Goal: Task Accomplishment & Management: Use online tool/utility

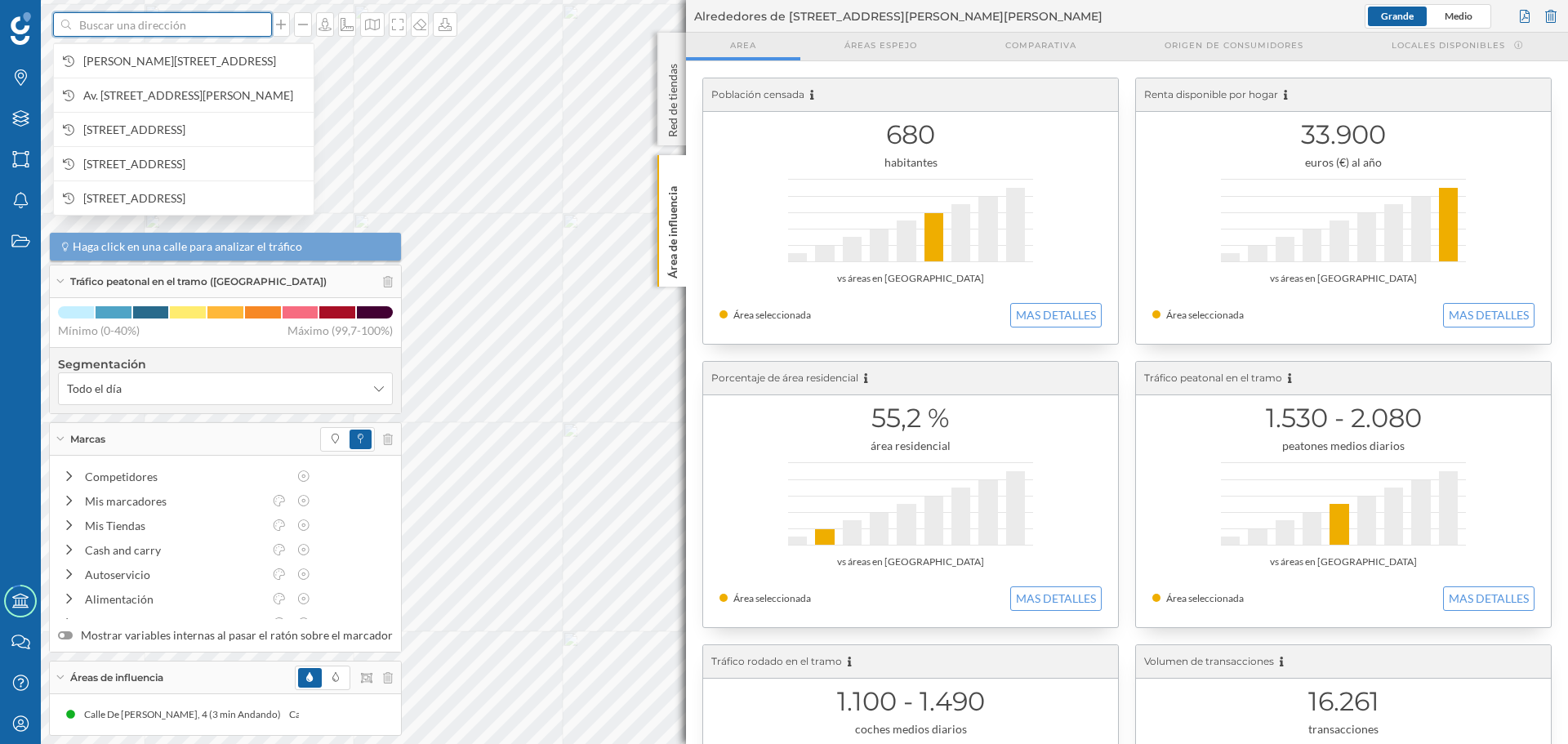
click at [216, 32] on input at bounding box center [162, 24] width 183 height 25
paste input "Av. [STREET_ADDRESS][PERSON_NAME]"
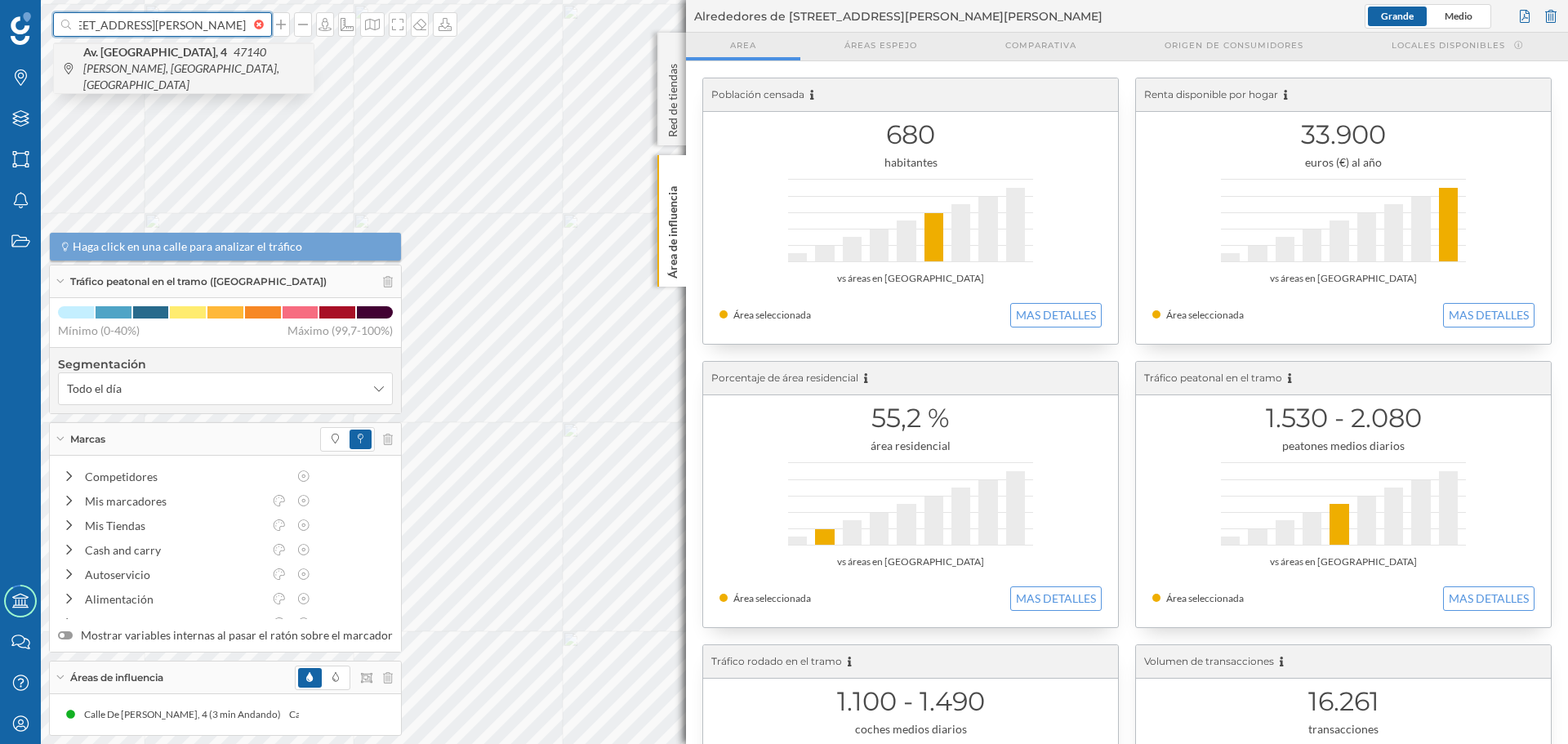
type input "Av. [STREET_ADDRESS][PERSON_NAME]"
click at [214, 66] on span "Av. [STREET_ADDRESS][PERSON_NAME]" at bounding box center [194, 68] width 222 height 49
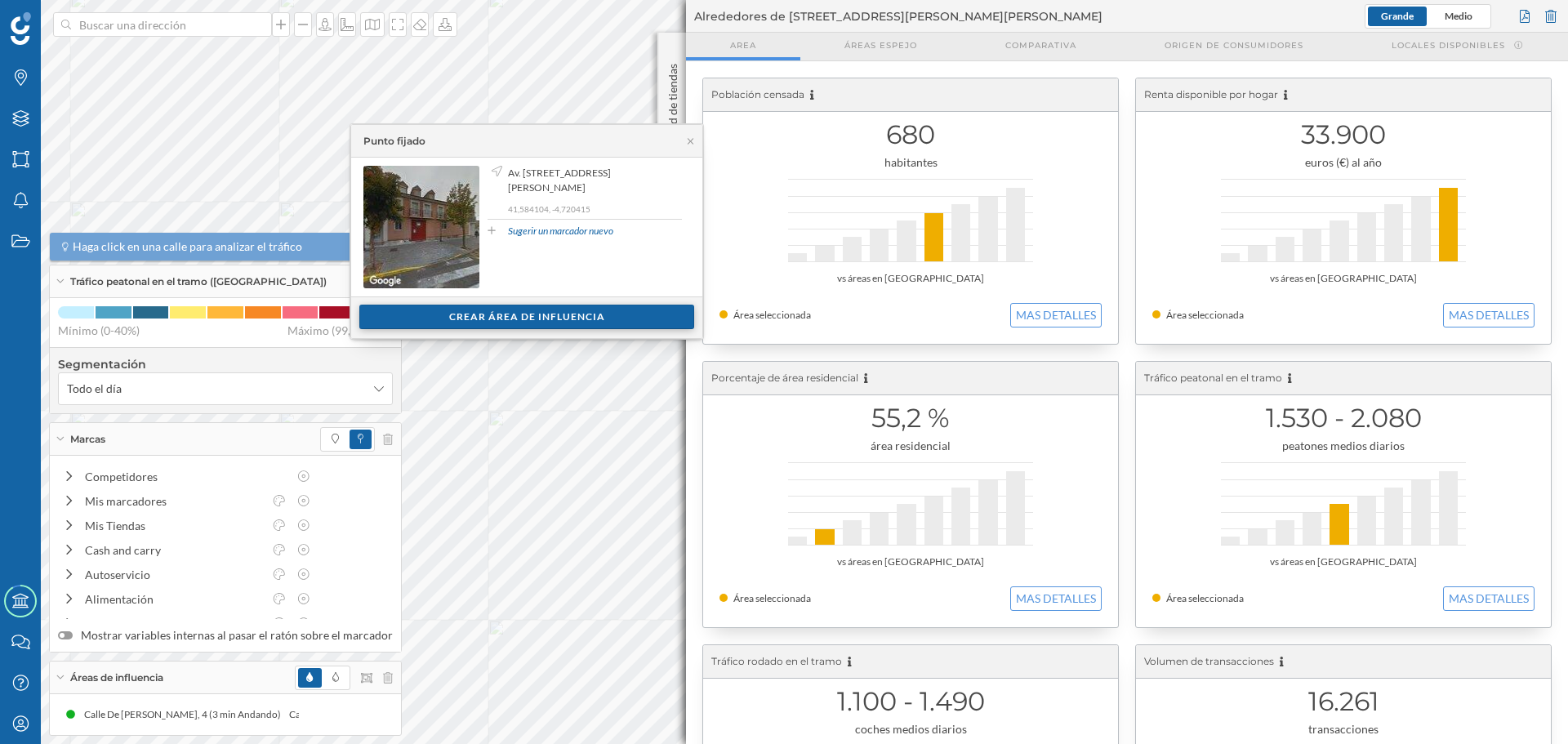
click at [610, 323] on div "Crear área de influencia" at bounding box center [527, 316] width 335 height 25
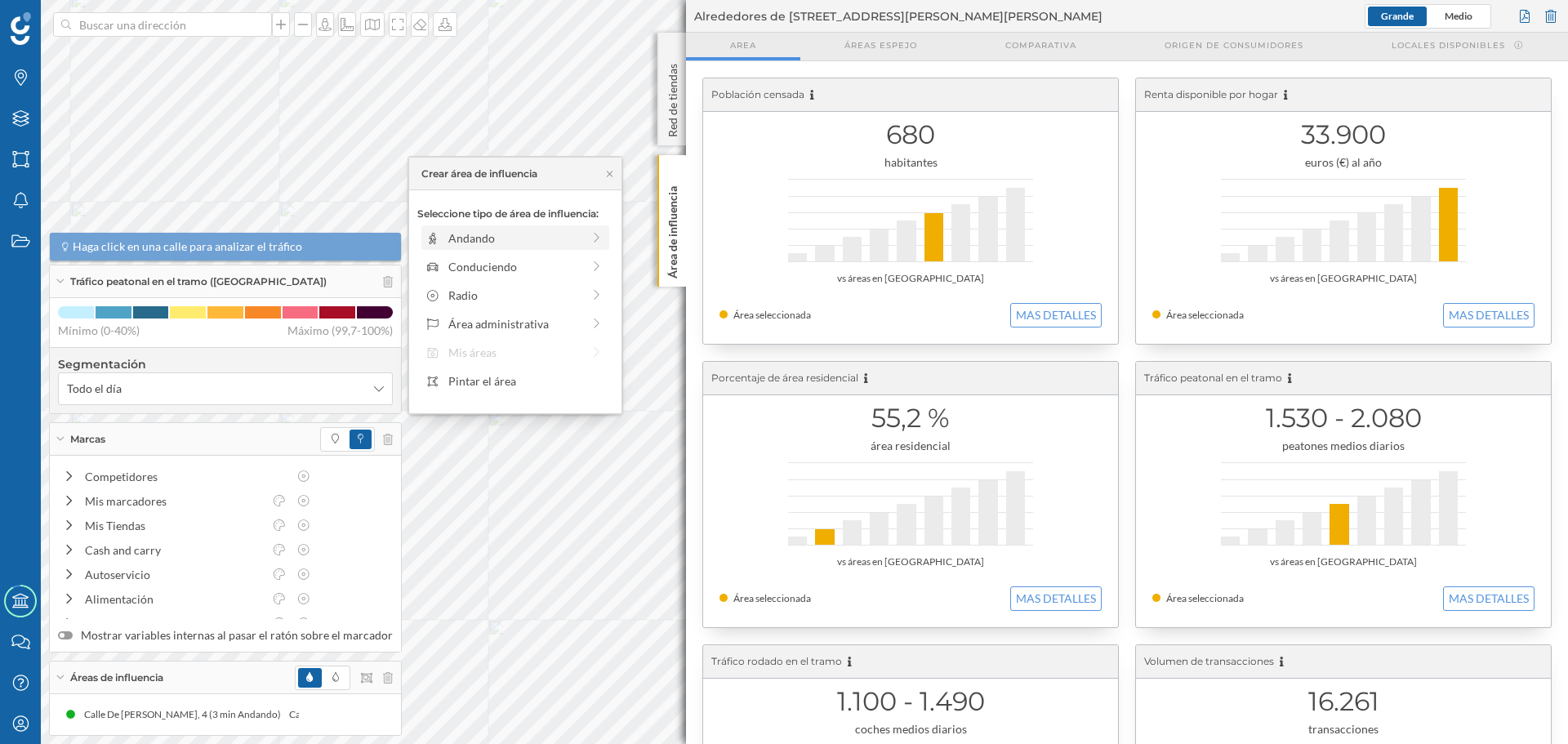
click at [509, 249] on div "Andando" at bounding box center [516, 238] width 188 height 25
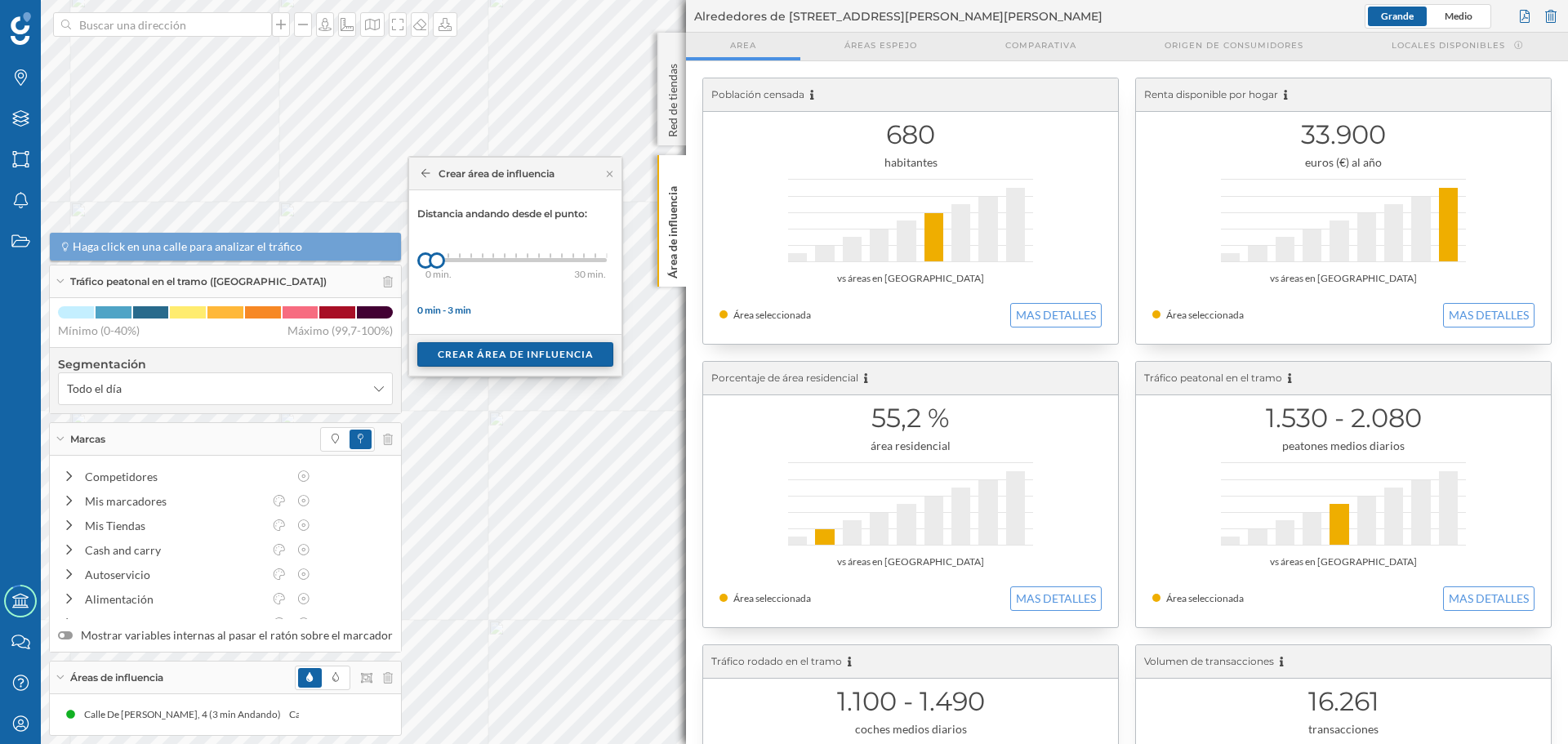
click at [487, 356] on div "Crear área de influencia" at bounding box center [515, 354] width 196 height 25
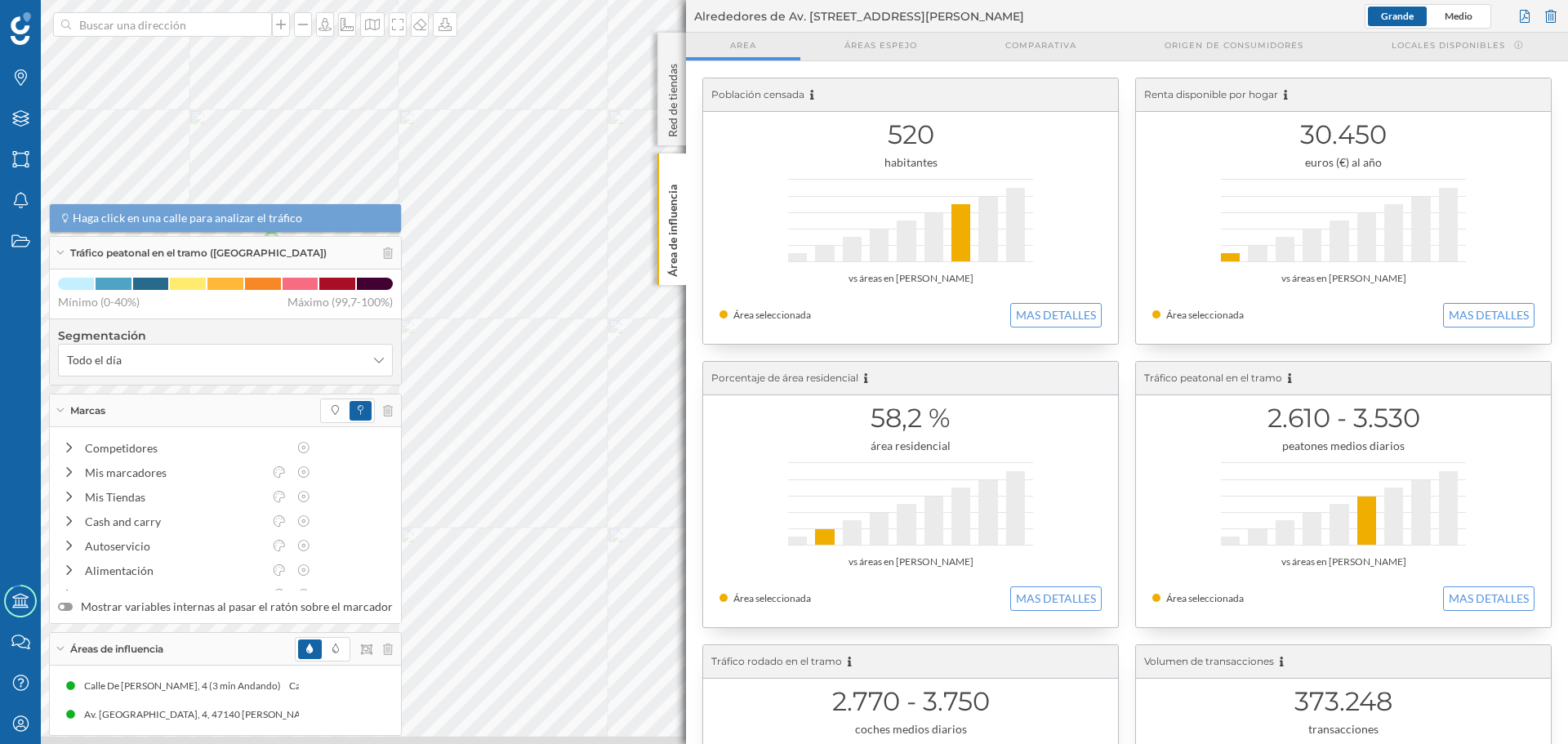
click at [699, 355] on div "Marcas Capas Áreas Notificaciones Estados Academy Contacta con nosotros Centro …" at bounding box center [784, 372] width 1568 height 744
click at [714, 363] on div "Marcas Capas Áreas Notificaciones Estados Academy Contacta con nosotros Centro …" at bounding box center [784, 372] width 1568 height 744
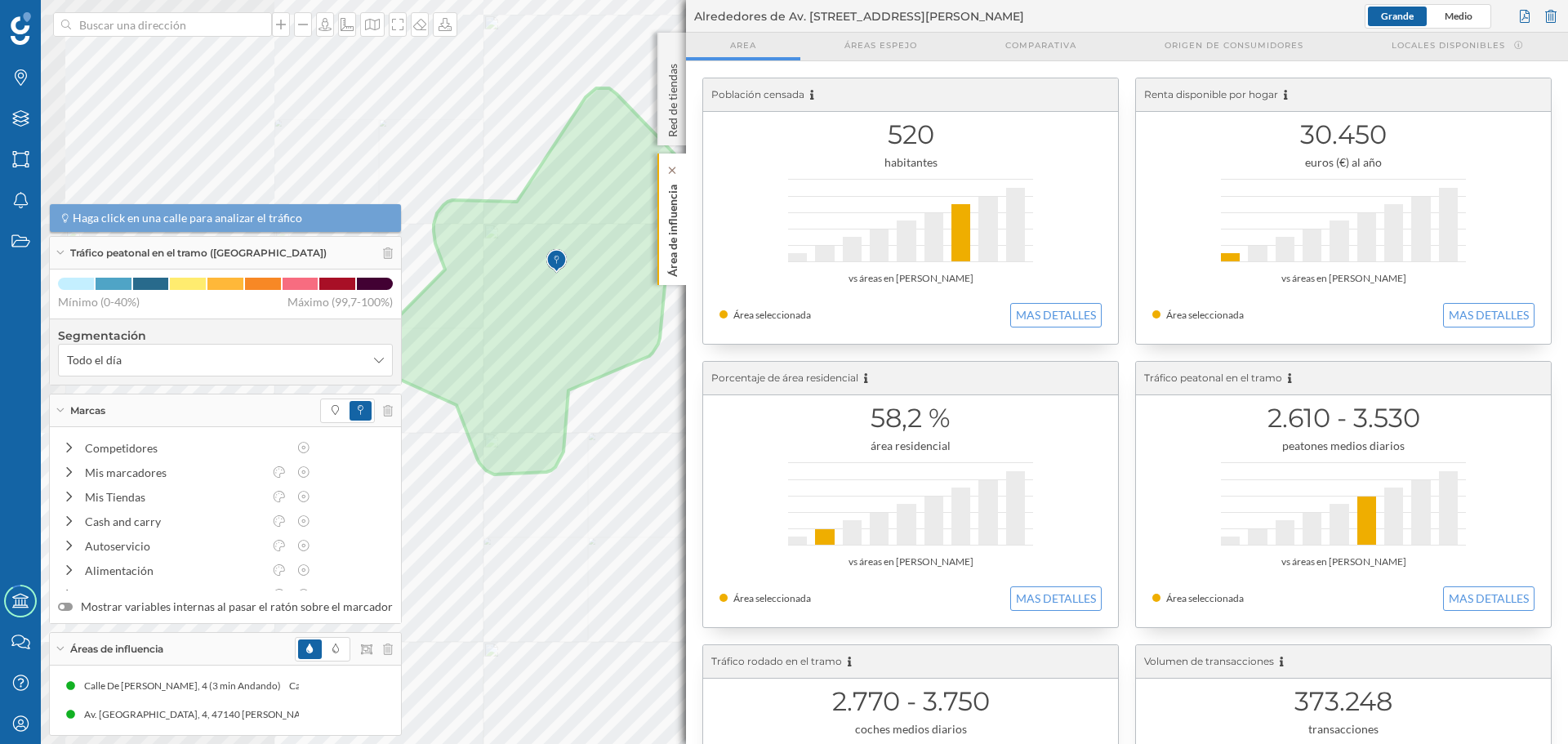
click at [684, 250] on div "Área de influencia" at bounding box center [671, 220] width 28 height 132
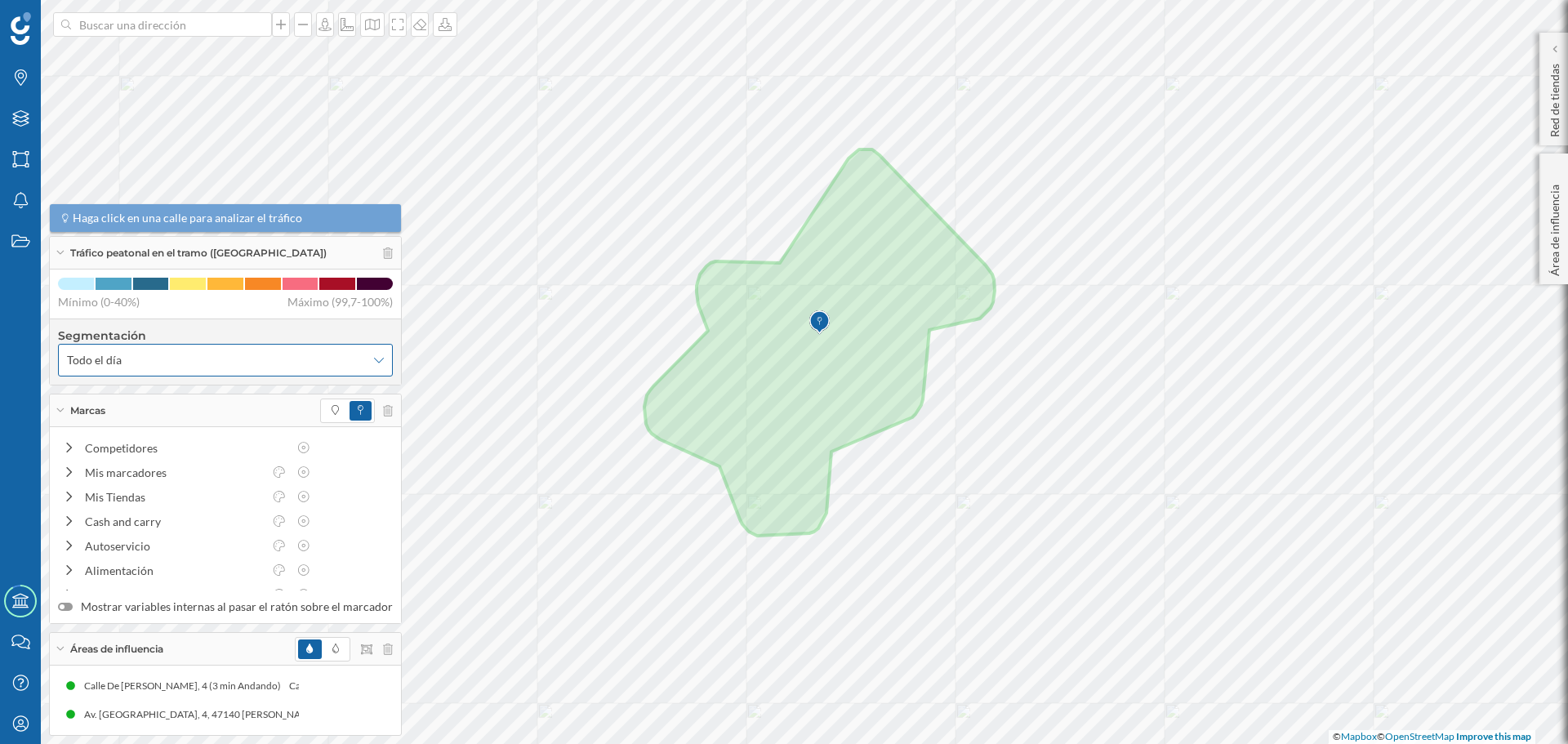
click at [274, 357] on span "Todo el día" at bounding box center [216, 360] width 299 height 16
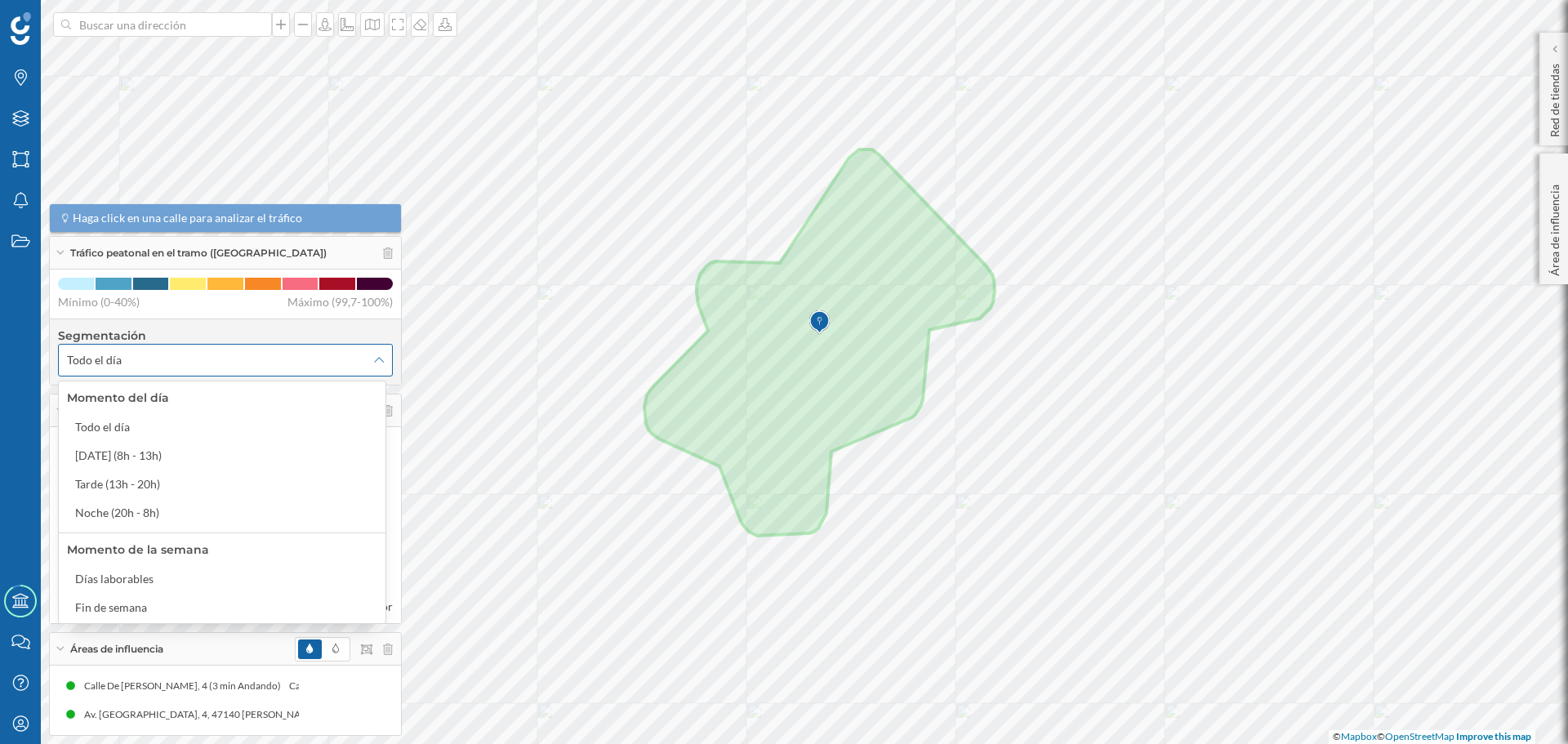
click at [274, 357] on span "Todo el día" at bounding box center [216, 360] width 299 height 16
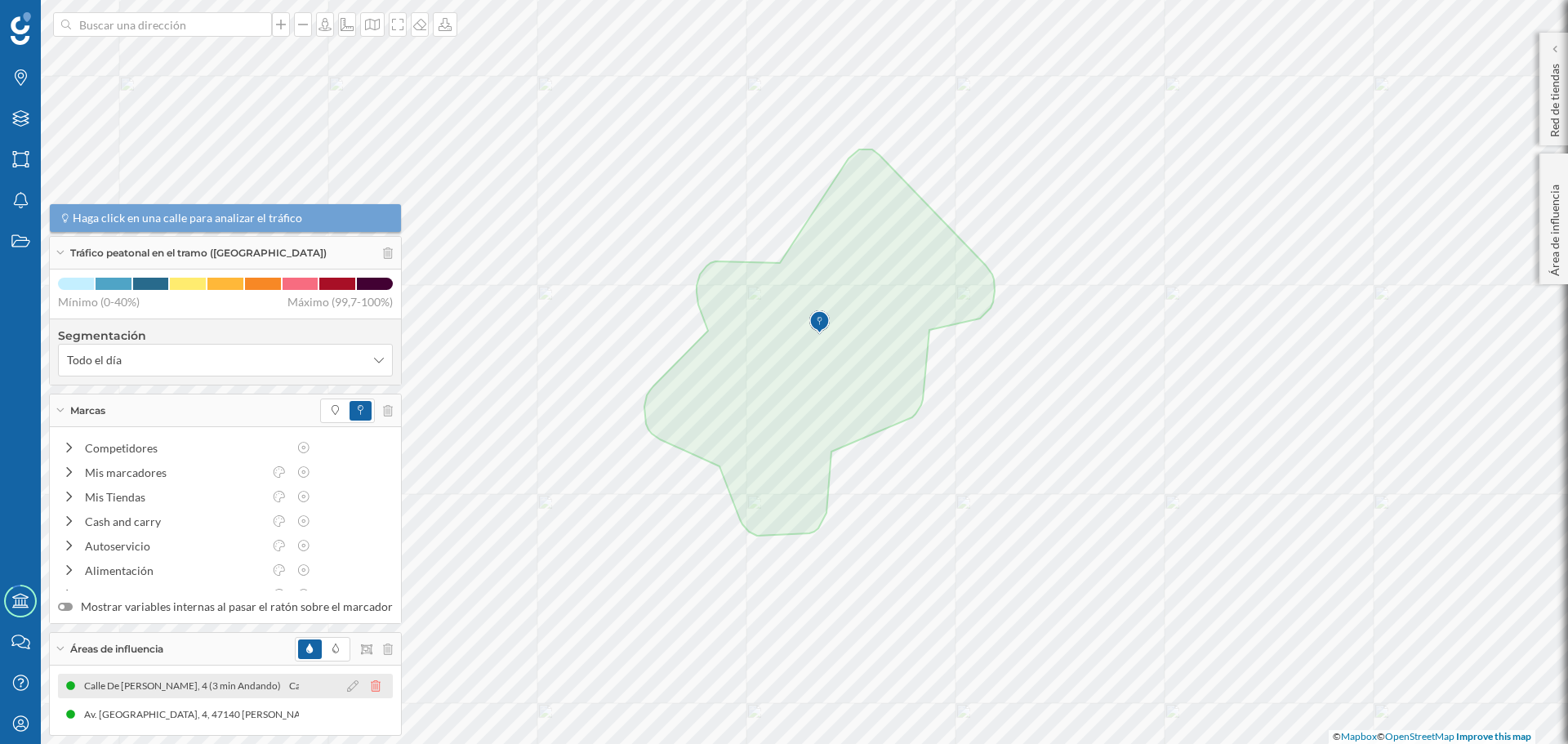
click at [371, 687] on icon at bounding box center [375, 686] width 9 height 11
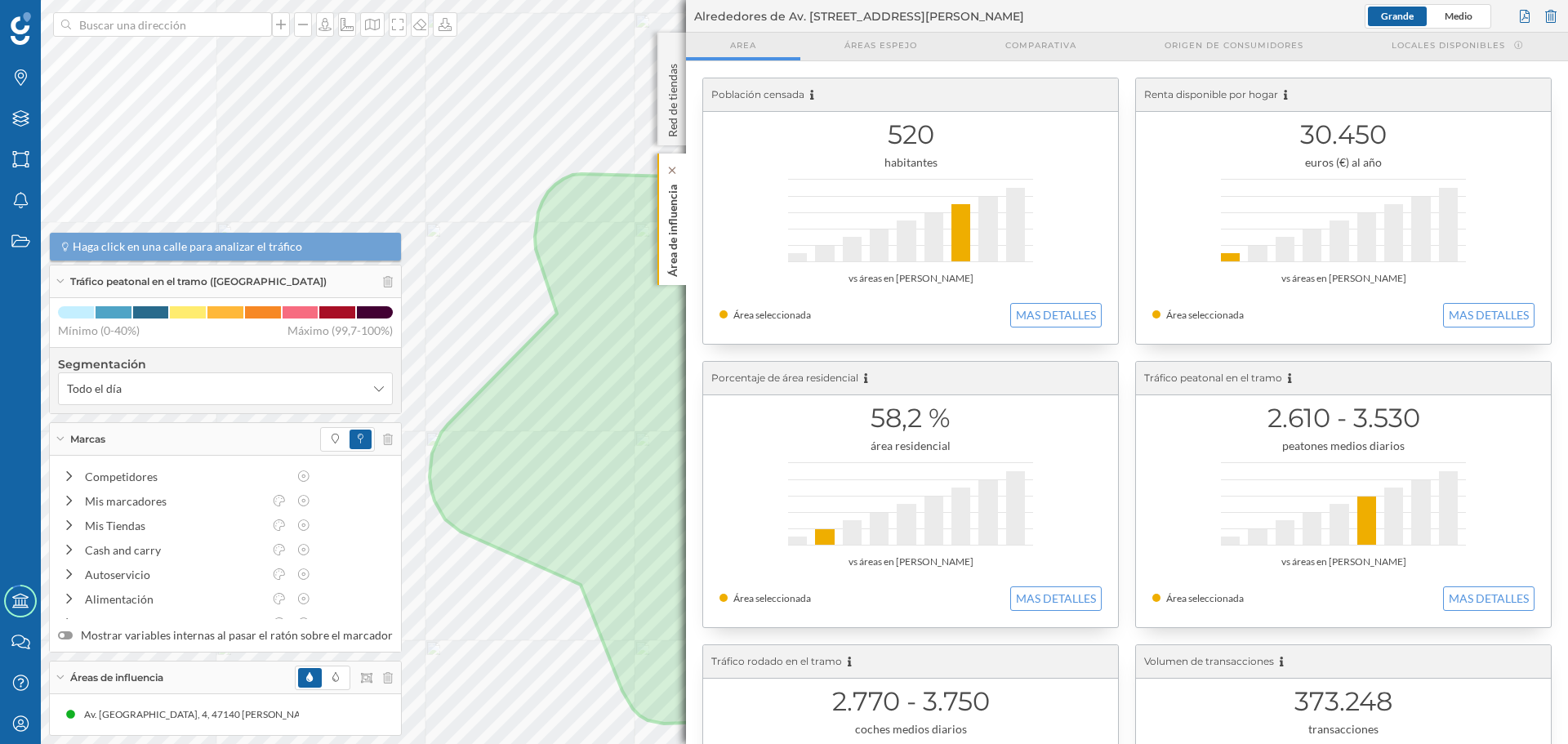
click at [673, 249] on p "Área de influencia" at bounding box center [673, 227] width 16 height 99
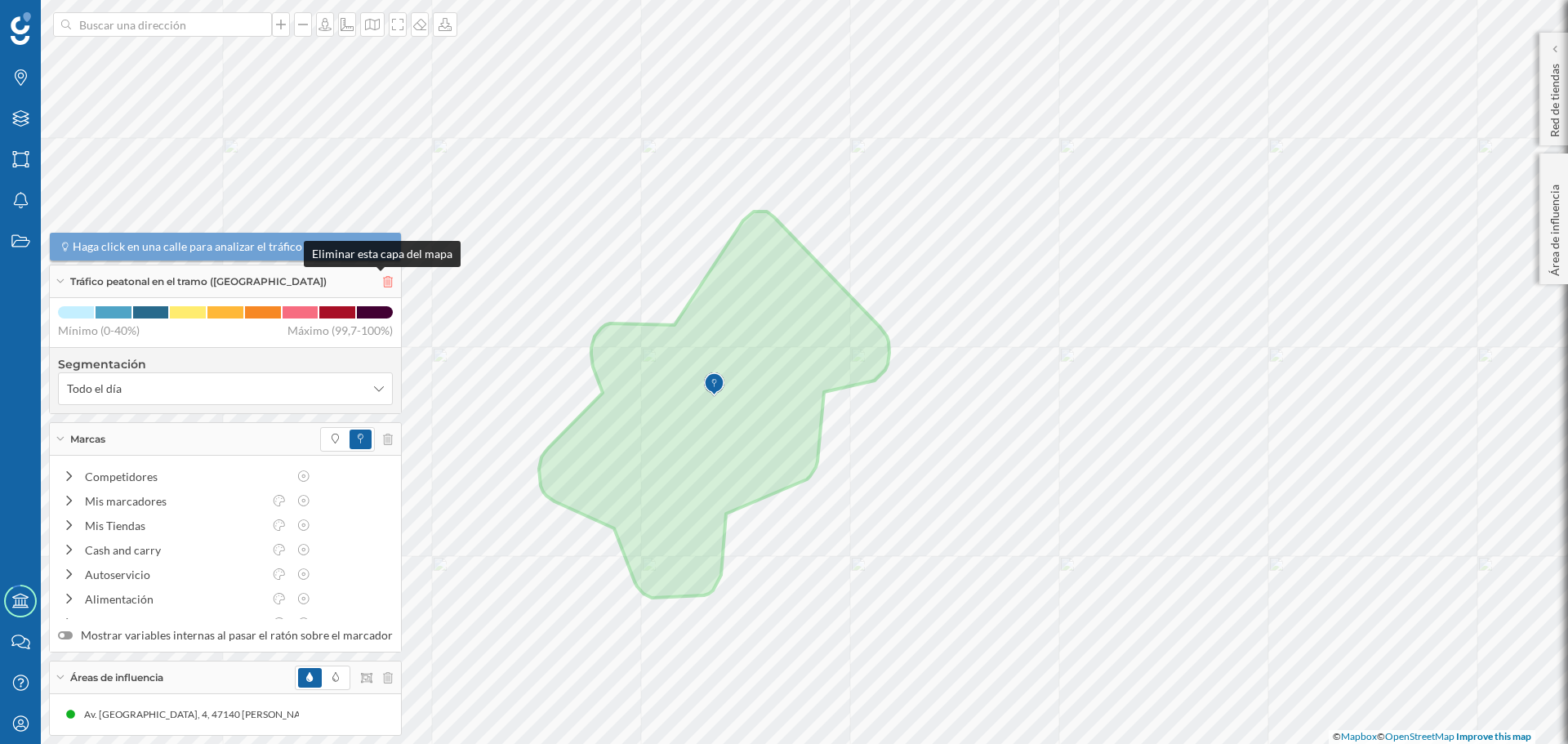
click at [383, 285] on icon at bounding box center [387, 281] width 9 height 11
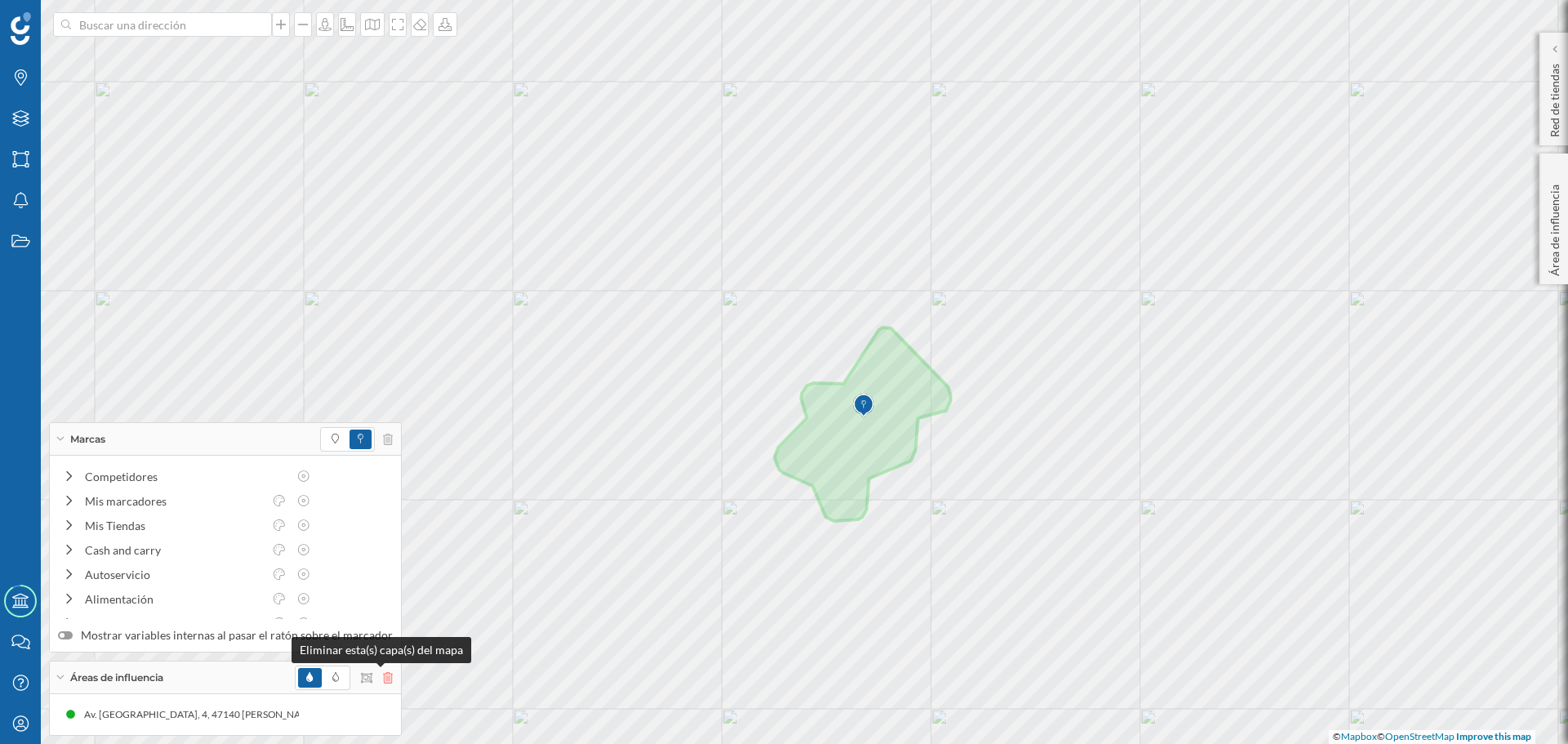
click at [383, 678] on icon at bounding box center [387, 677] width 9 height 11
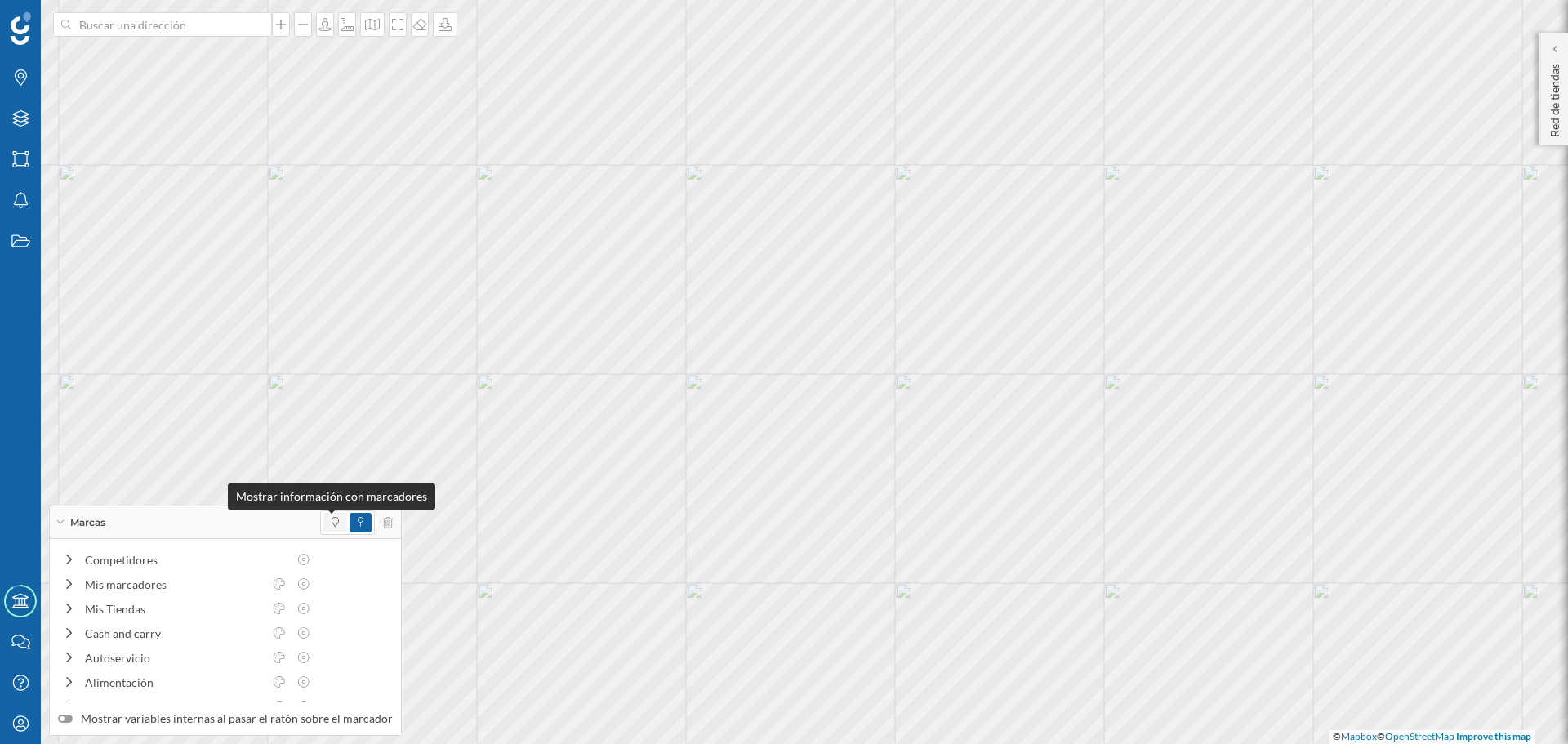
click at [332, 521] on icon at bounding box center [335, 522] width 8 height 9
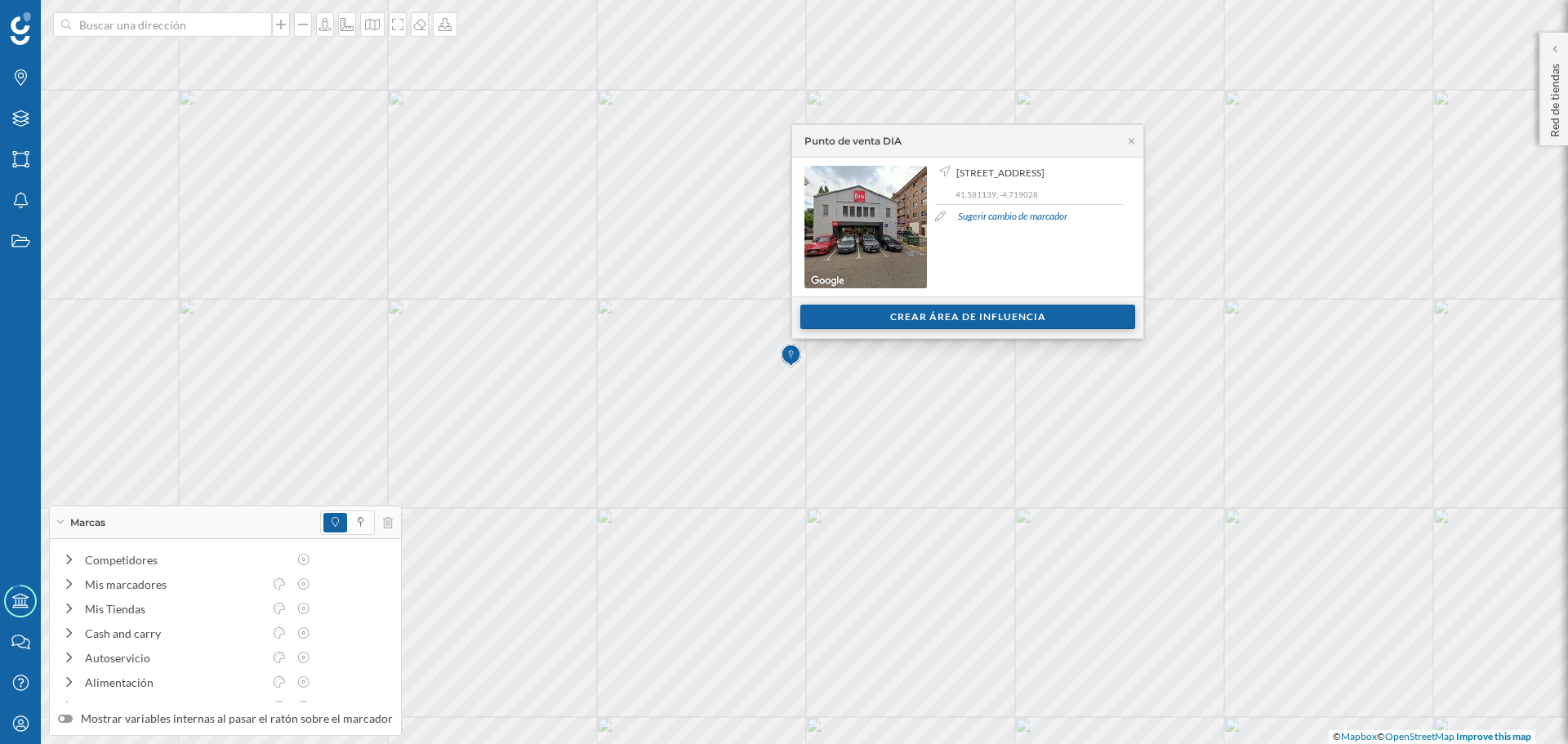
click at [911, 316] on div "Crear área de influencia" at bounding box center [968, 316] width 335 height 25
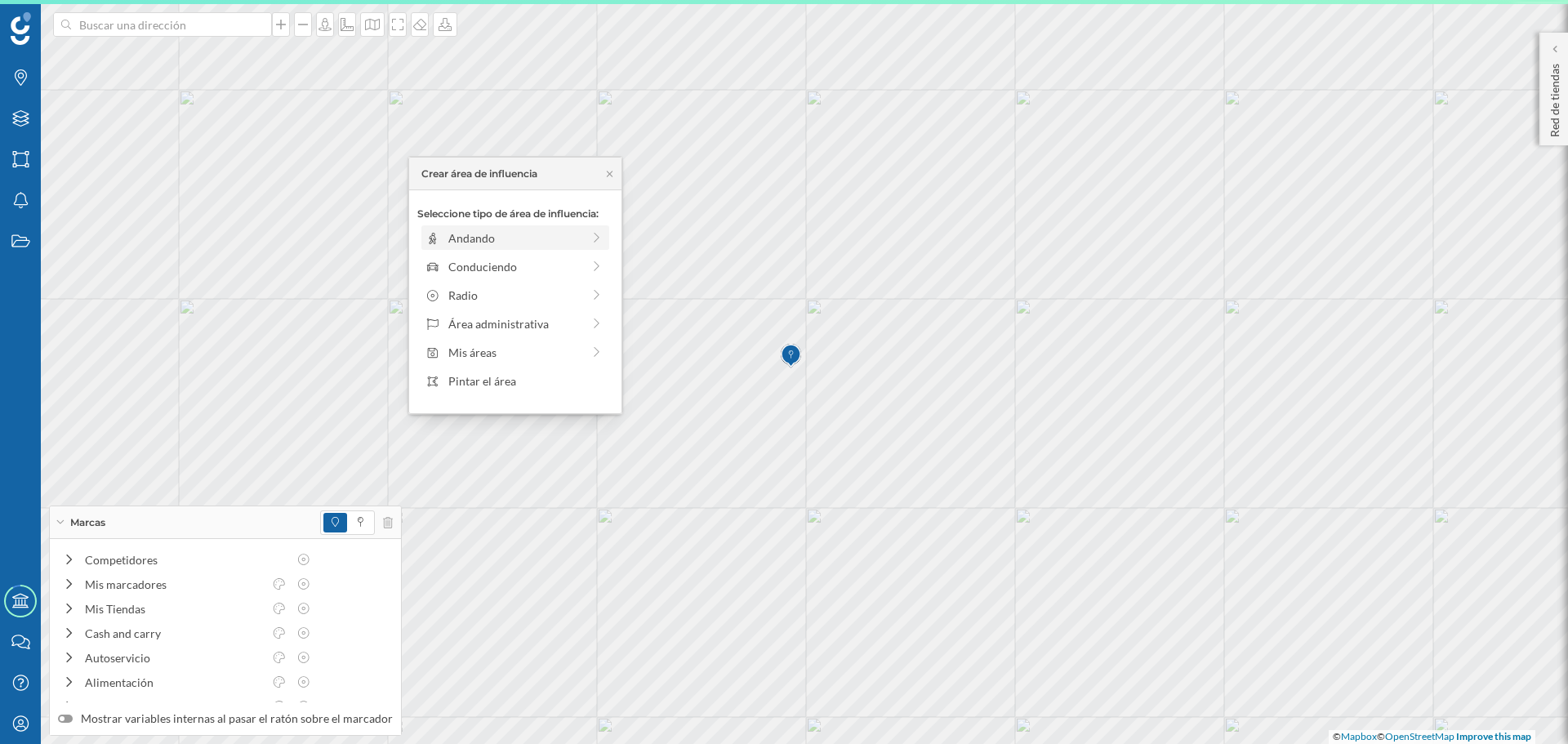
click at [482, 240] on div "Andando" at bounding box center [515, 238] width 133 height 17
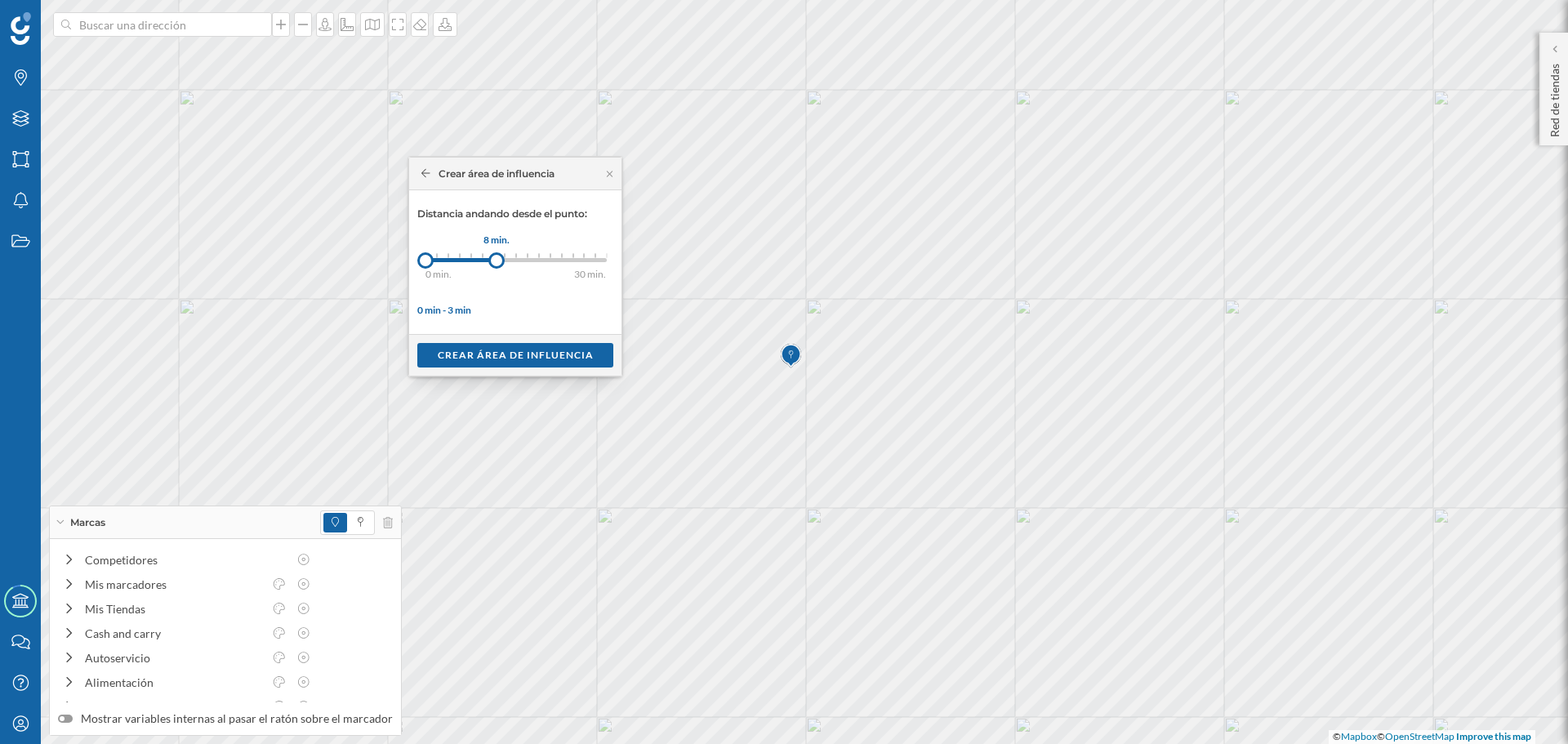
drag, startPoint x: 439, startPoint y: 263, endPoint x: 497, endPoint y: 268, distance: 58.2
click at [497, 268] on div at bounding box center [496, 260] width 16 height 16
click at [492, 361] on div "Crear área de influencia" at bounding box center [515, 354] width 196 height 25
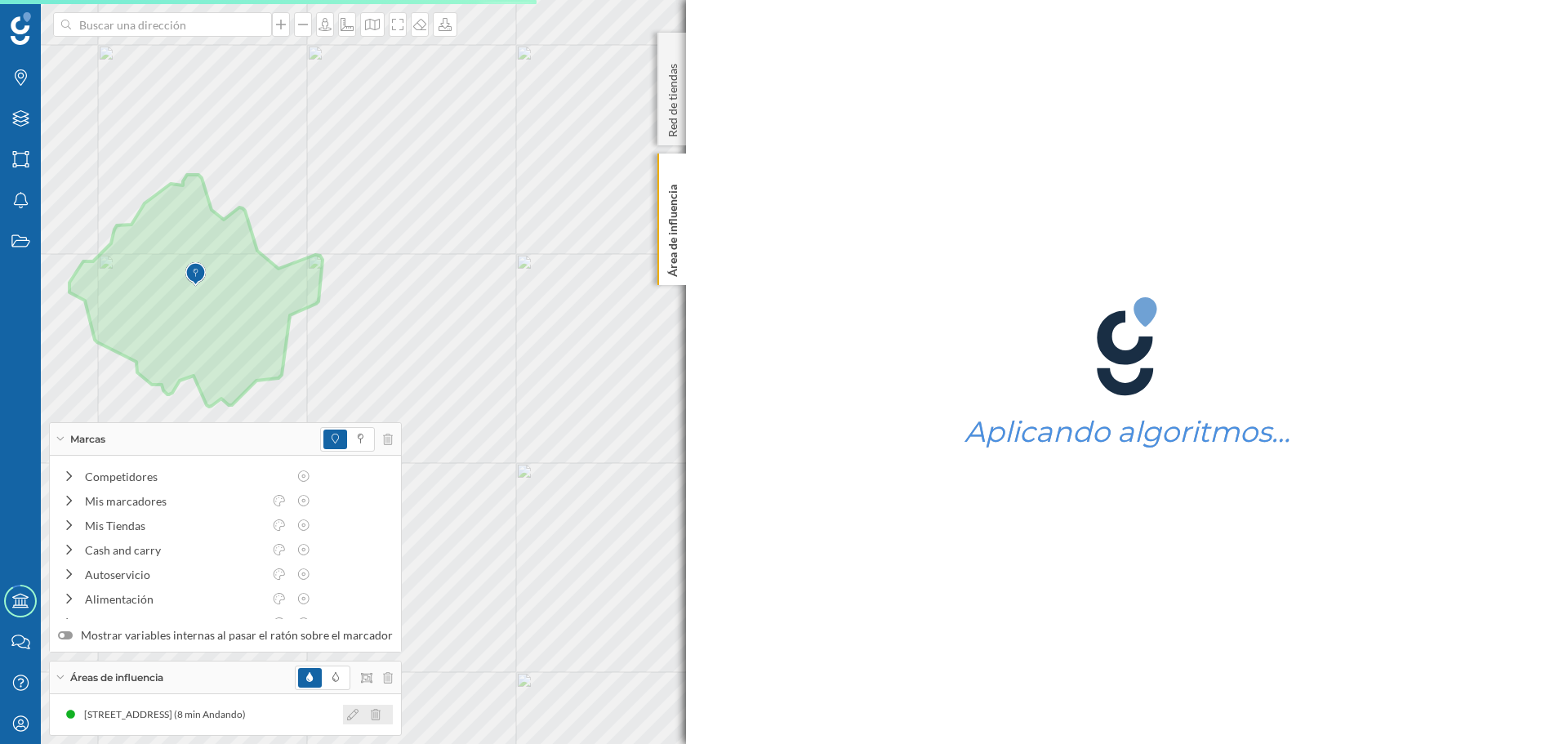
click at [347, 712] on icon at bounding box center [352, 714] width 11 height 11
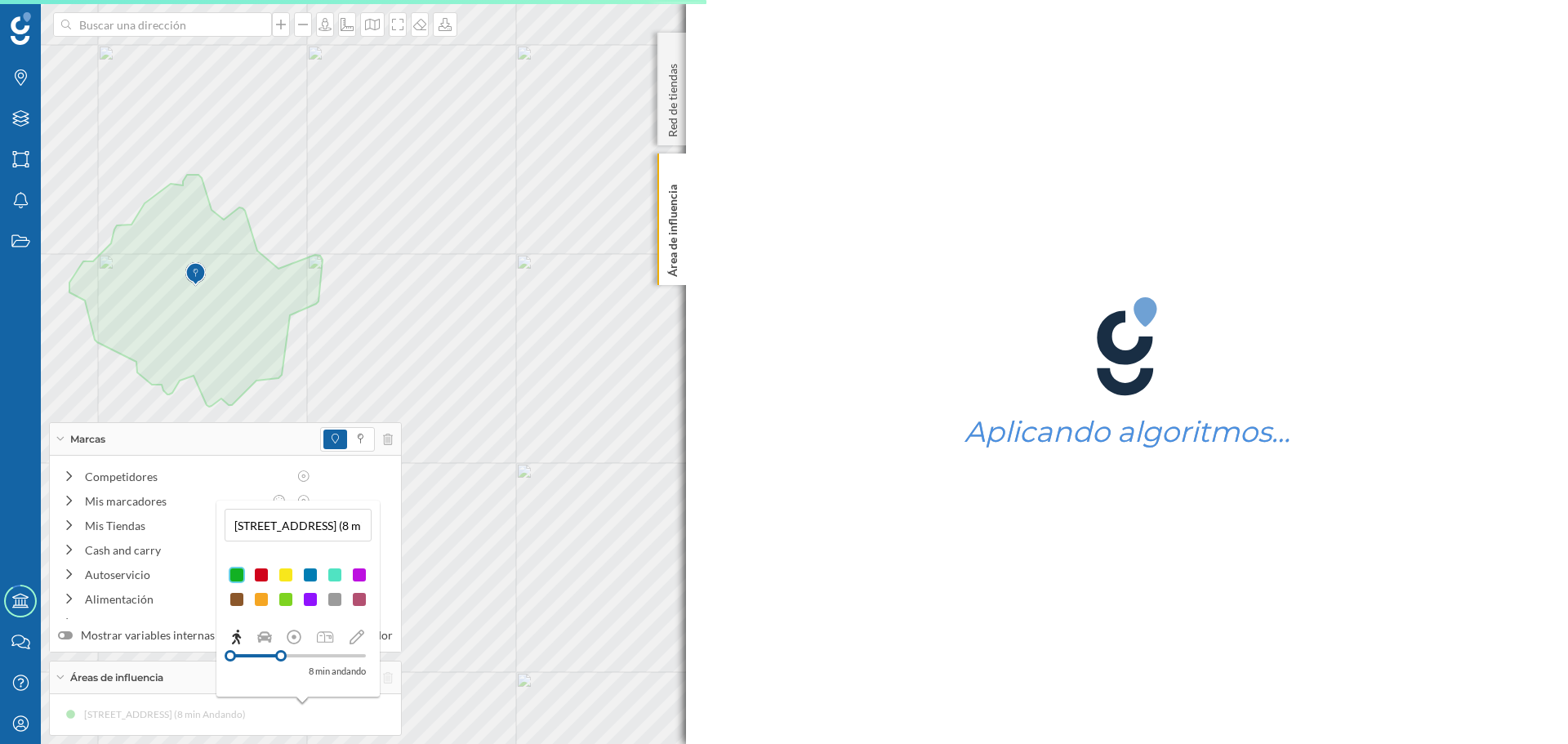
click at [363, 576] on div at bounding box center [359, 575] width 16 height 16
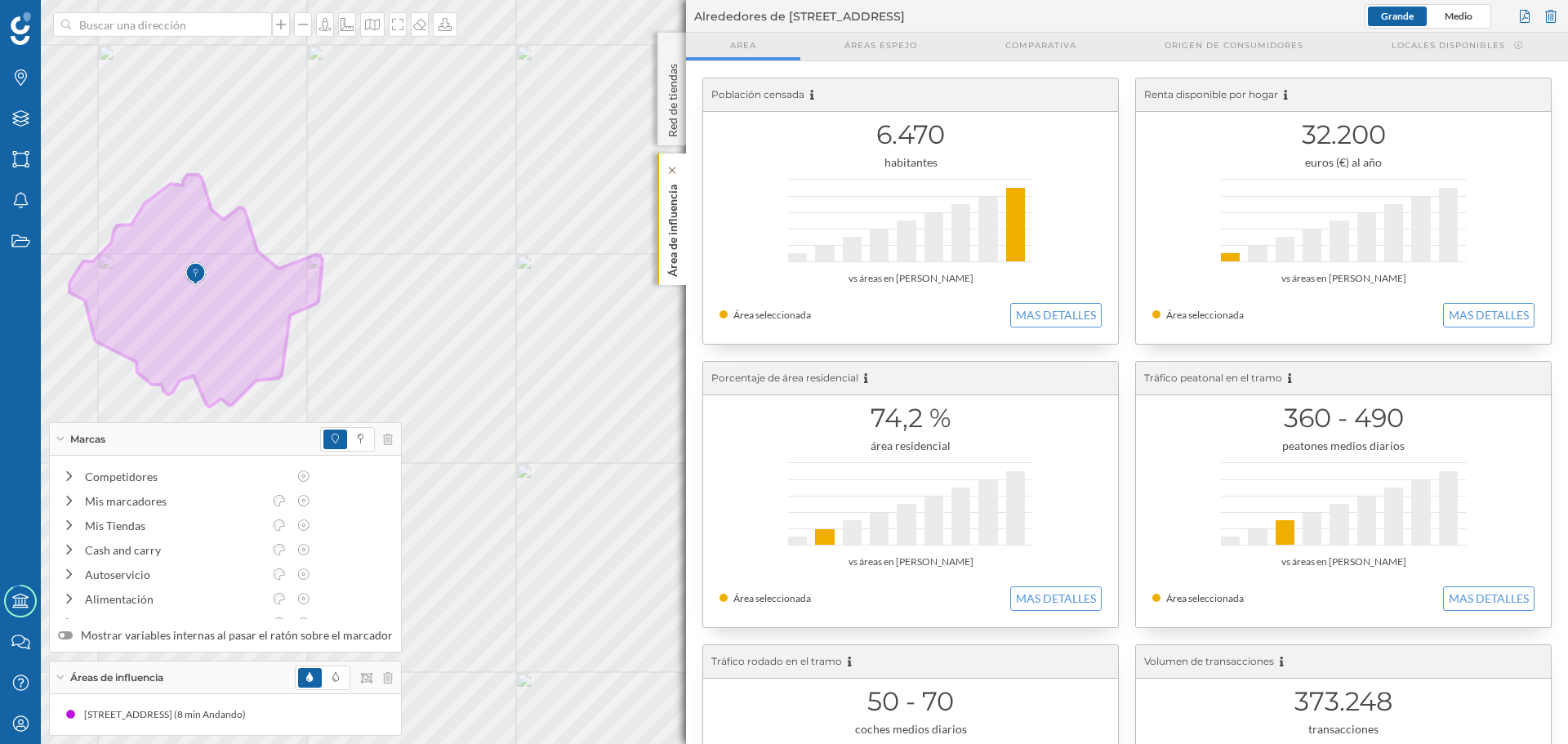
click at [667, 262] on p "Área de influencia" at bounding box center [673, 227] width 16 height 99
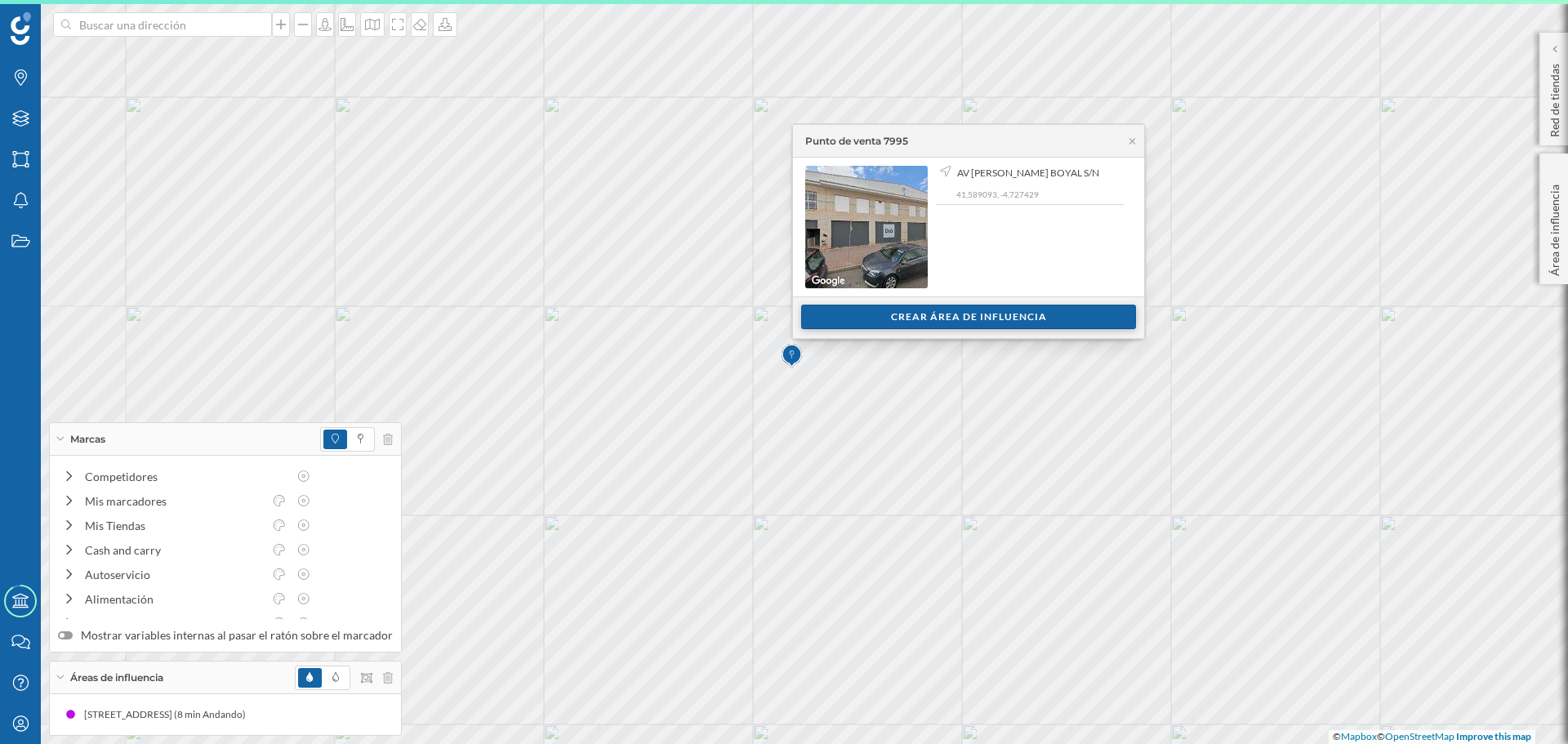
click at [835, 319] on div "Crear área de influencia" at bounding box center [969, 316] width 335 height 25
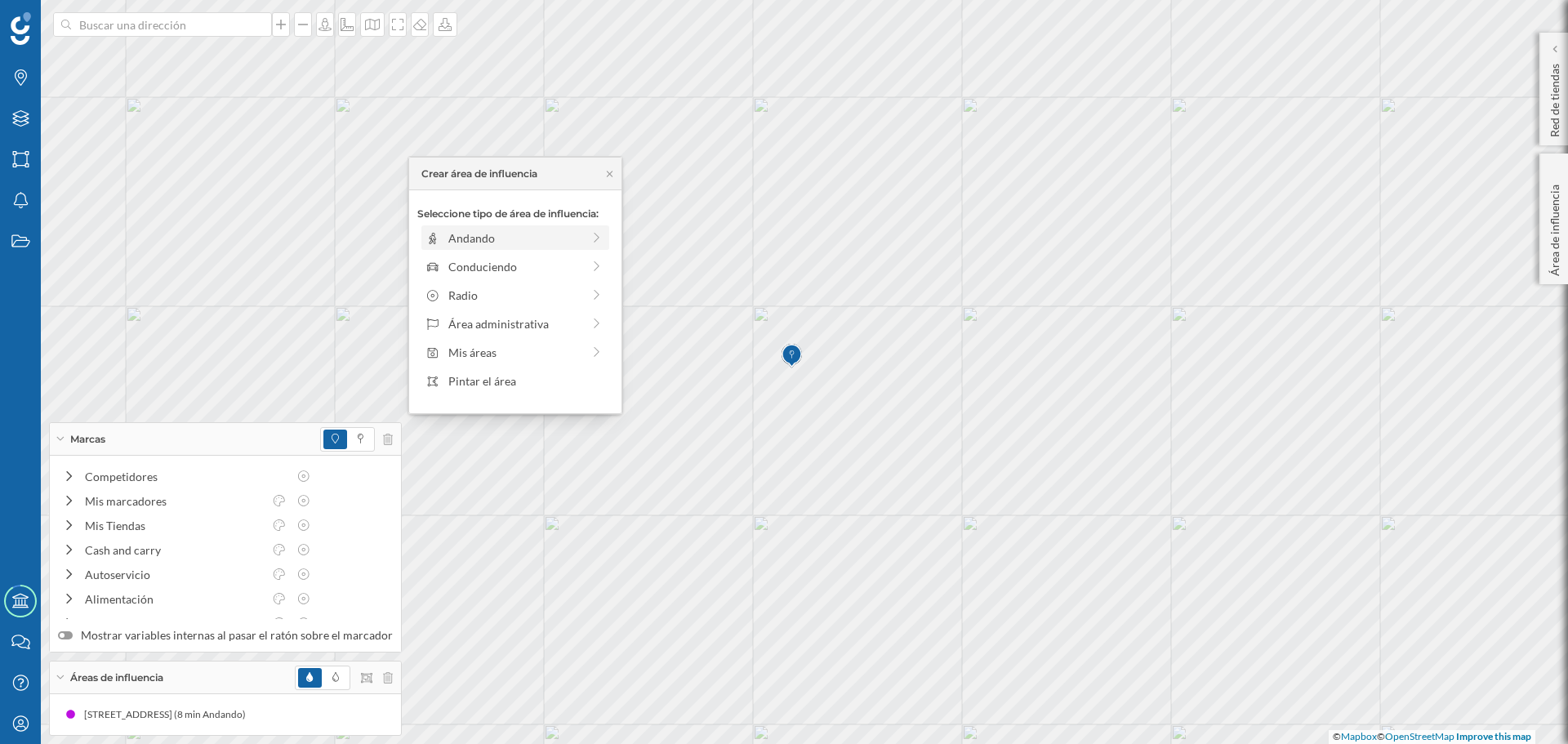
click at [498, 241] on div "Andando" at bounding box center [515, 238] width 133 height 17
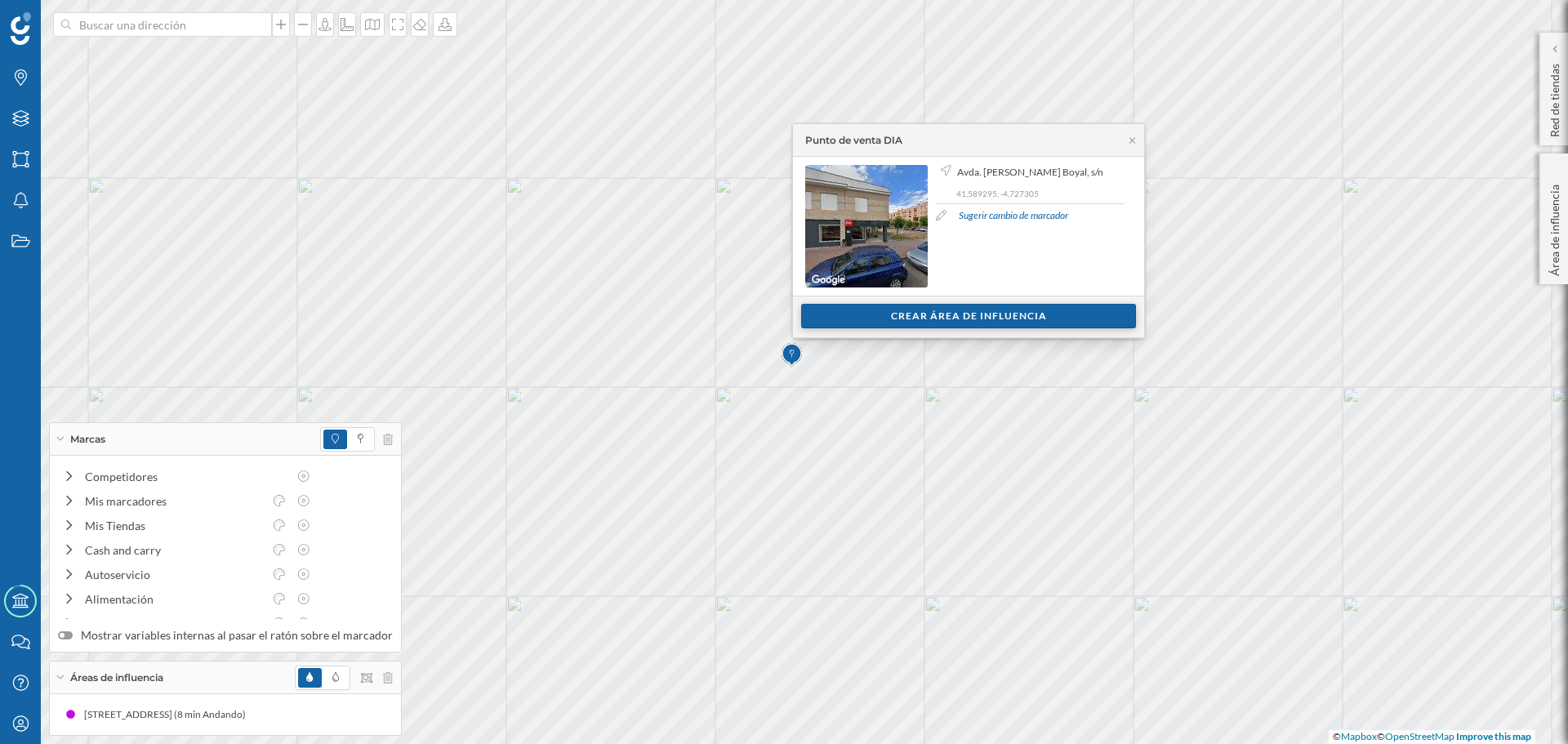
click at [813, 322] on div "Crear área de influencia" at bounding box center [969, 316] width 335 height 25
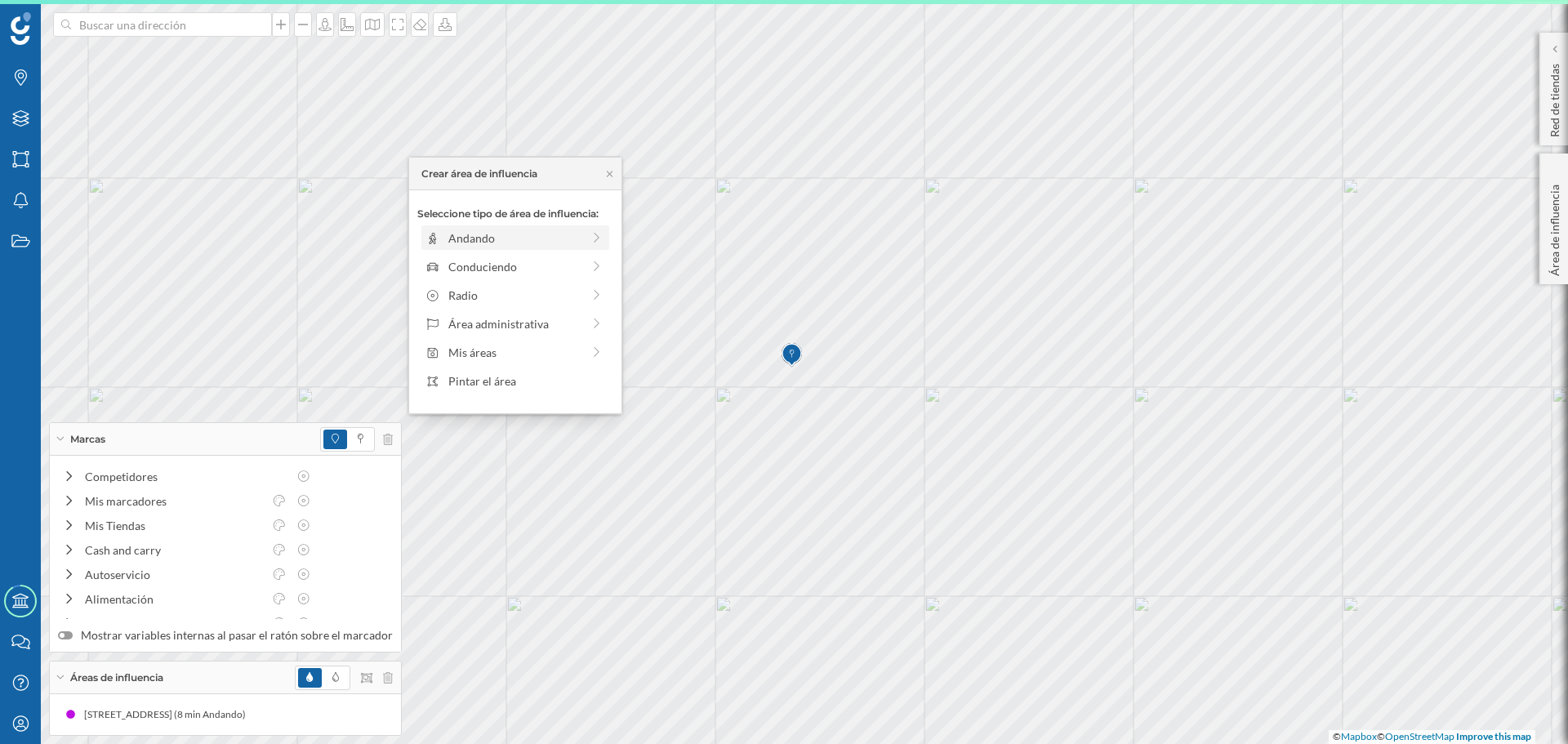
click at [497, 240] on div "Andando" at bounding box center [515, 238] width 133 height 17
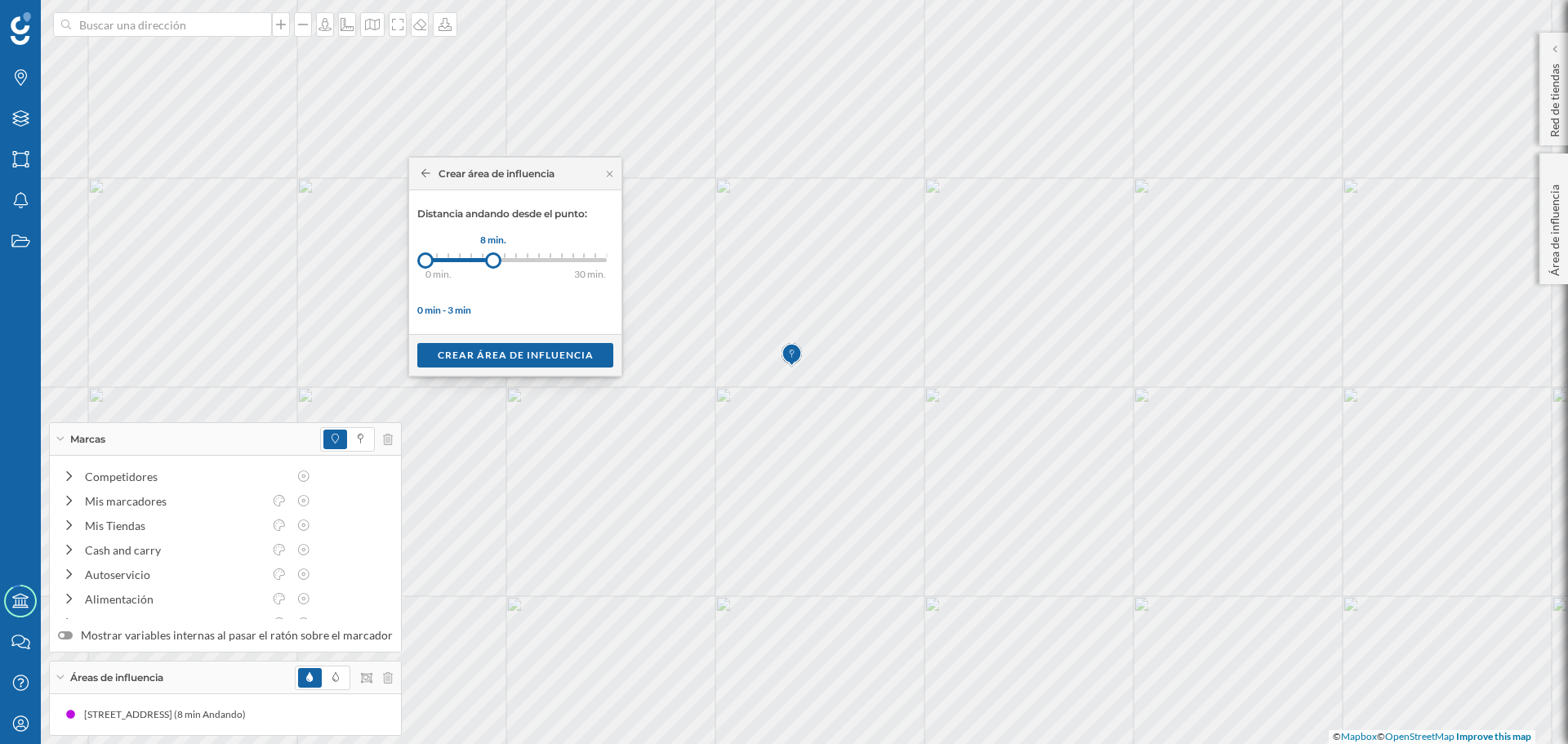
drag, startPoint x: 441, startPoint y: 265, endPoint x: 493, endPoint y: 266, distance: 52.0
click at [493, 266] on div at bounding box center [492, 260] width 16 height 16
click at [510, 355] on div "Crear área de influencia" at bounding box center [515, 354] width 196 height 25
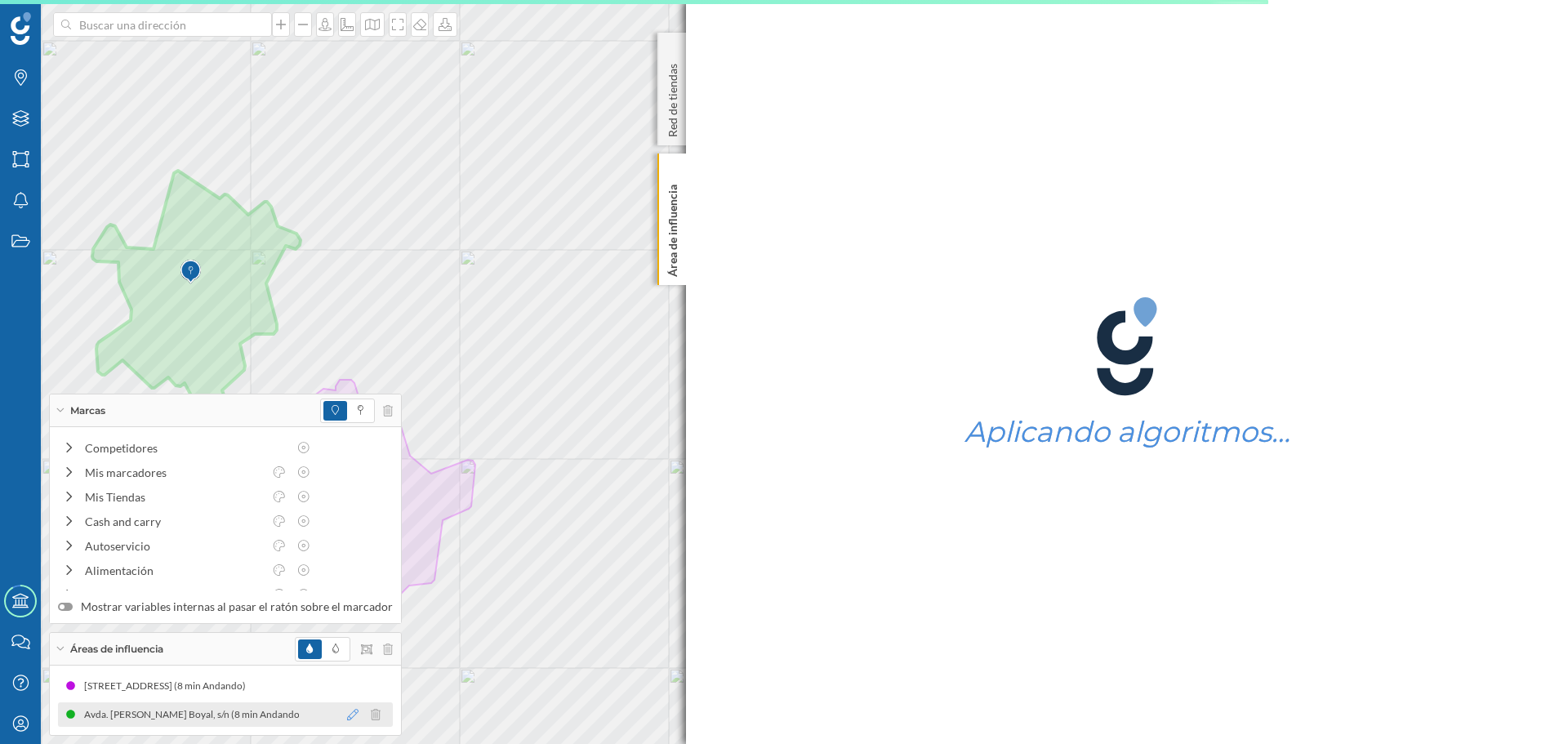
click at [347, 716] on icon at bounding box center [352, 714] width 11 height 11
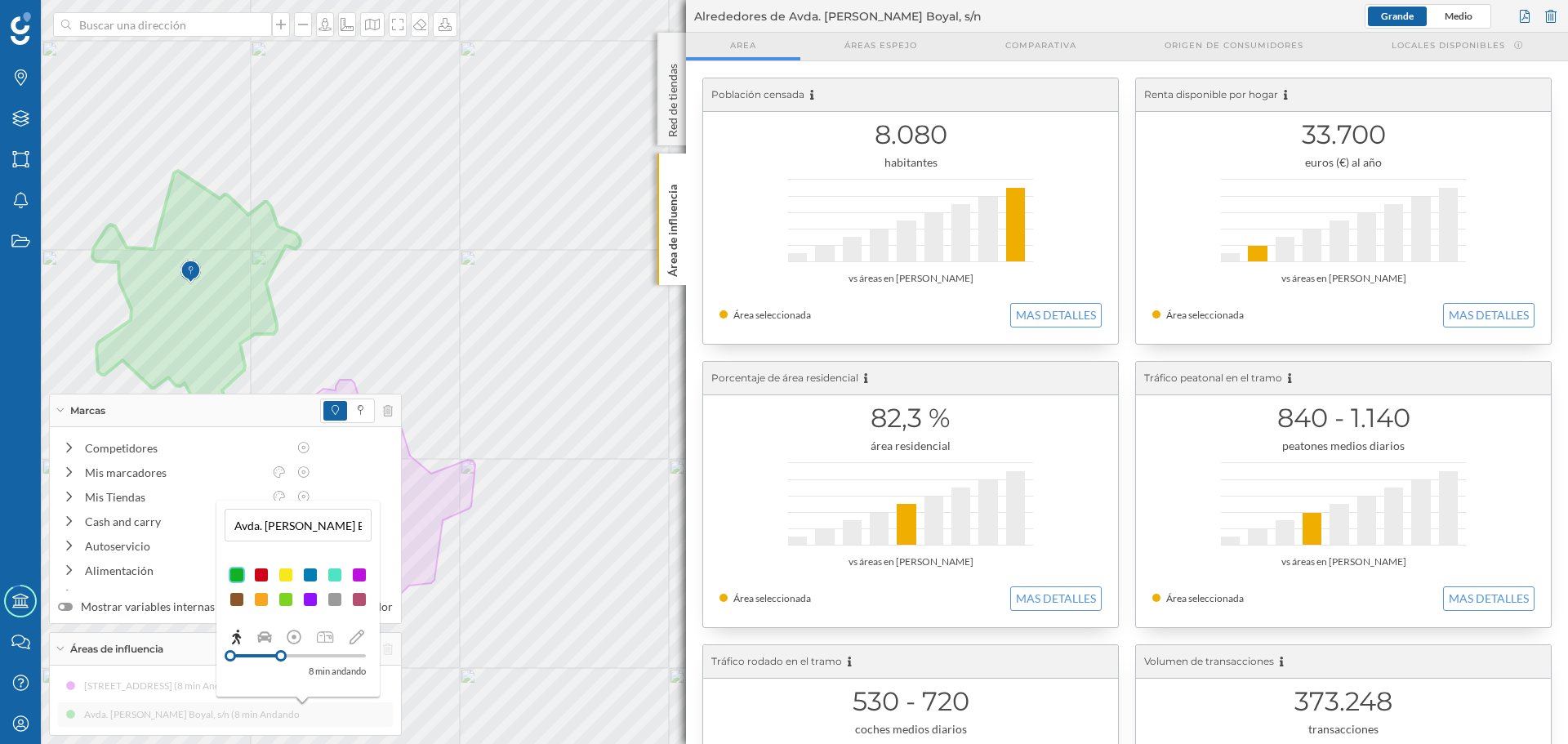
click at [364, 571] on div at bounding box center [359, 575] width 16 height 16
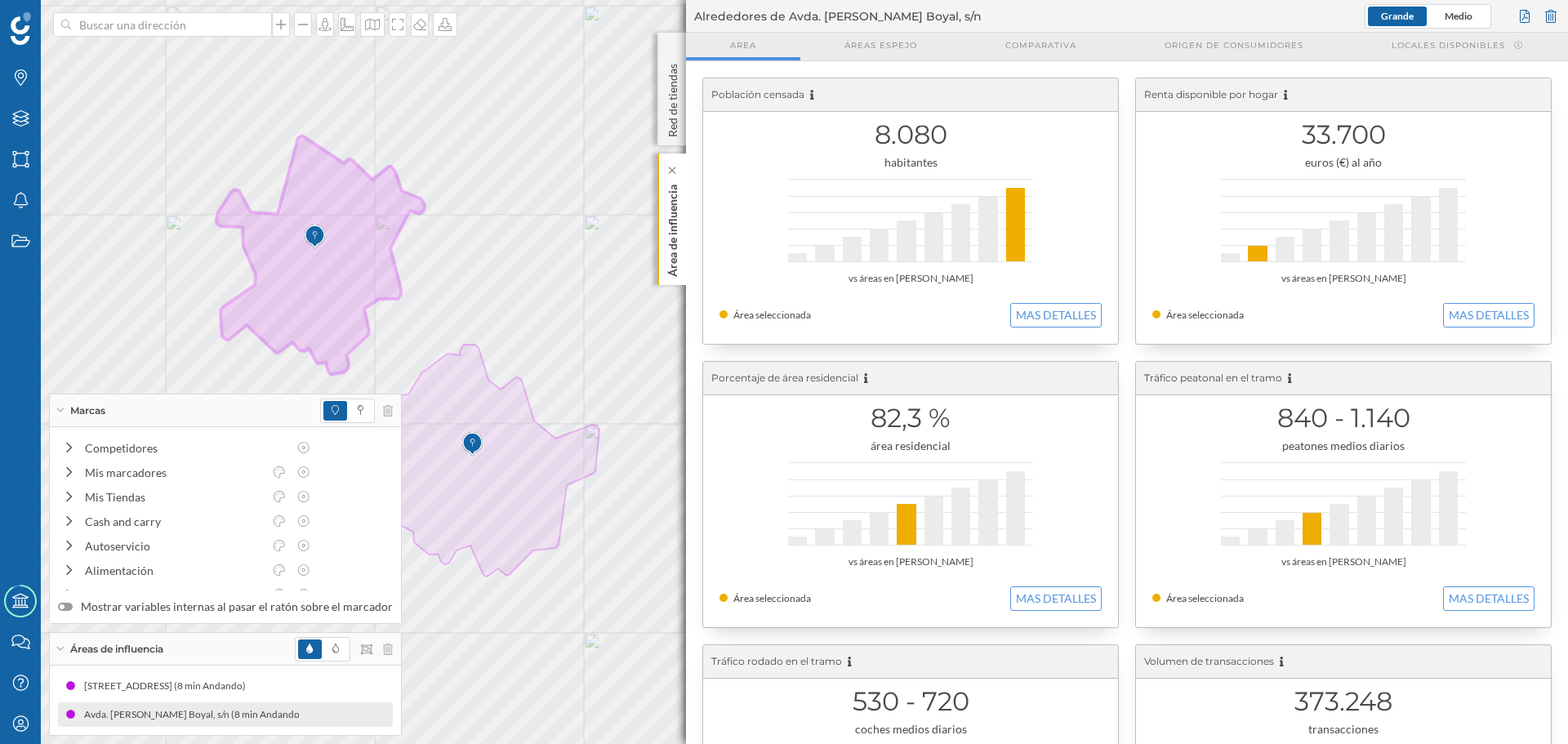
click at [663, 263] on div "Área de influencia" at bounding box center [671, 220] width 28 height 132
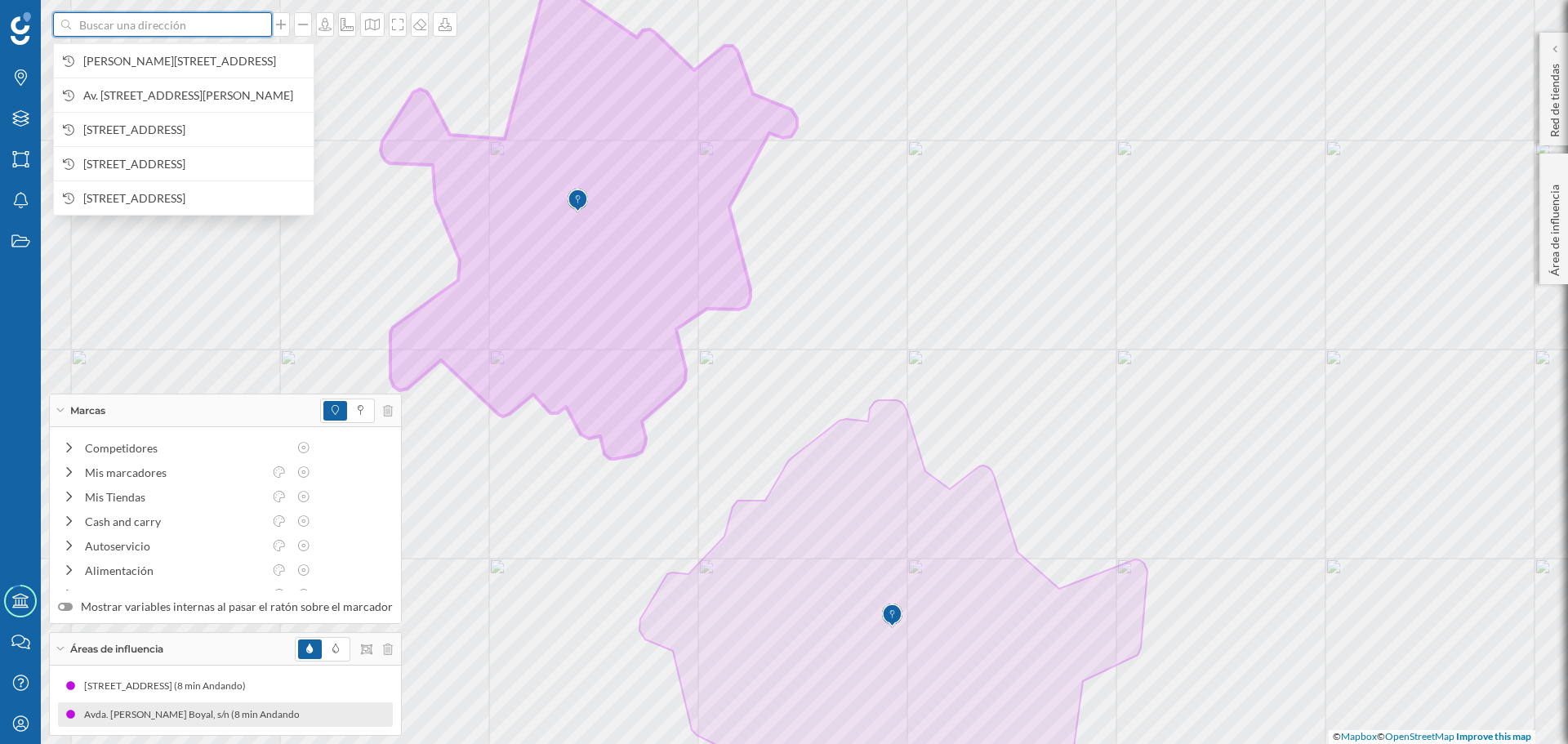
click at [182, 21] on input at bounding box center [162, 24] width 183 height 25
click at [172, 57] on span "[PERSON_NAME][STREET_ADDRESS]" at bounding box center [194, 61] width 222 height 16
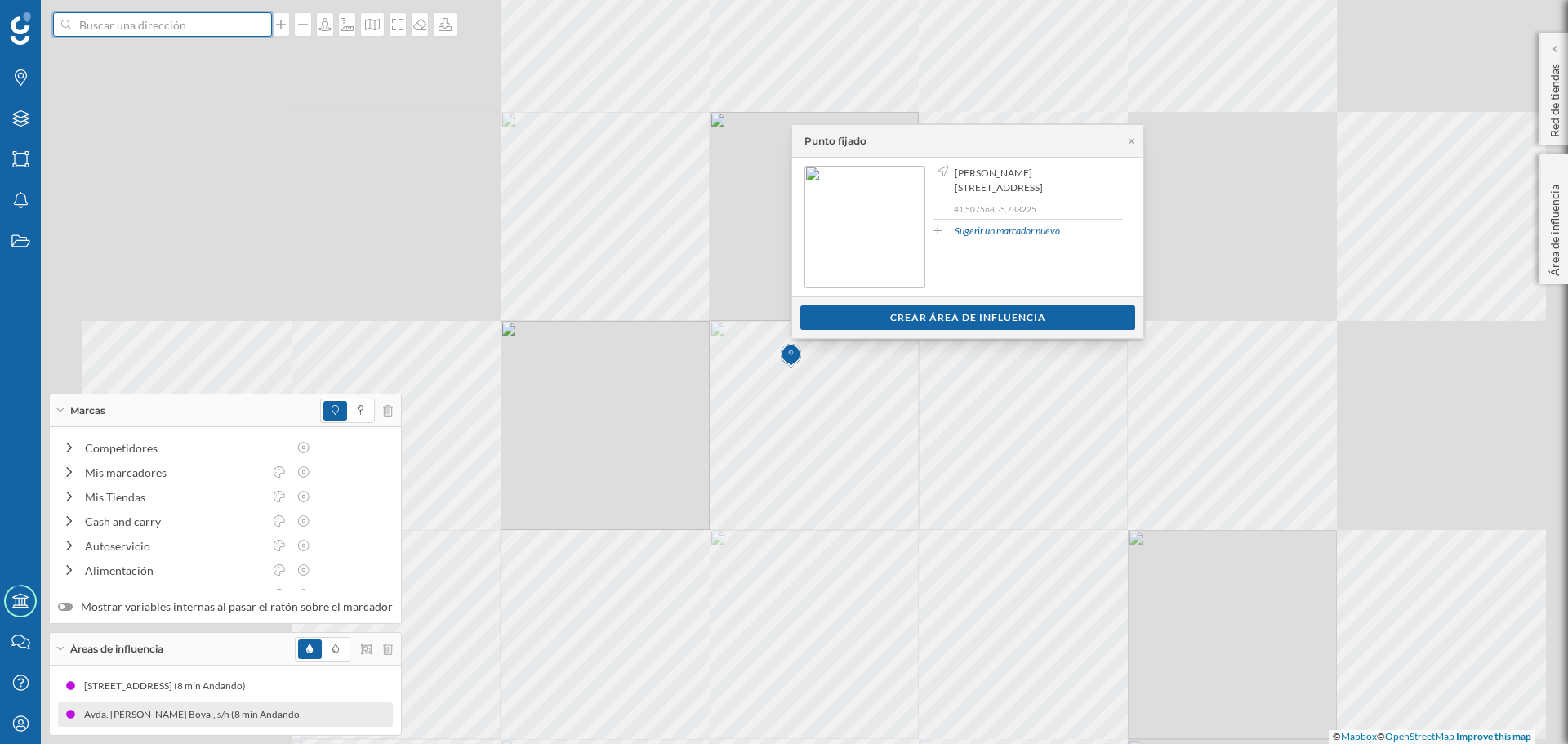
click at [192, 33] on input at bounding box center [162, 24] width 183 height 25
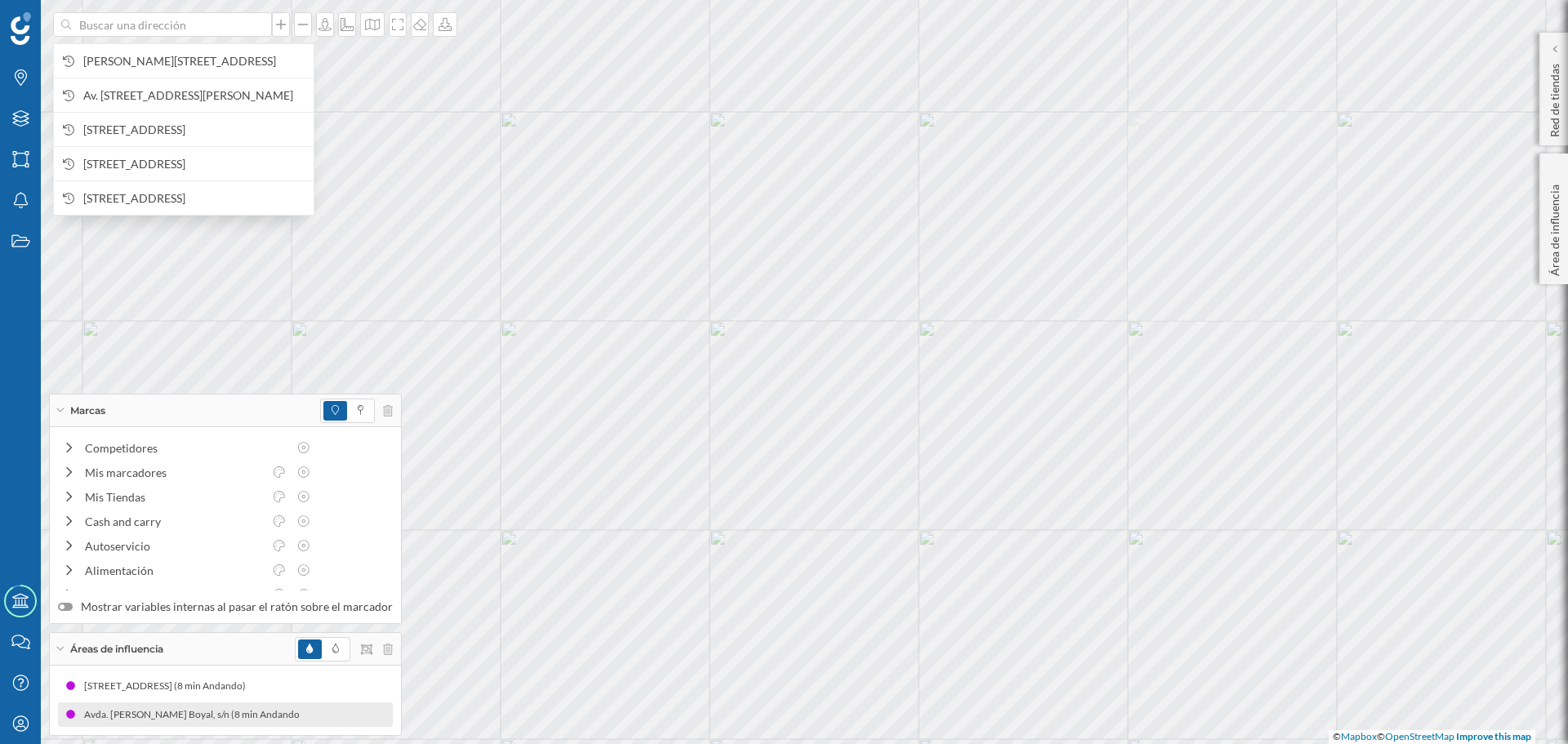
click at [201, 103] on span "Av. [STREET_ADDRESS][PERSON_NAME]" at bounding box center [194, 95] width 222 height 16
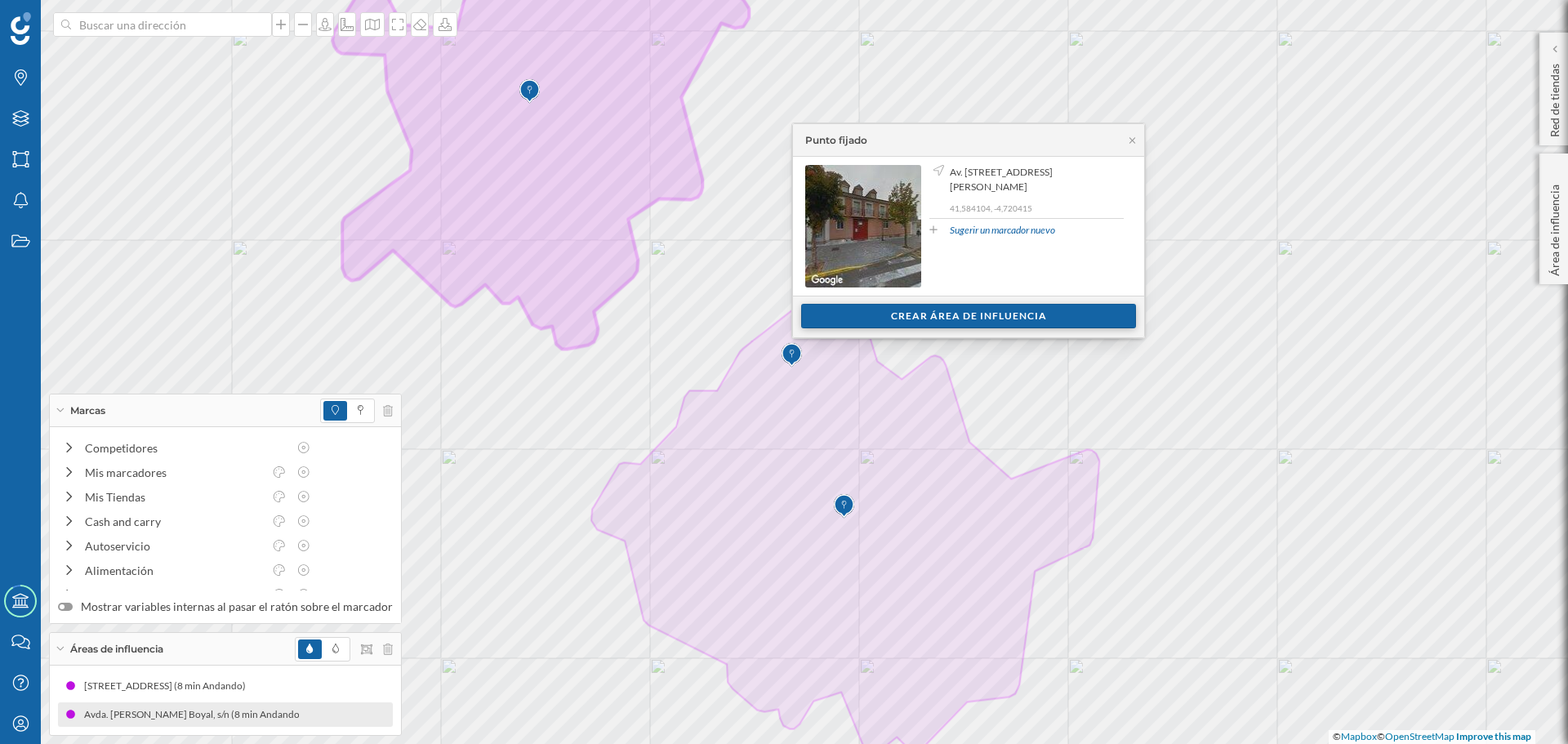
click at [908, 317] on div "Crear área de influencia" at bounding box center [969, 316] width 335 height 25
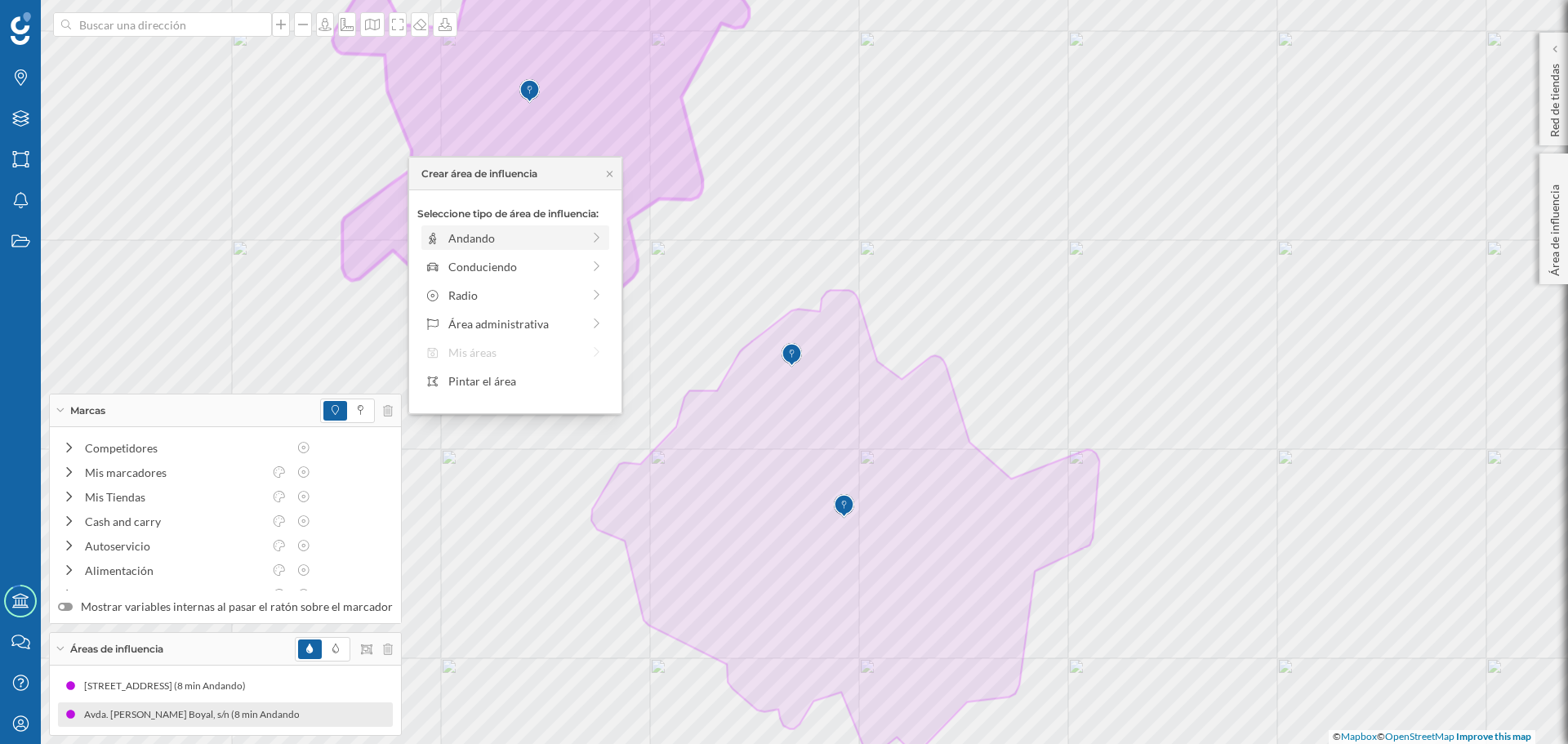
click at [491, 239] on div "Andando" at bounding box center [515, 238] width 133 height 17
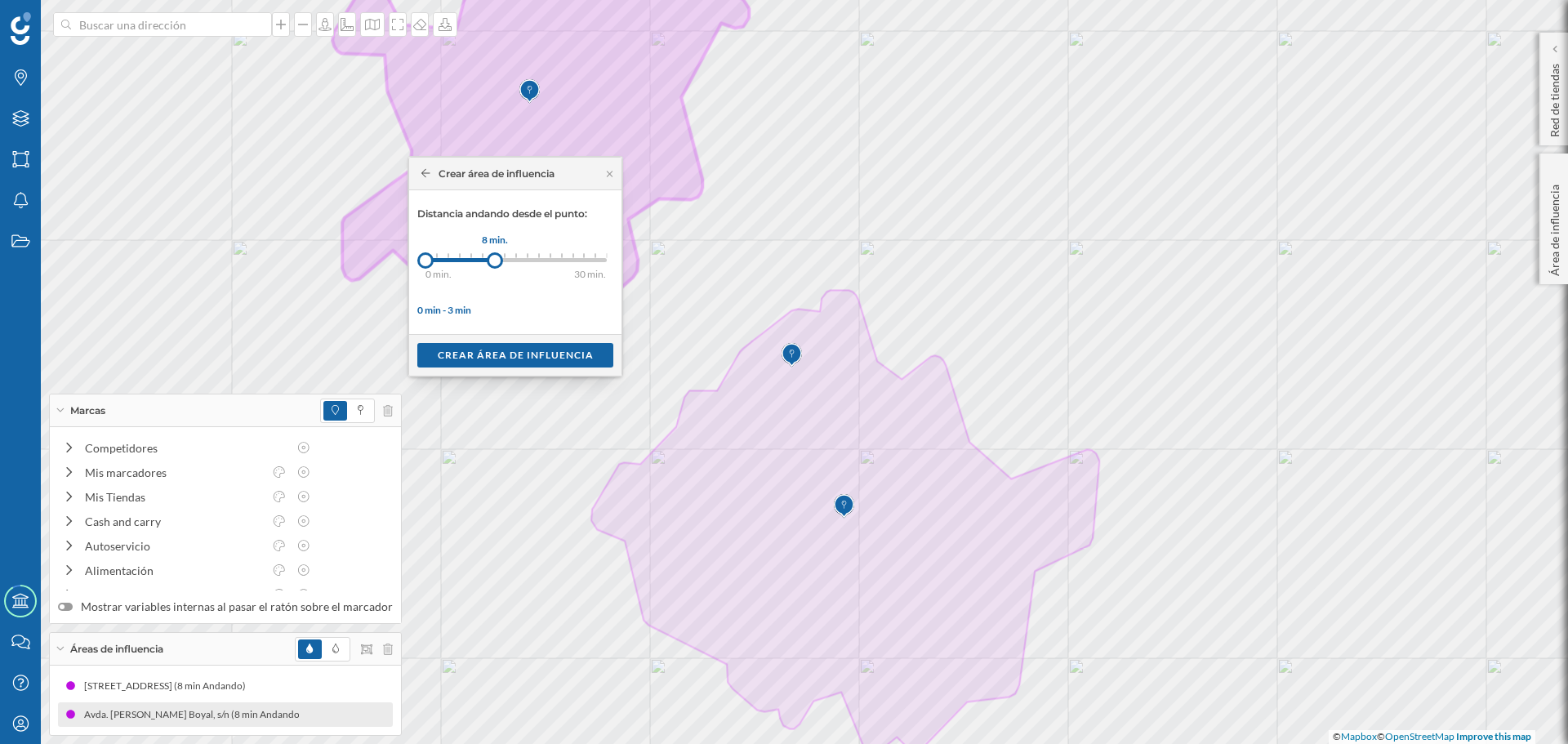
drag, startPoint x: 438, startPoint y: 259, endPoint x: 495, endPoint y: 262, distance: 57.1
click at [495, 262] on div at bounding box center [494, 260] width 16 height 16
click at [501, 359] on div "Crear área de influencia" at bounding box center [515, 354] width 196 height 25
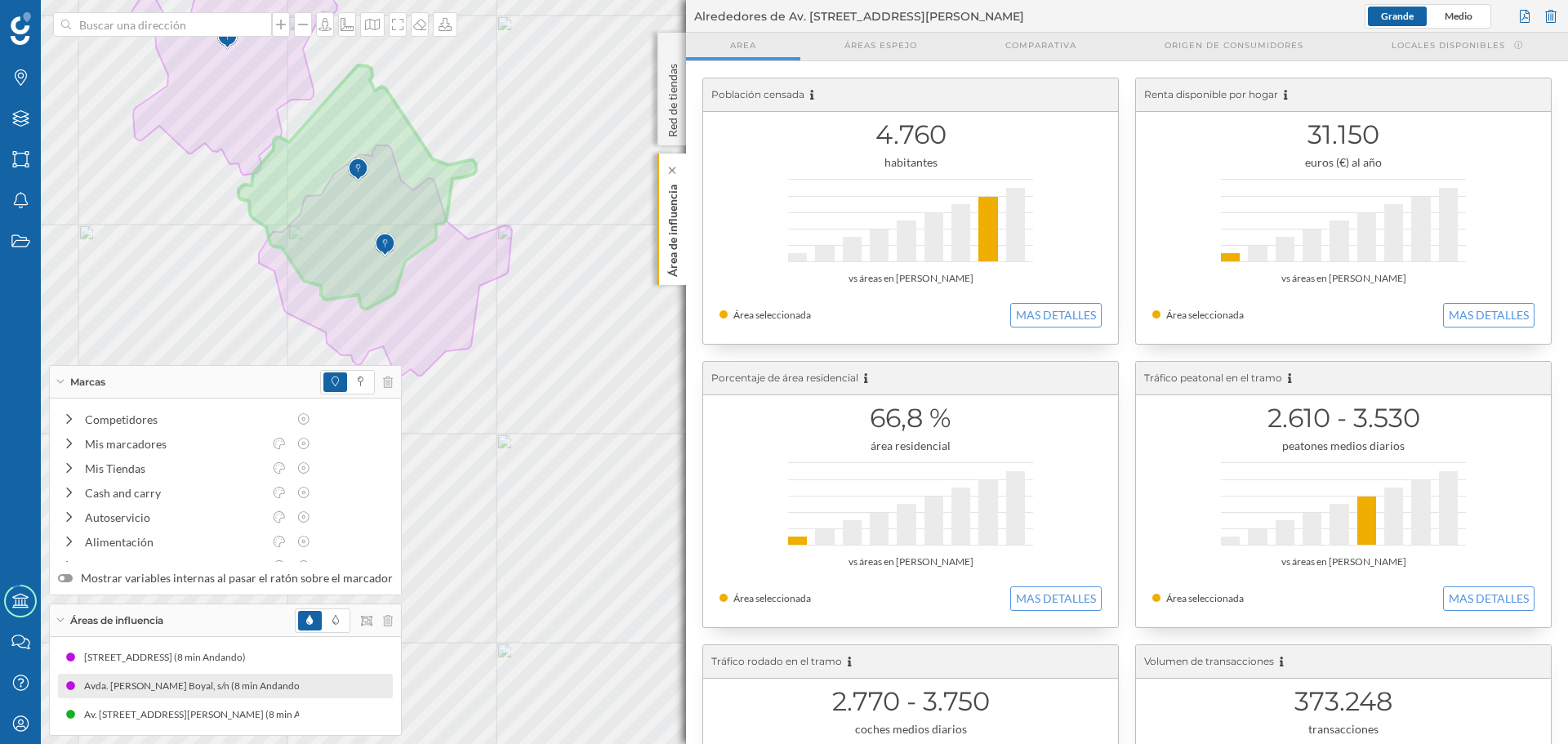
click at [666, 224] on p "Área de influencia" at bounding box center [673, 227] width 16 height 99
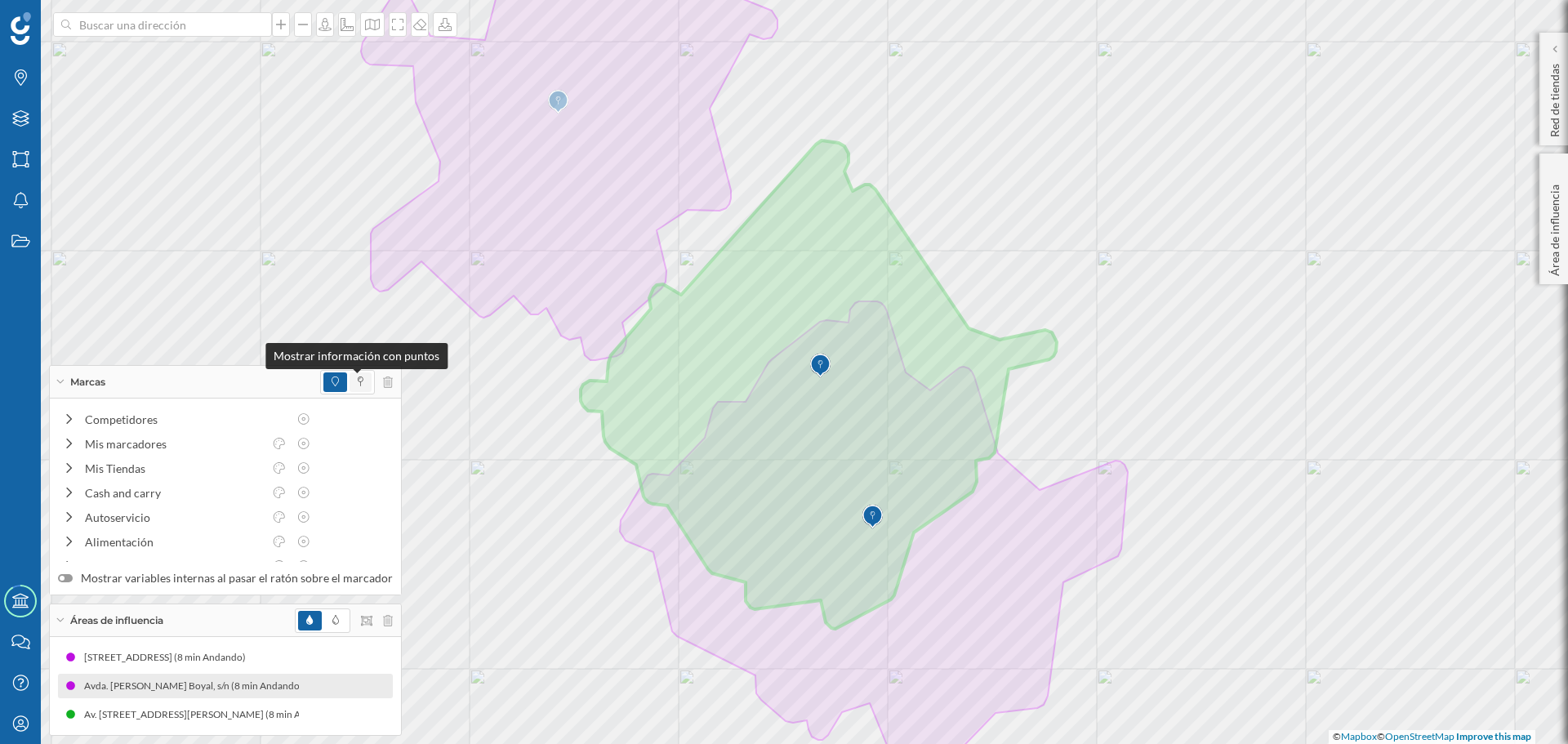
click at [357, 388] on span at bounding box center [360, 381] width 6 height 15
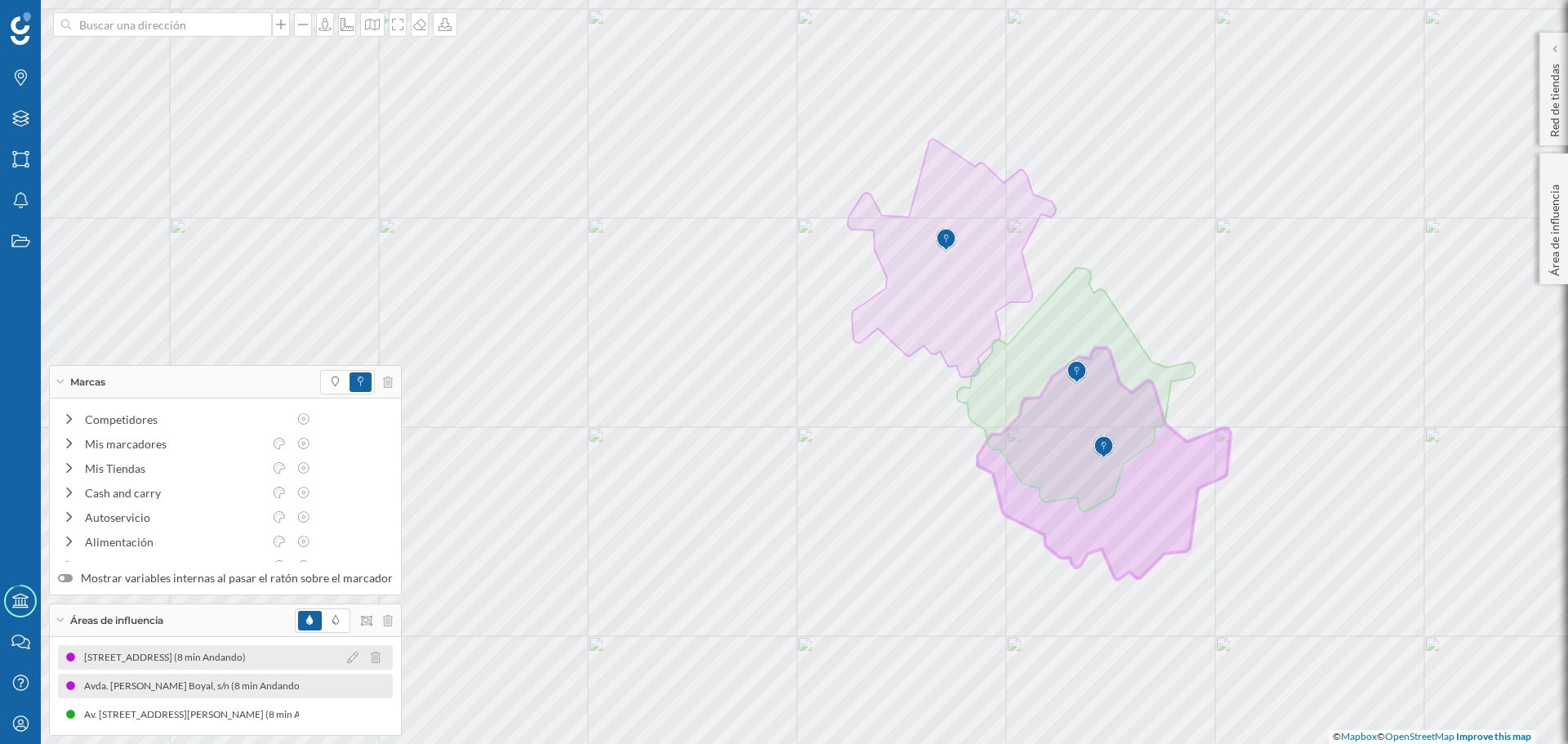
click at [352, 658] on div at bounding box center [368, 658] width 50 height 20
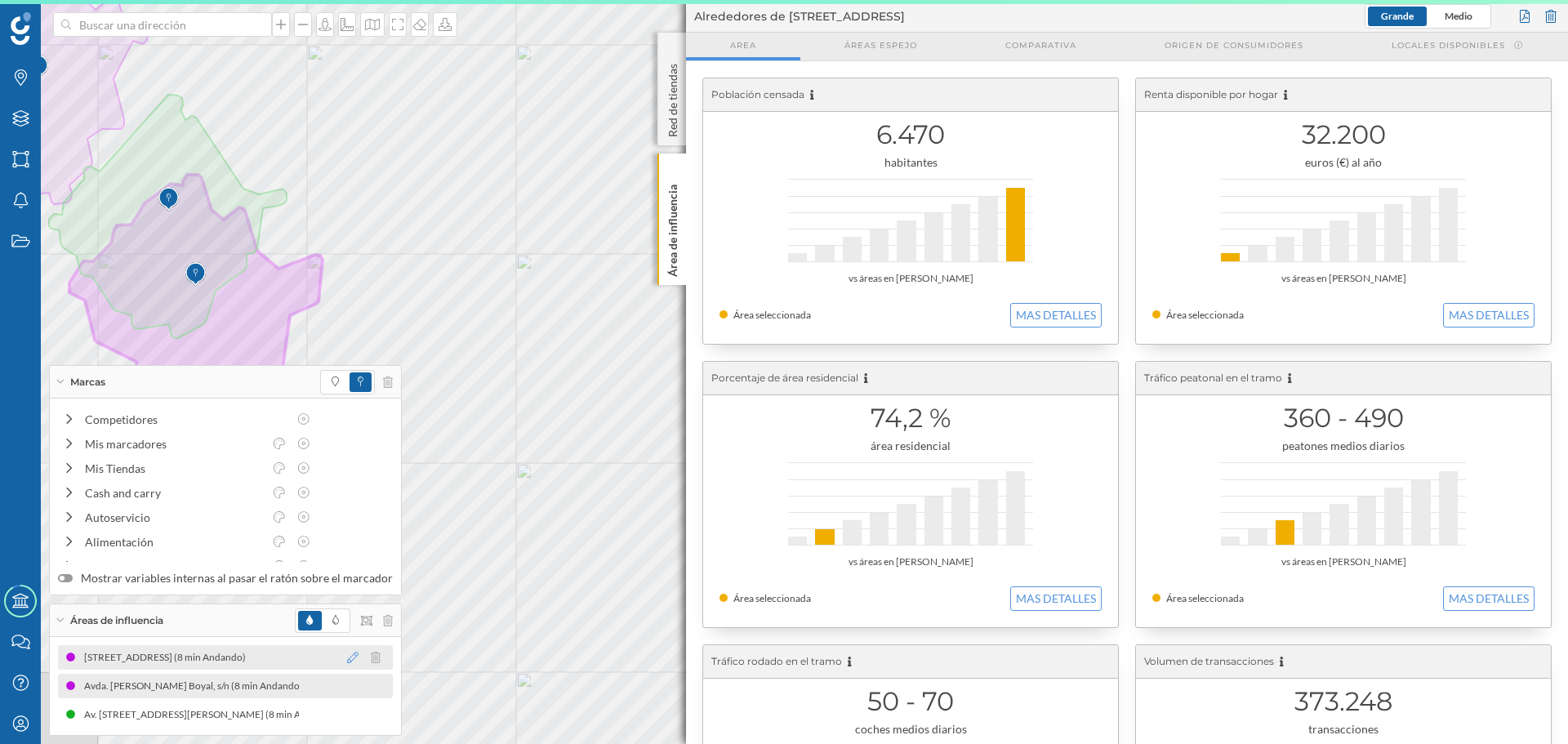
click at [347, 658] on icon at bounding box center [352, 657] width 11 height 11
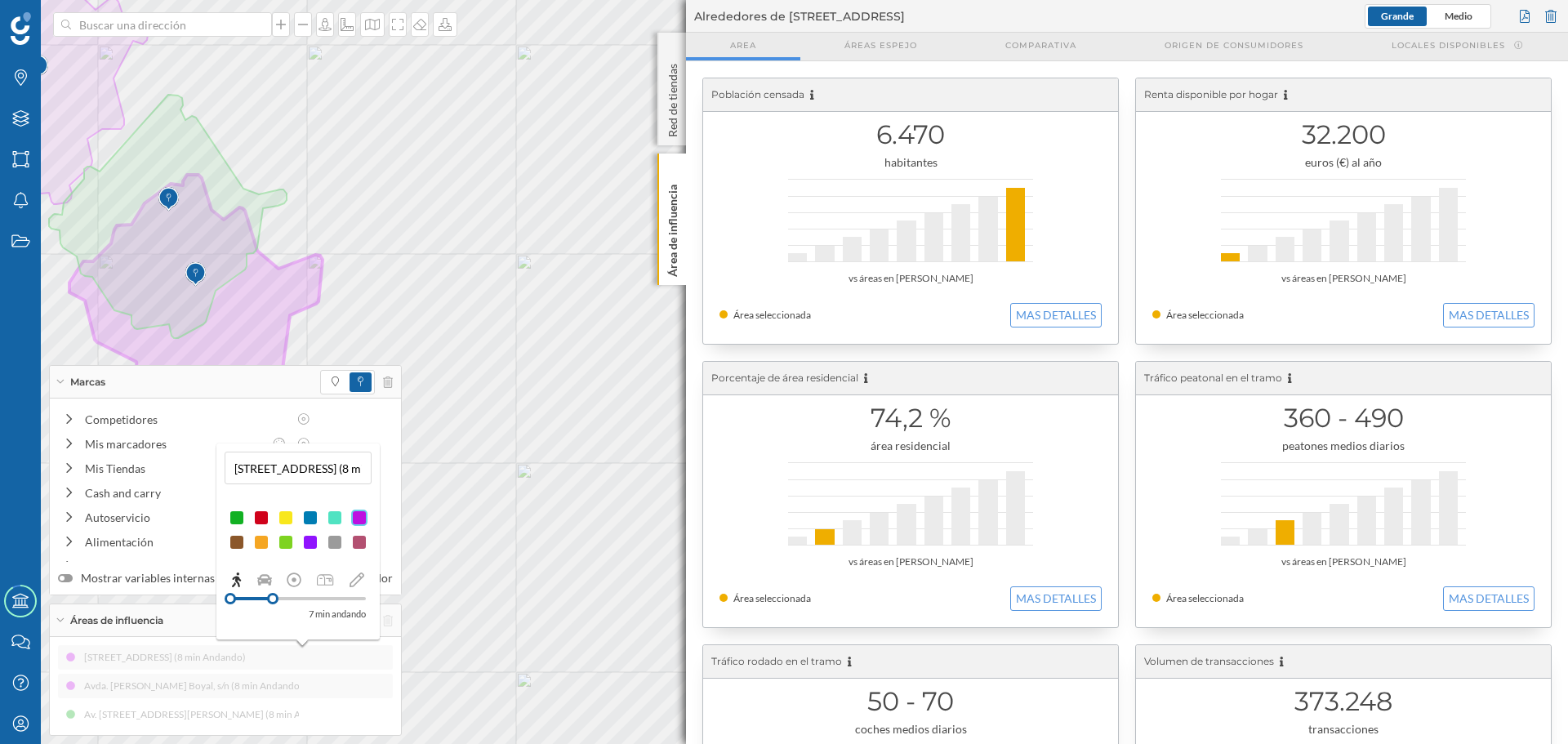
click at [273, 597] on div at bounding box center [272, 599] width 11 height 11
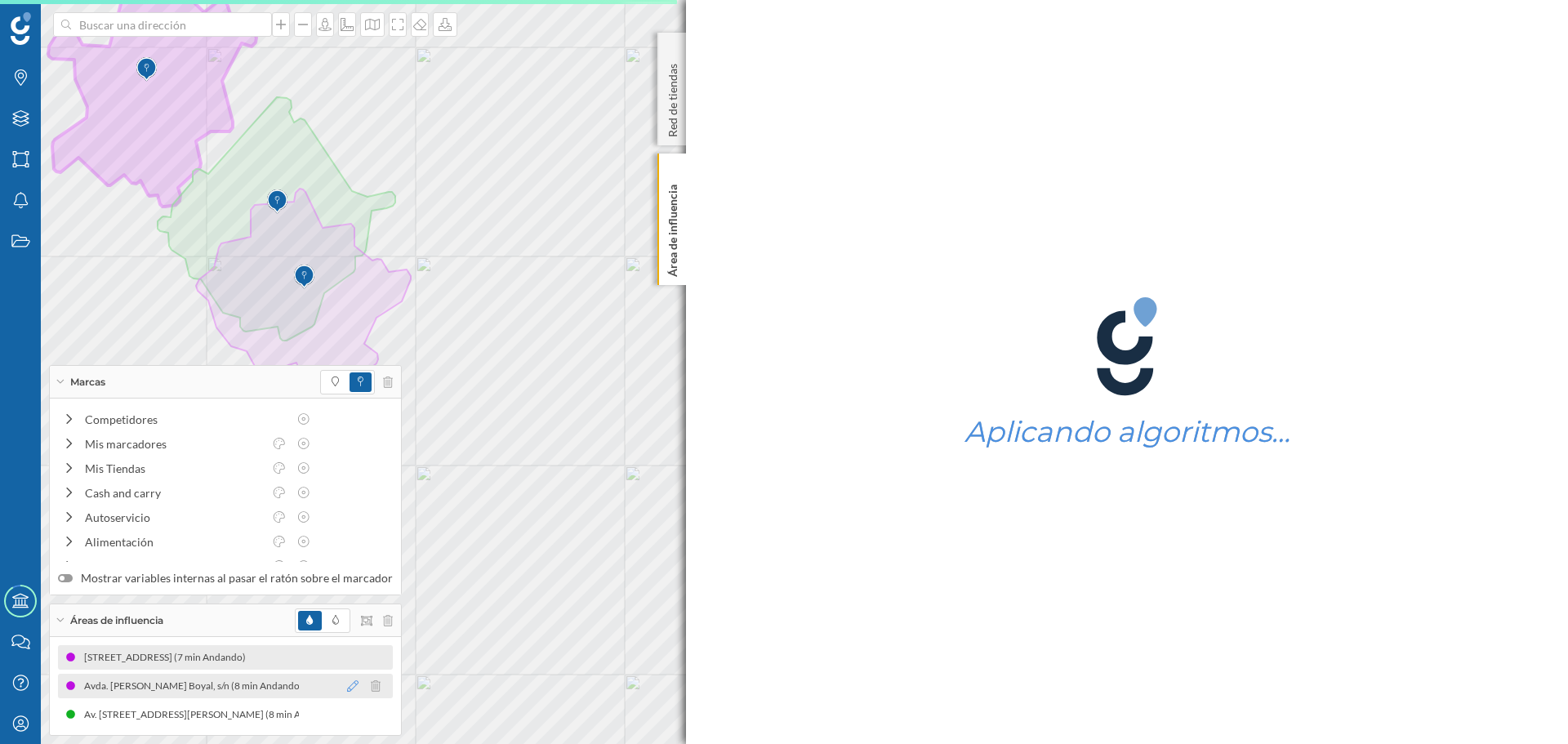
click at [347, 688] on icon at bounding box center [352, 686] width 11 height 11
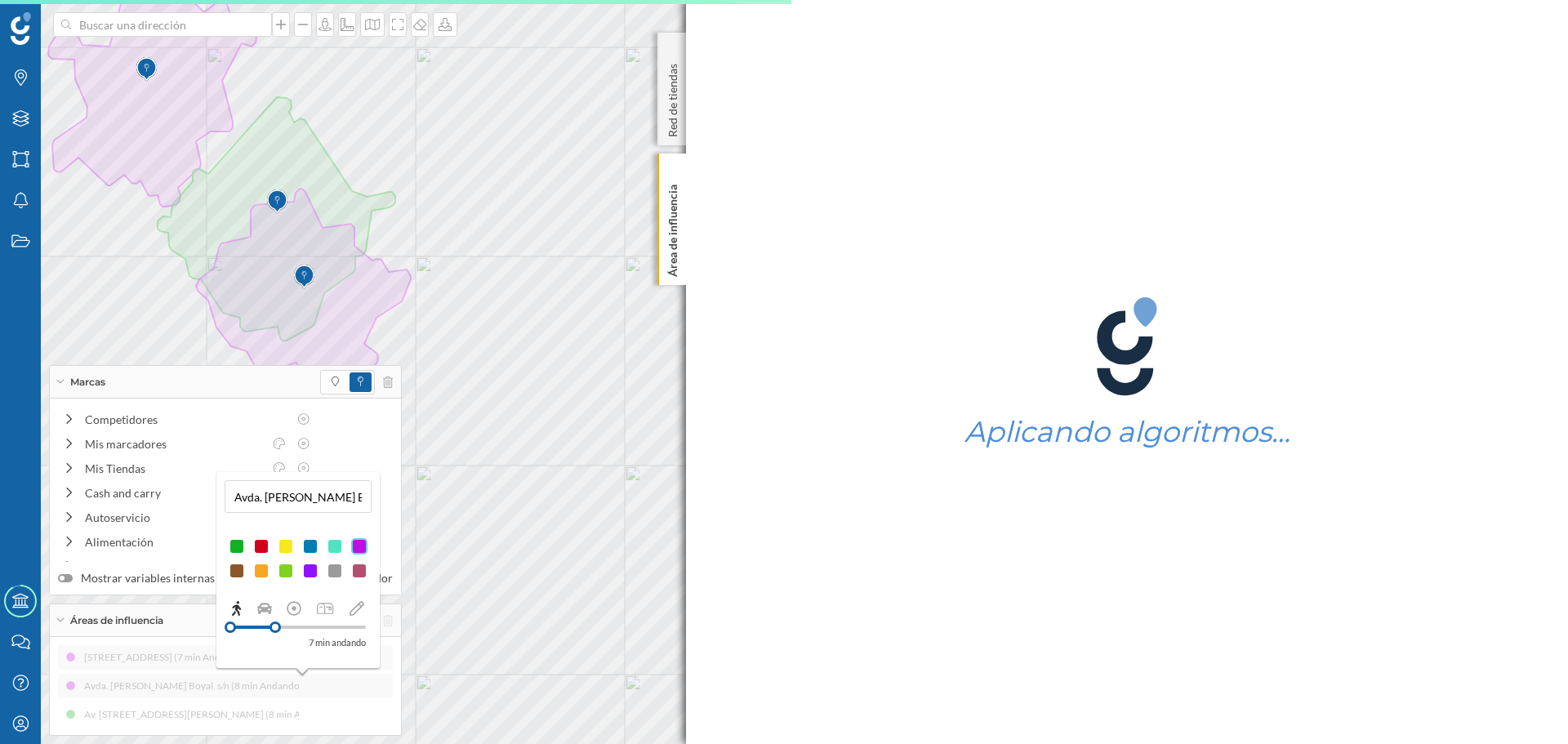
click at [275, 629] on div at bounding box center [274, 627] width 11 height 11
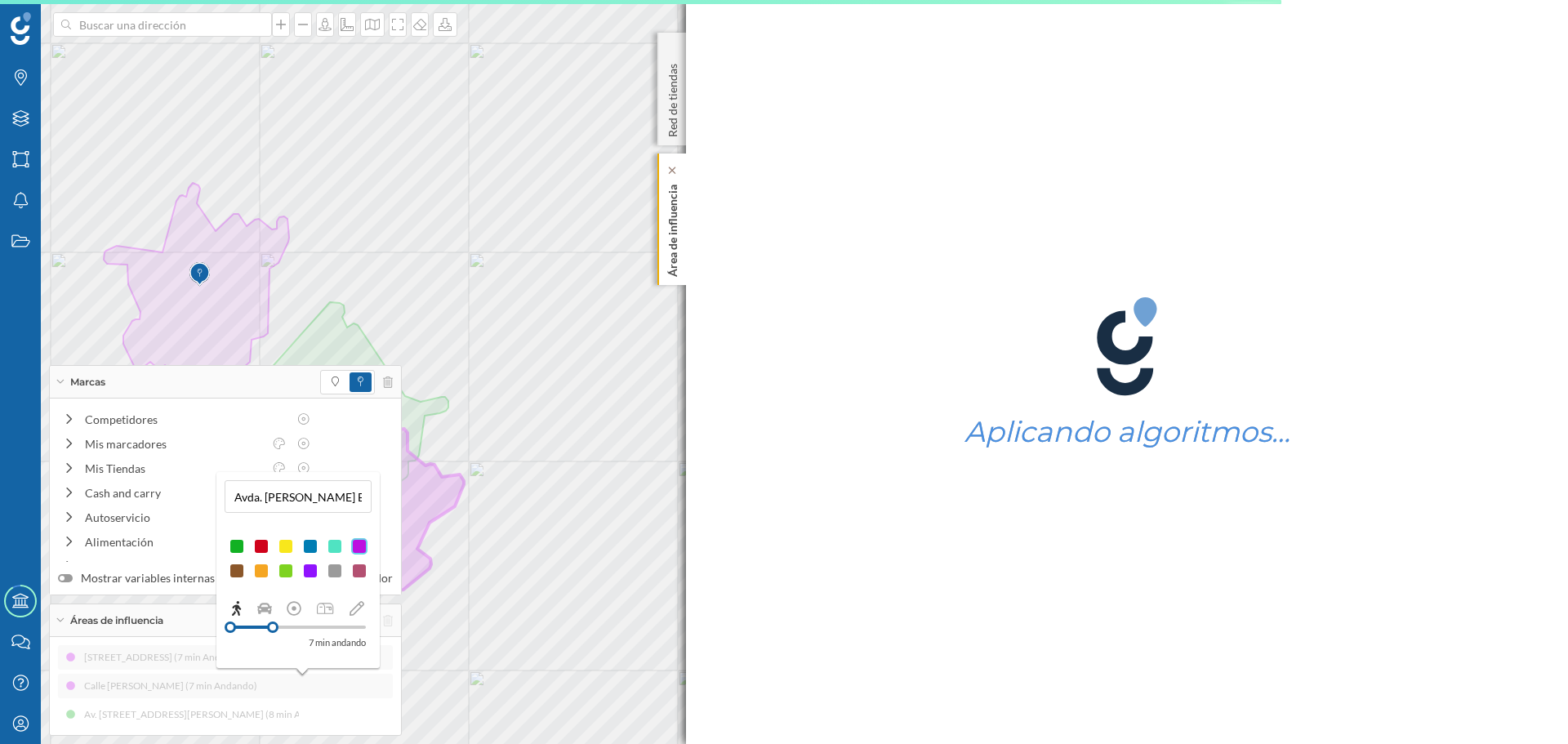
click at [673, 248] on p "Área de influencia" at bounding box center [673, 227] width 16 height 99
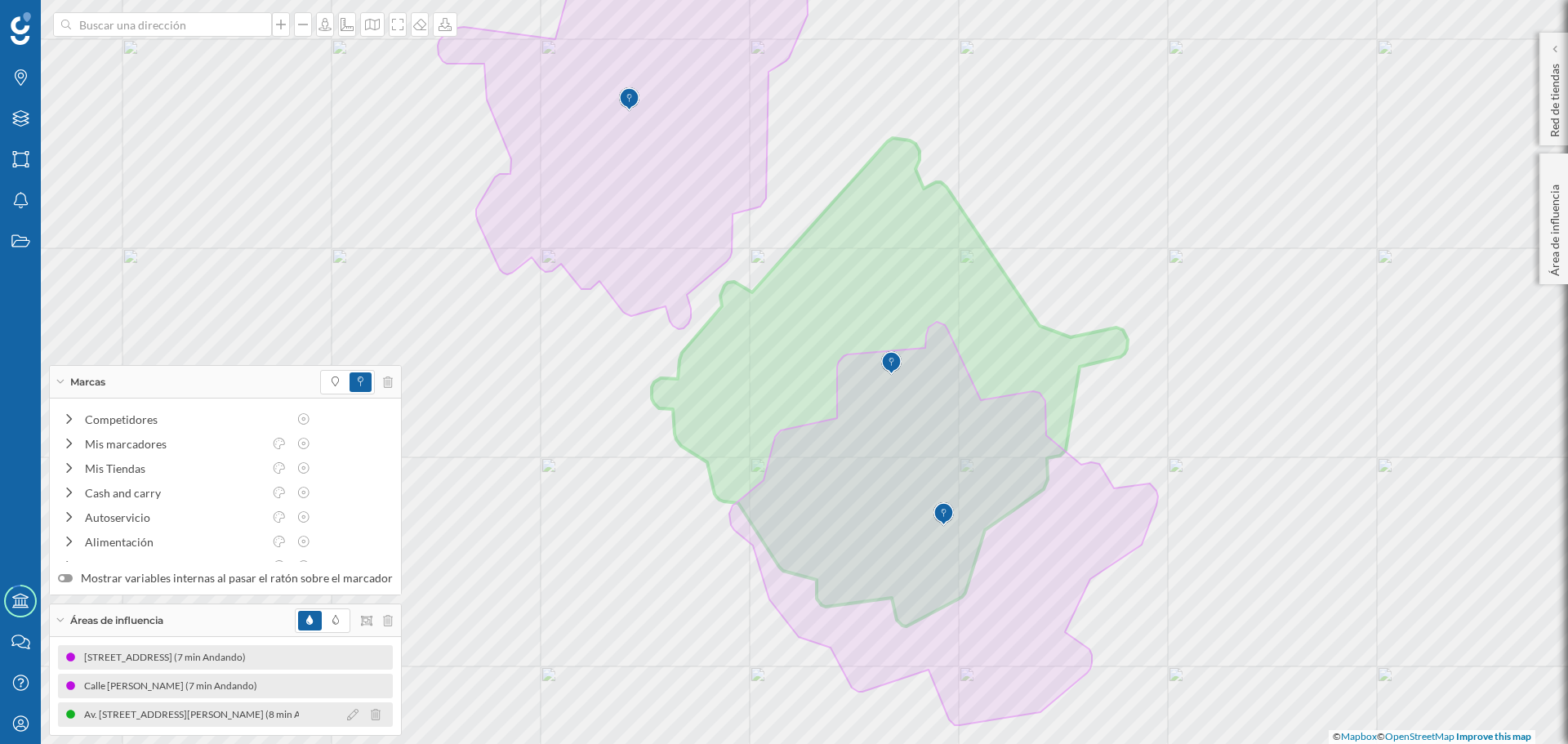
click at [215, 710] on div "Av. [STREET_ADDRESS][PERSON_NAME] (8 min Andando)" at bounding box center [215, 714] width 262 height 16
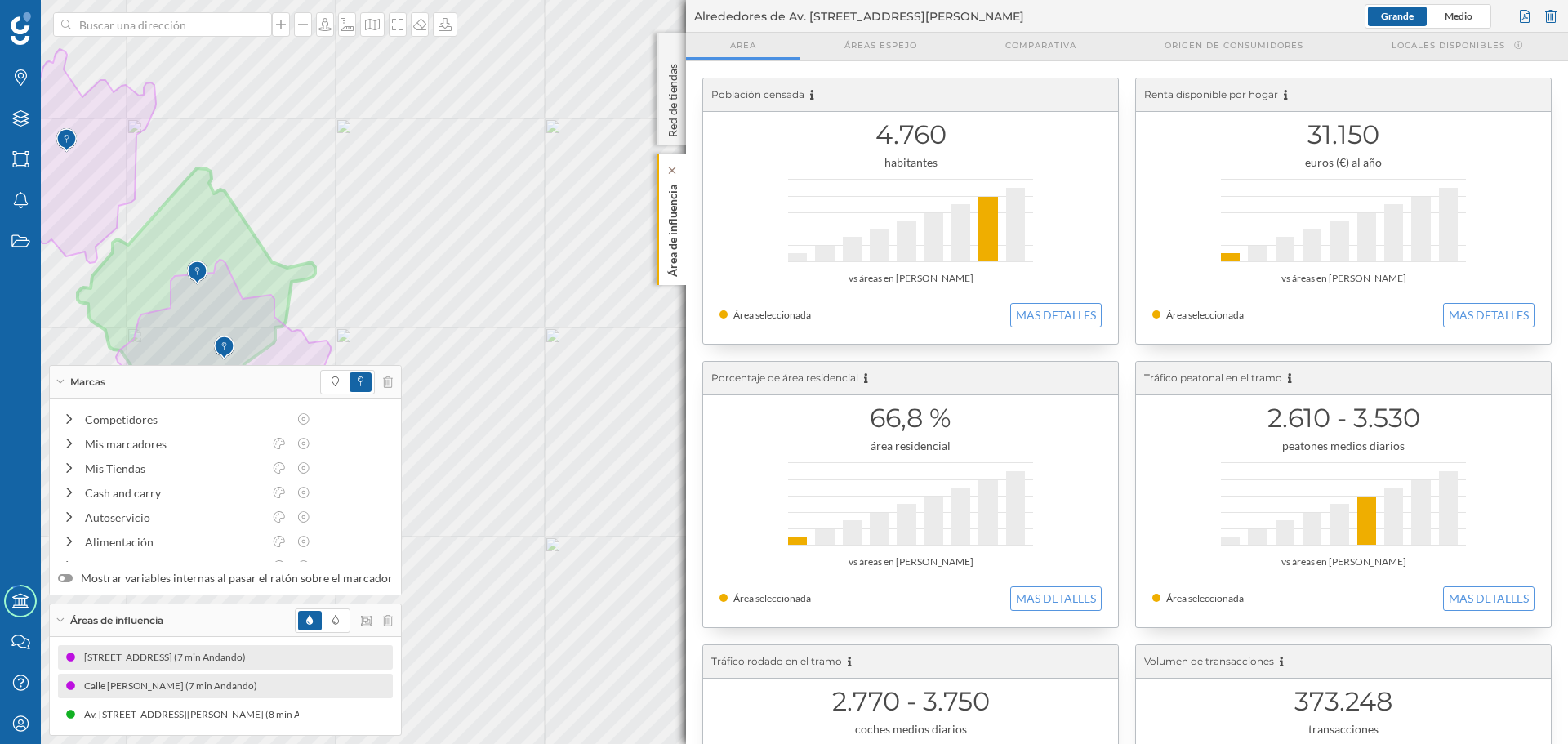
click at [678, 247] on p "Área de influencia" at bounding box center [673, 227] width 16 height 99
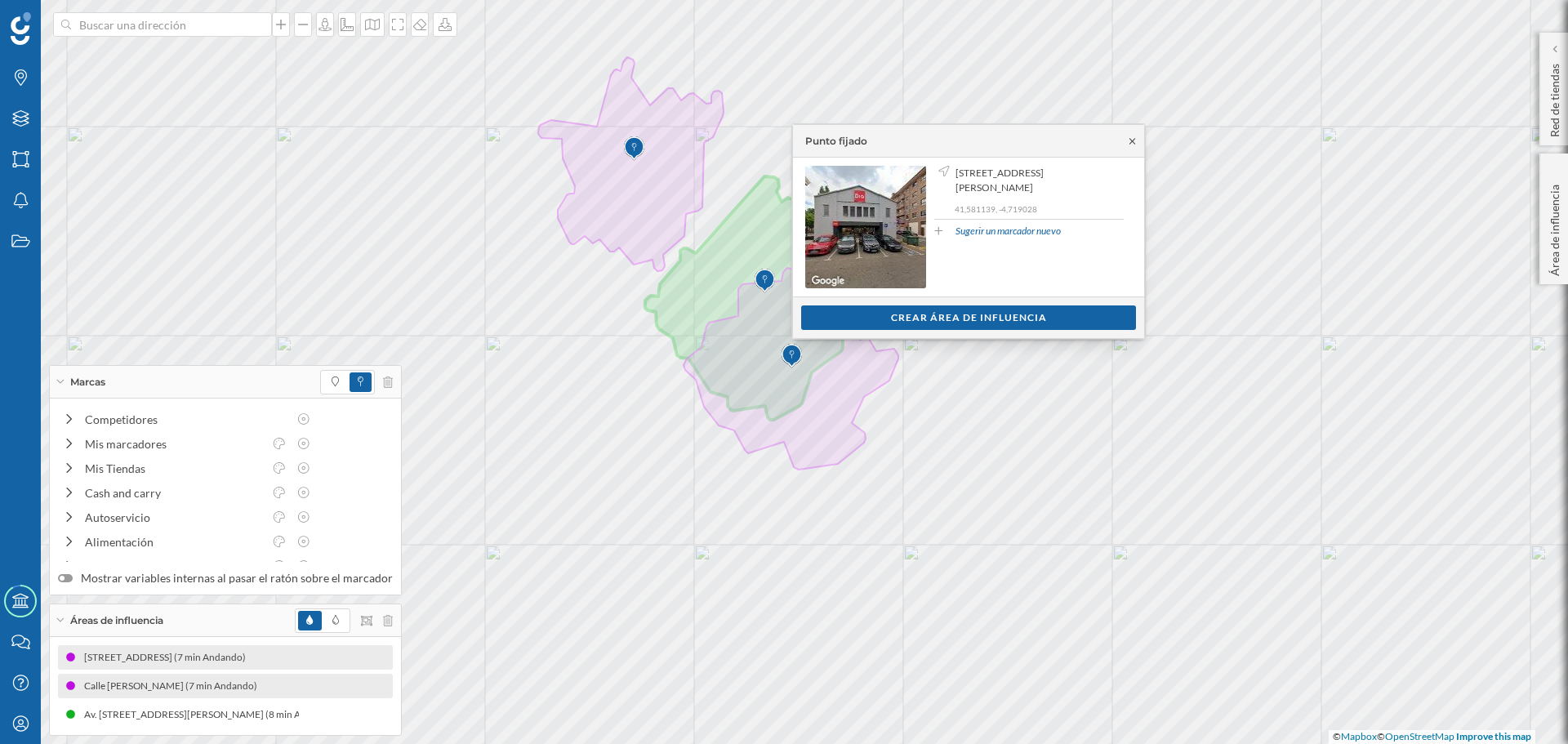
click at [1129, 139] on icon at bounding box center [1132, 141] width 12 height 9
click at [1129, 143] on icon at bounding box center [1132, 141] width 12 height 9
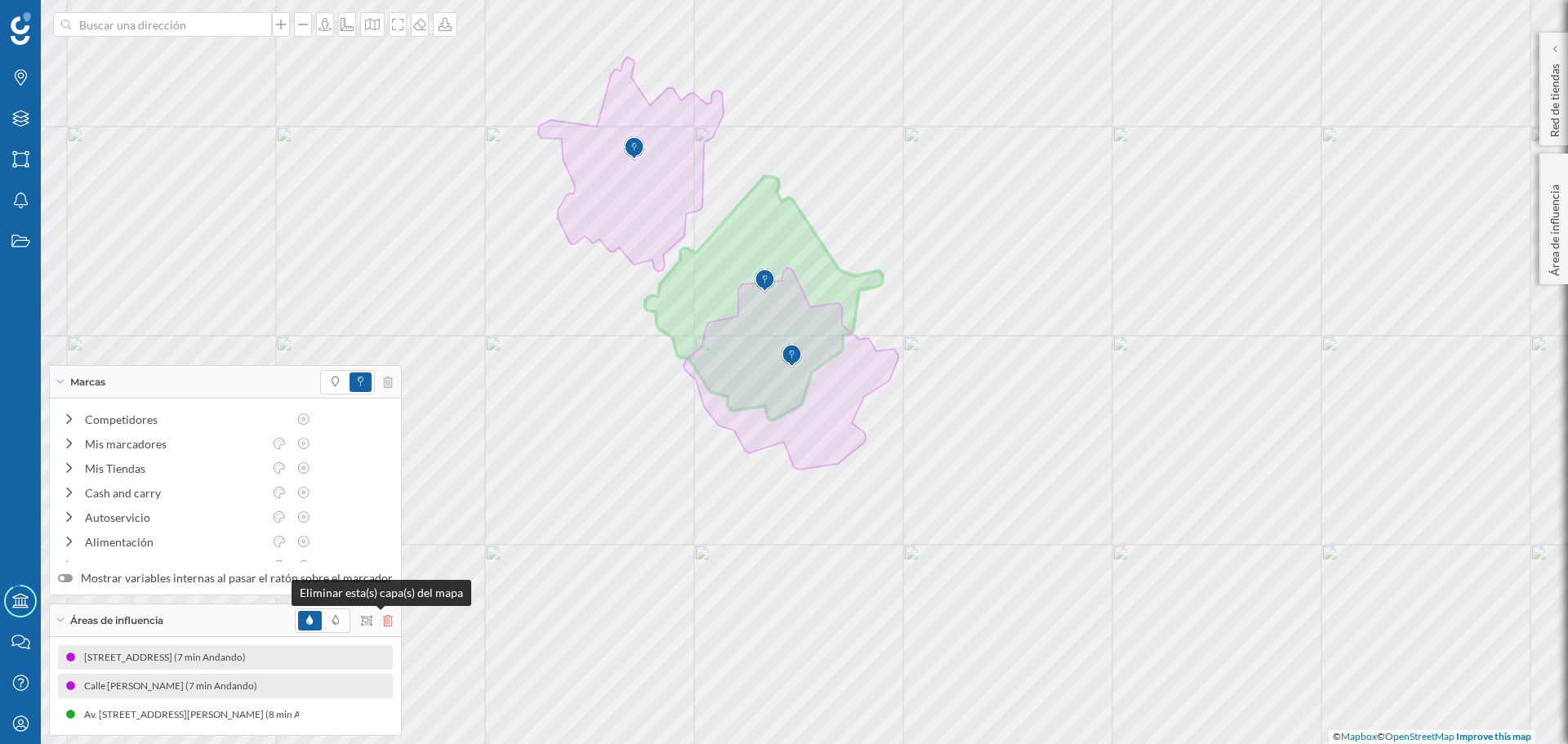
click at [383, 619] on icon at bounding box center [387, 620] width 9 height 11
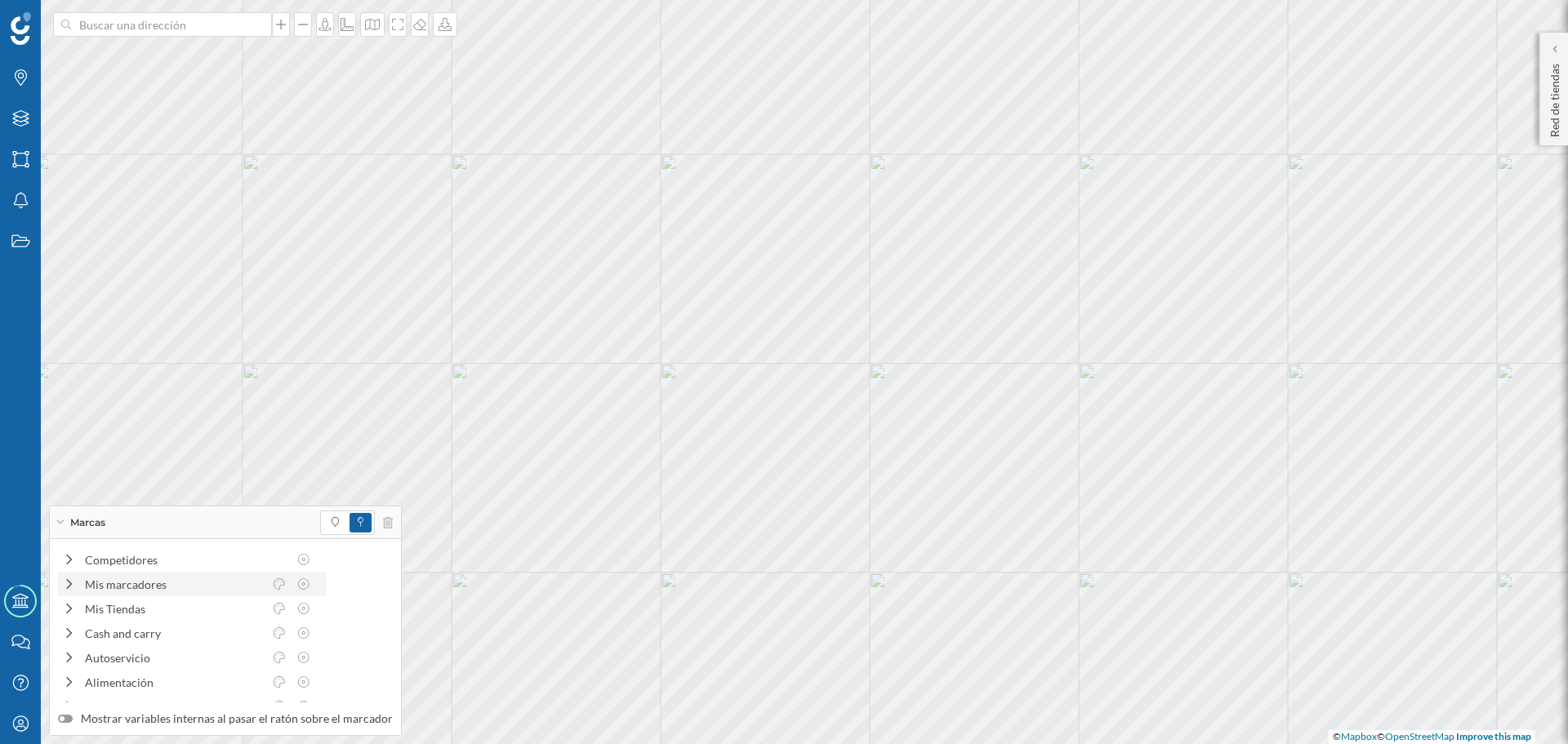
click at [169, 585] on div "Mis marcadores" at bounding box center [174, 584] width 178 height 17
click at [183, 590] on div "Mis marcadores" at bounding box center [174, 584] width 178 height 17
click at [323, 524] on span at bounding box center [335, 523] width 24 height 20
click at [12, 62] on div "Marcas" at bounding box center [21, 78] width 41 height 41
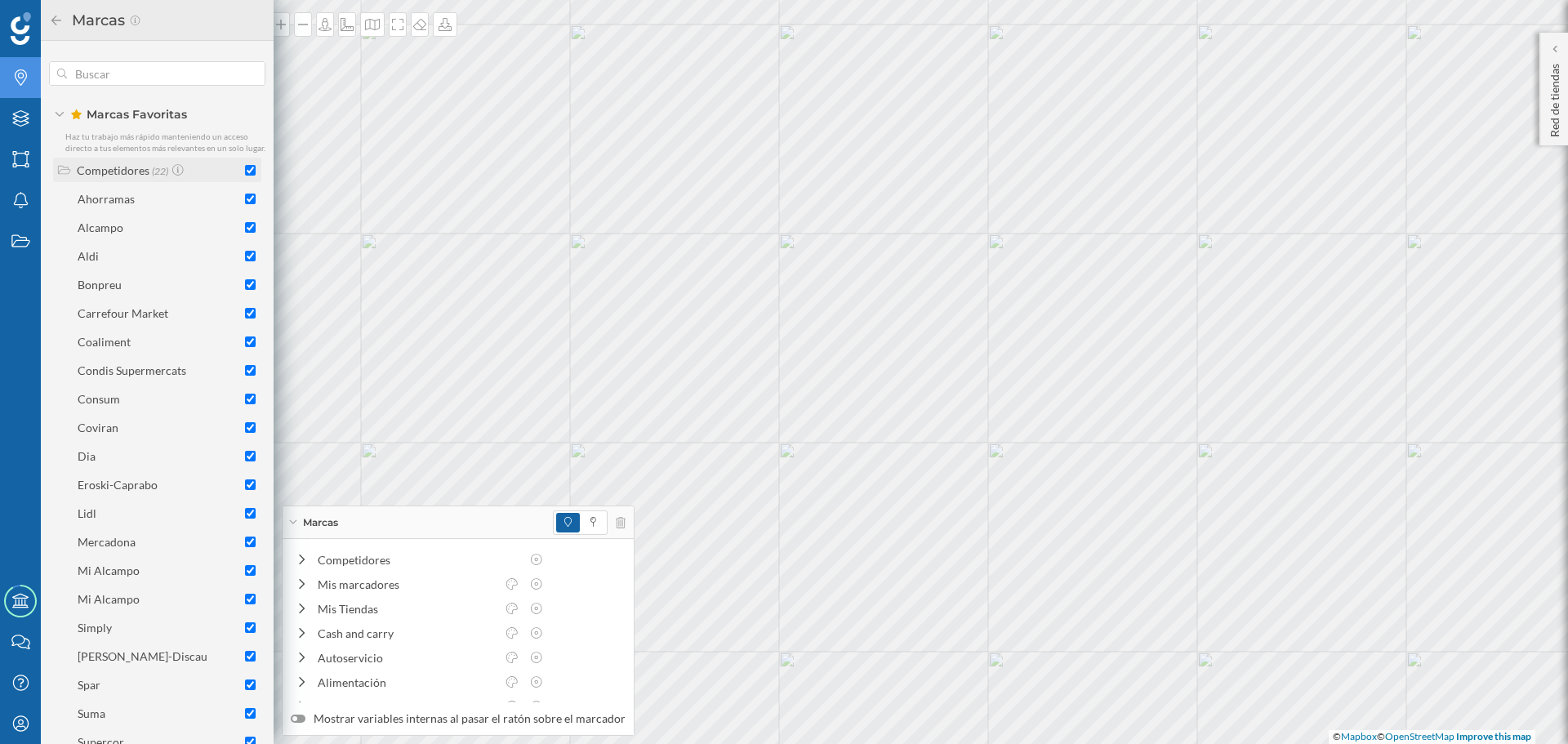
click at [245, 175] on input "checkbox" at bounding box center [251, 170] width 10 height 10
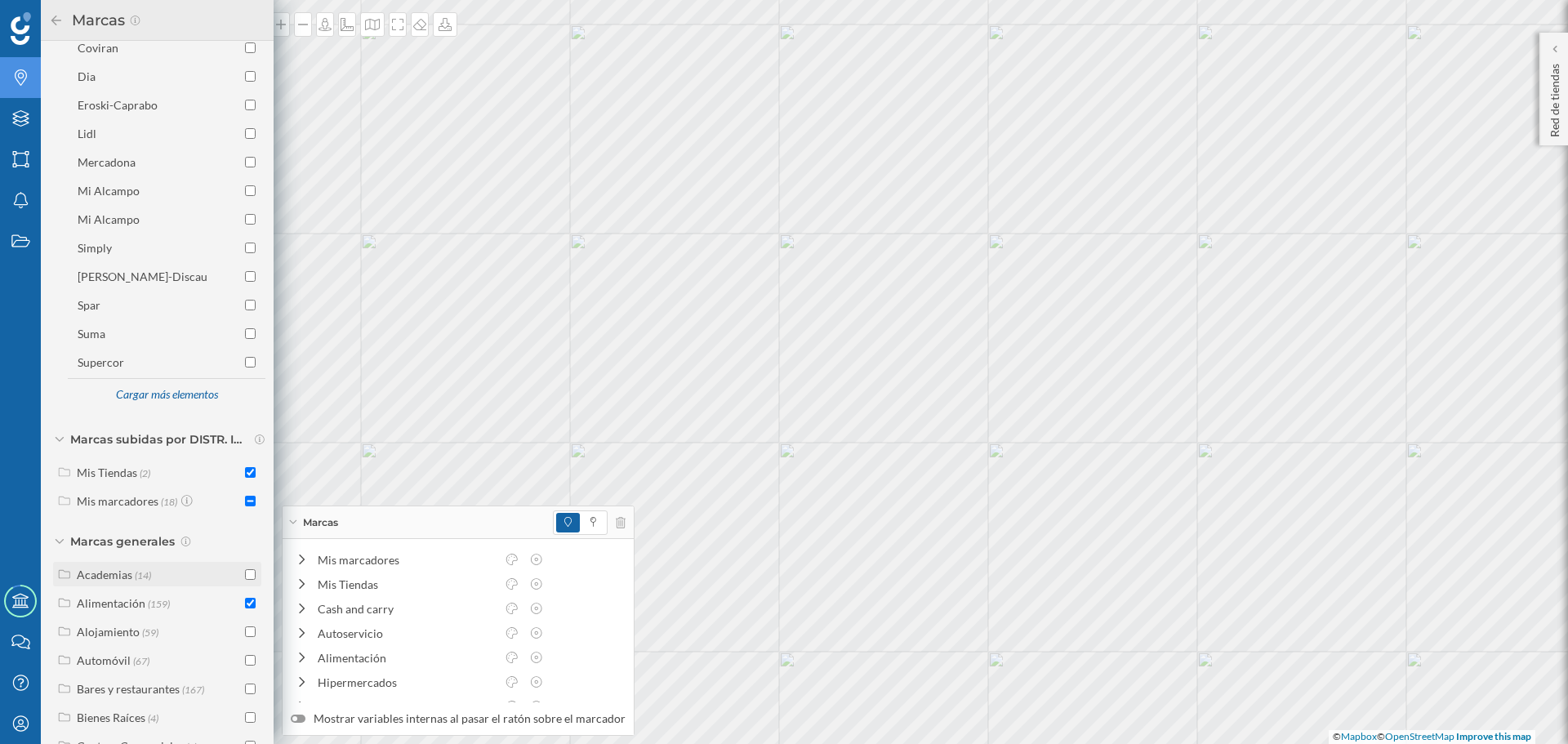
scroll to position [409, 0]
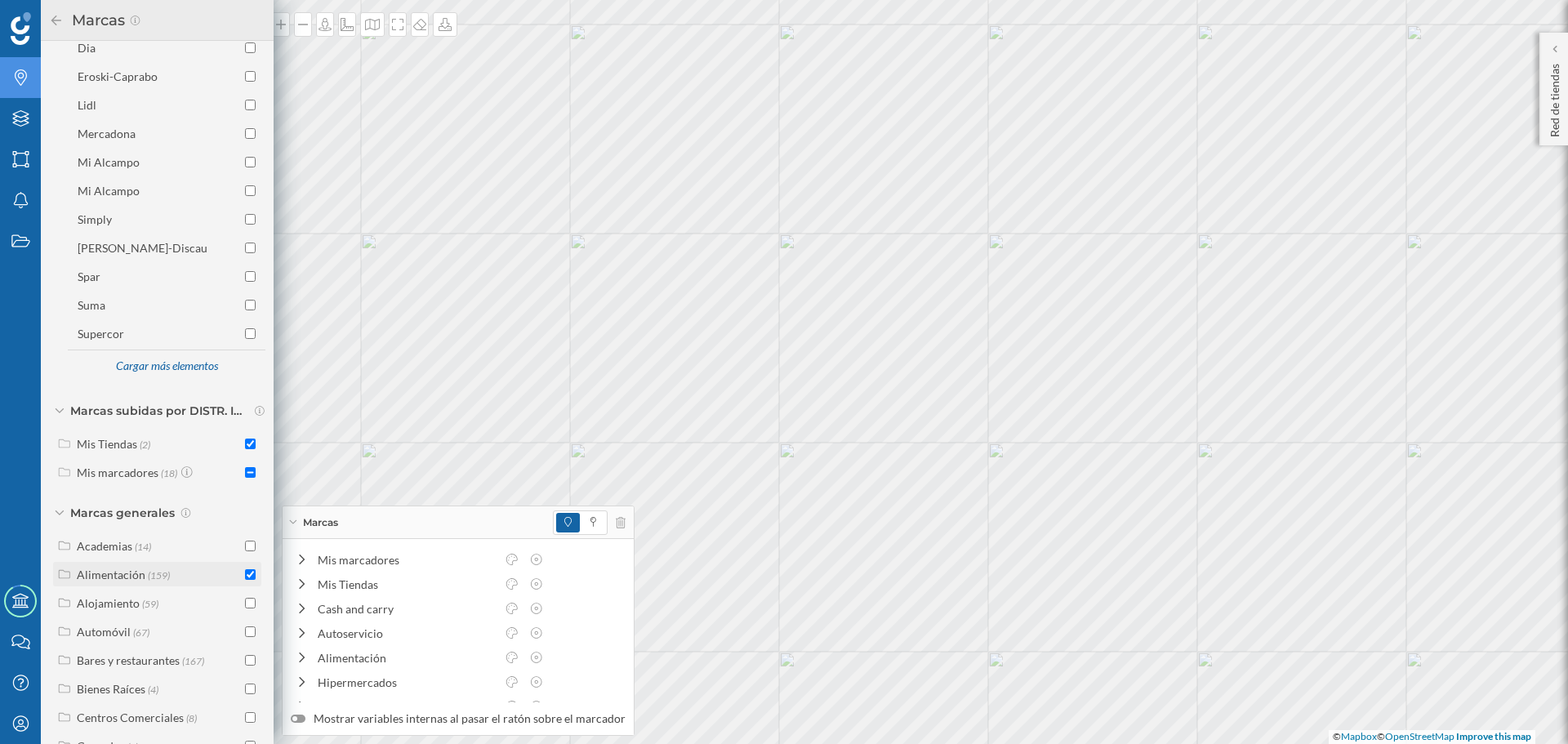
click at [245, 580] on input "checkbox" at bounding box center [251, 575] width 10 height 10
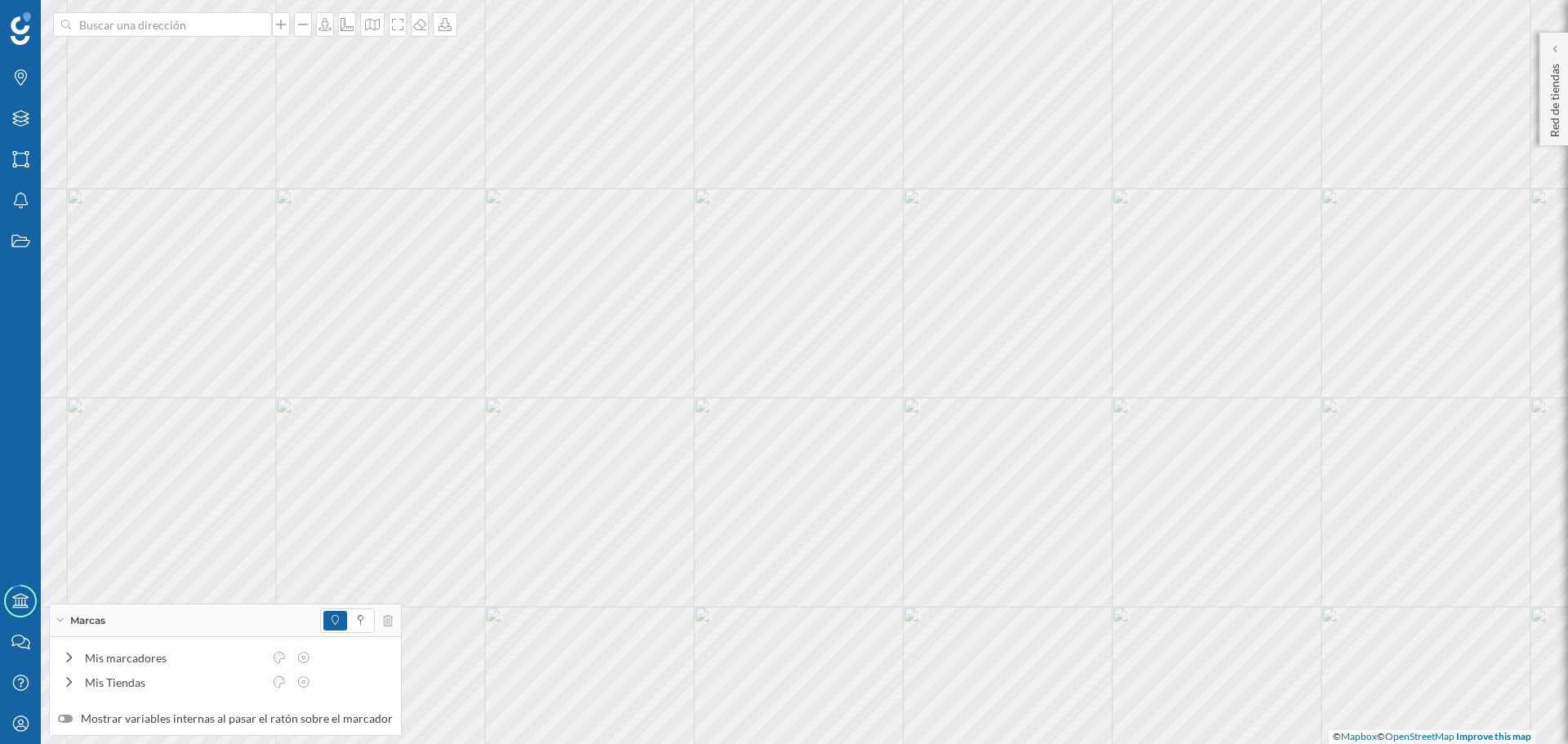
click at [121, 611] on div "Marcas" at bounding box center [225, 621] width 351 height 32
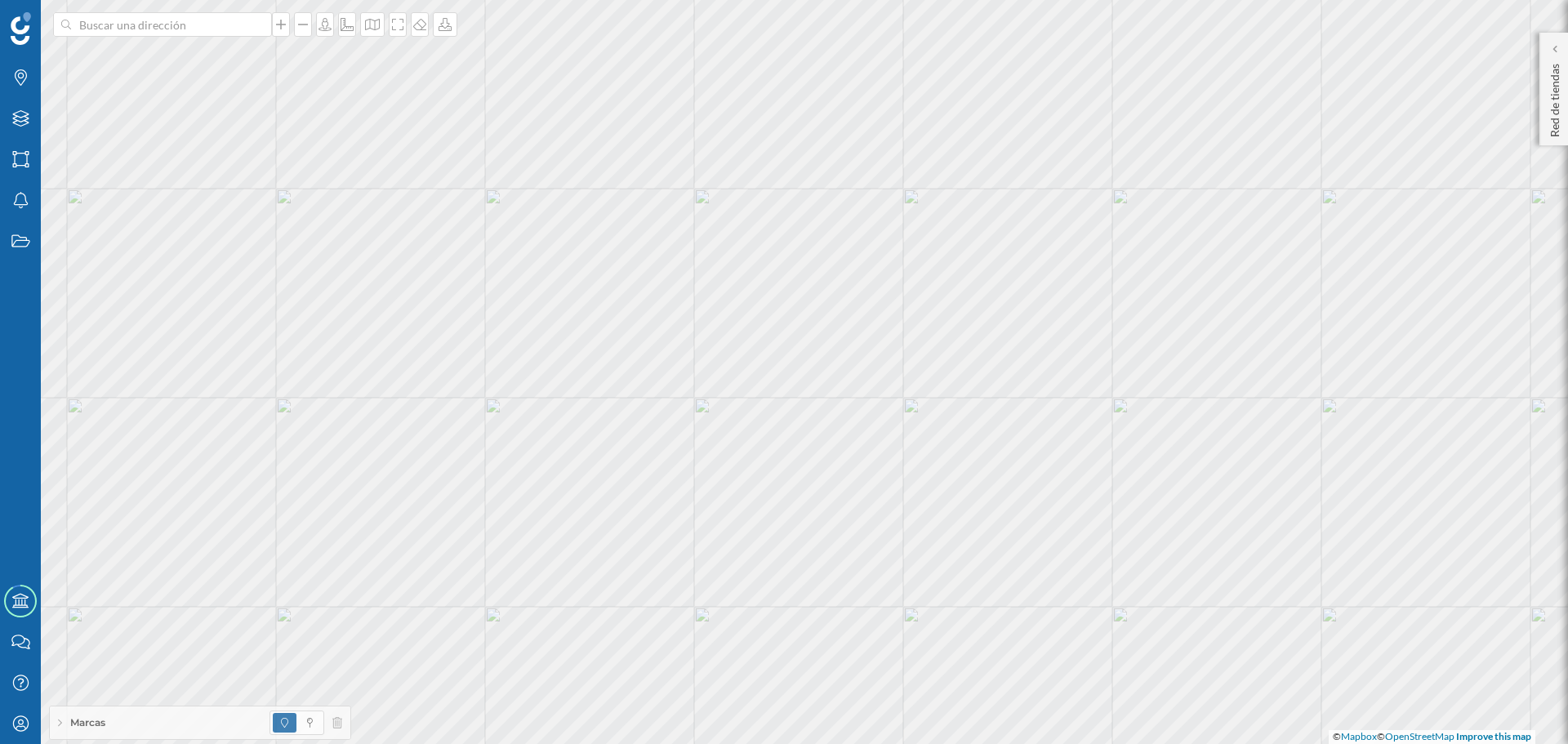
click at [126, 729] on div "Marcas" at bounding box center [200, 723] width 301 height 32
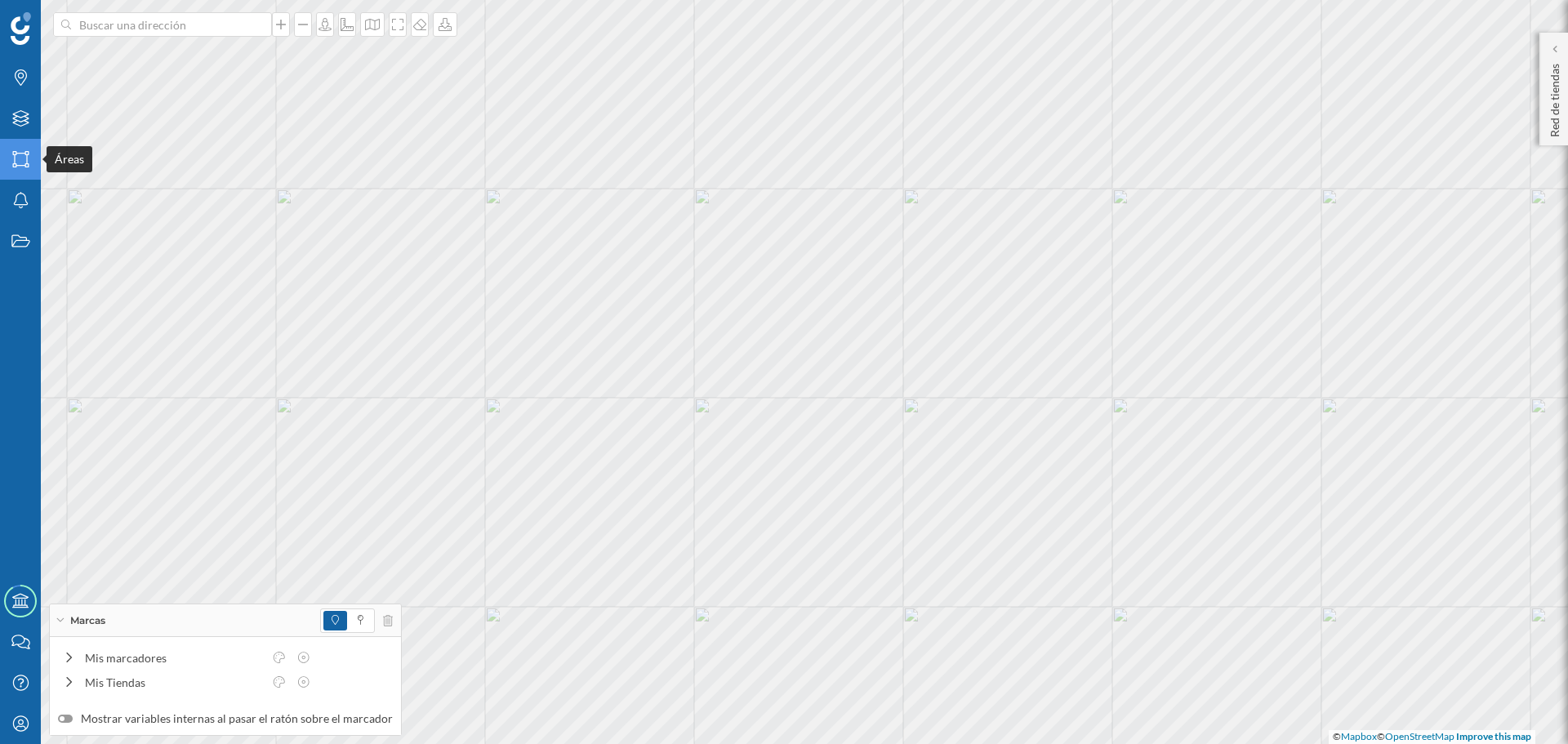
click at [18, 146] on div "Áreas" at bounding box center [21, 159] width 41 height 41
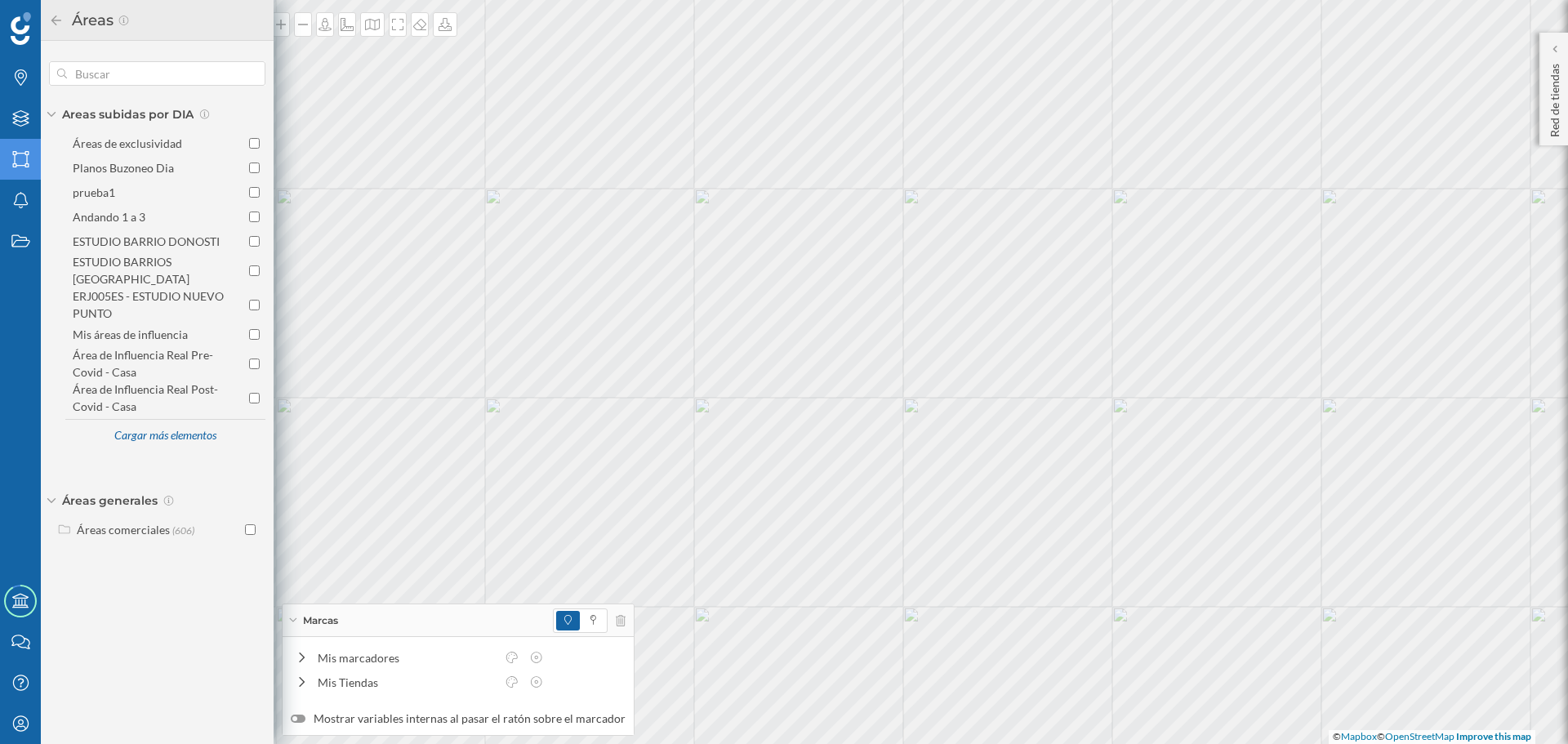
click at [18, 146] on div "Áreas" at bounding box center [21, 159] width 41 height 41
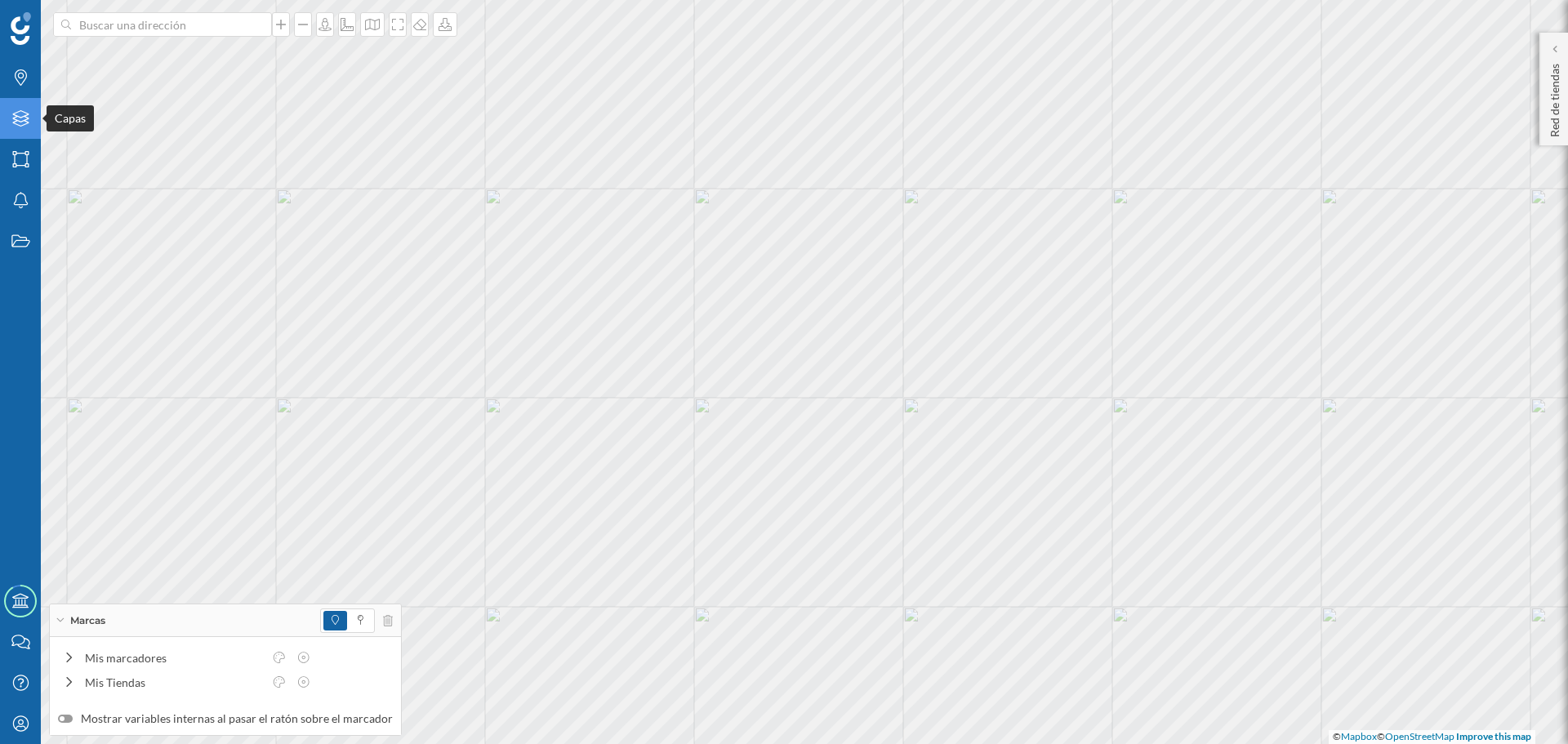
click at [15, 122] on icon "Capas" at bounding box center [21, 118] width 21 height 16
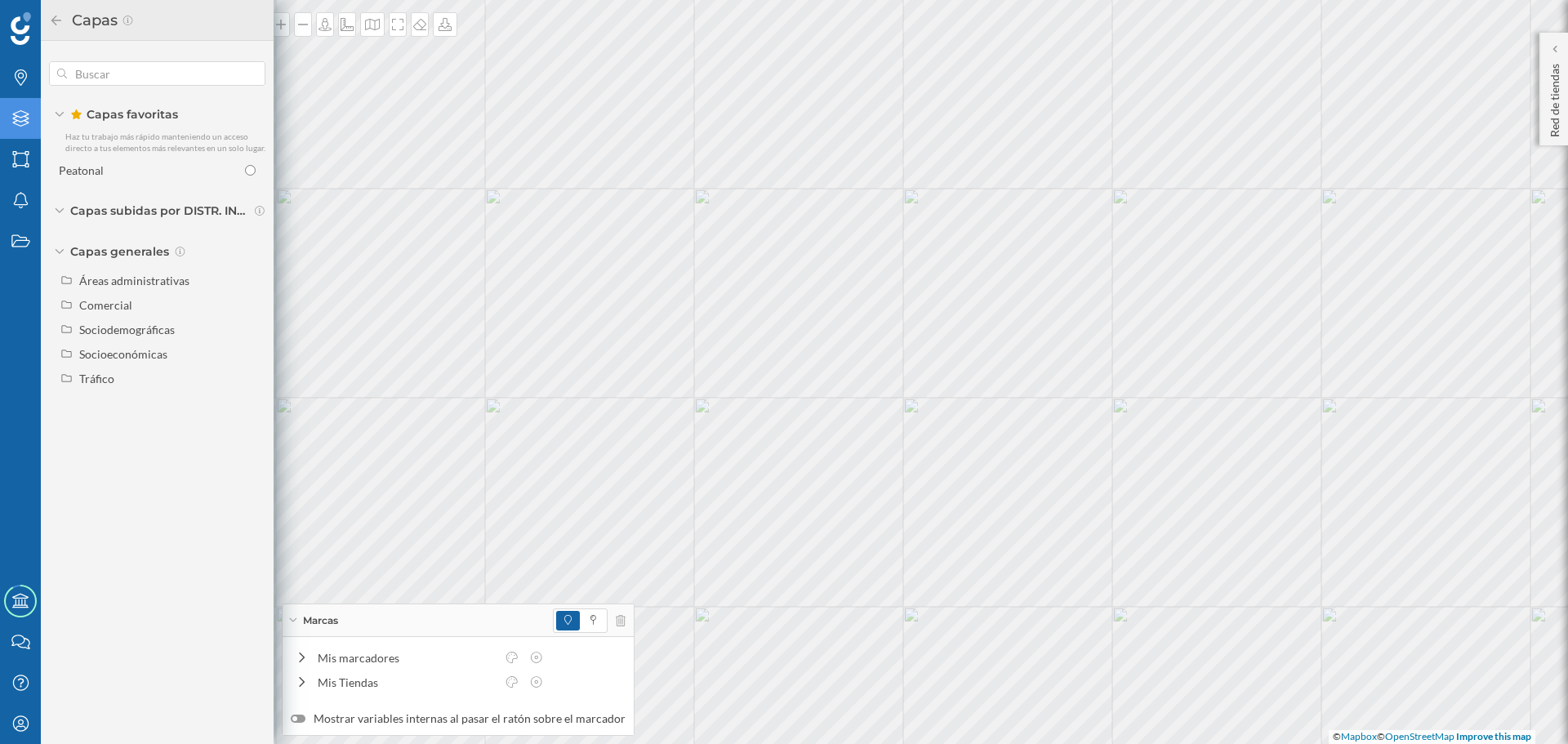
click at [8, 120] on div "Capas" at bounding box center [21, 119] width 41 height 41
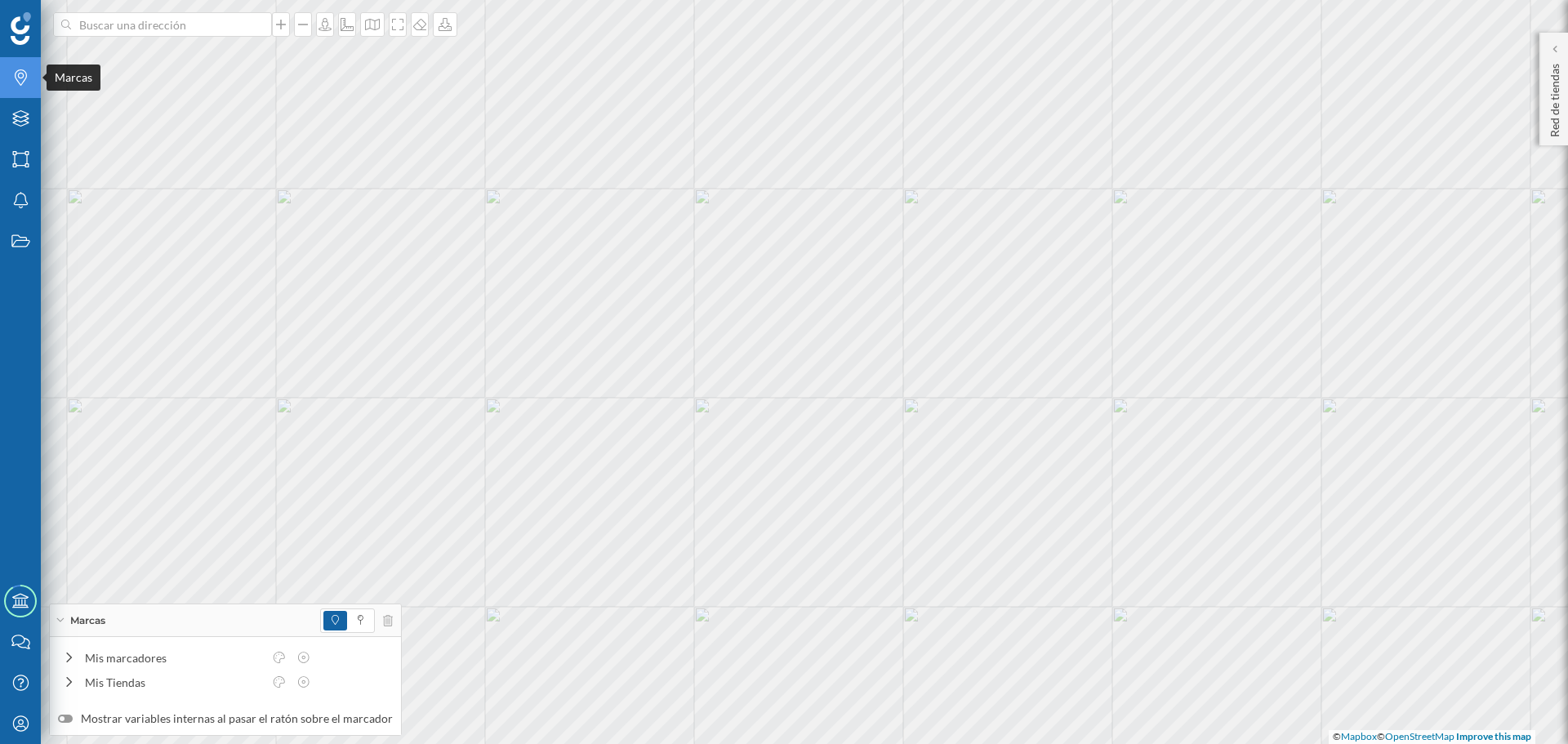
click at [9, 90] on div "Marcas" at bounding box center [21, 78] width 41 height 41
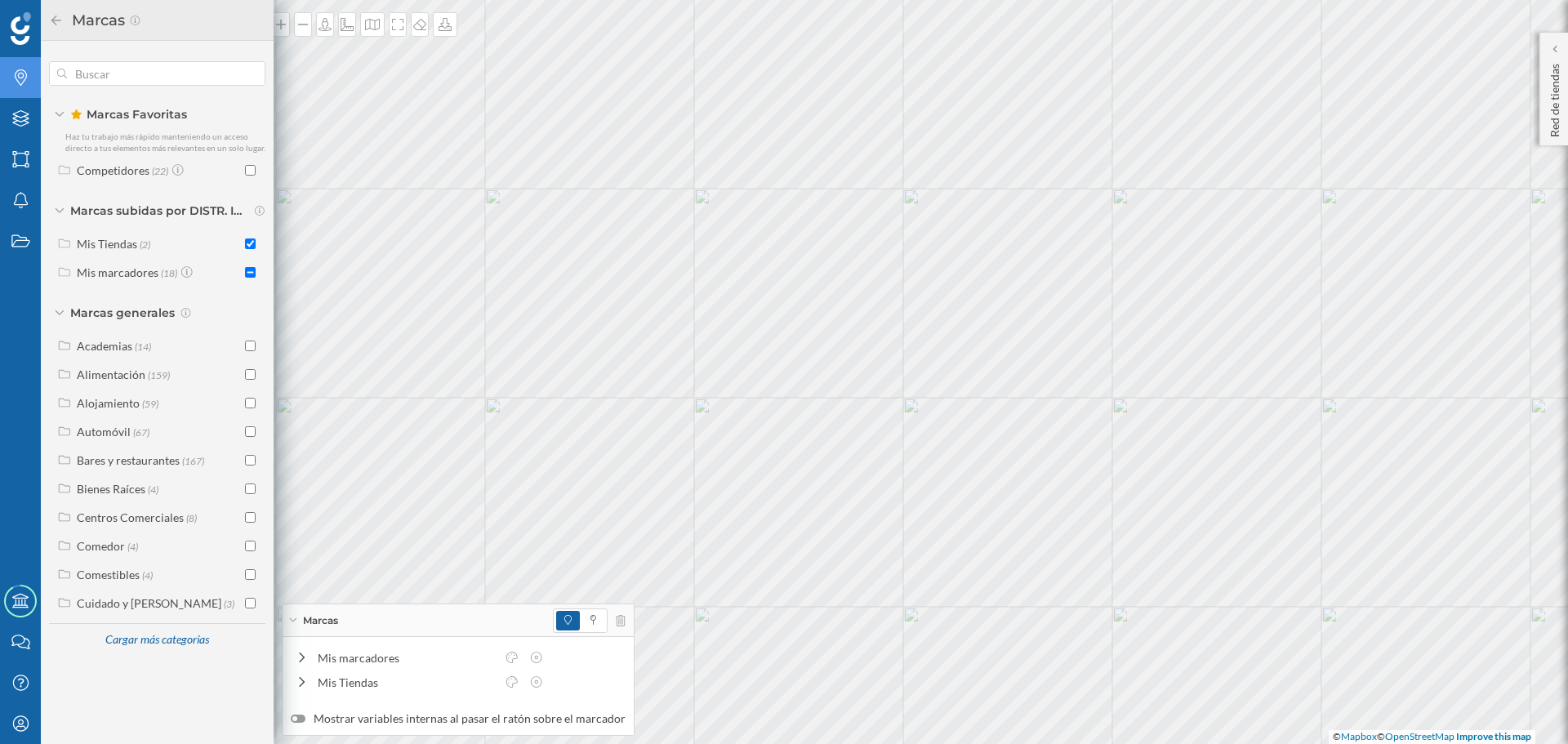
click at [9, 90] on div "Marcas" at bounding box center [21, 78] width 41 height 41
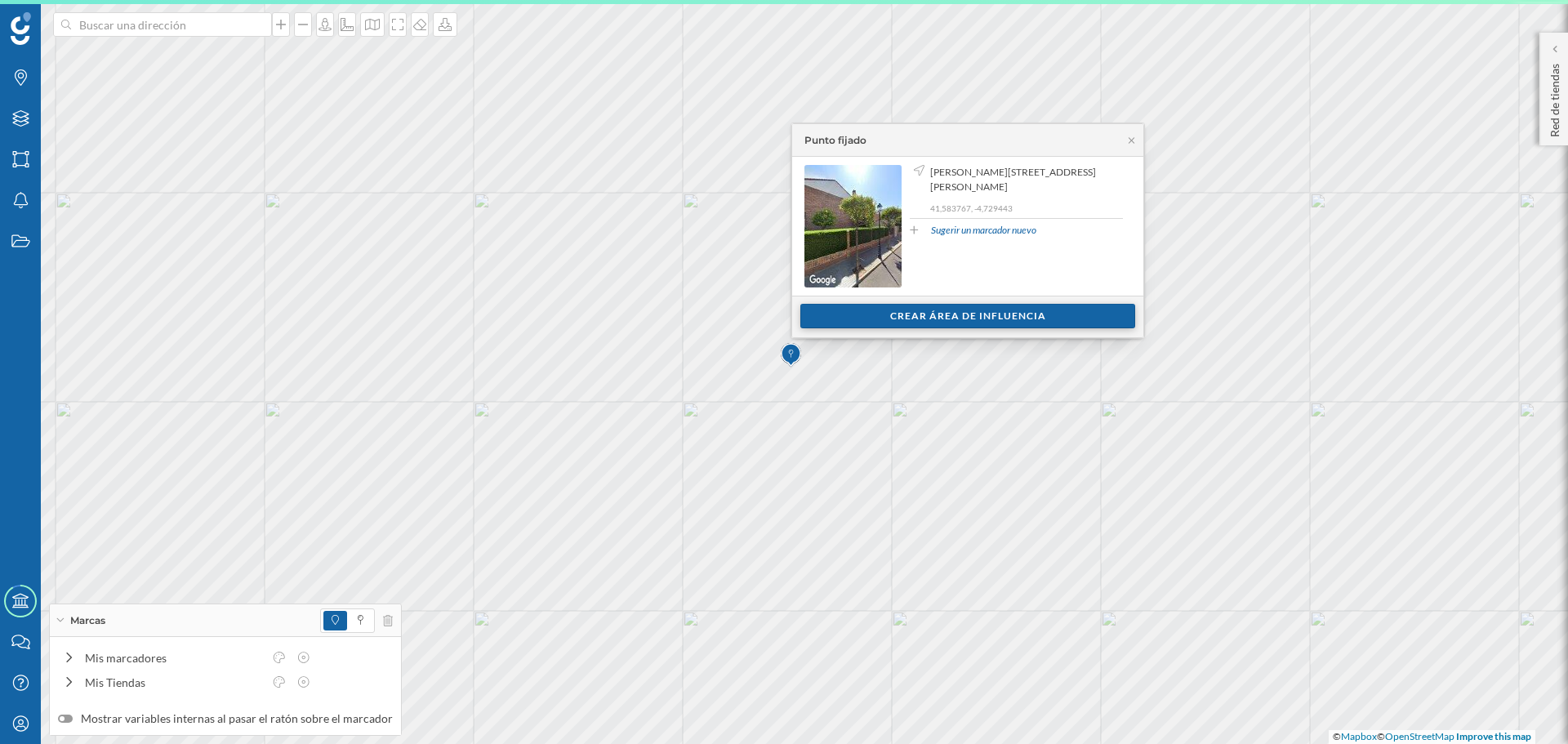
click at [928, 317] on div "Crear área de influencia" at bounding box center [968, 316] width 335 height 25
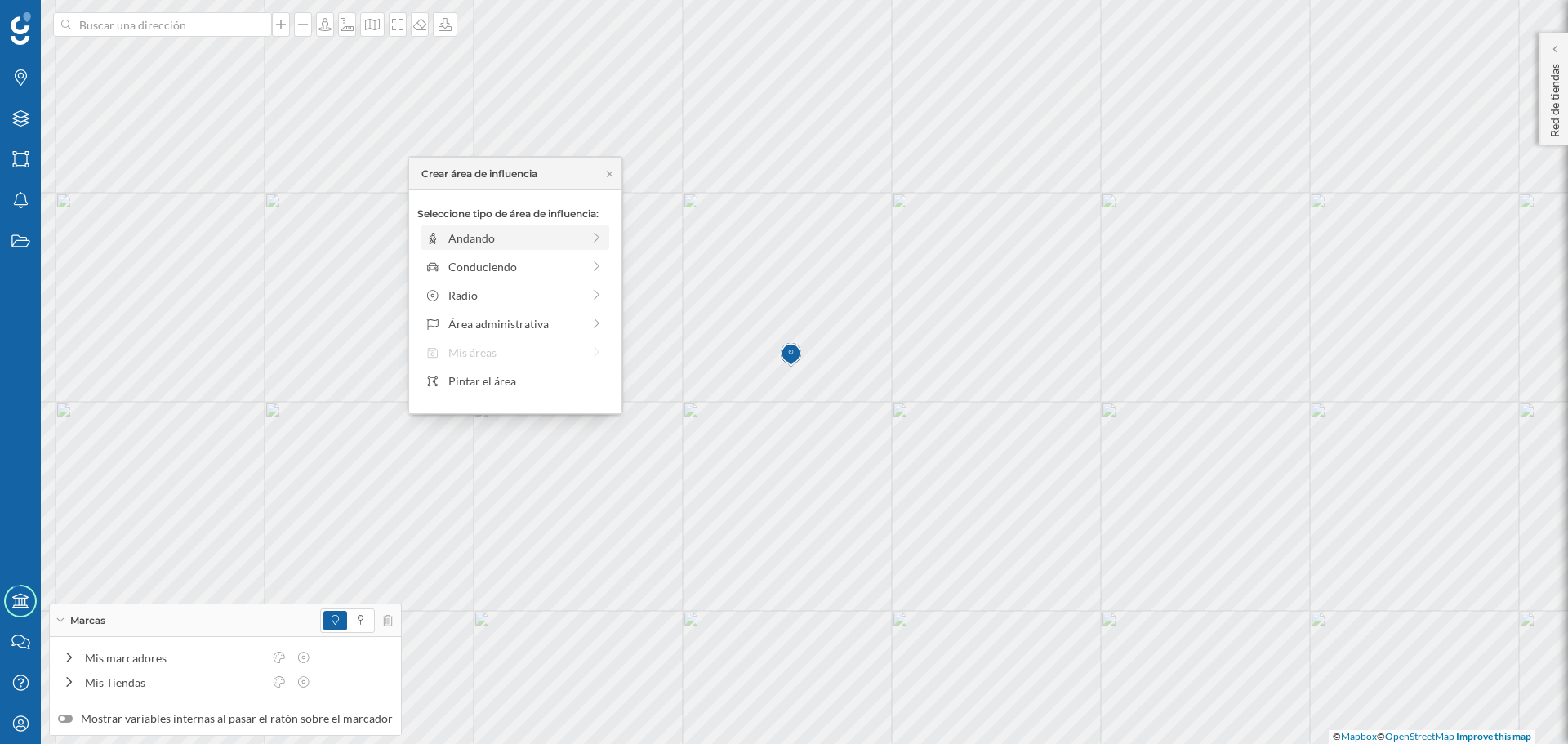
click at [475, 230] on div "Andando" at bounding box center [515, 238] width 133 height 17
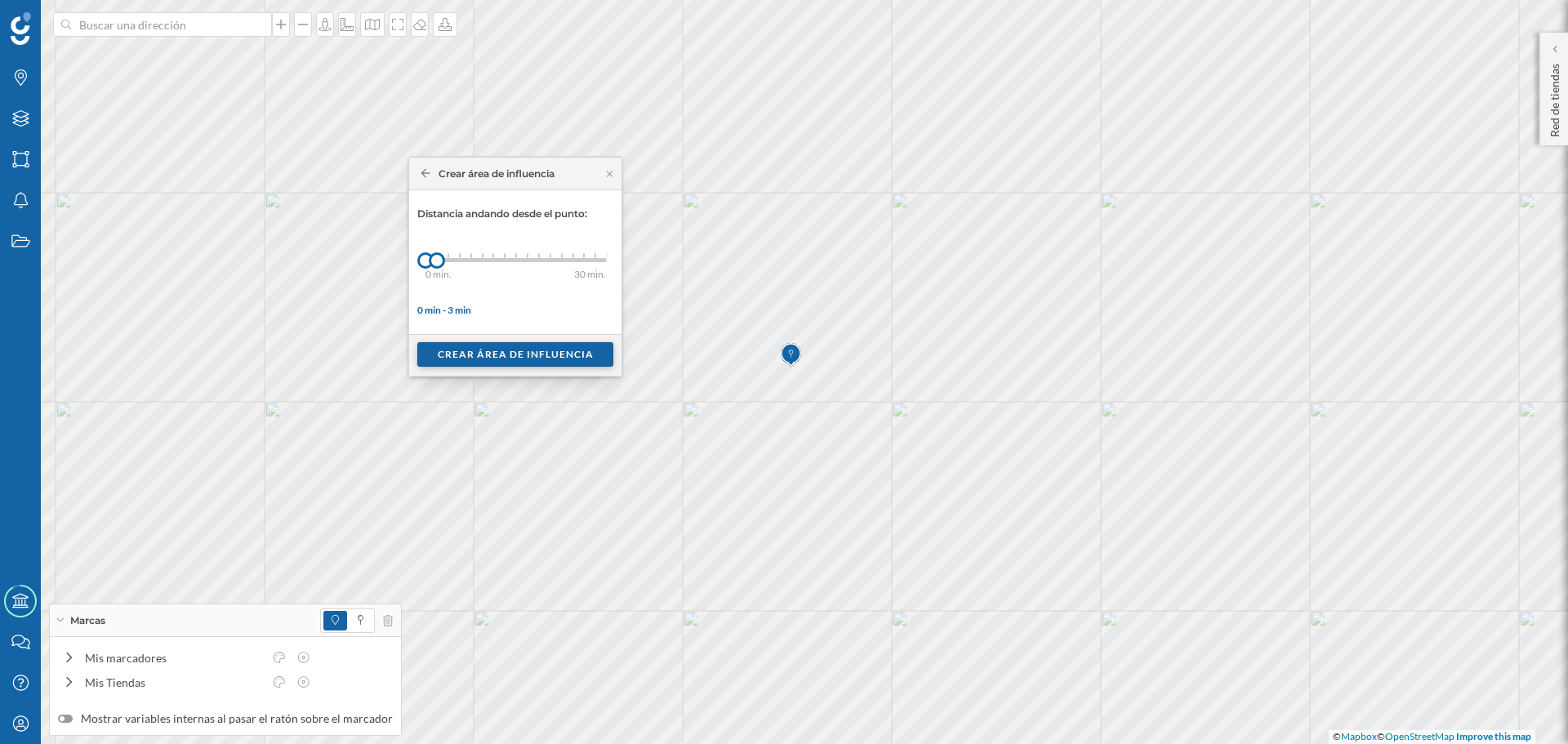
click at [523, 348] on div "Crear área de influencia" at bounding box center [515, 354] width 196 height 25
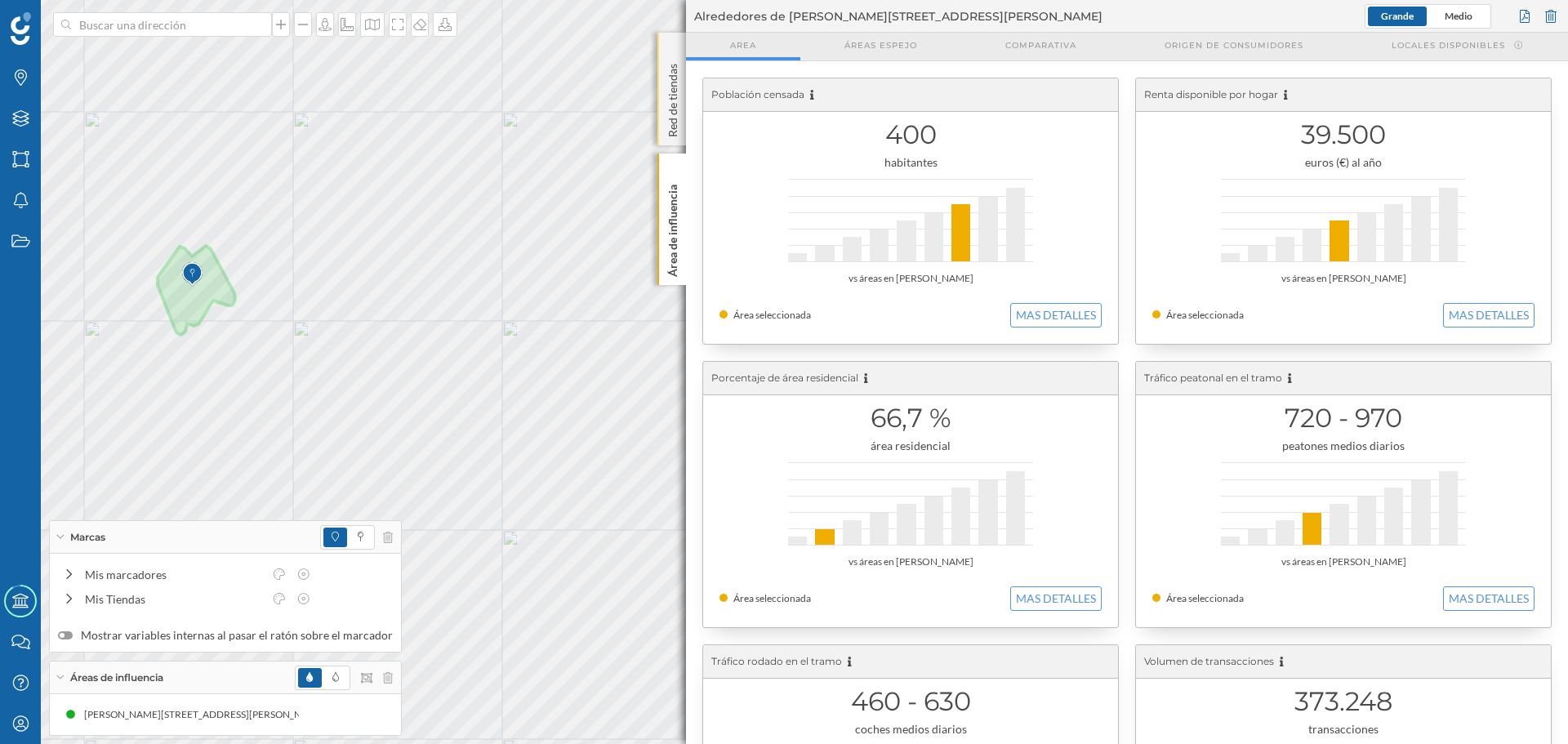
click at [669, 98] on p "Red de tiendas" at bounding box center [673, 97] width 16 height 80
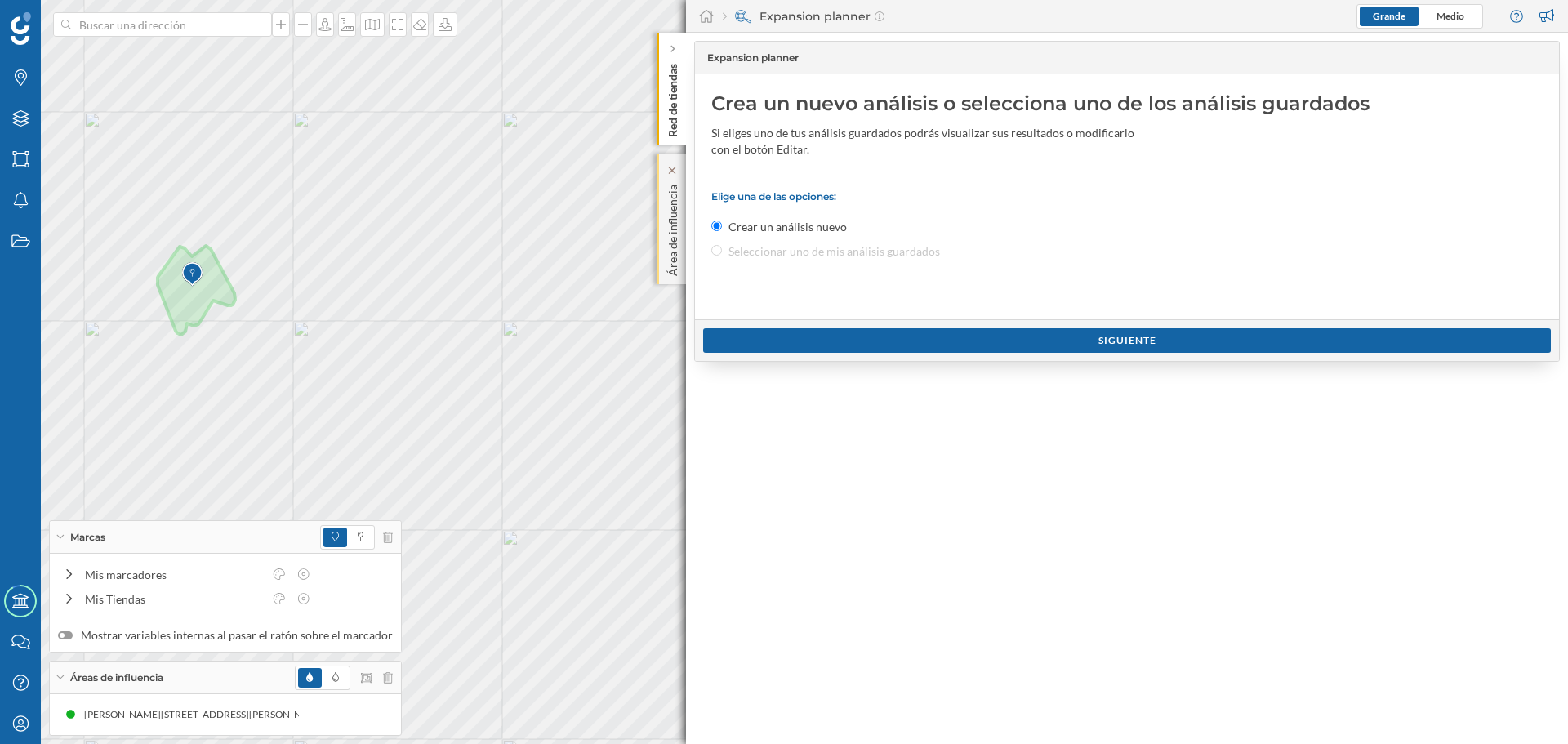
click at [669, 227] on p "Área de influencia" at bounding box center [673, 227] width 16 height 98
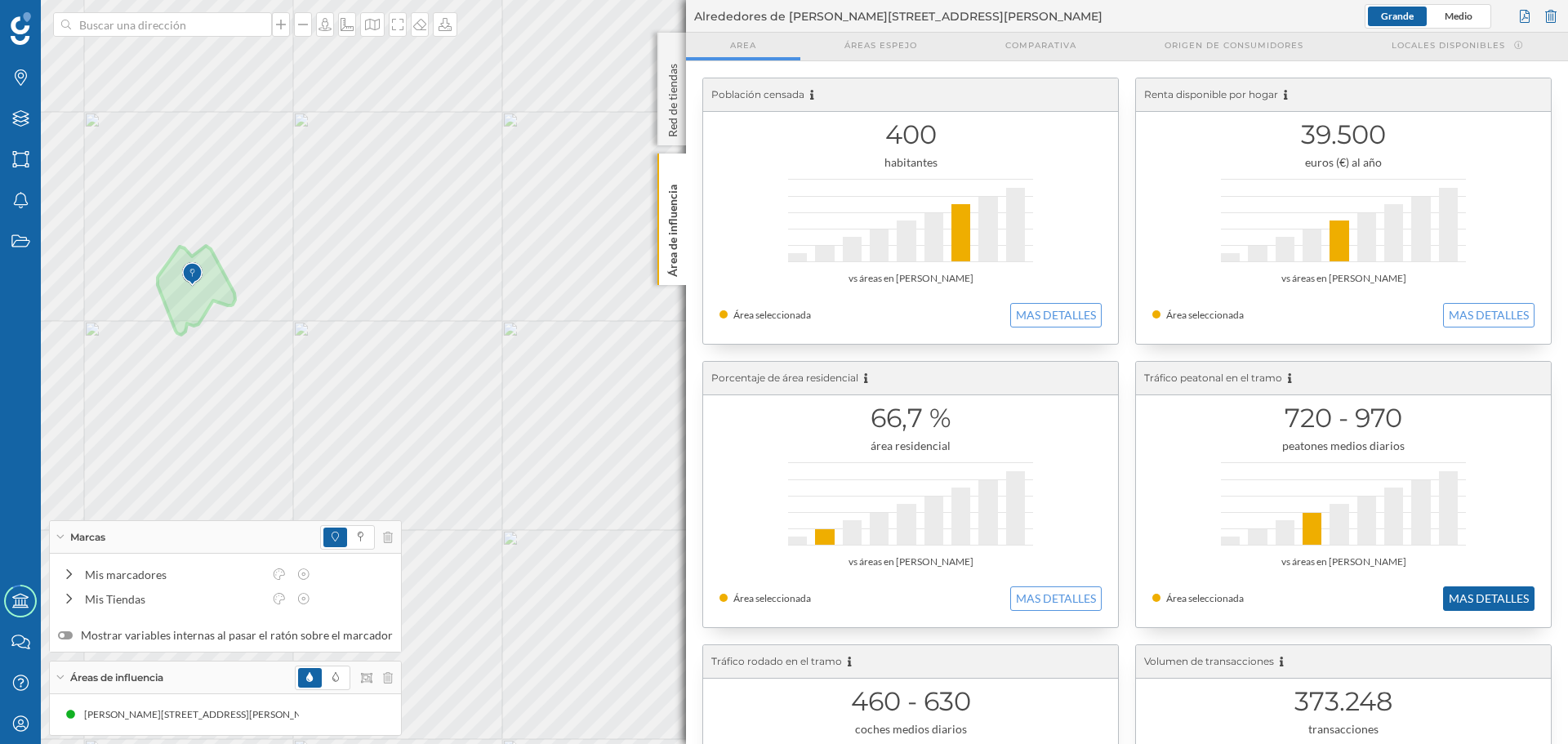
click at [1456, 599] on button "MAS DETALLES" at bounding box center [1488, 599] width 91 height 25
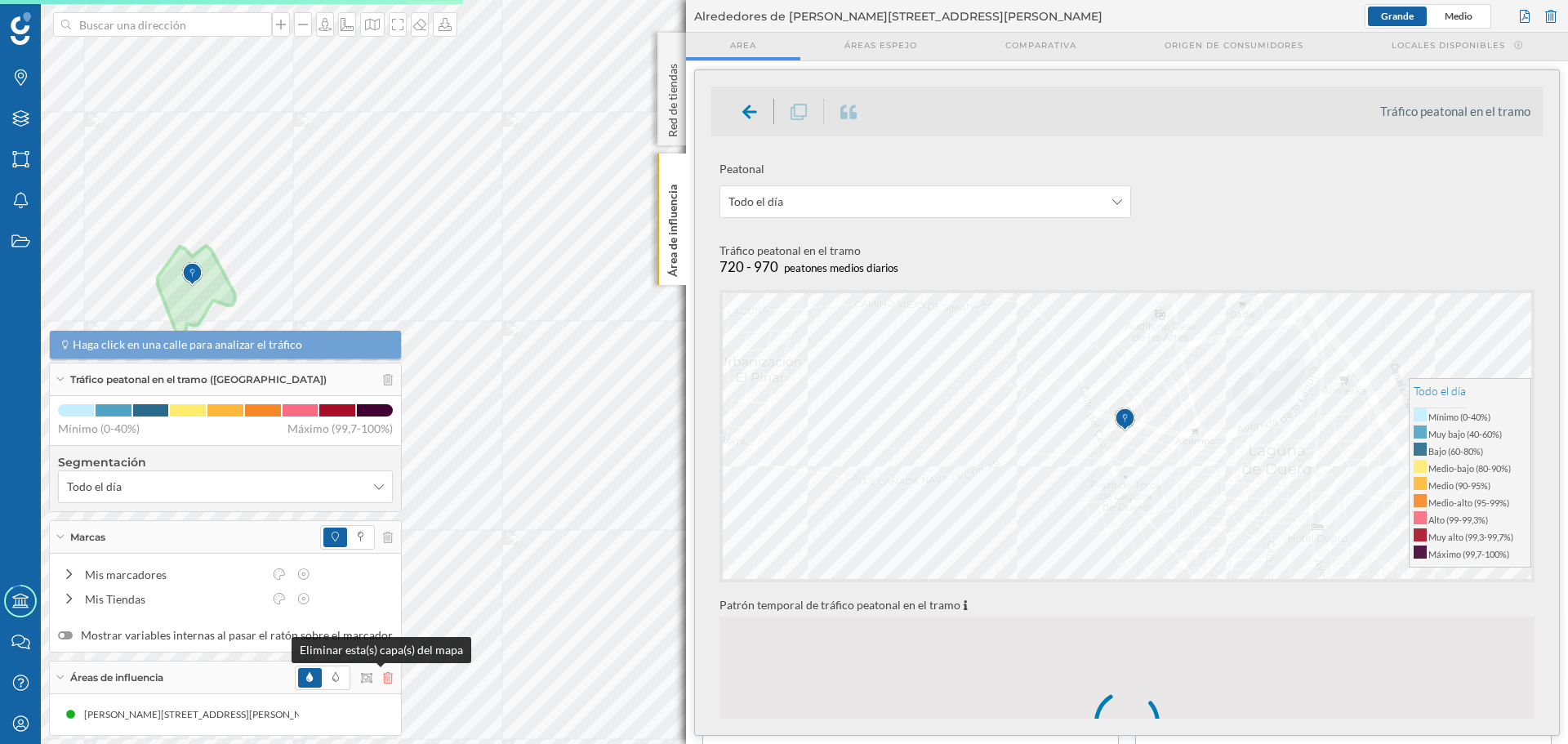
click at [383, 676] on icon at bounding box center [387, 677] width 9 height 11
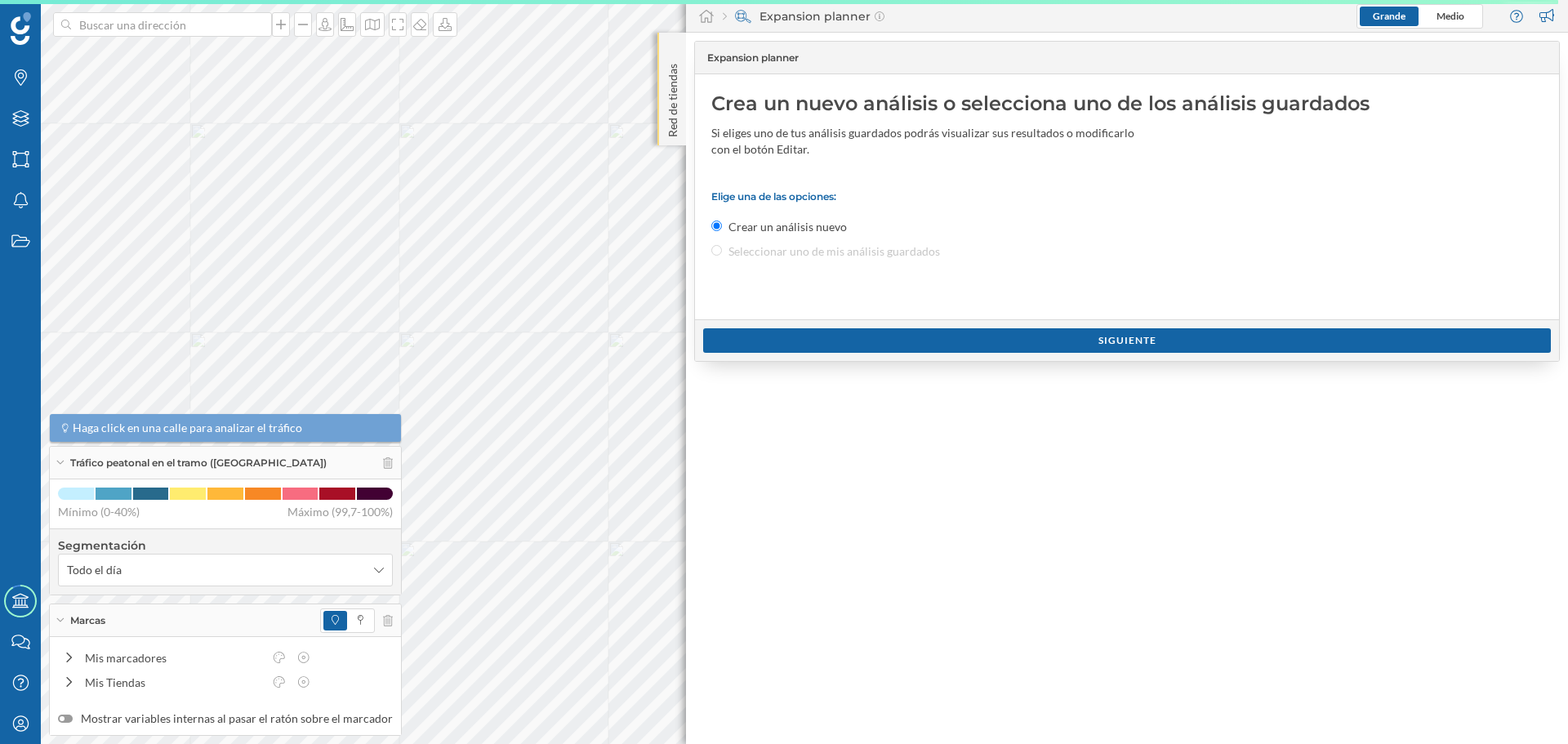
click at [668, 126] on p "Red de tiendas" at bounding box center [673, 97] width 16 height 80
click at [663, 124] on div "Red de tiendas" at bounding box center [671, 89] width 28 height 113
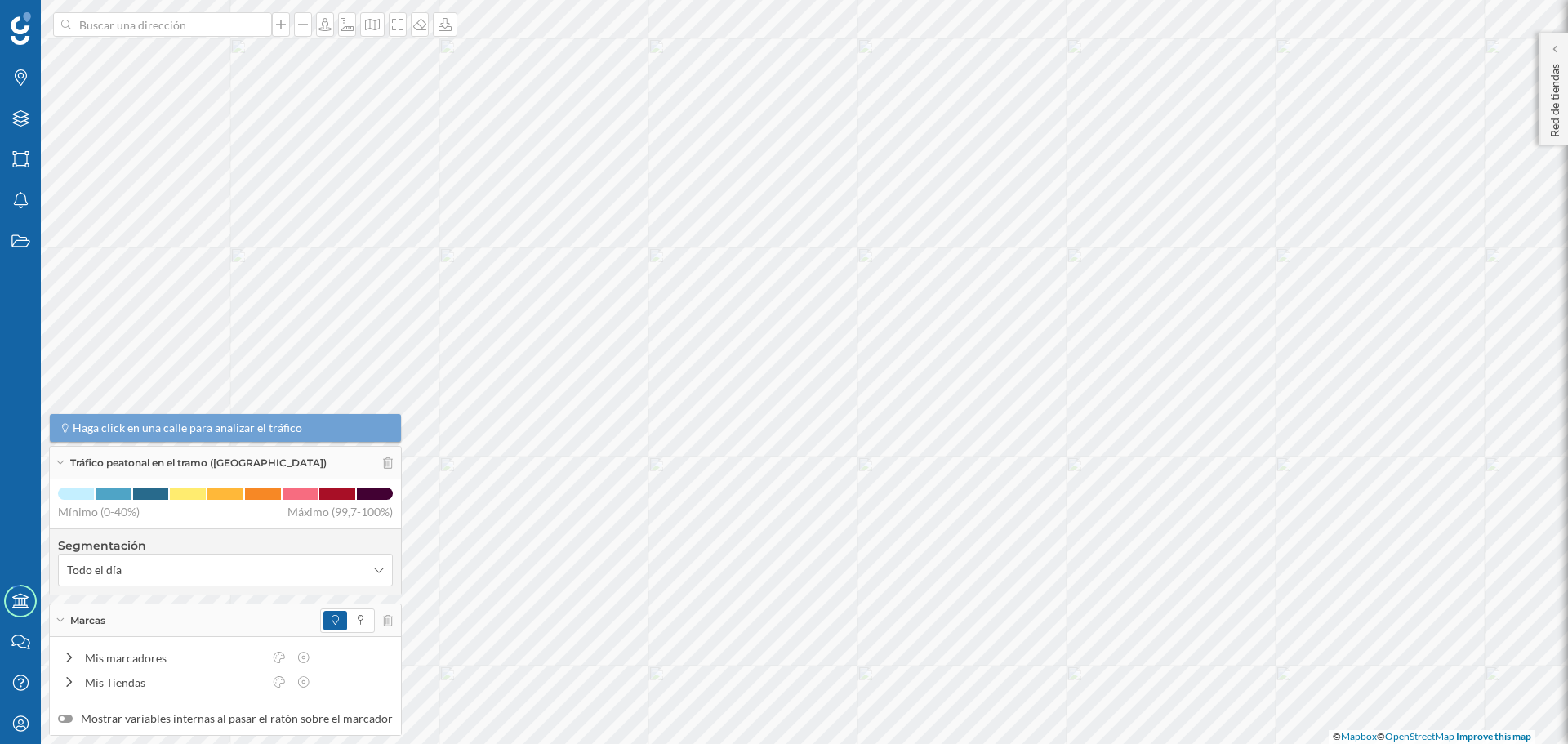
click at [244, 624] on div "Marcas" at bounding box center [225, 621] width 351 height 32
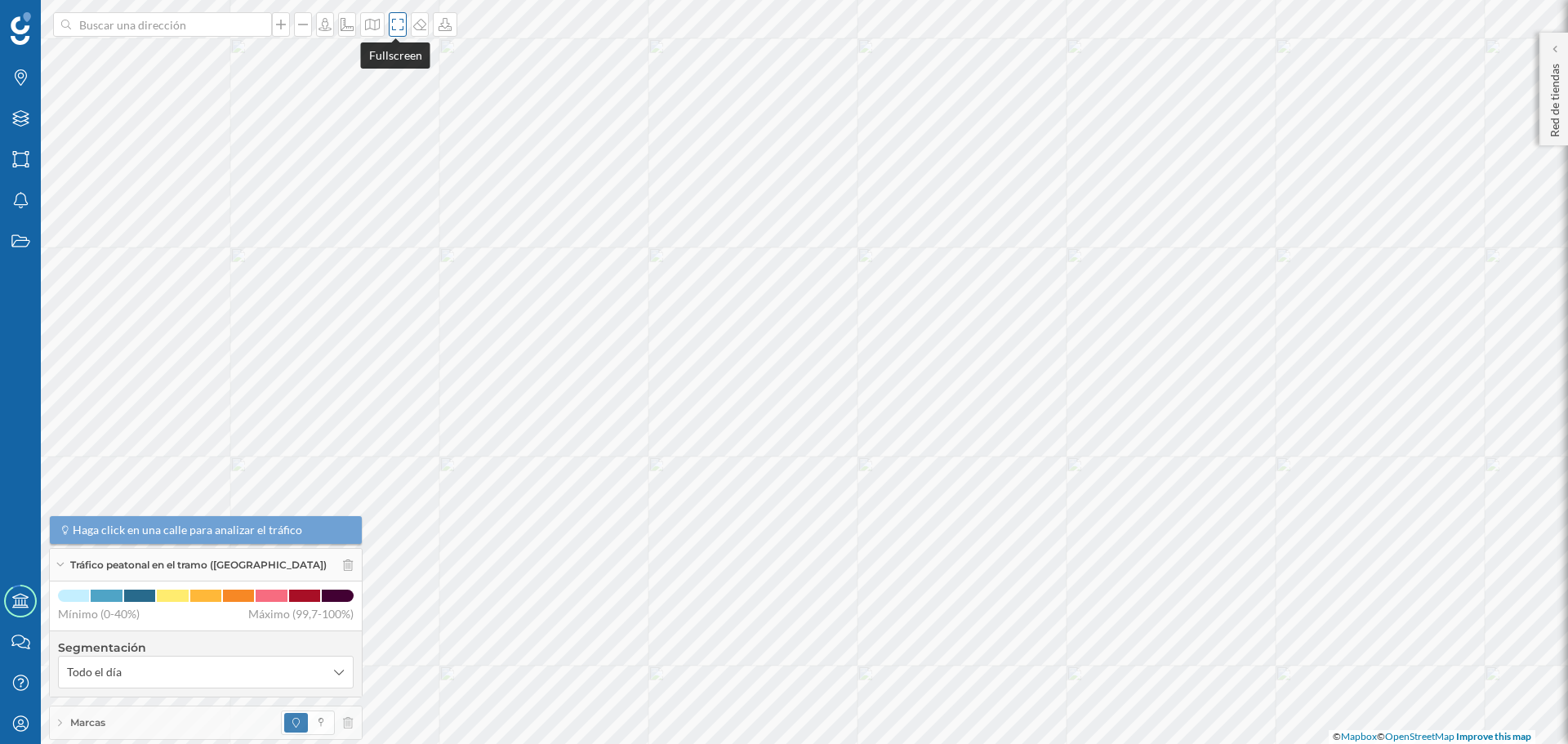
click at [393, 27] on icon at bounding box center [398, 24] width 16 height 13
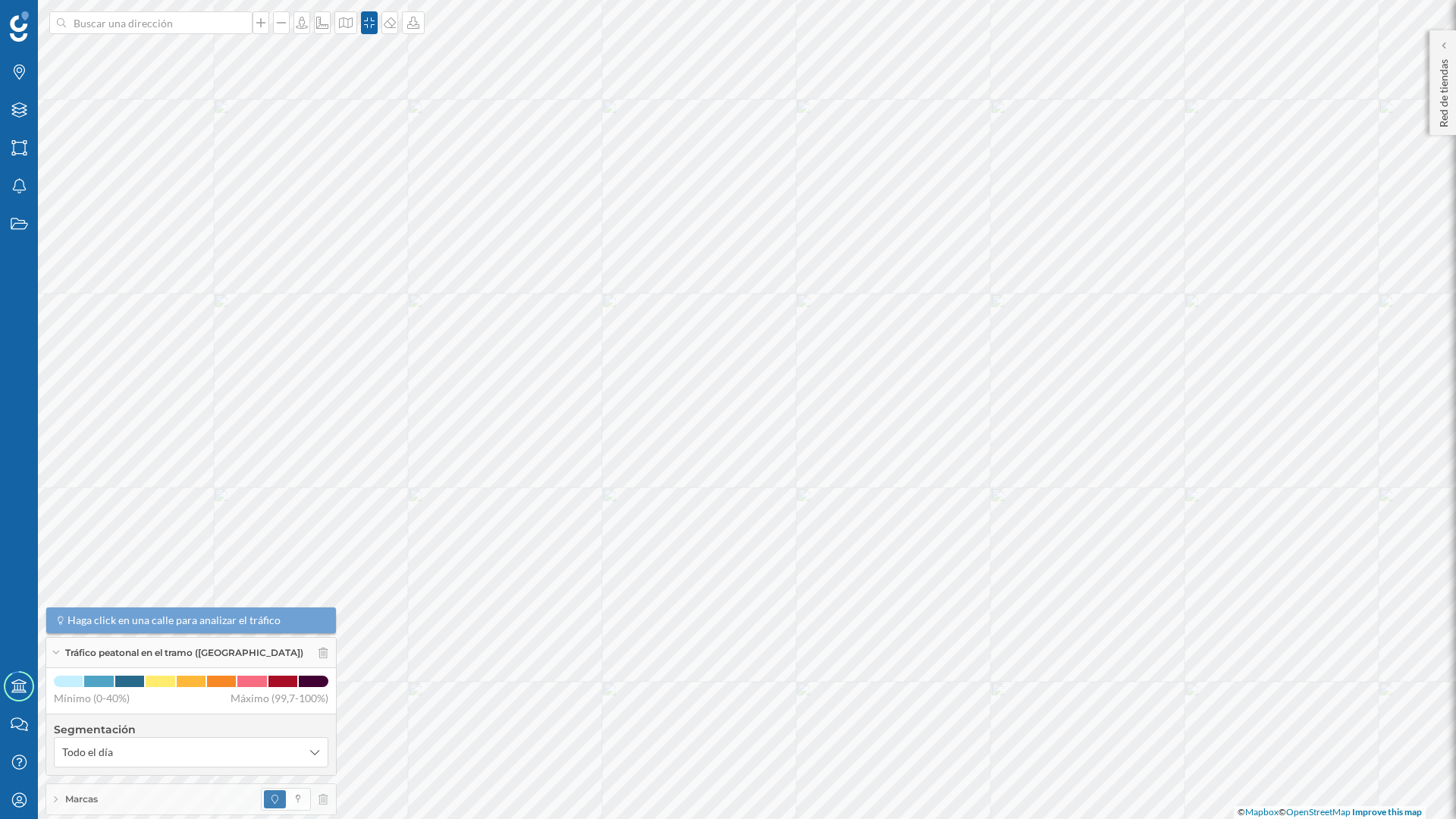
click at [62, 650] on div "Tráfico peatonal en el tramo (Capas)" at bounding box center [191, 652] width 290 height 30
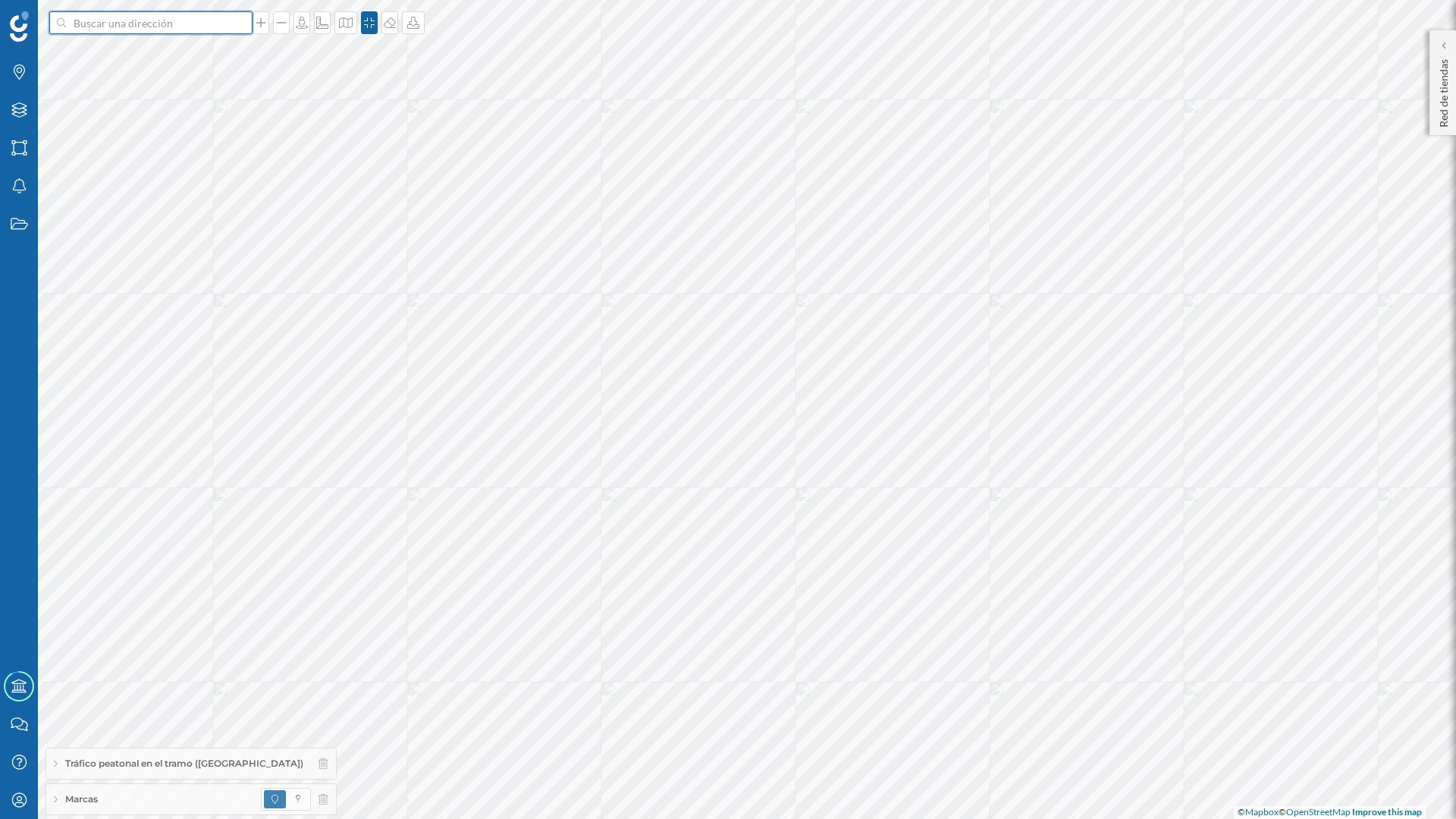
click at [82, 22] on input at bounding box center [151, 22] width 170 height 23
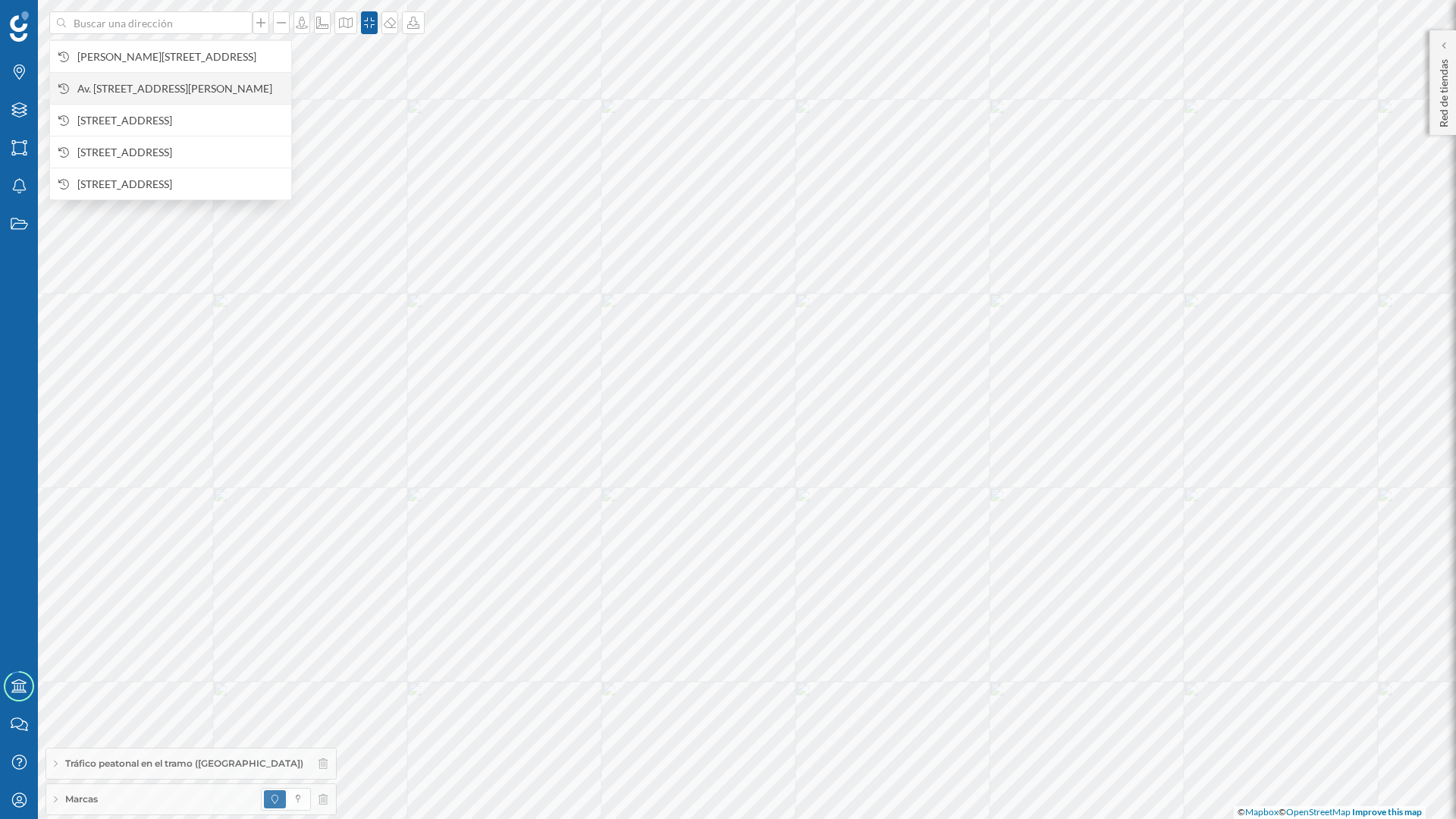
click at [124, 81] on span "Av. [STREET_ADDRESS][PERSON_NAME]" at bounding box center [180, 88] width 206 height 15
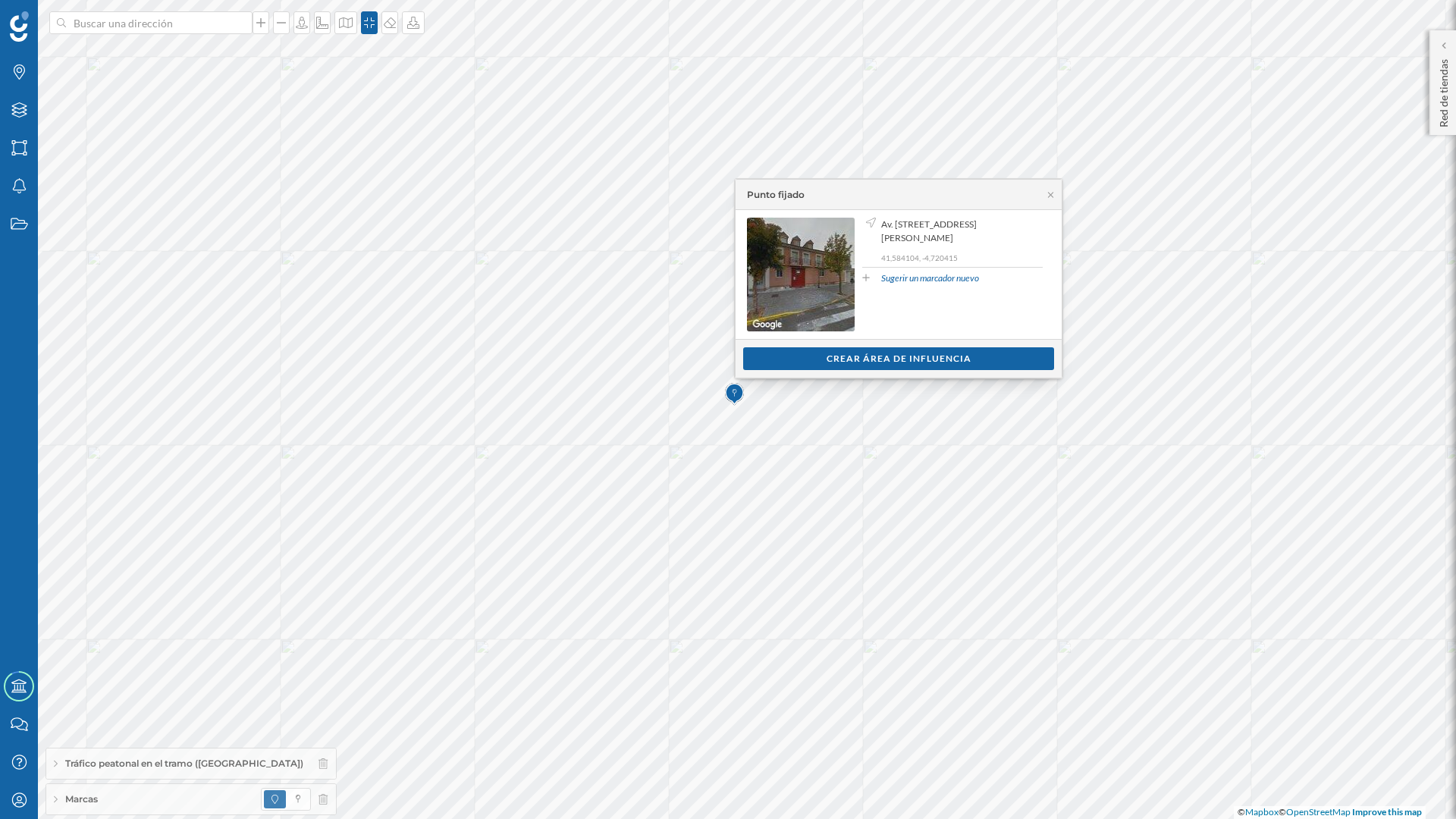
click at [1057, 196] on div "Punto fijado" at bounding box center [899, 194] width 326 height 30
click at [1050, 196] on icon at bounding box center [1050, 194] width 11 height 9
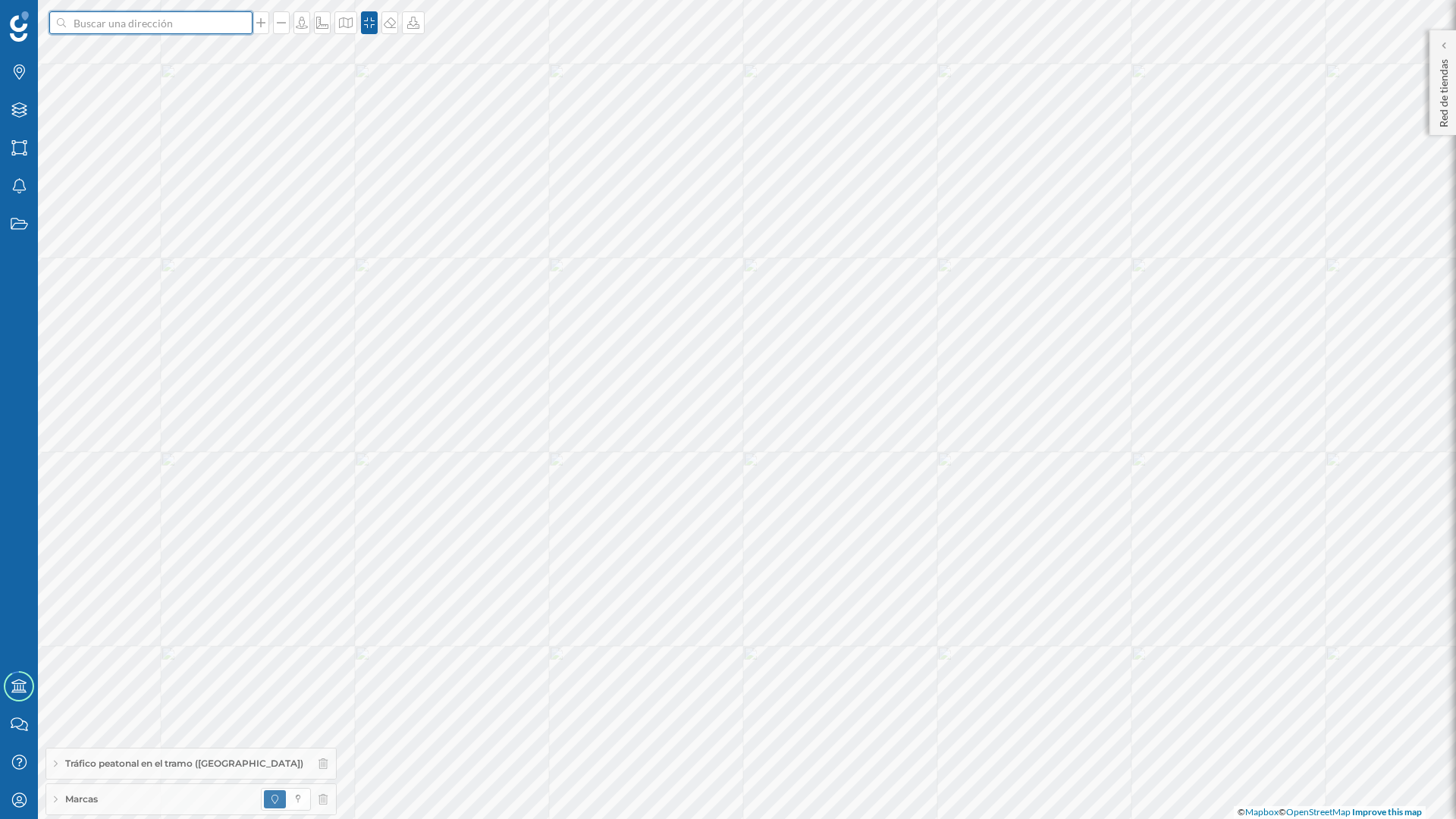
click at [195, 27] on input at bounding box center [151, 22] width 170 height 23
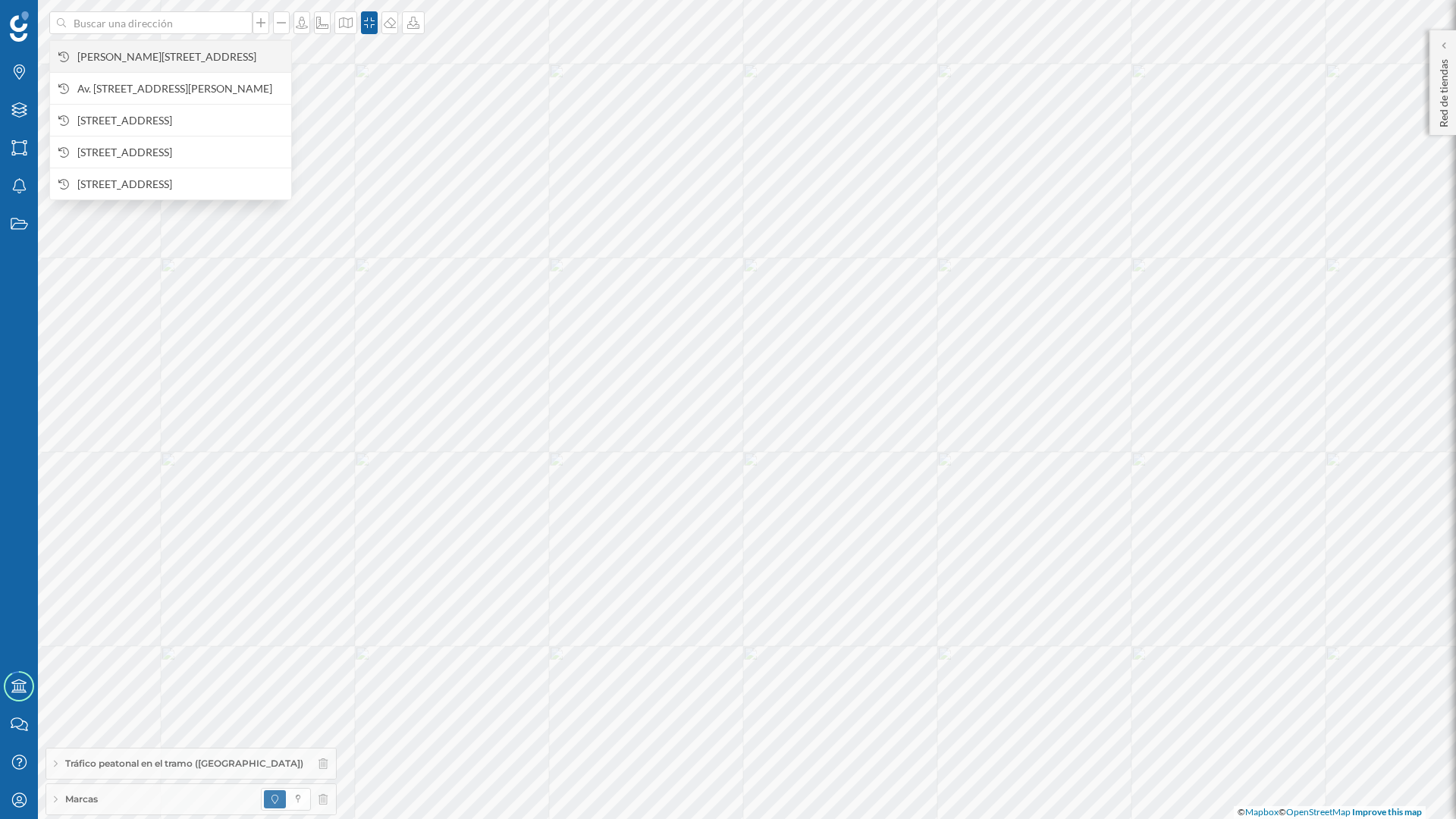
click at [196, 64] on span "[PERSON_NAME][STREET_ADDRESS]" at bounding box center [180, 56] width 206 height 15
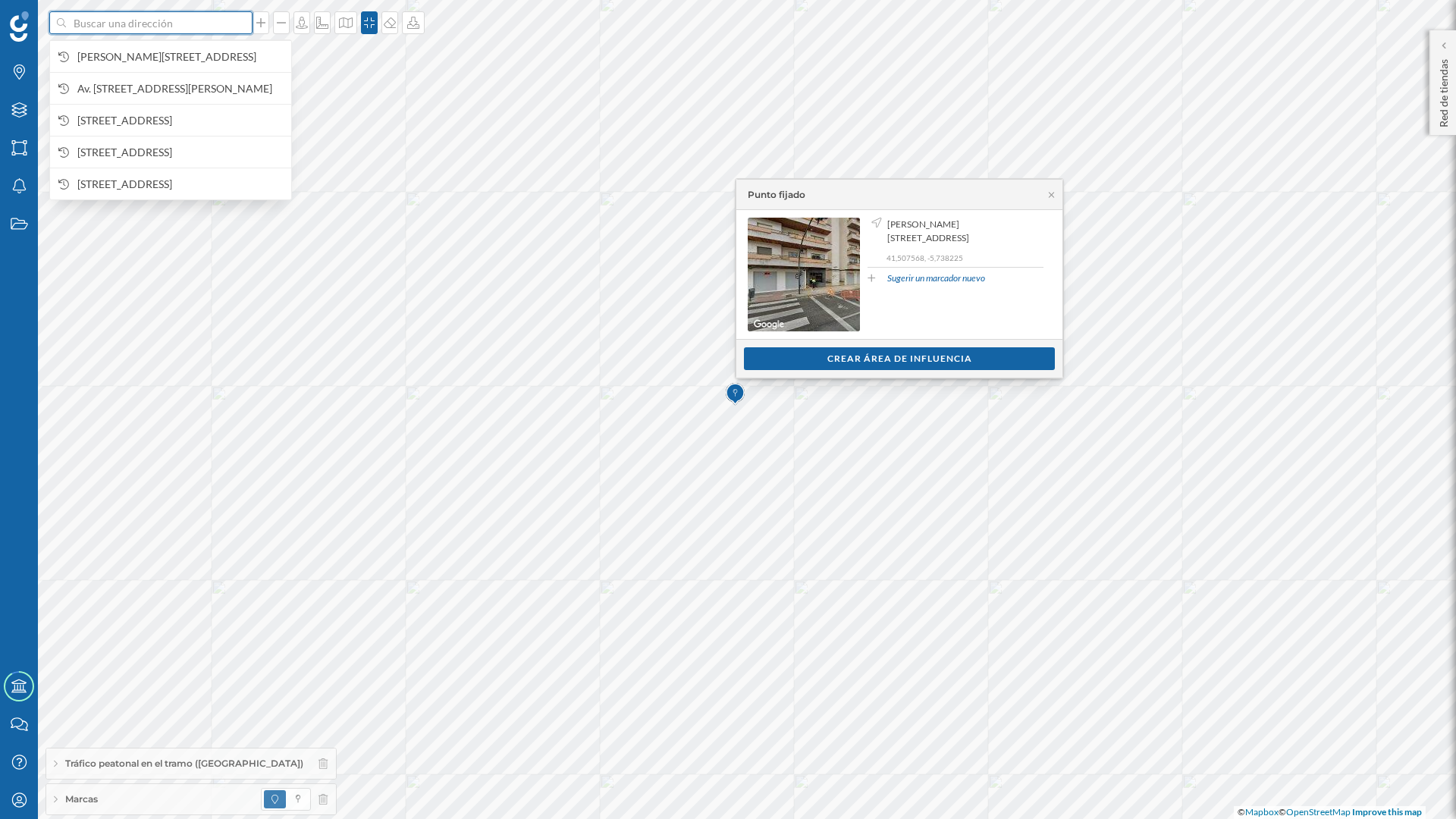
click at [152, 17] on input at bounding box center [151, 22] width 170 height 23
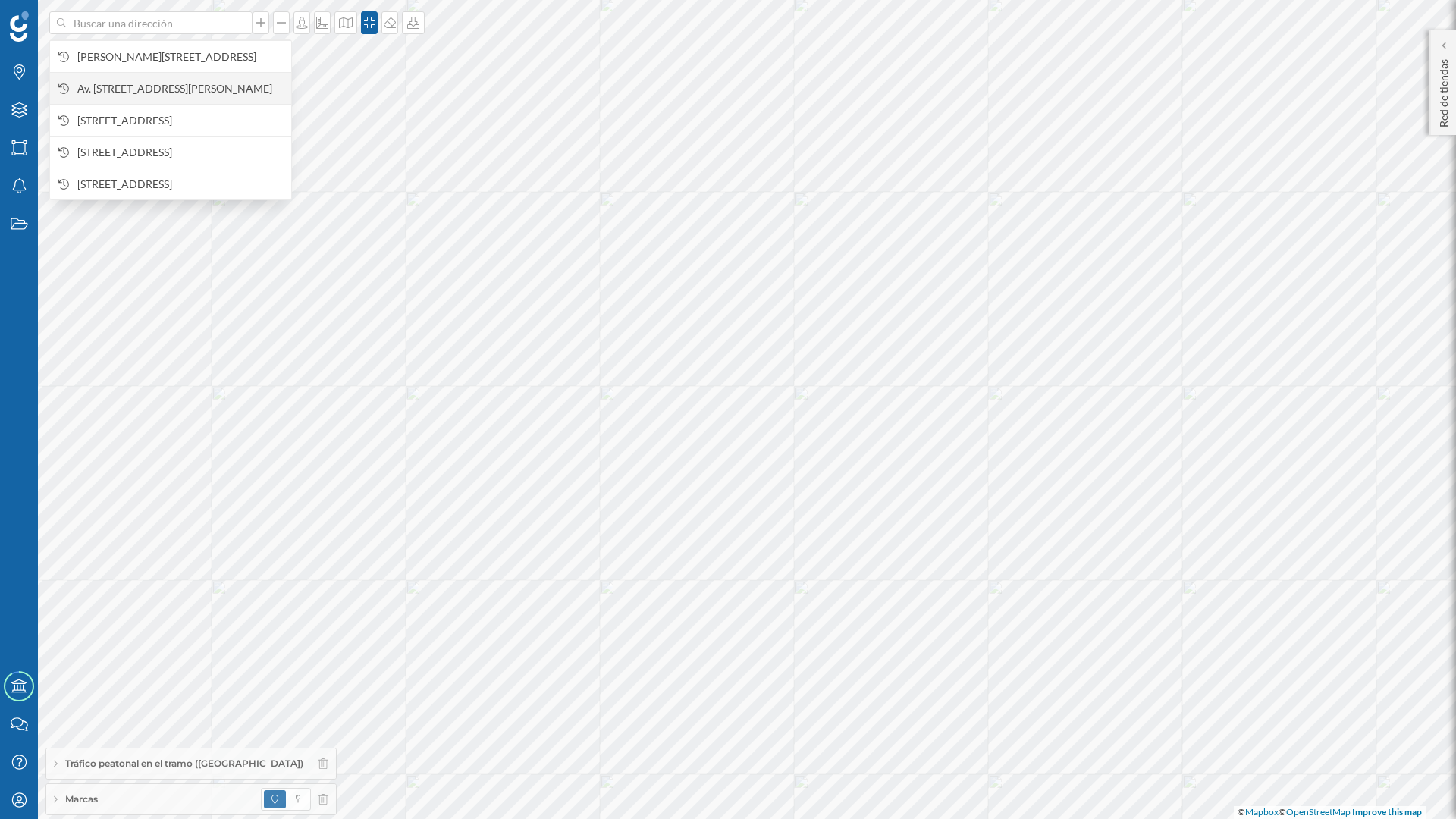
click at [159, 81] on span "Av. [STREET_ADDRESS][PERSON_NAME]" at bounding box center [180, 88] width 206 height 15
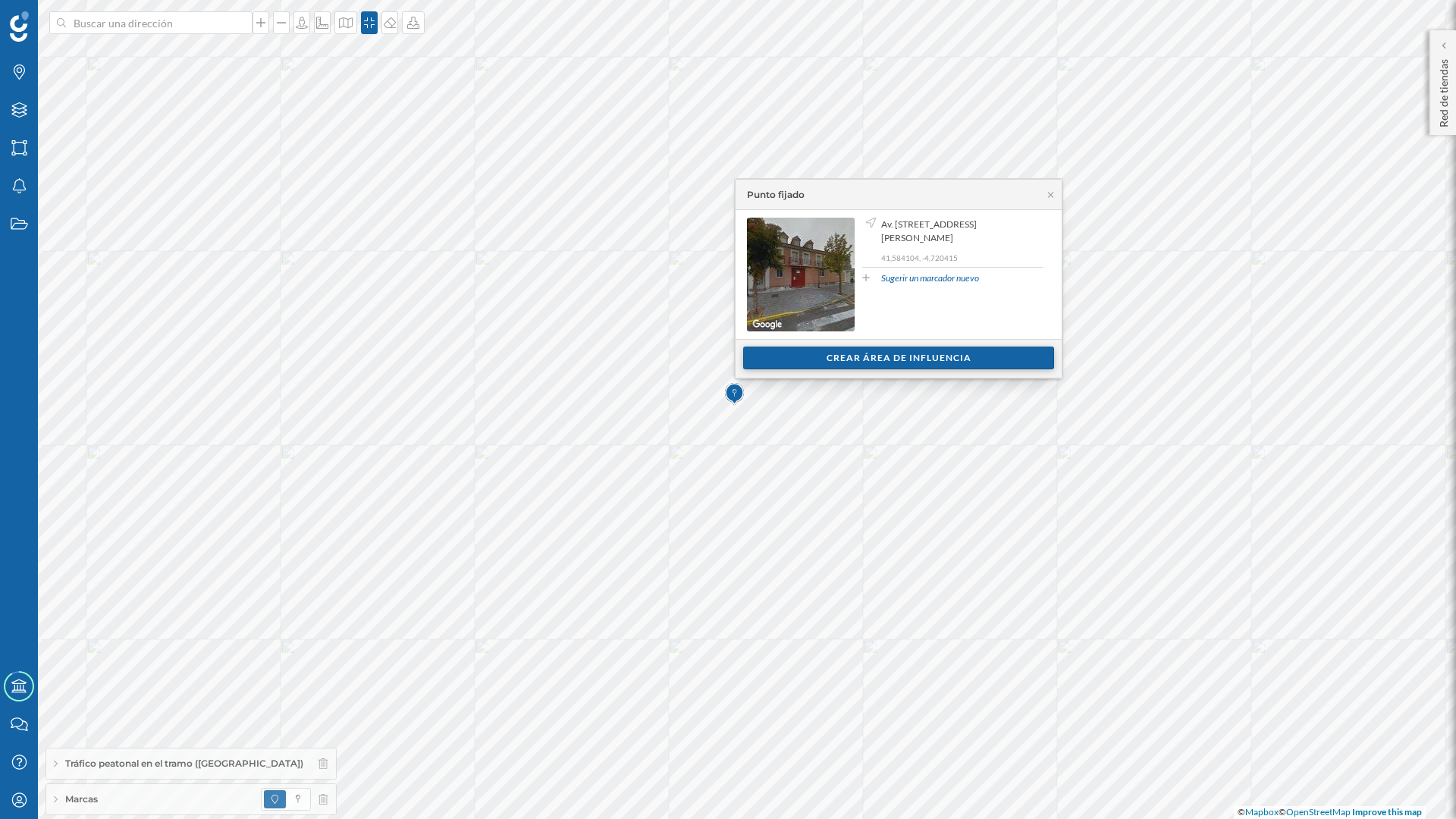
click at [880, 359] on div "Crear área de influencia" at bounding box center [899, 358] width 311 height 23
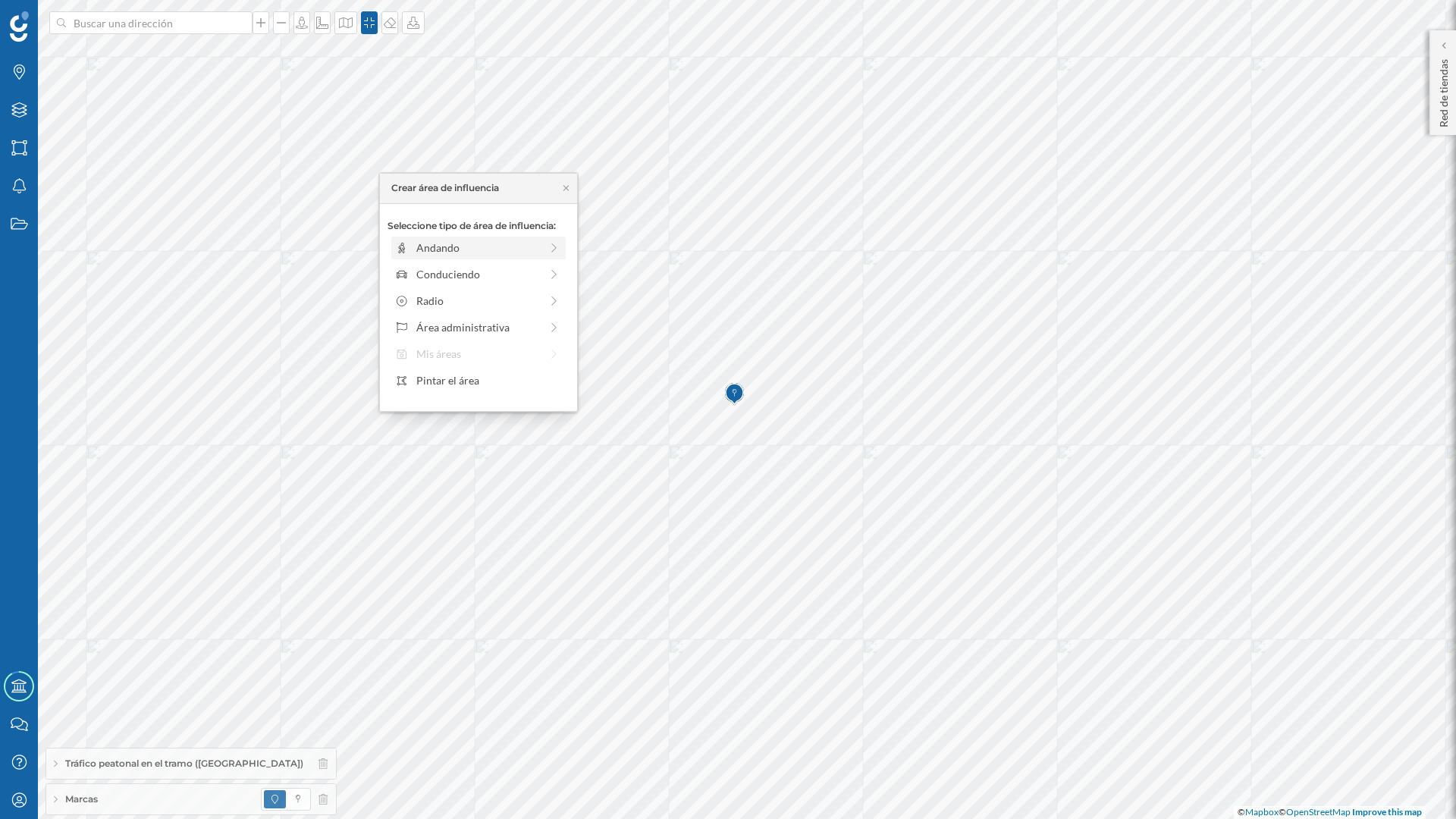
click at [516, 254] on div "Andando" at bounding box center [478, 248] width 124 height 16
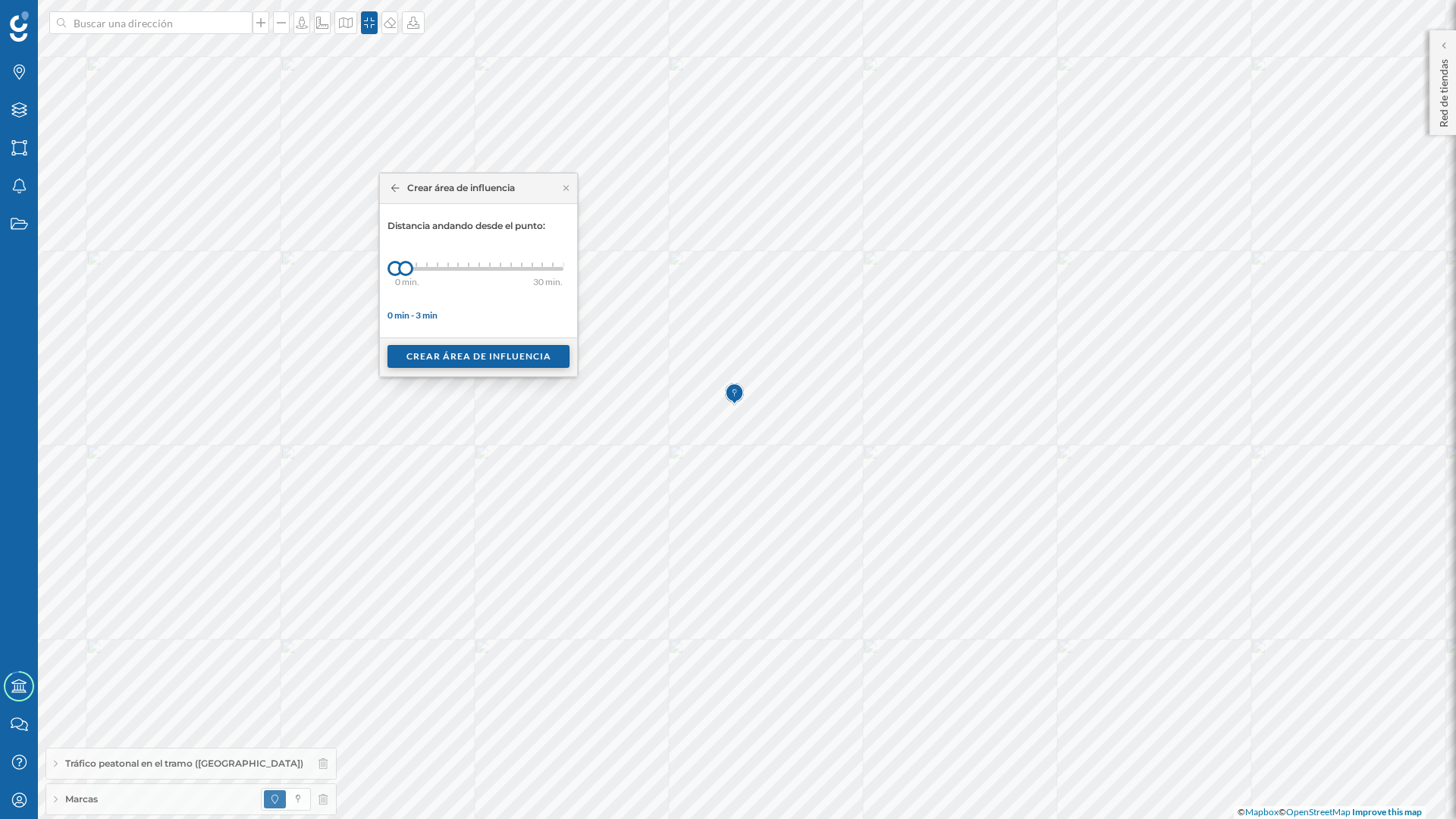
click at [462, 346] on div "Crear área de influencia" at bounding box center [478, 356] width 182 height 23
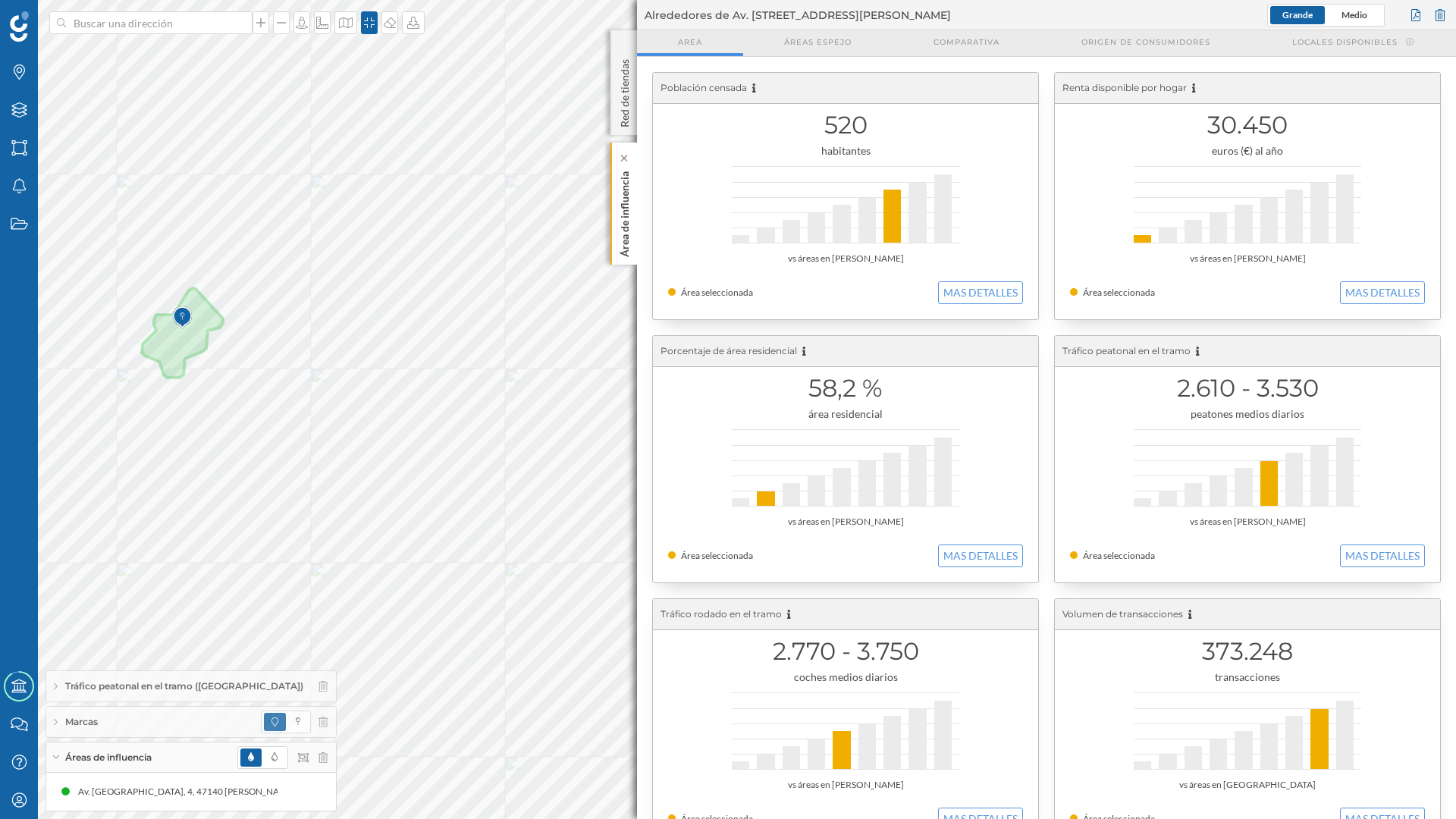
click at [618, 242] on p "Área de influencia" at bounding box center [625, 211] width 15 height 92
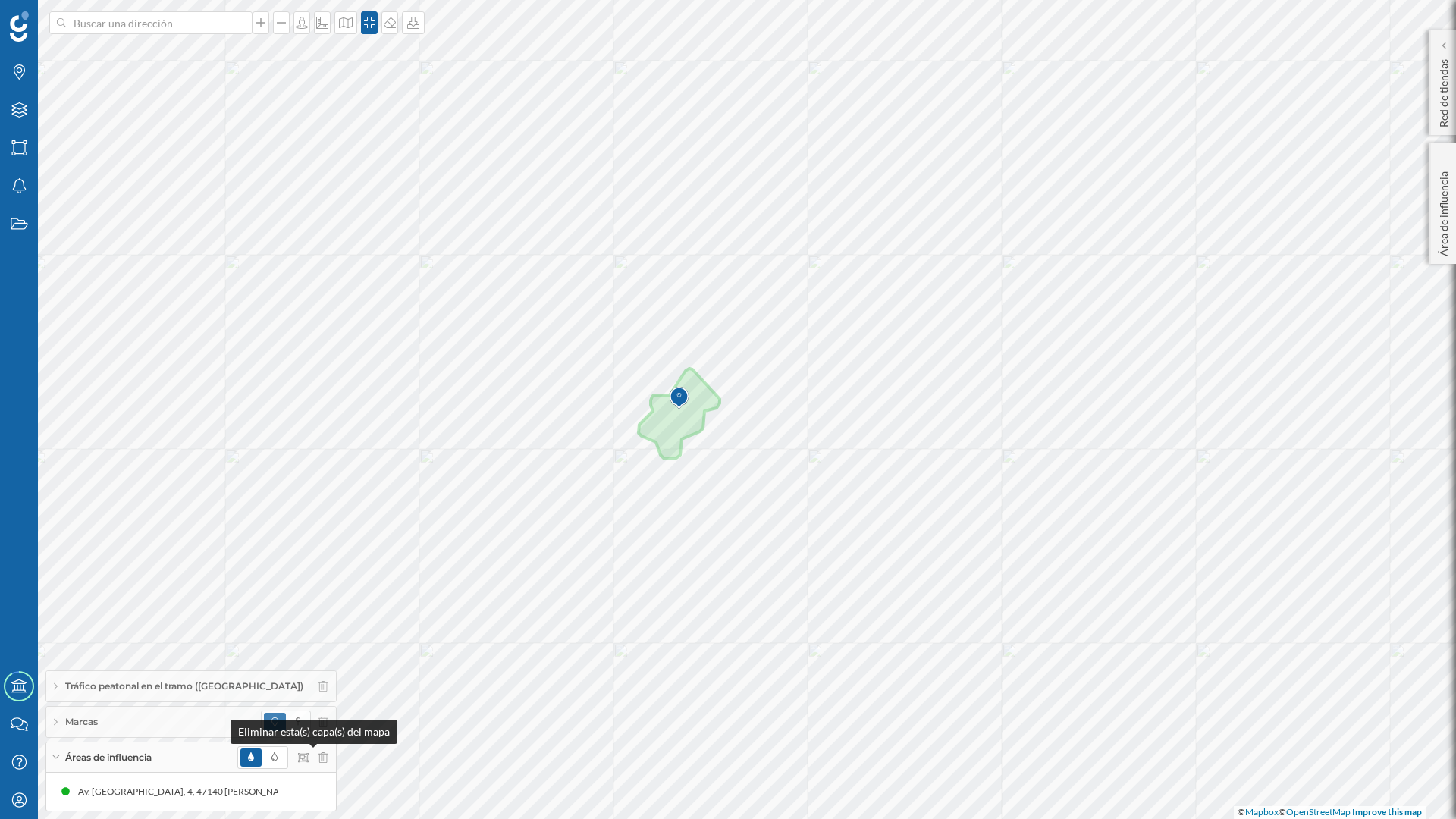
click at [318, 690] on icon at bounding box center [322, 757] width 9 height 10
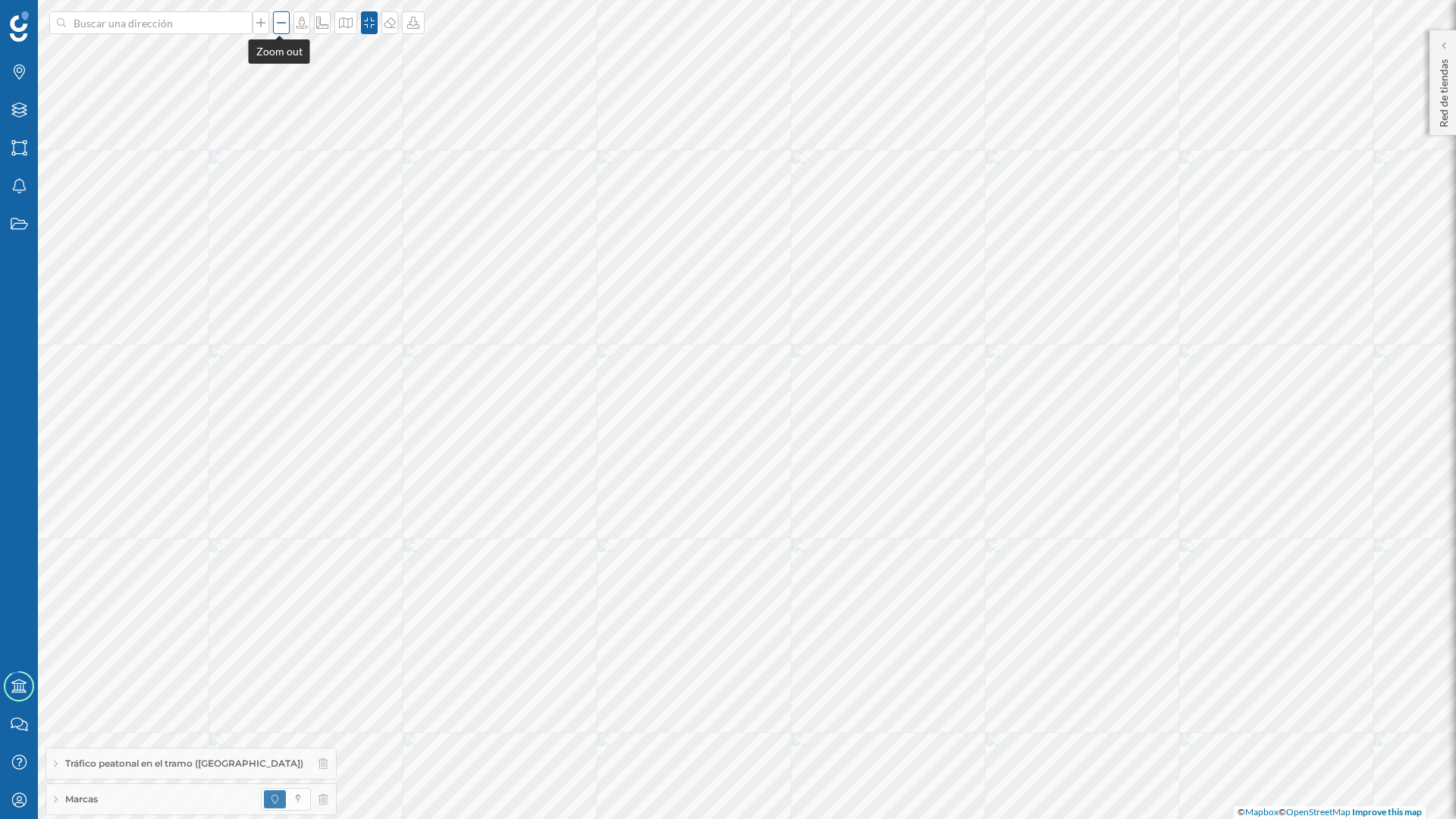
click at [273, 33] on div at bounding box center [281, 22] width 17 height 23
click at [403, 29] on div at bounding box center [413, 22] width 23 height 23
click at [445, 109] on div "Descargar sin leyenda" at bounding box center [460, 111] width 107 height 16
click at [413, 20] on icon at bounding box center [413, 22] width 15 height 12
click at [408, 104] on div "Descargar sin leyenda" at bounding box center [460, 111] width 107 height 16
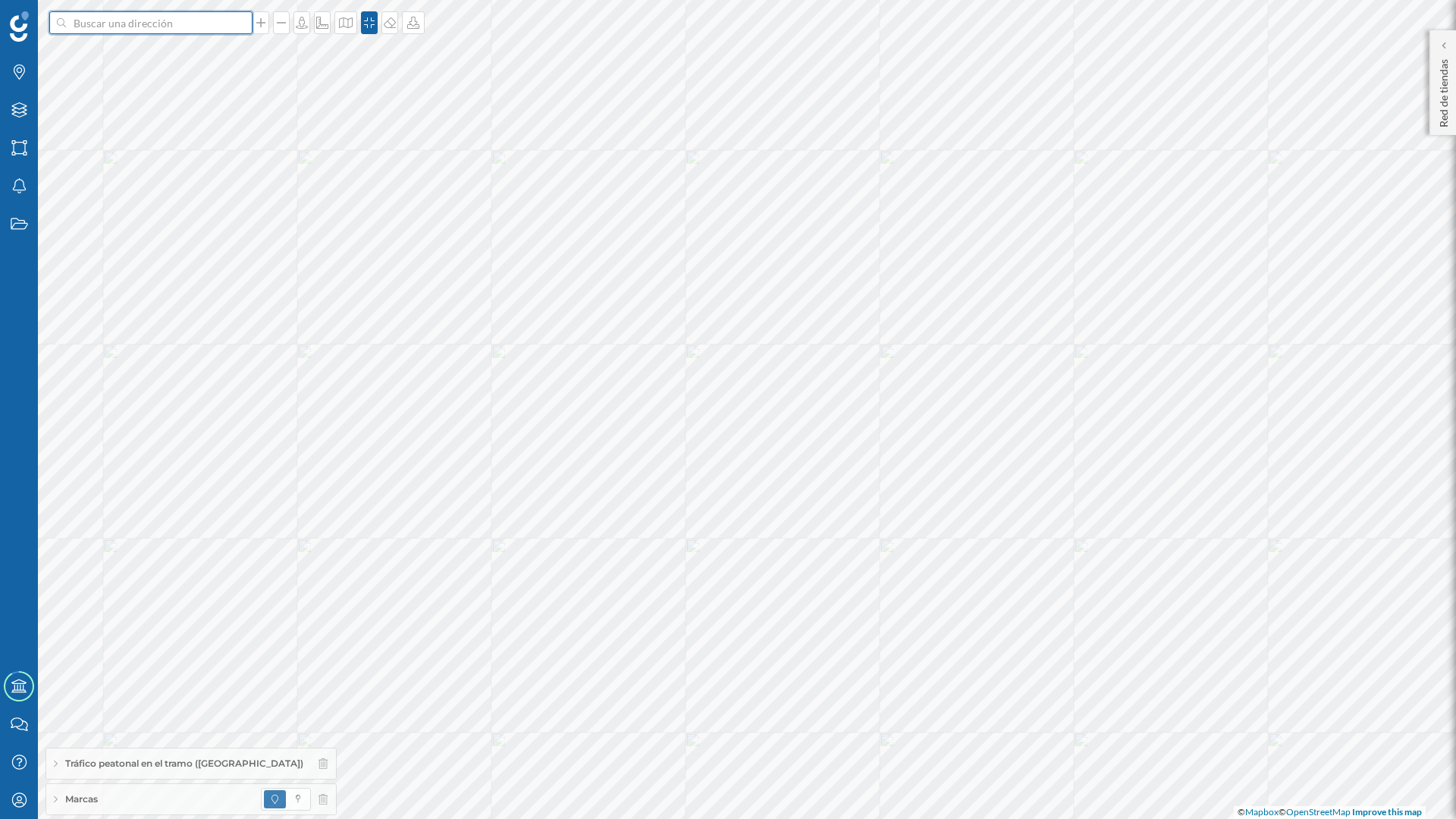
click at [223, 29] on input at bounding box center [151, 22] width 170 height 23
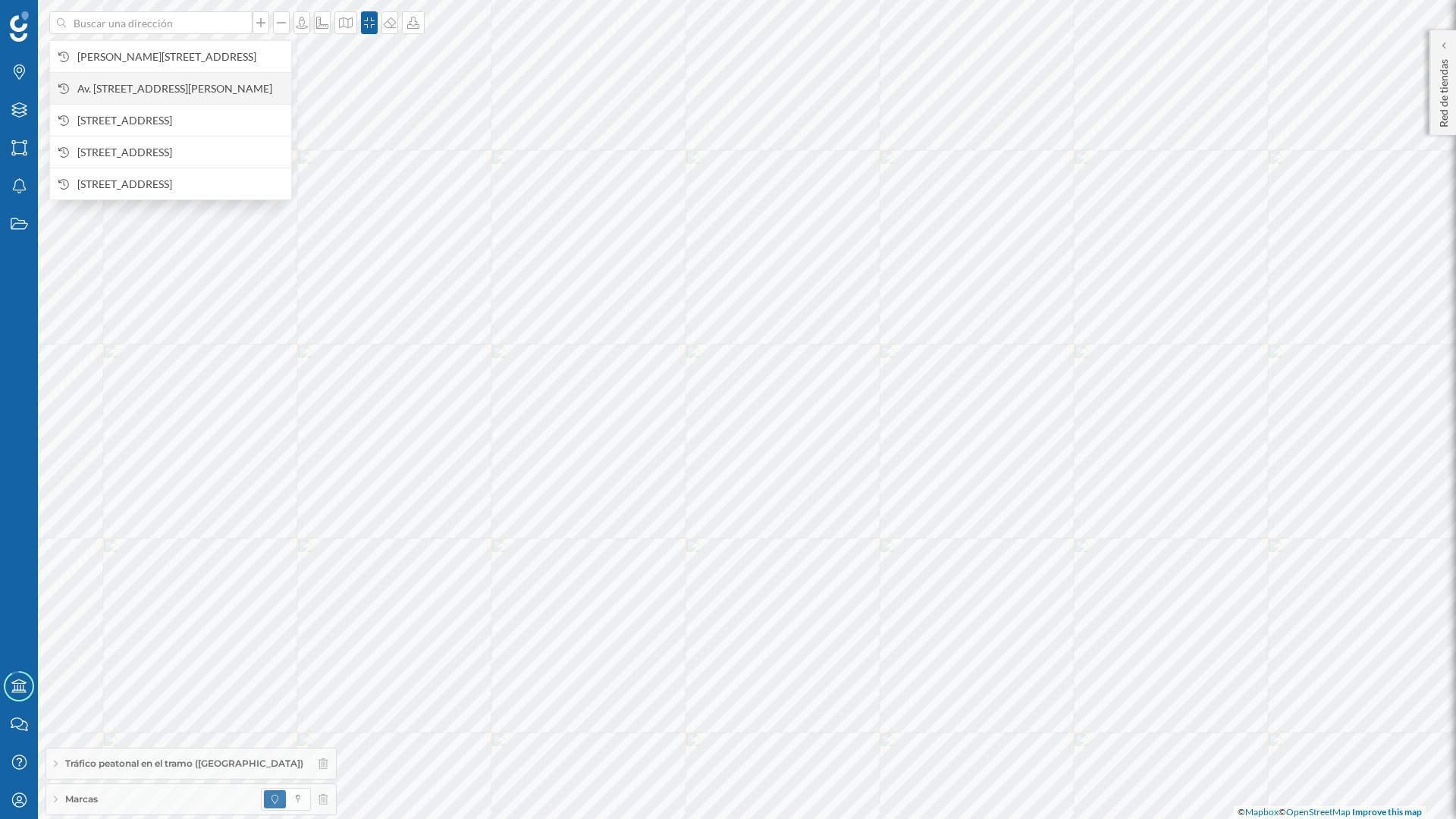
click at [188, 81] on span "Av. [STREET_ADDRESS][PERSON_NAME]" at bounding box center [180, 88] width 206 height 15
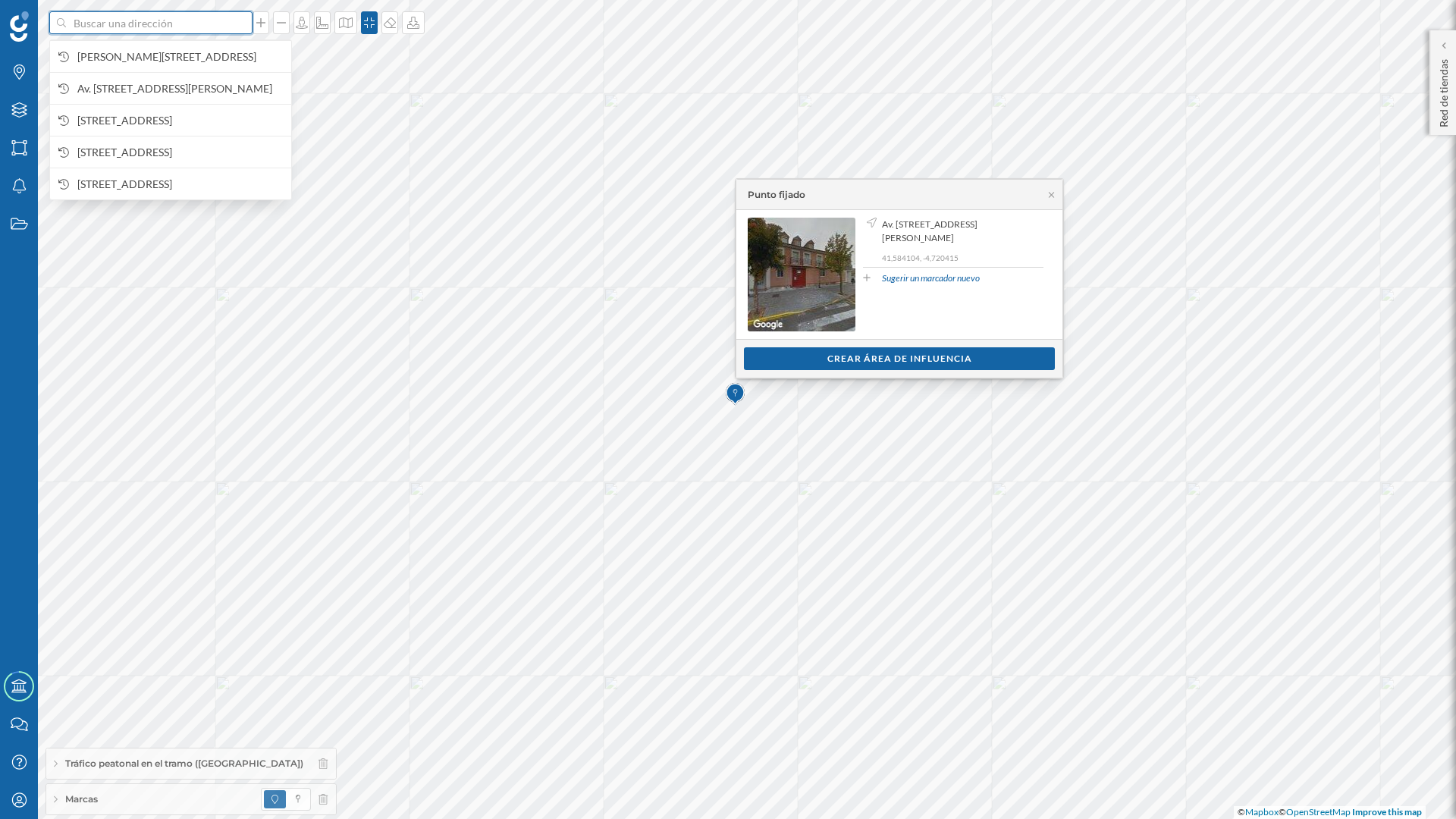
click at [206, 24] on input at bounding box center [151, 22] width 170 height 23
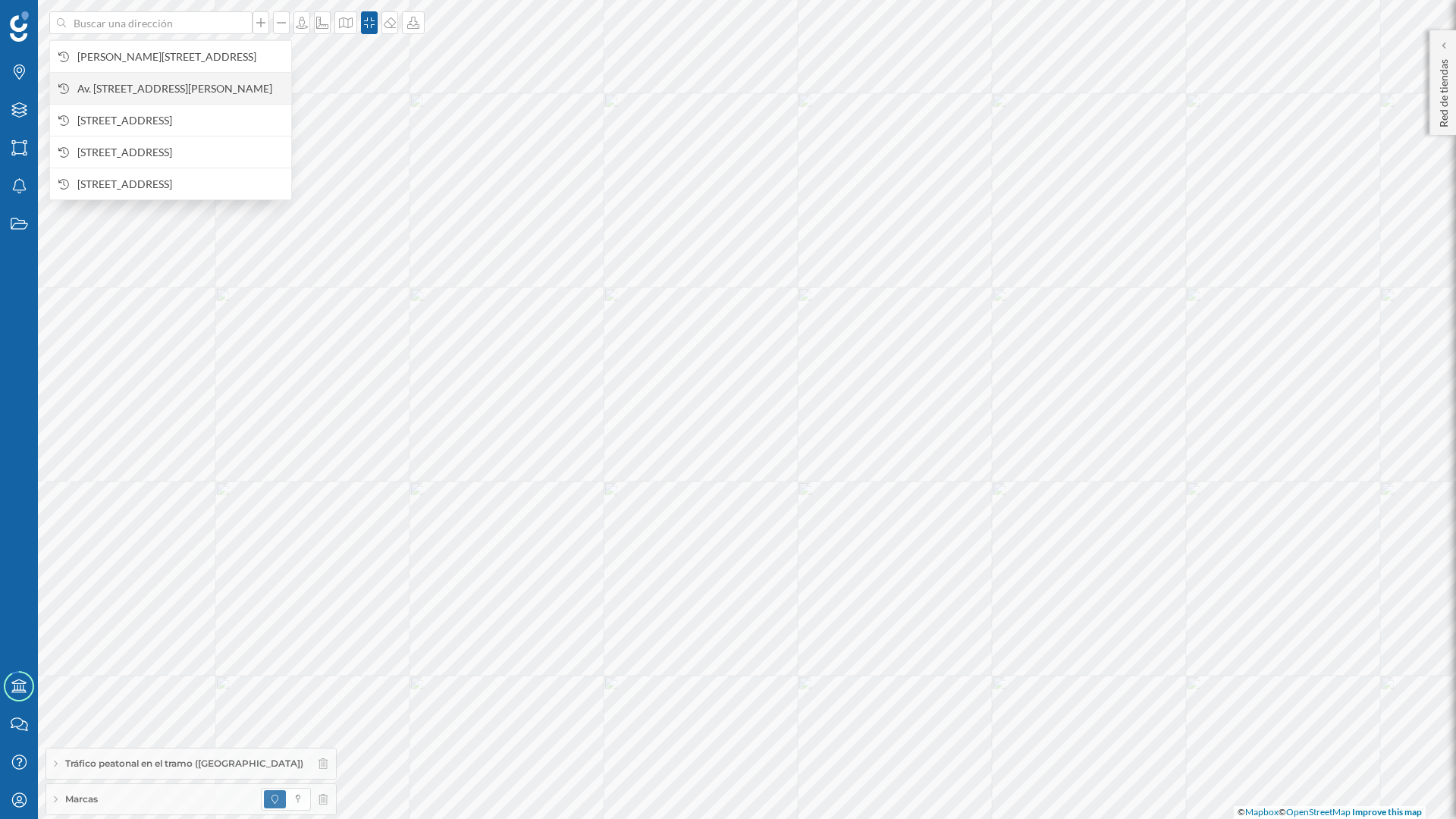
click at [214, 85] on span "Av. [STREET_ADDRESS][PERSON_NAME]" at bounding box center [180, 88] width 206 height 15
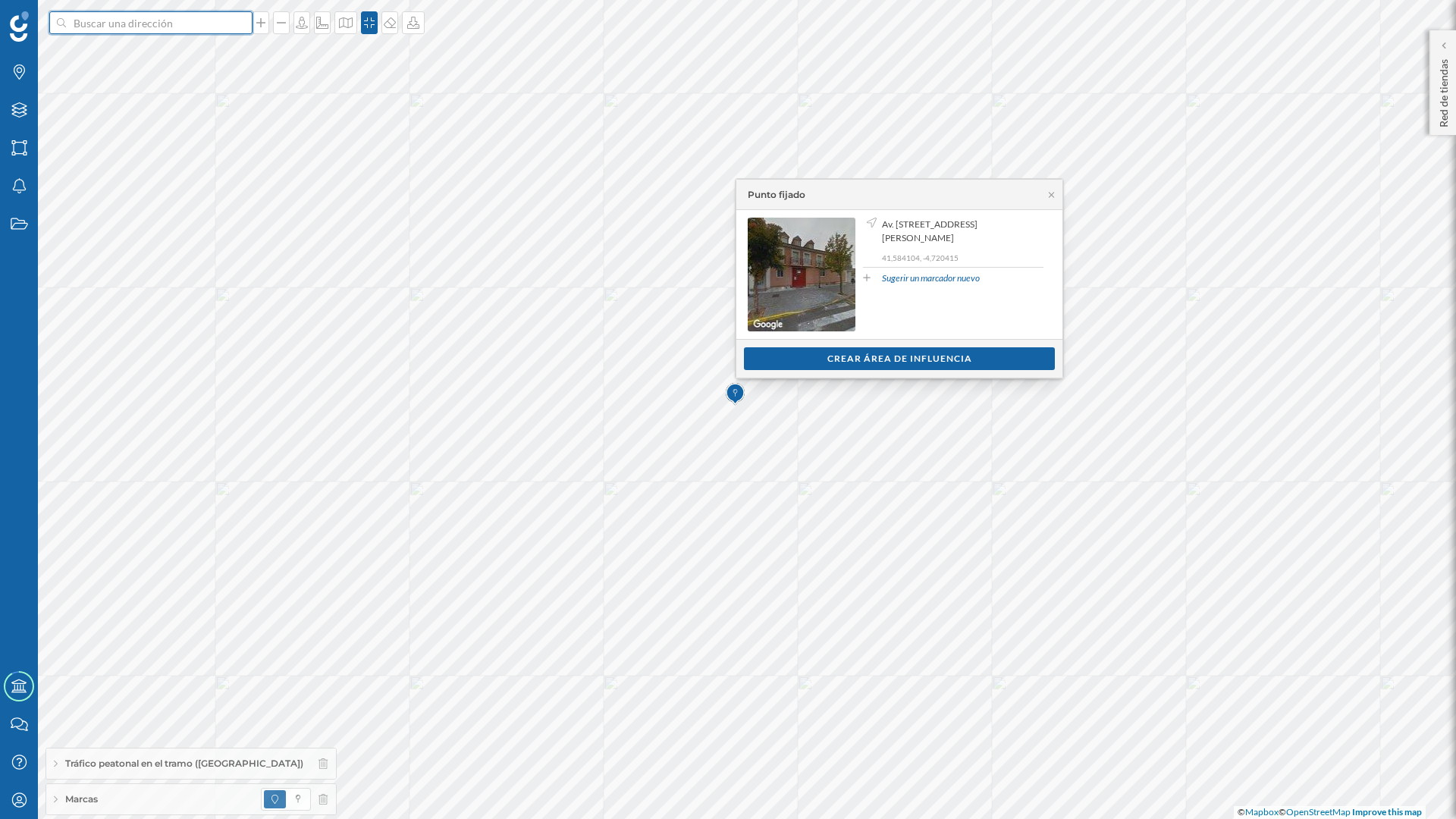
click at [154, 25] on input at bounding box center [151, 22] width 170 height 23
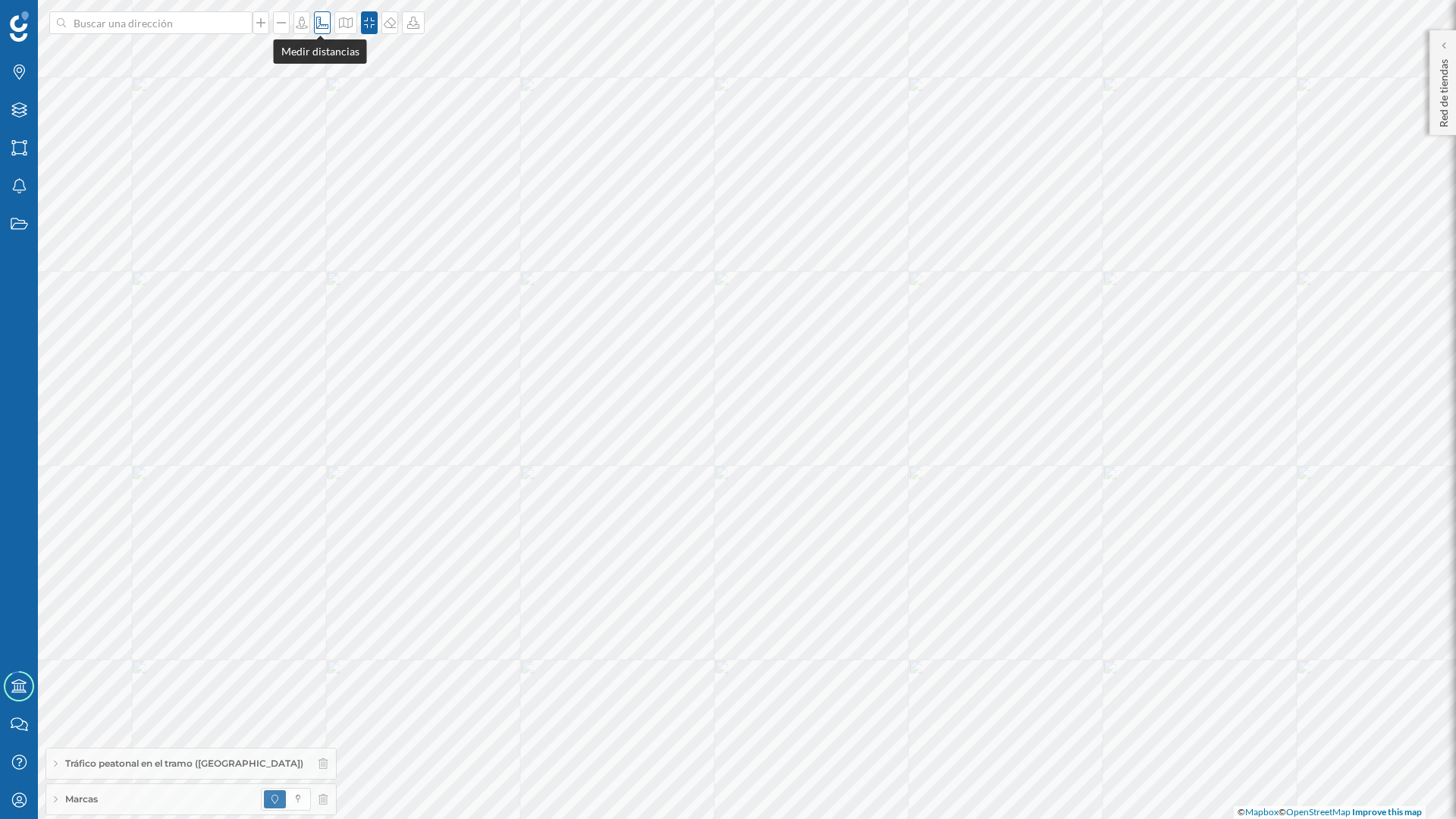
click at [318, 23] on icon at bounding box center [322, 22] width 12 height 12
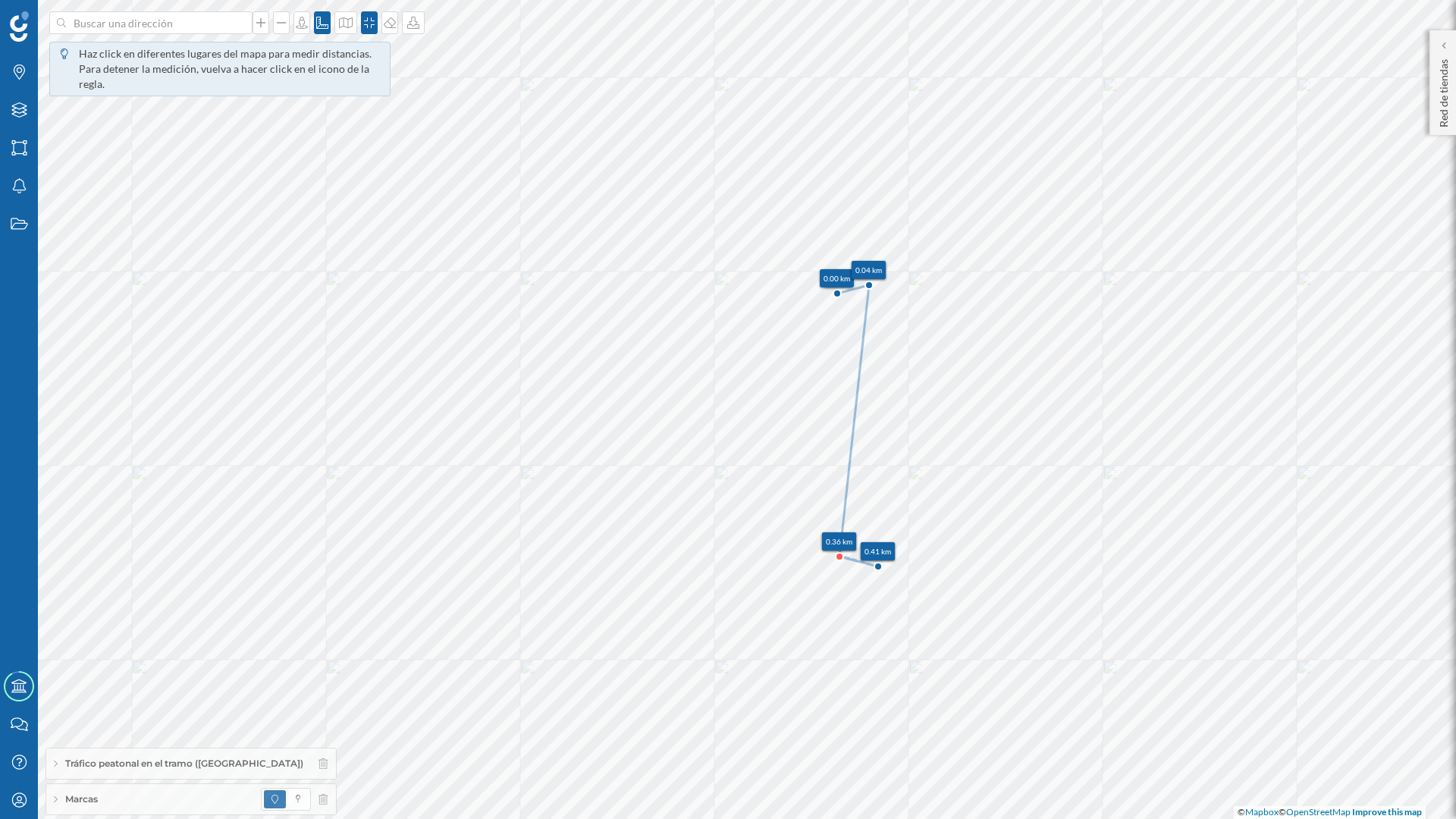
click at [838, 555] on icon at bounding box center [840, 556] width 8 height 8
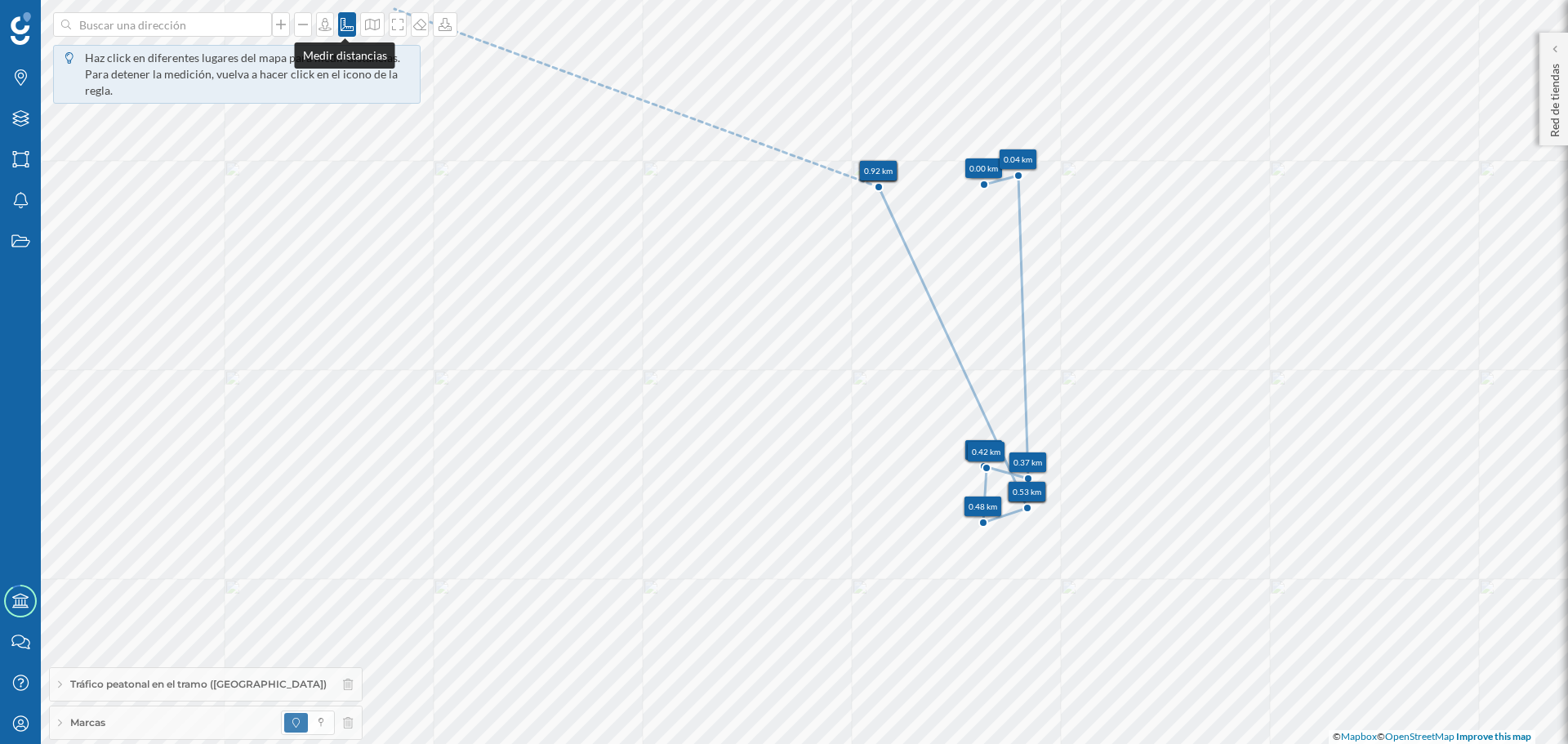
click at [346, 27] on icon at bounding box center [346, 24] width 13 height 13
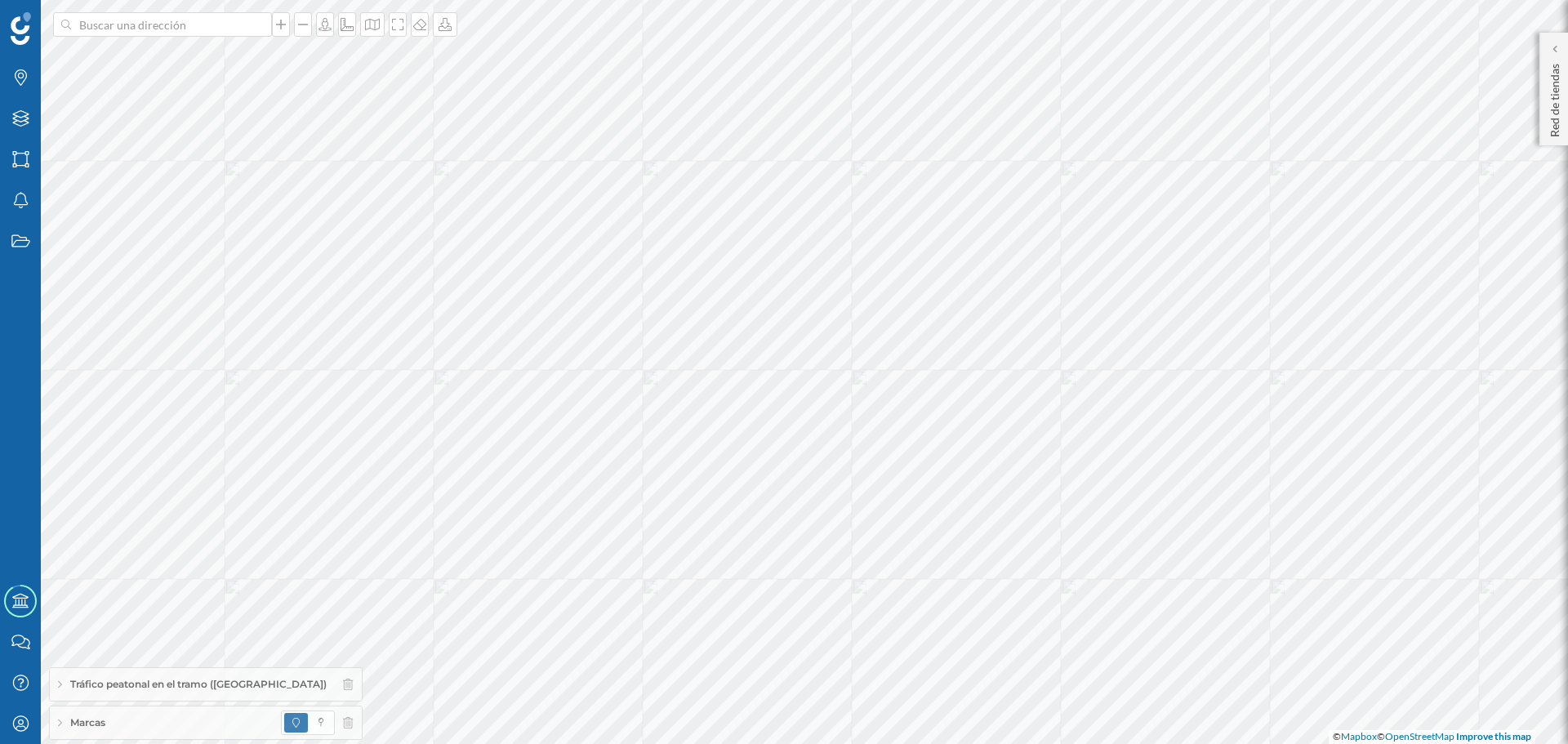
click at [254, 17] on div at bounding box center [162, 24] width 219 height 25
click at [254, 17] on input at bounding box center [162, 24] width 183 height 25
click at [211, 61] on span "[PERSON_NAME][STREET_ADDRESS]" at bounding box center [194, 61] width 222 height 16
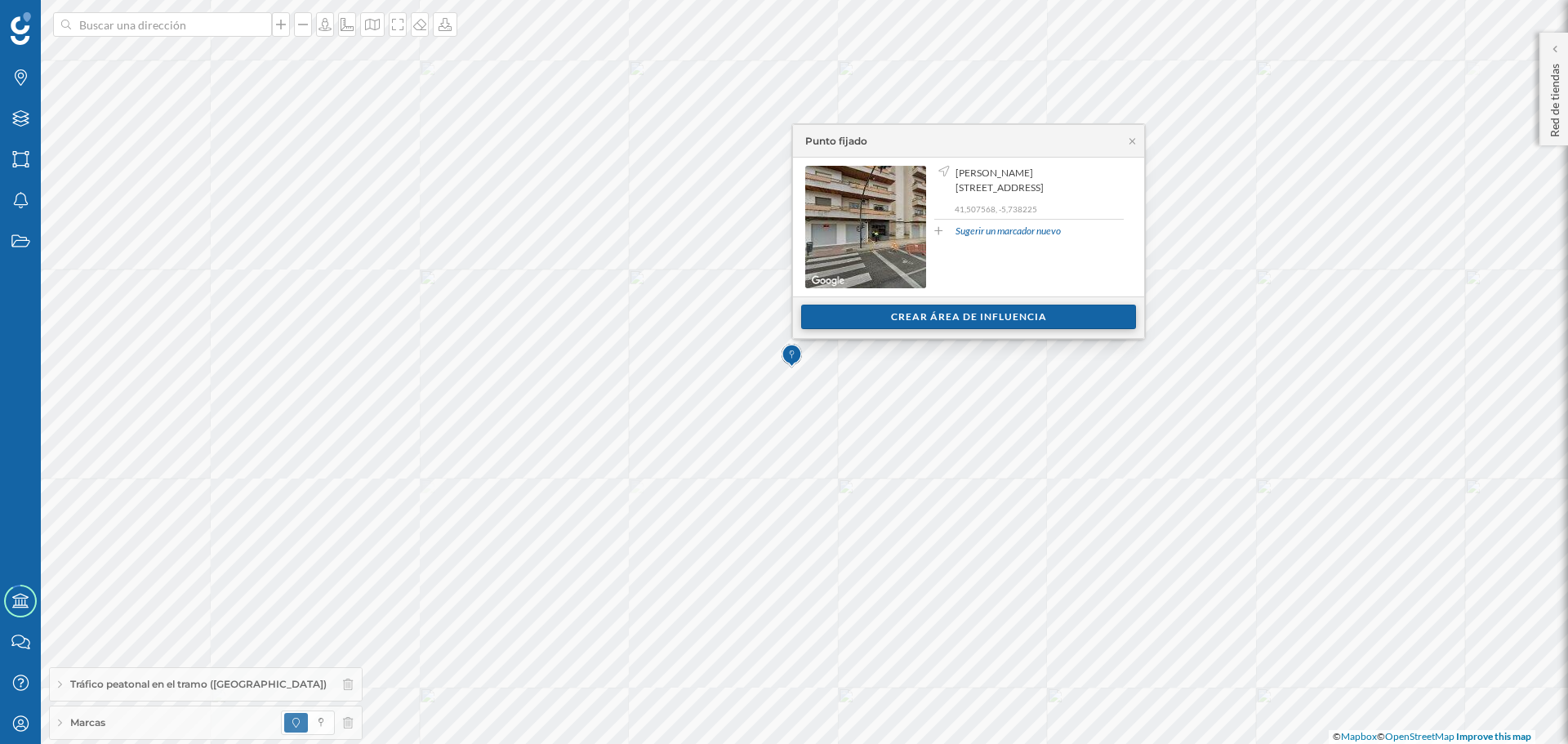
click at [884, 316] on div "Crear área de influencia" at bounding box center [969, 316] width 335 height 25
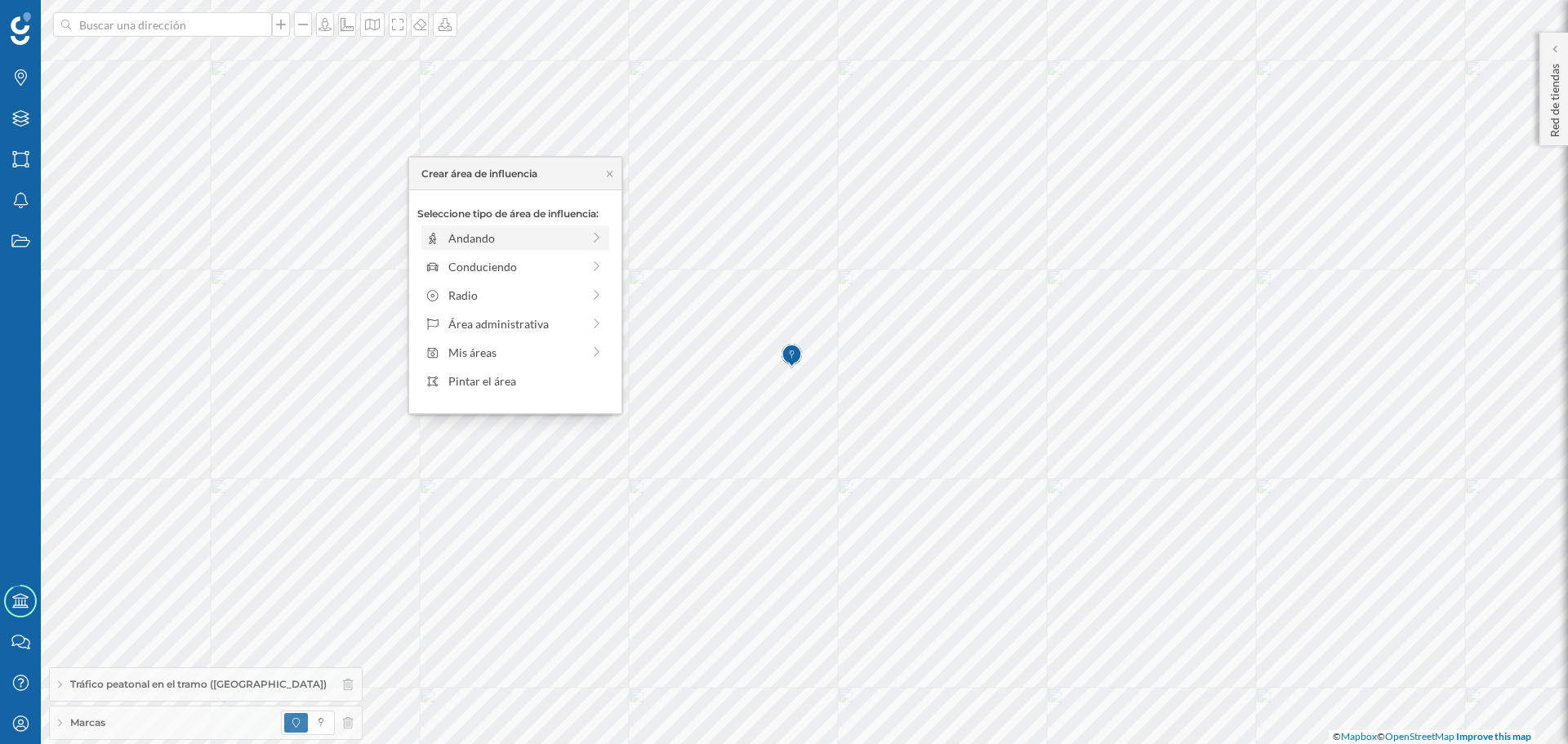
click at [521, 233] on div "Andando" at bounding box center [515, 238] width 133 height 17
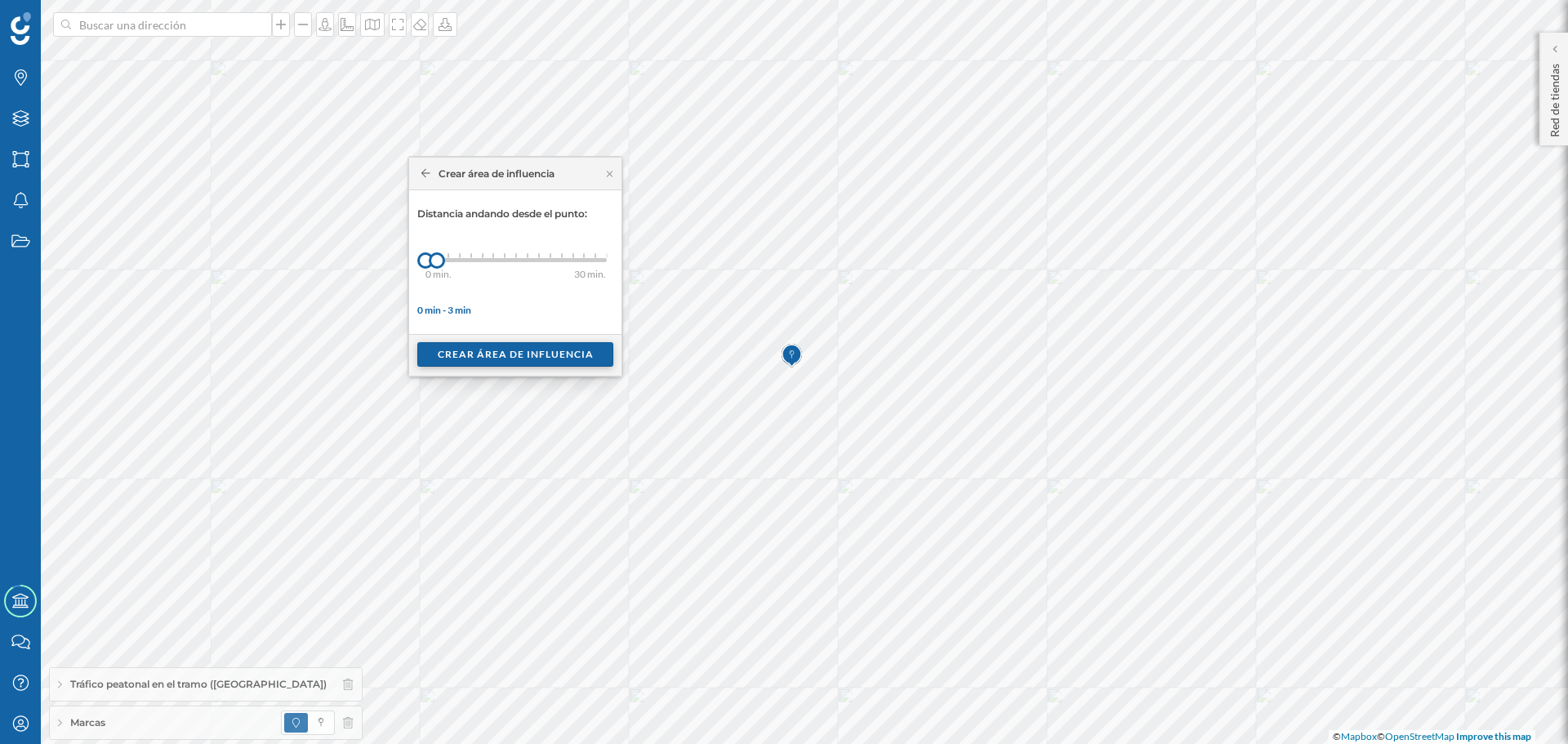
click at [481, 357] on div "Crear área de influencia" at bounding box center [515, 354] width 196 height 25
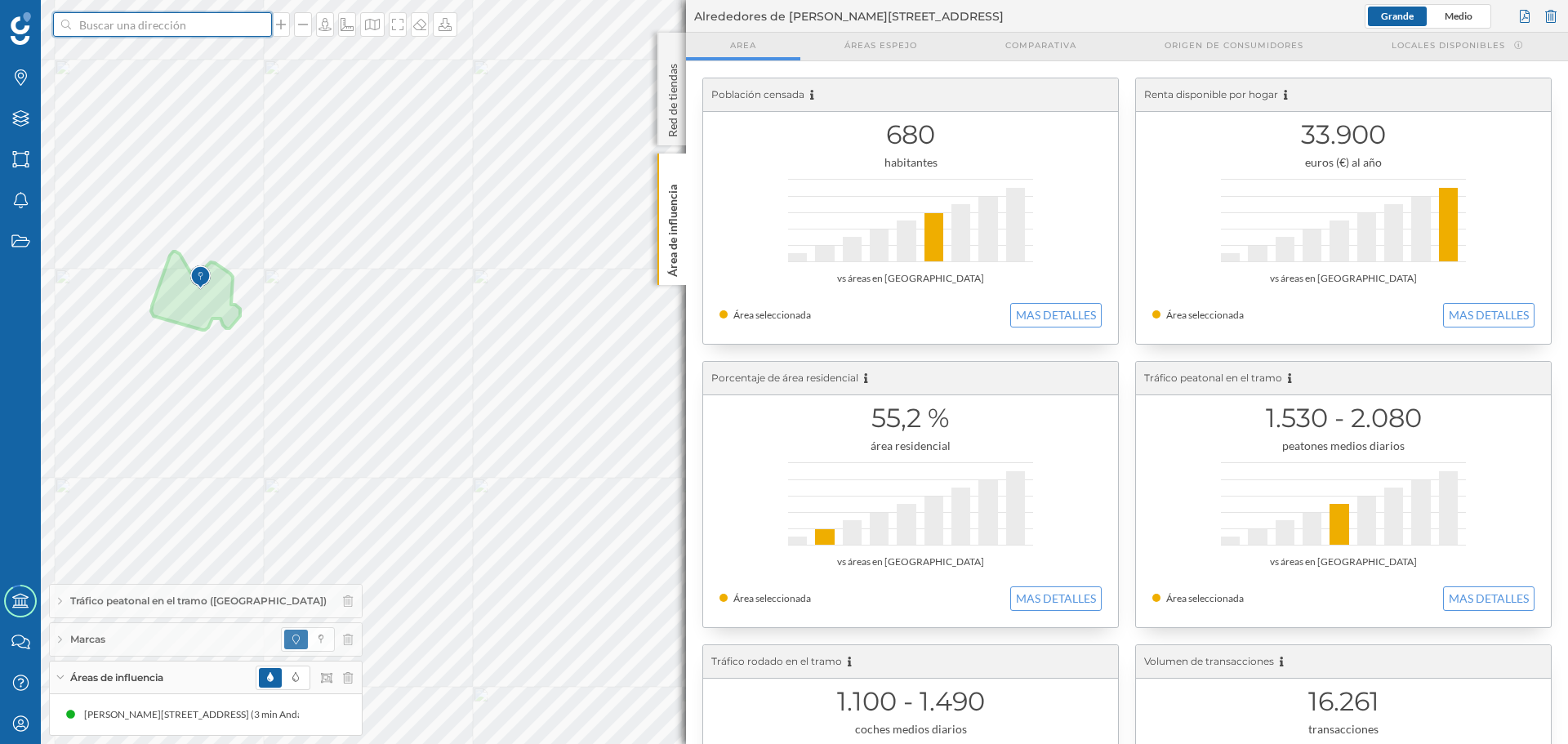
click at [179, 26] on input at bounding box center [162, 24] width 183 height 25
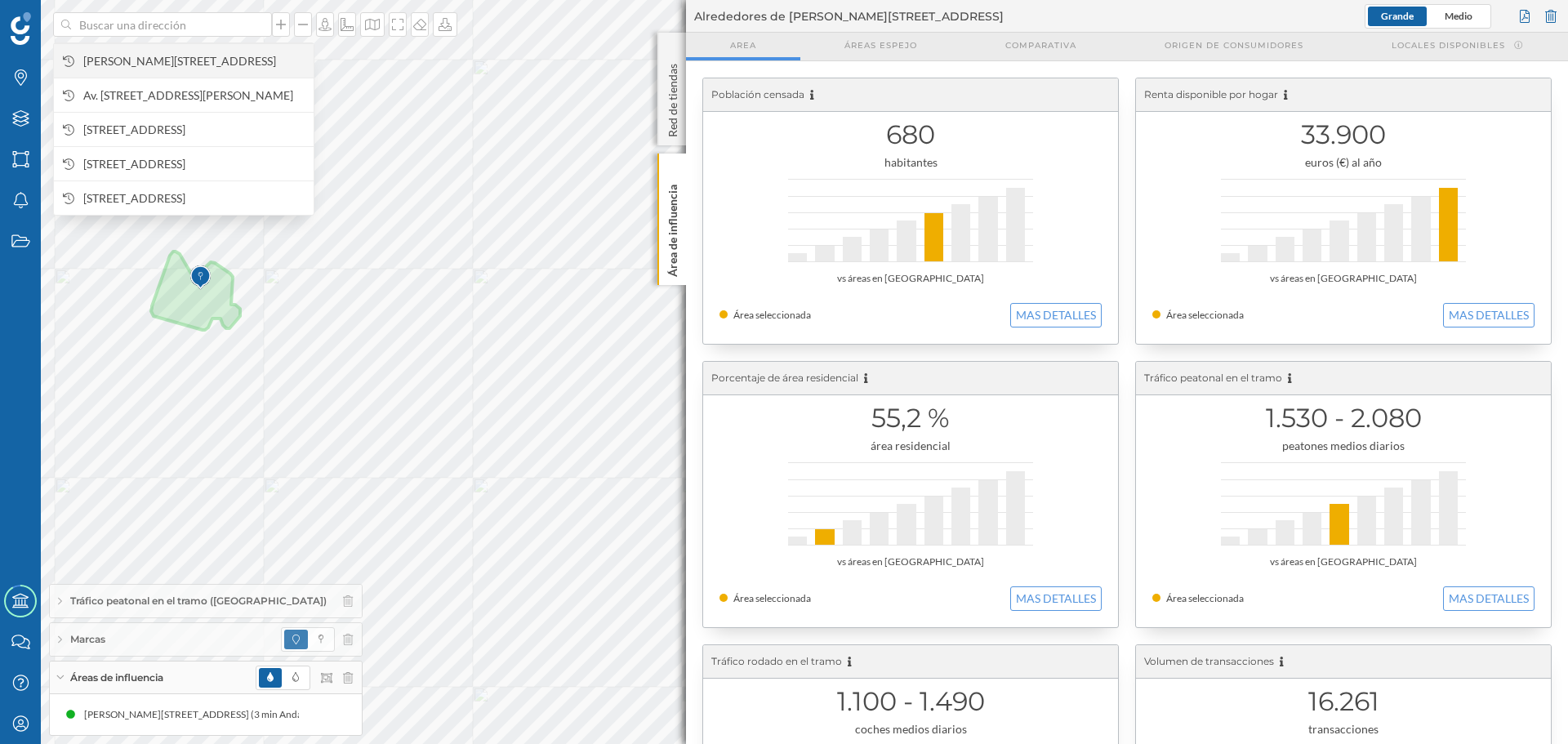
click at [192, 67] on span "[PERSON_NAME][STREET_ADDRESS]" at bounding box center [194, 61] width 222 height 16
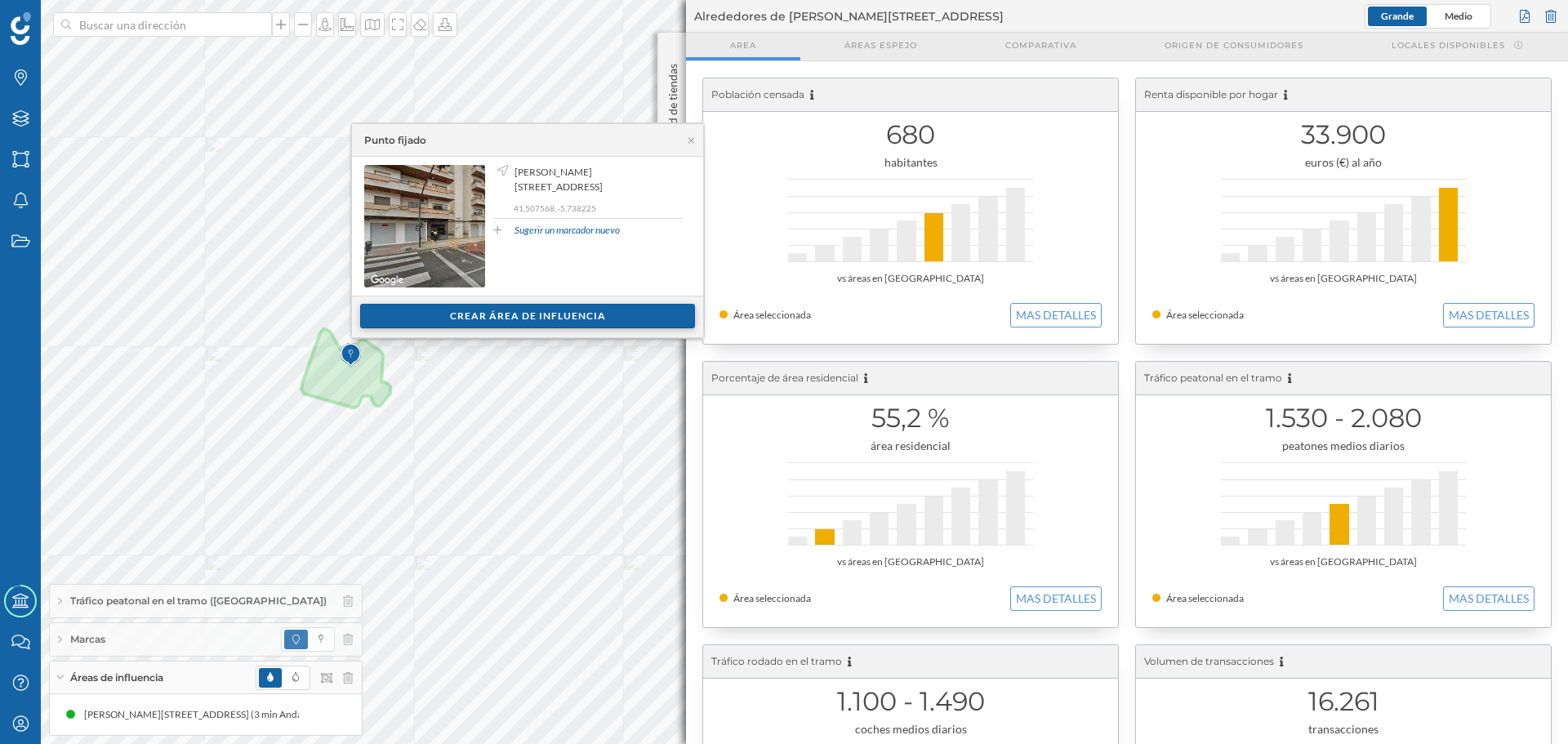
click at [482, 305] on div "Crear área de influencia" at bounding box center [528, 316] width 335 height 25
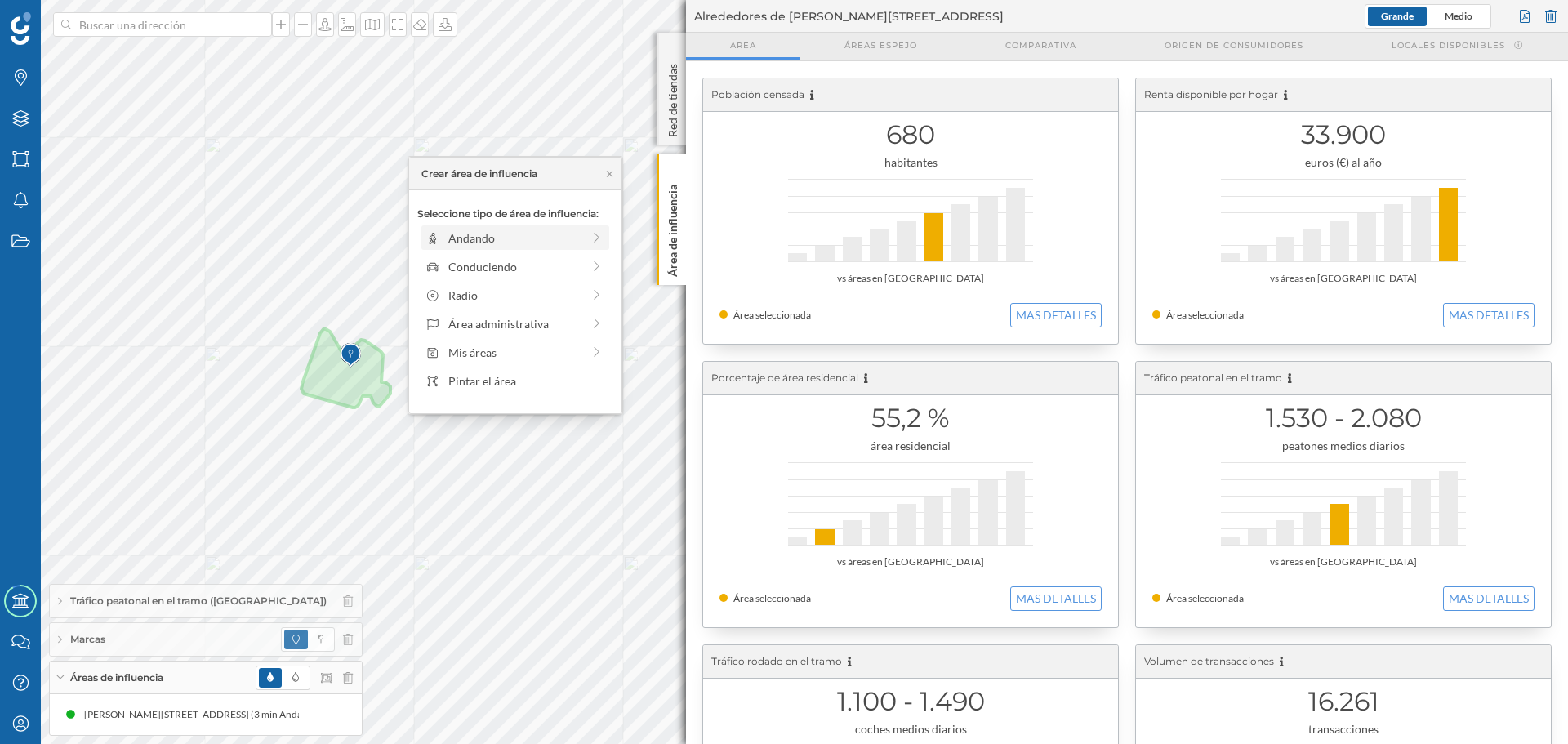
click at [457, 230] on div "Andando" at bounding box center [515, 238] width 133 height 17
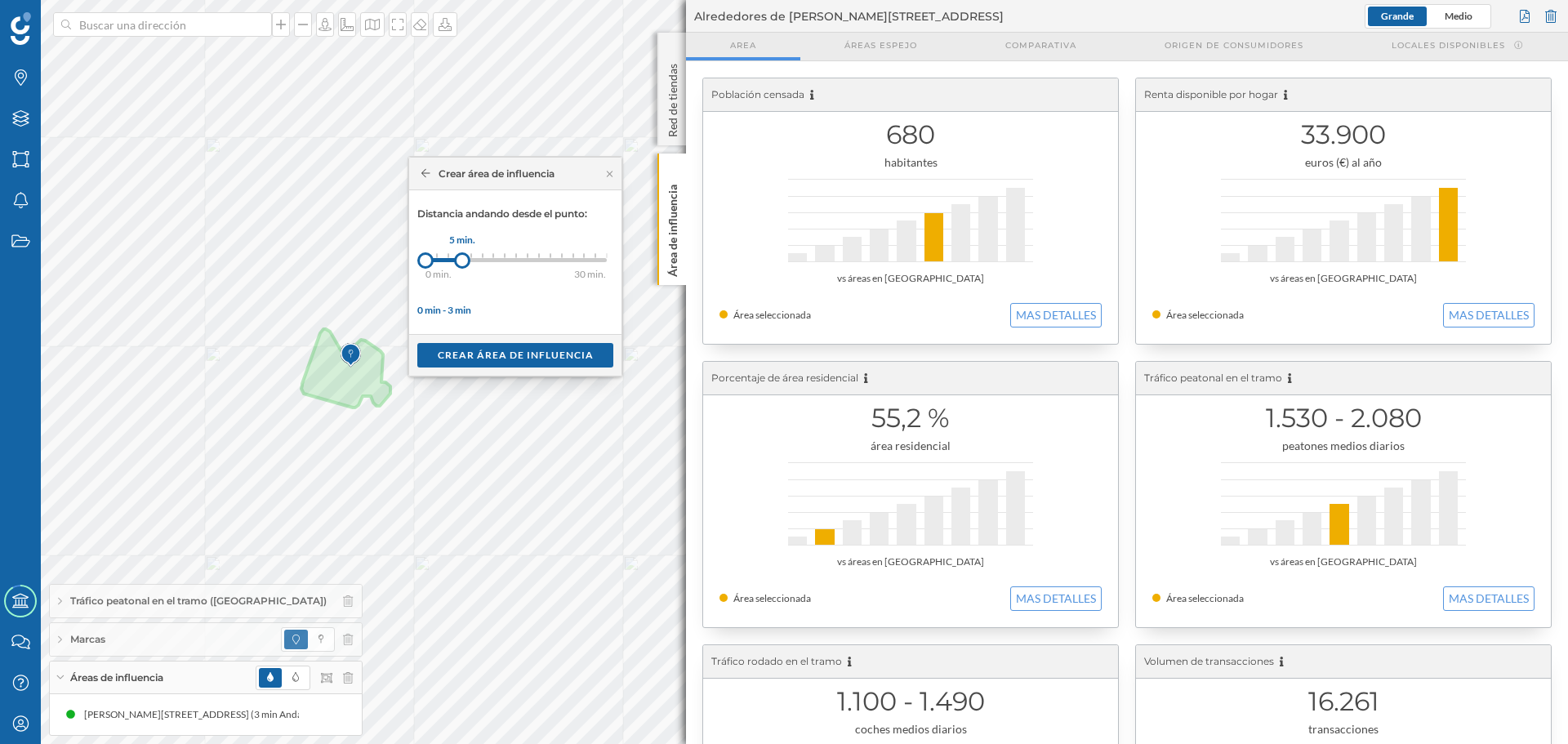
drag, startPoint x: 432, startPoint y: 261, endPoint x: 463, endPoint y: 260, distance: 31.0
click at [463, 260] on div at bounding box center [462, 260] width 16 height 16
click at [466, 355] on div "Crear área de influencia" at bounding box center [515, 354] width 196 height 25
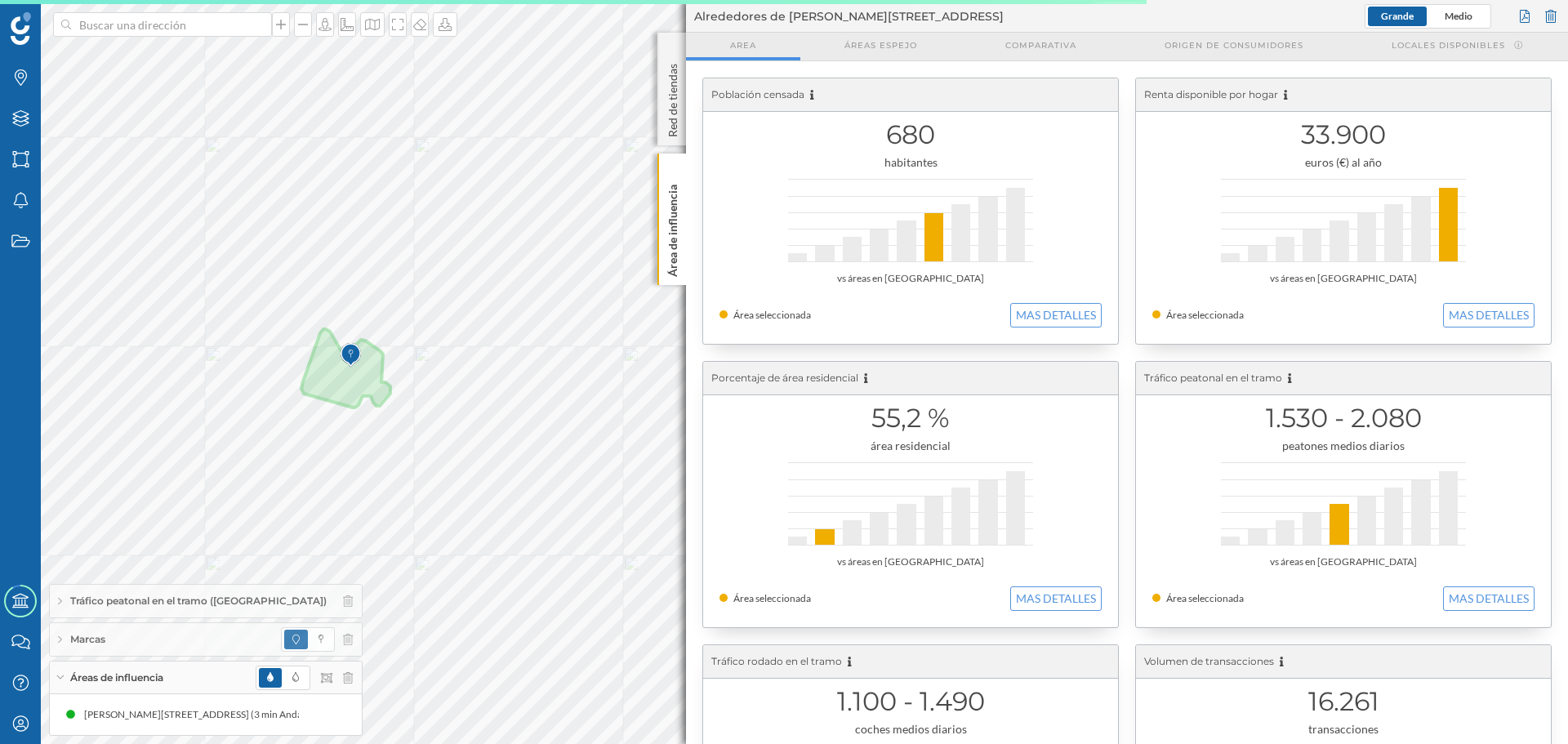
click at [186, 605] on span "Tráfico peatonal en el tramo (Capas)" at bounding box center [198, 600] width 256 height 15
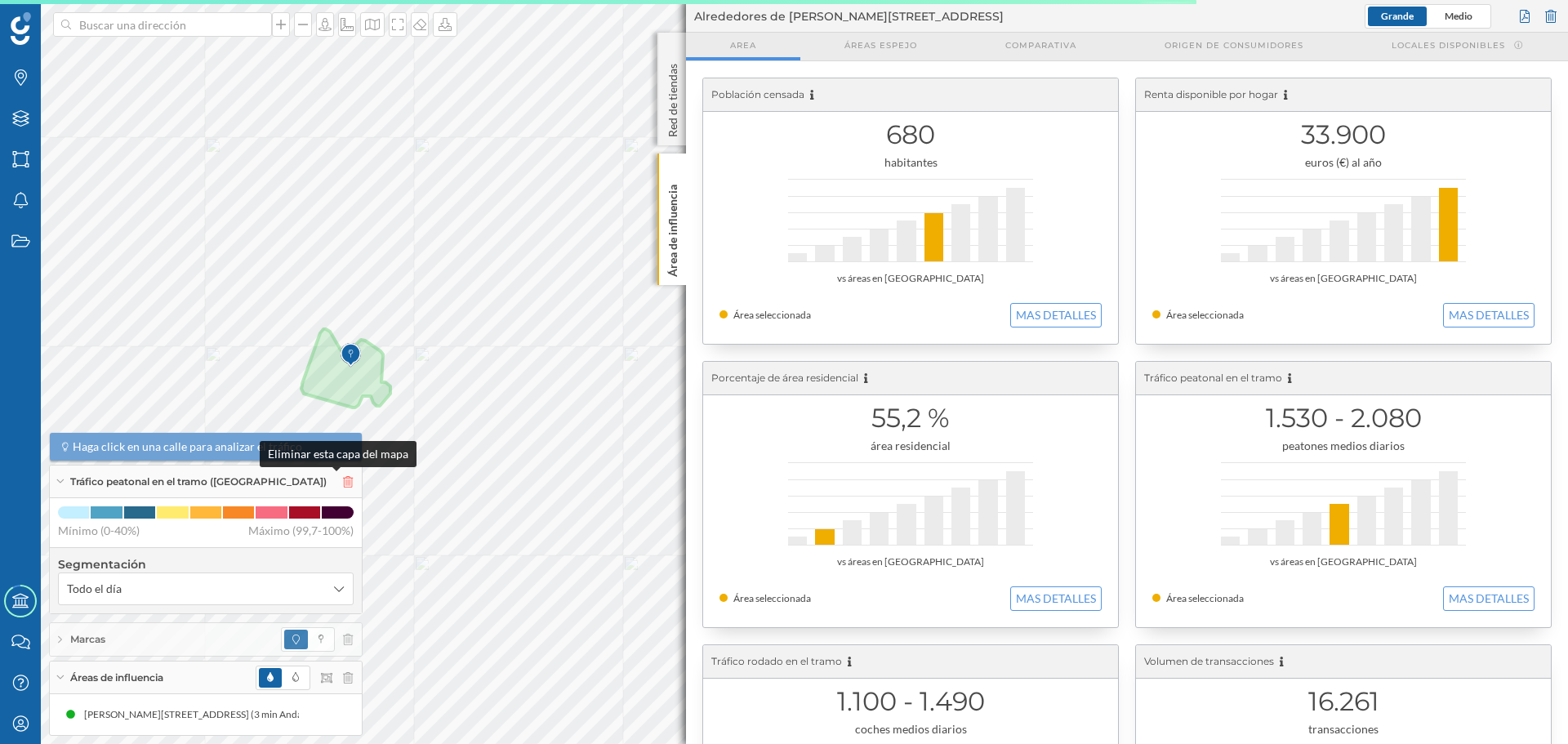
click at [343, 481] on icon at bounding box center [347, 481] width 9 height 11
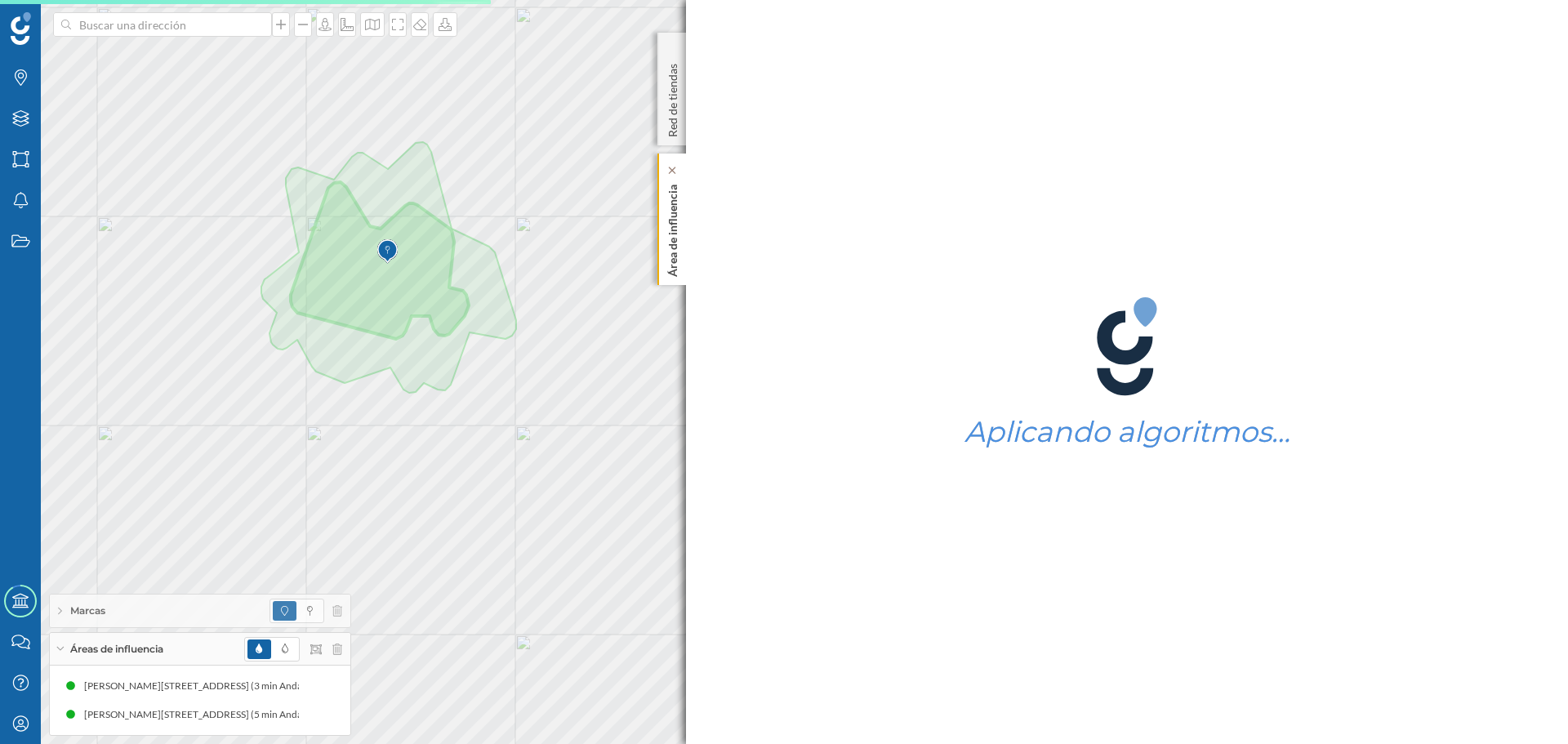
click at [675, 245] on p "Área de influencia" at bounding box center [673, 227] width 16 height 99
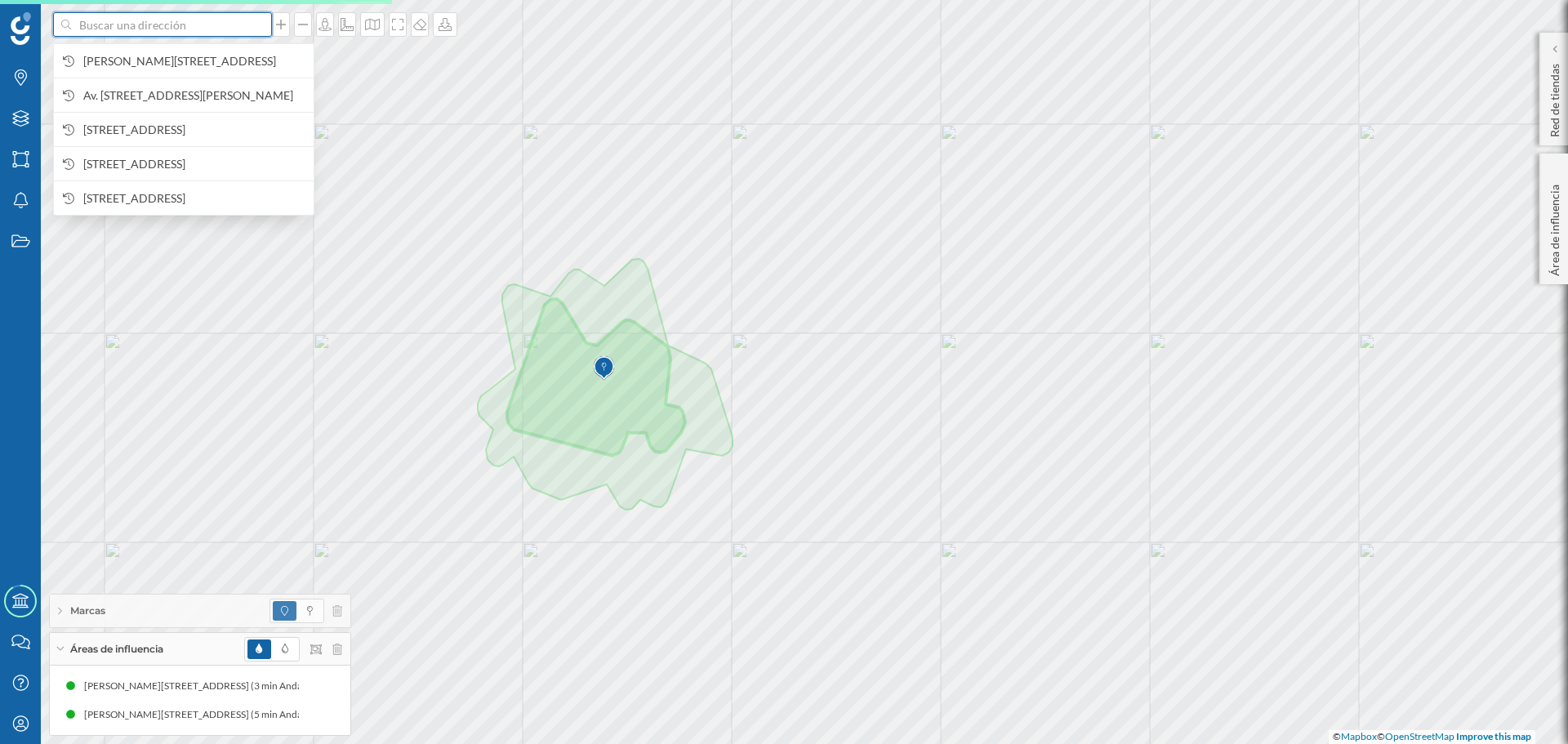
click at [178, 29] on input at bounding box center [162, 24] width 183 height 25
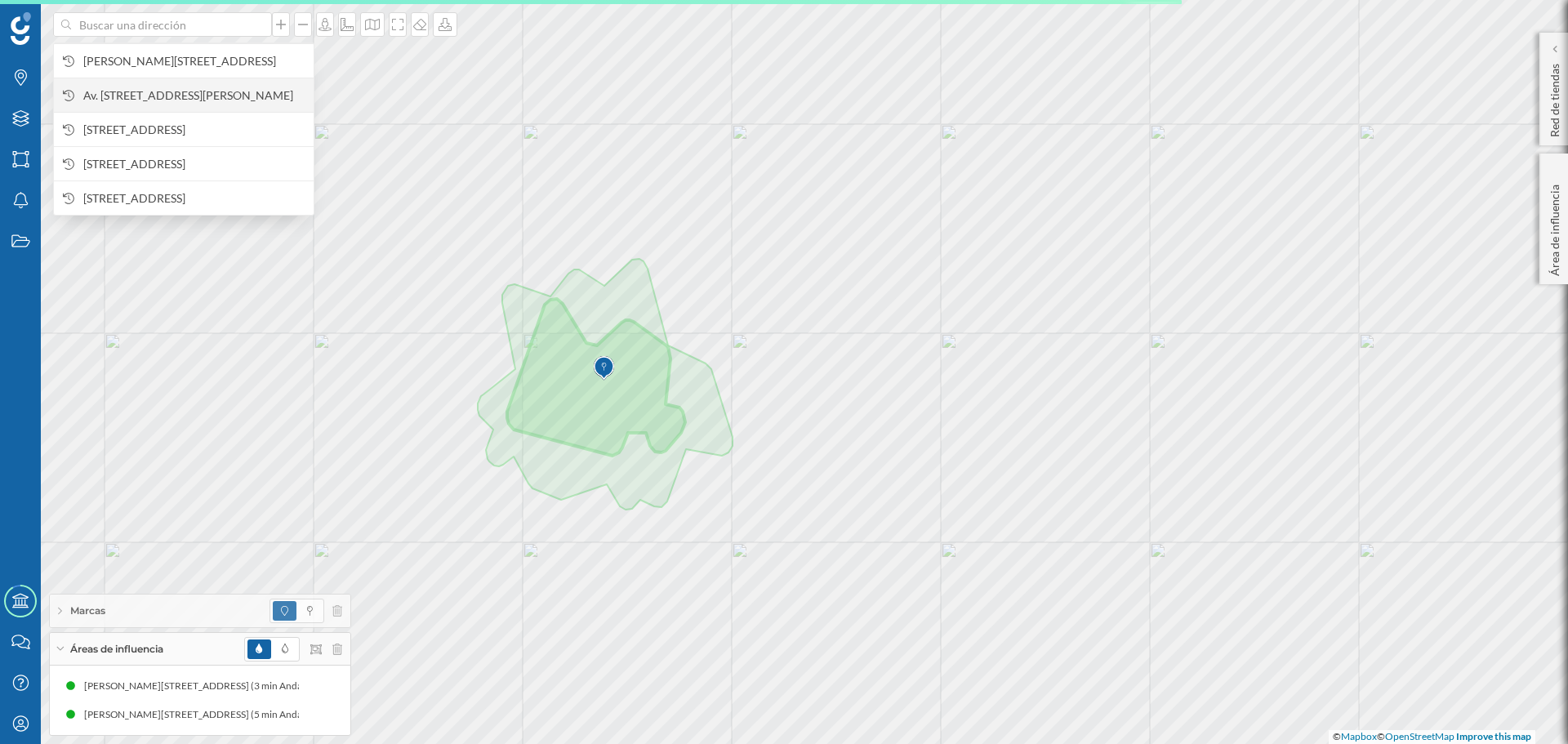
click at [197, 99] on span "Av. [STREET_ADDRESS][PERSON_NAME]" at bounding box center [194, 95] width 222 height 16
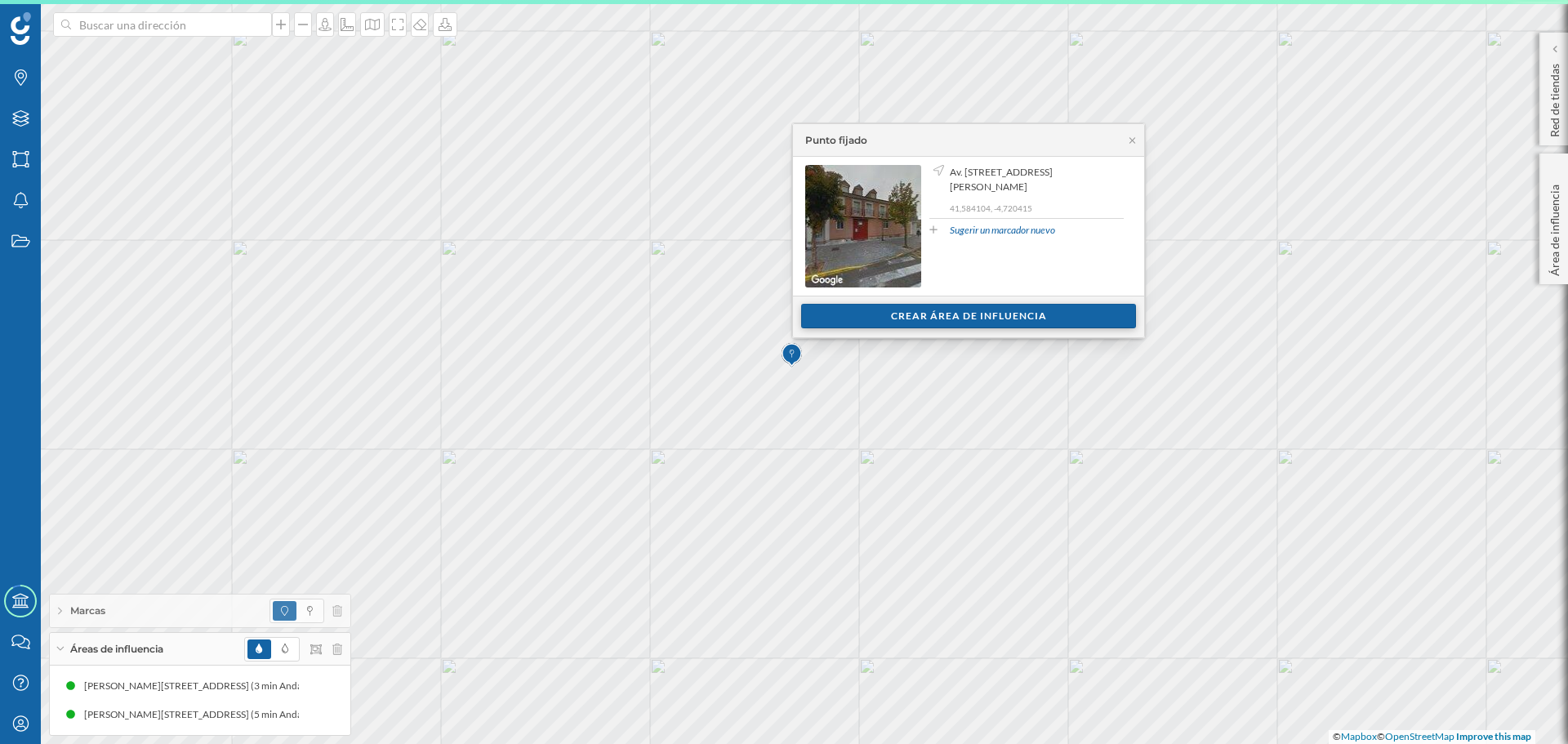
click at [962, 316] on div "Crear área de influencia" at bounding box center [969, 316] width 335 height 25
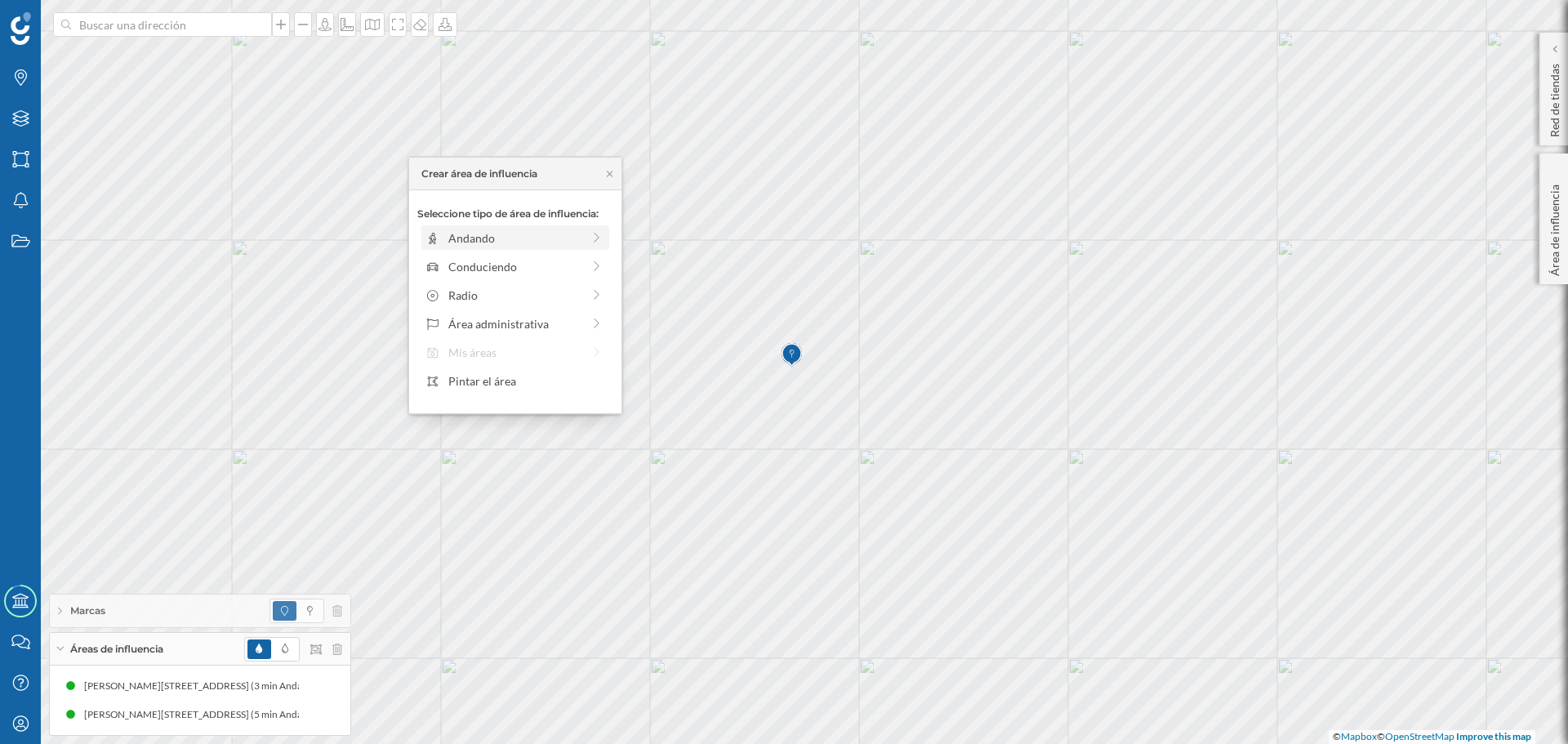
click at [567, 242] on div "Andando" at bounding box center [515, 238] width 133 height 17
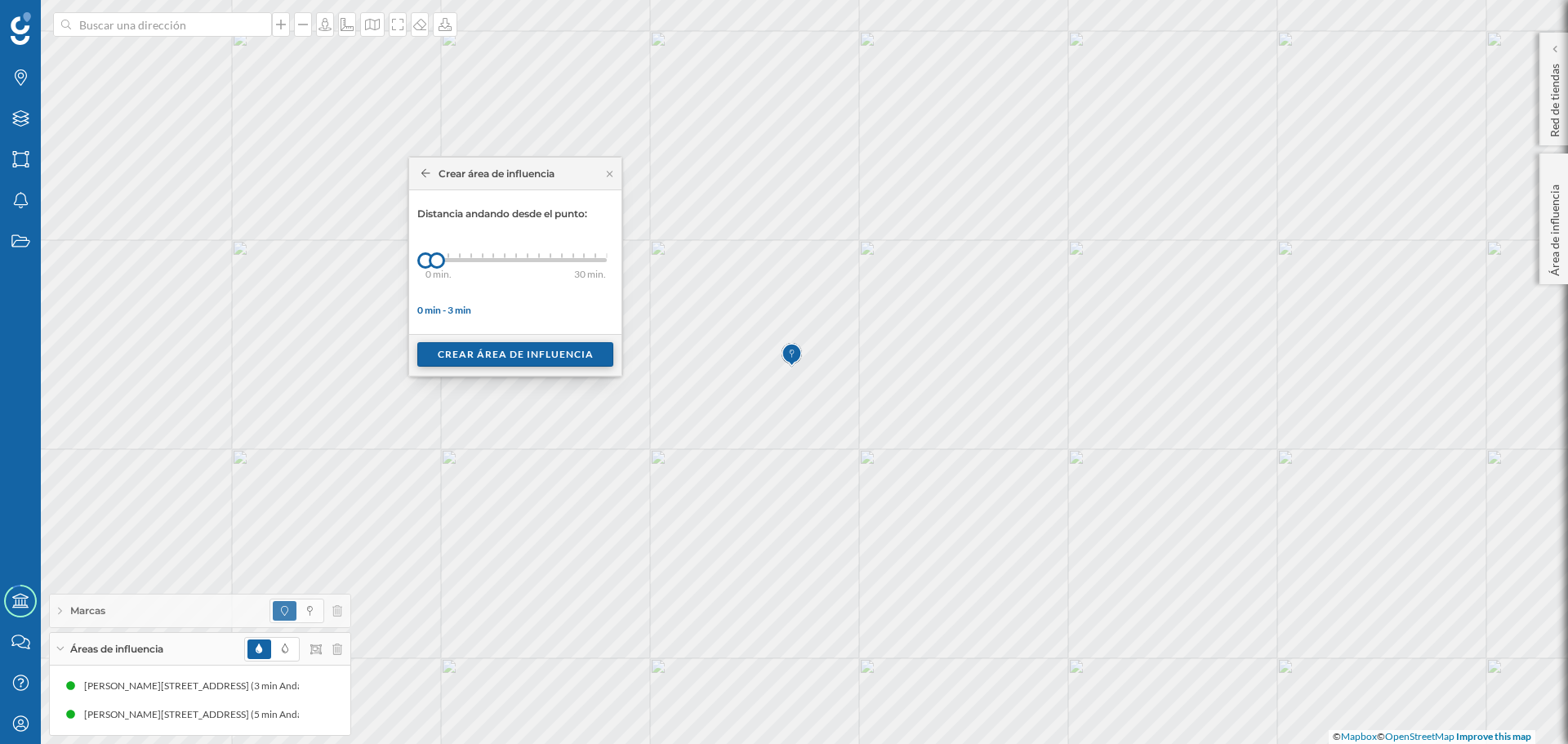
click at [499, 355] on div "Crear área de influencia" at bounding box center [515, 354] width 196 height 25
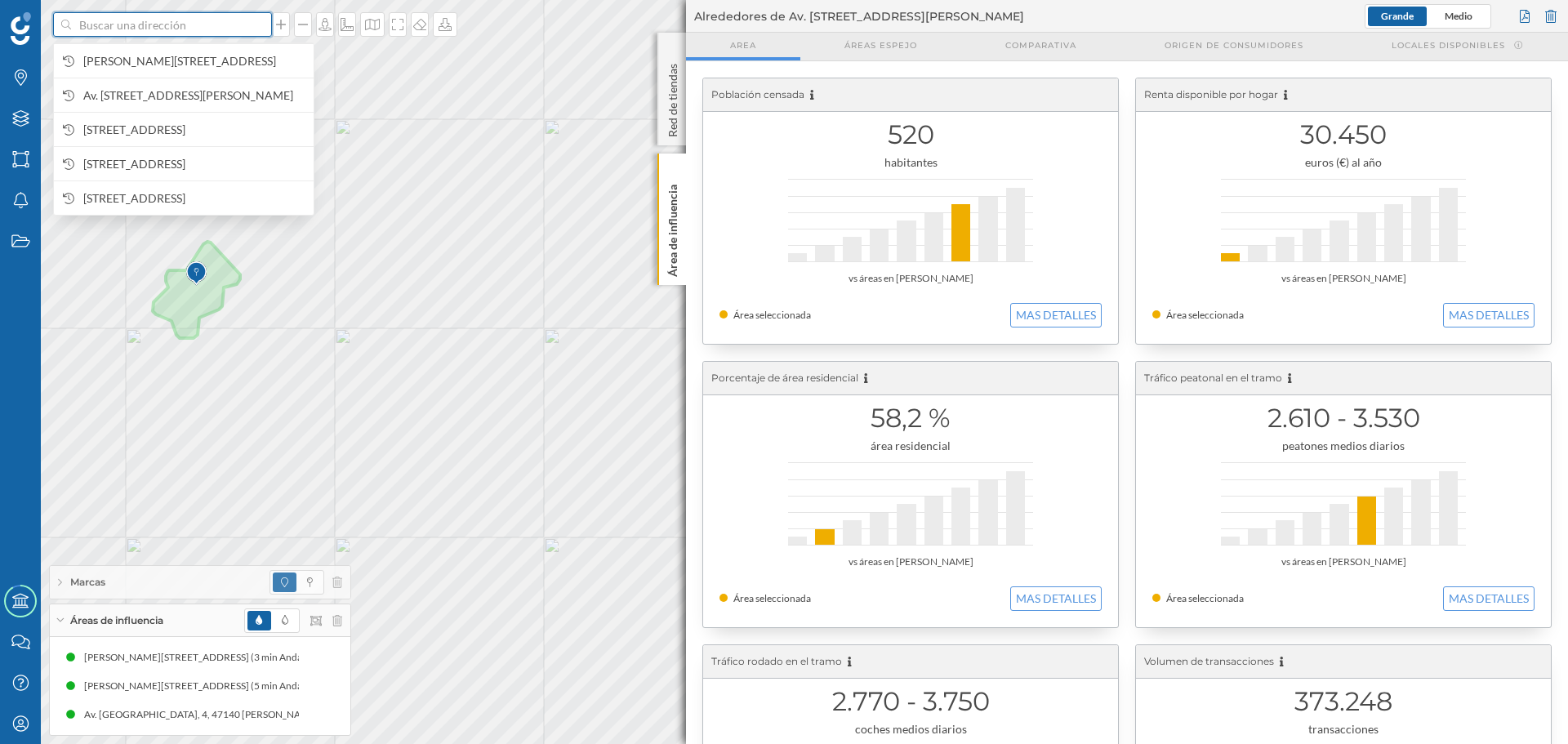
click at [217, 30] on input at bounding box center [162, 24] width 183 height 25
click at [205, 55] on span "[PERSON_NAME][STREET_ADDRESS]" at bounding box center [194, 61] width 222 height 16
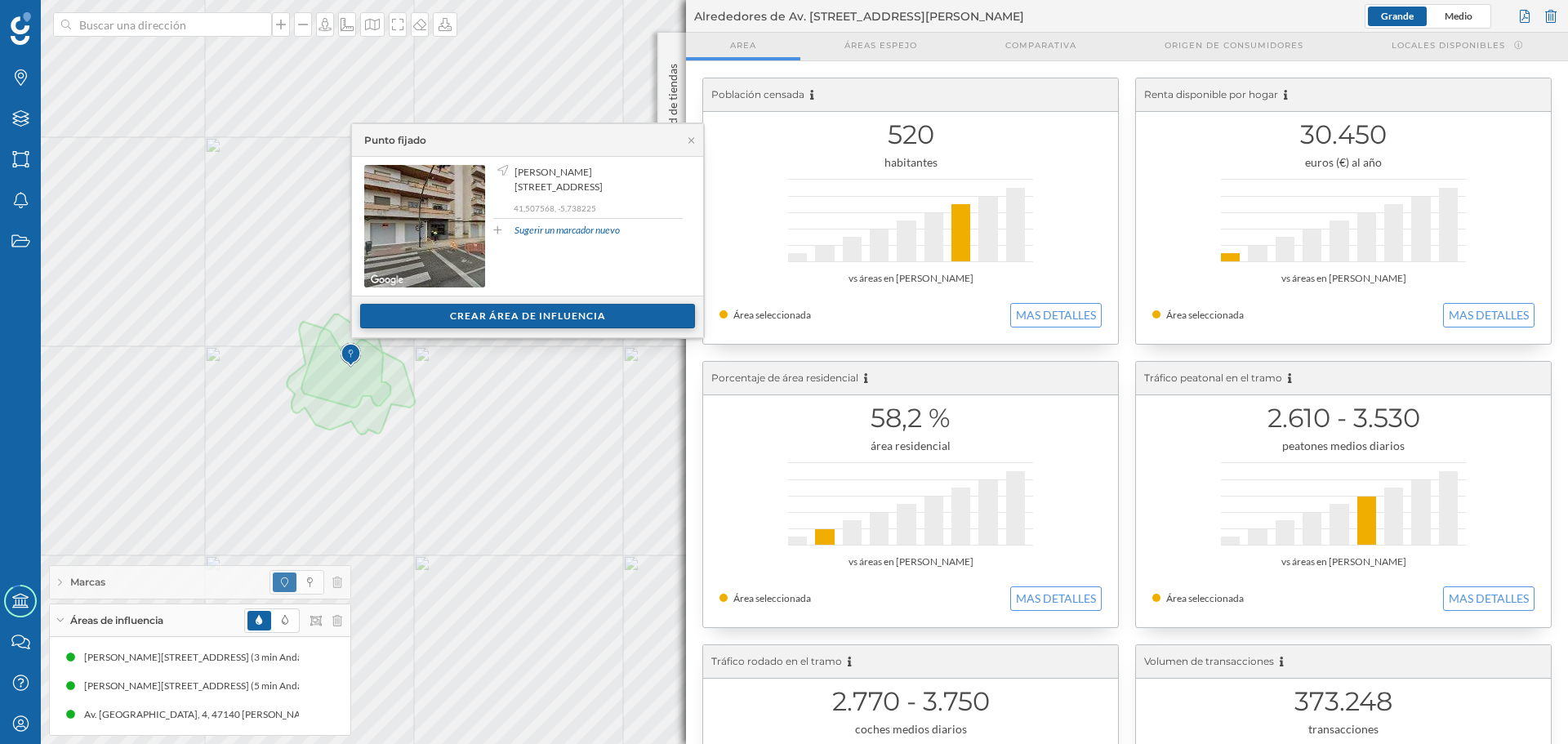
click at [440, 317] on div "Crear área de influencia" at bounding box center [528, 316] width 335 height 25
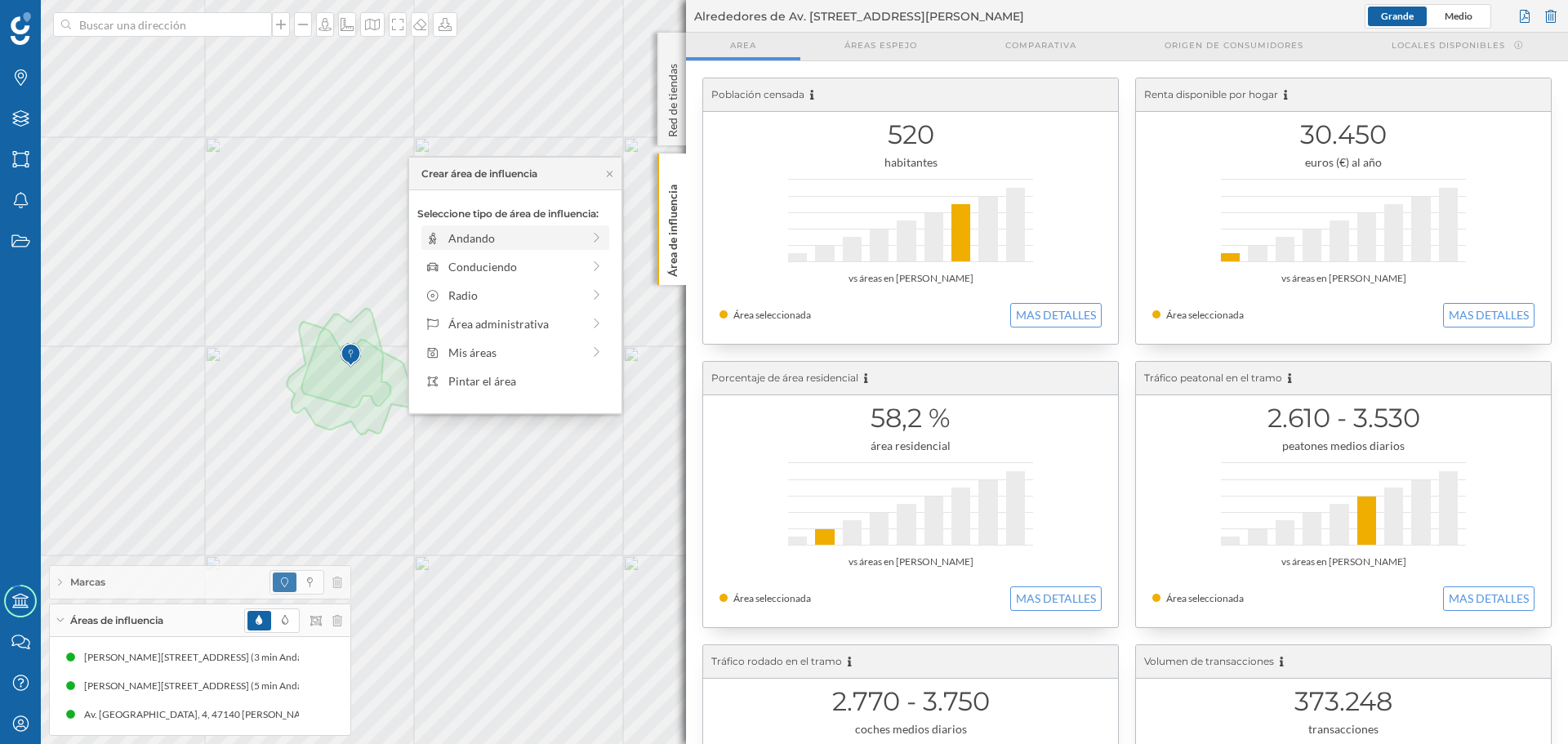
click at [459, 233] on div "Andando" at bounding box center [515, 238] width 133 height 17
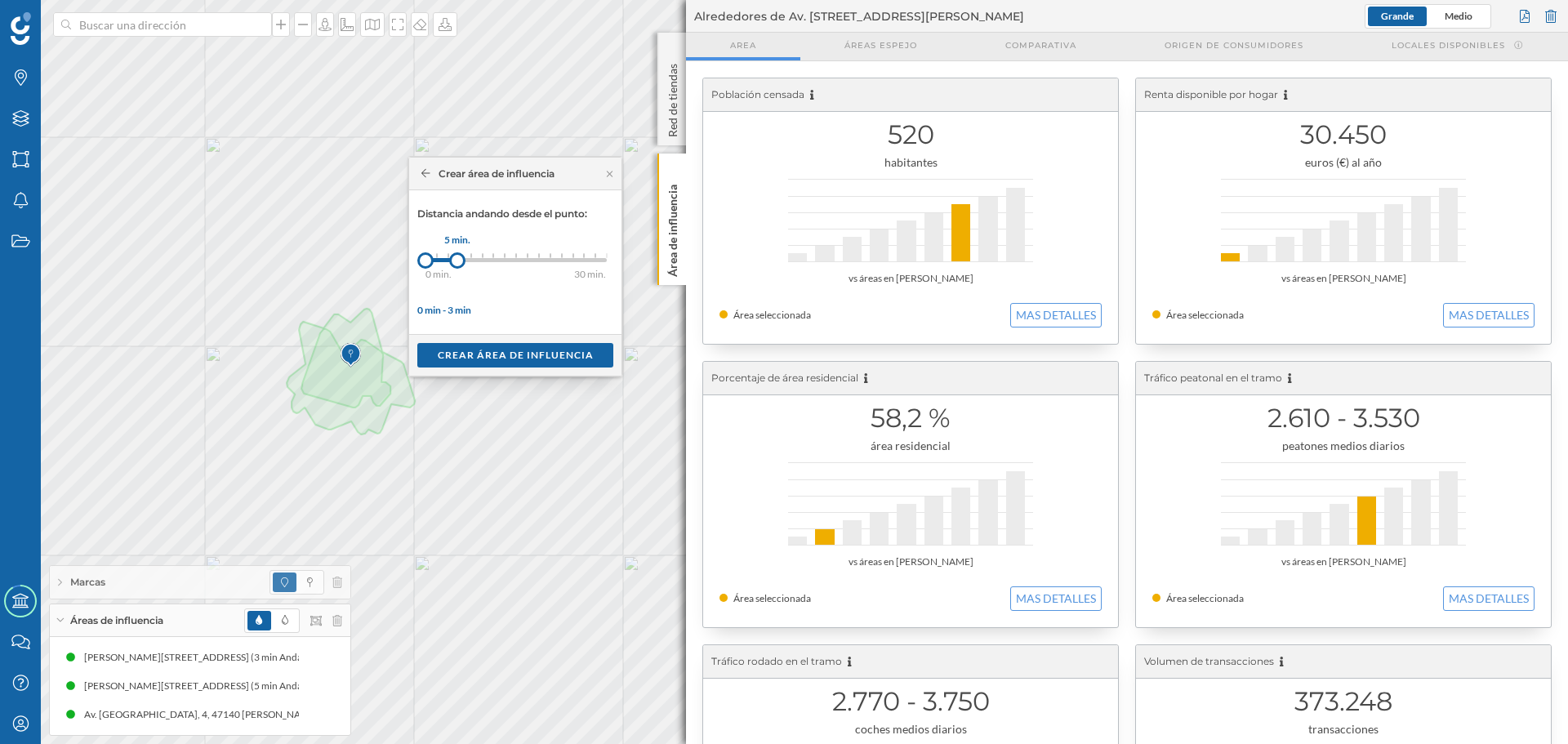
drag, startPoint x: 438, startPoint y: 258, endPoint x: 458, endPoint y: 257, distance: 20.0
click at [458, 257] on div at bounding box center [457, 260] width 16 height 16
click at [472, 359] on div "Crear área de influencia" at bounding box center [515, 354] width 196 height 25
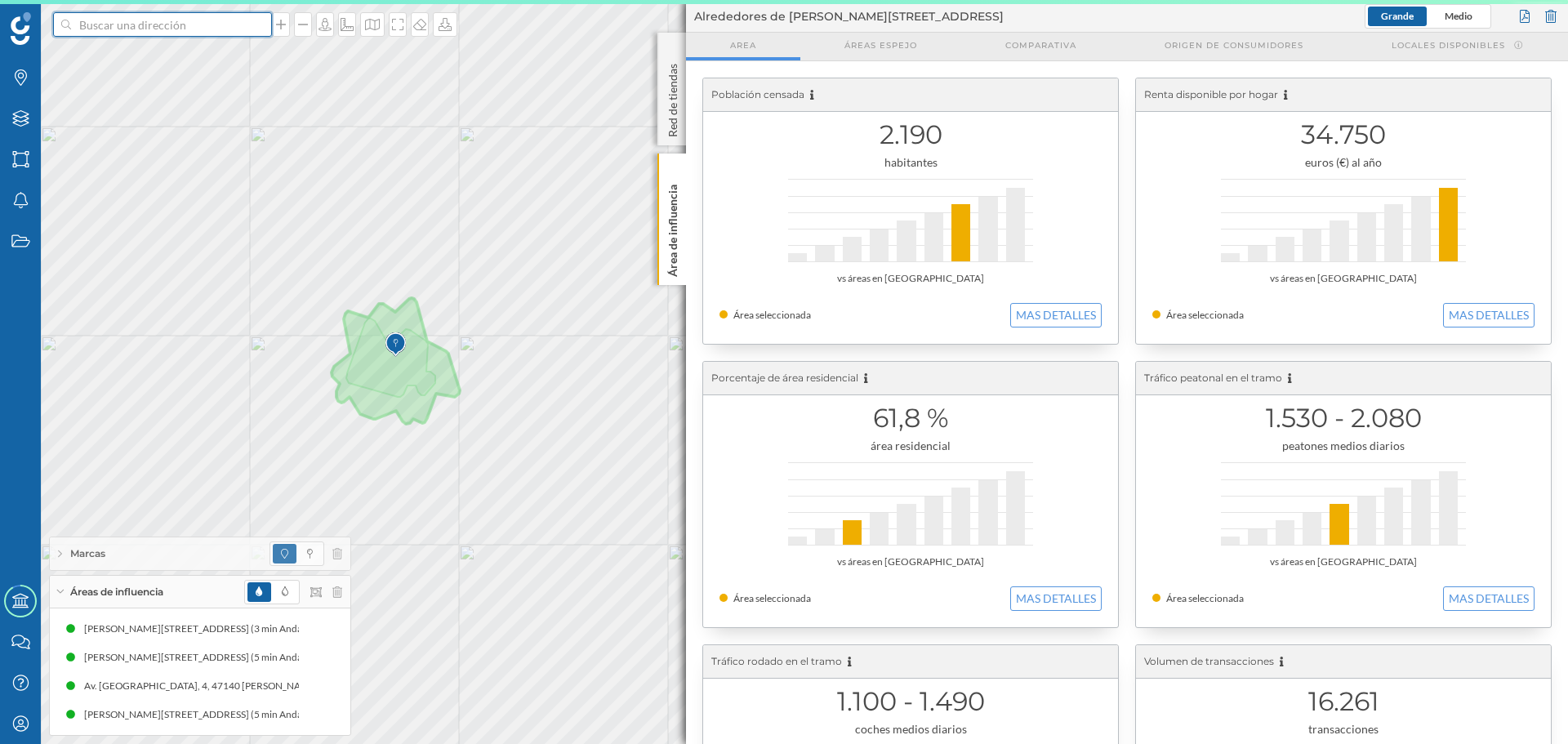
click at [192, 32] on input at bounding box center [162, 24] width 183 height 25
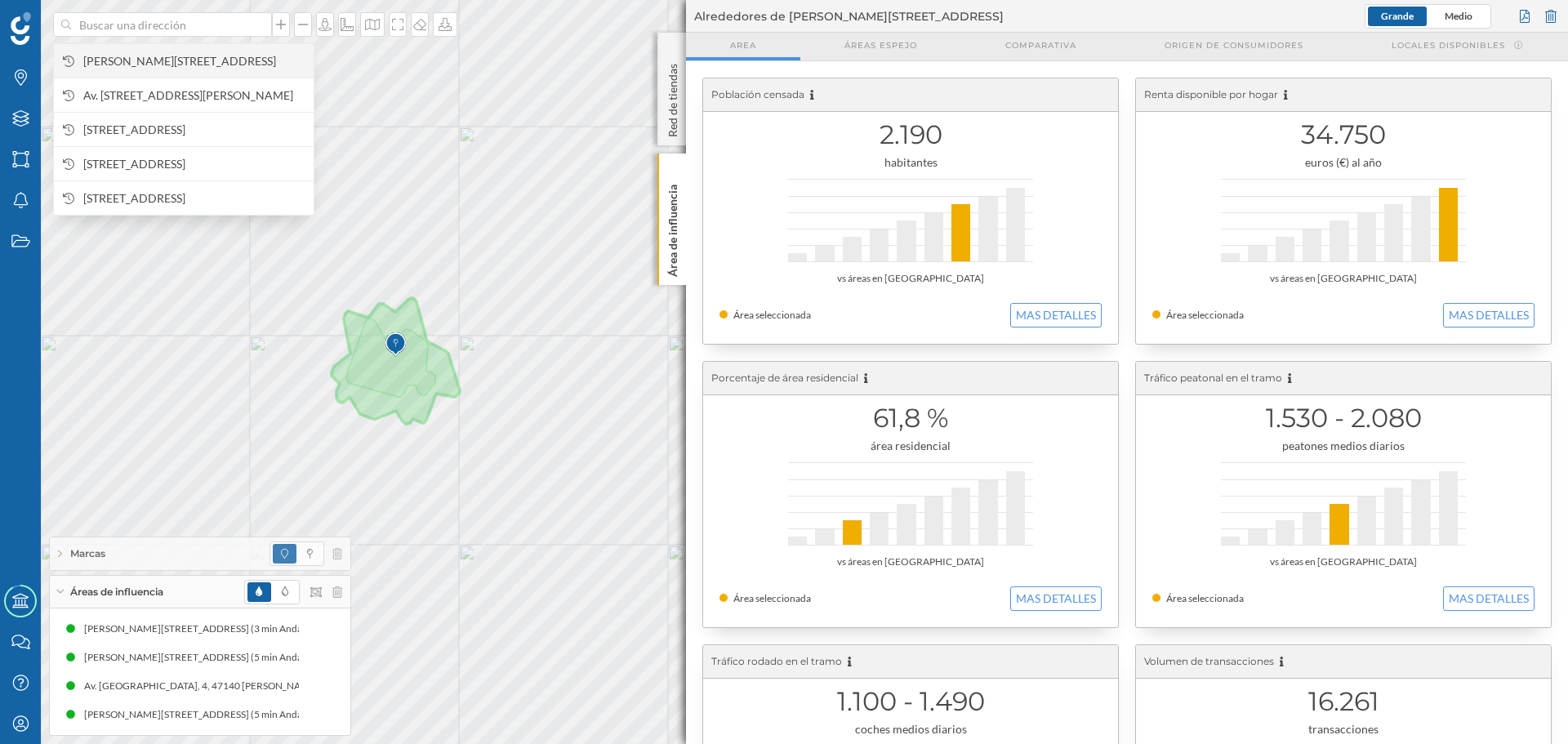
click at [184, 62] on span "[PERSON_NAME][STREET_ADDRESS]" at bounding box center [194, 61] width 222 height 16
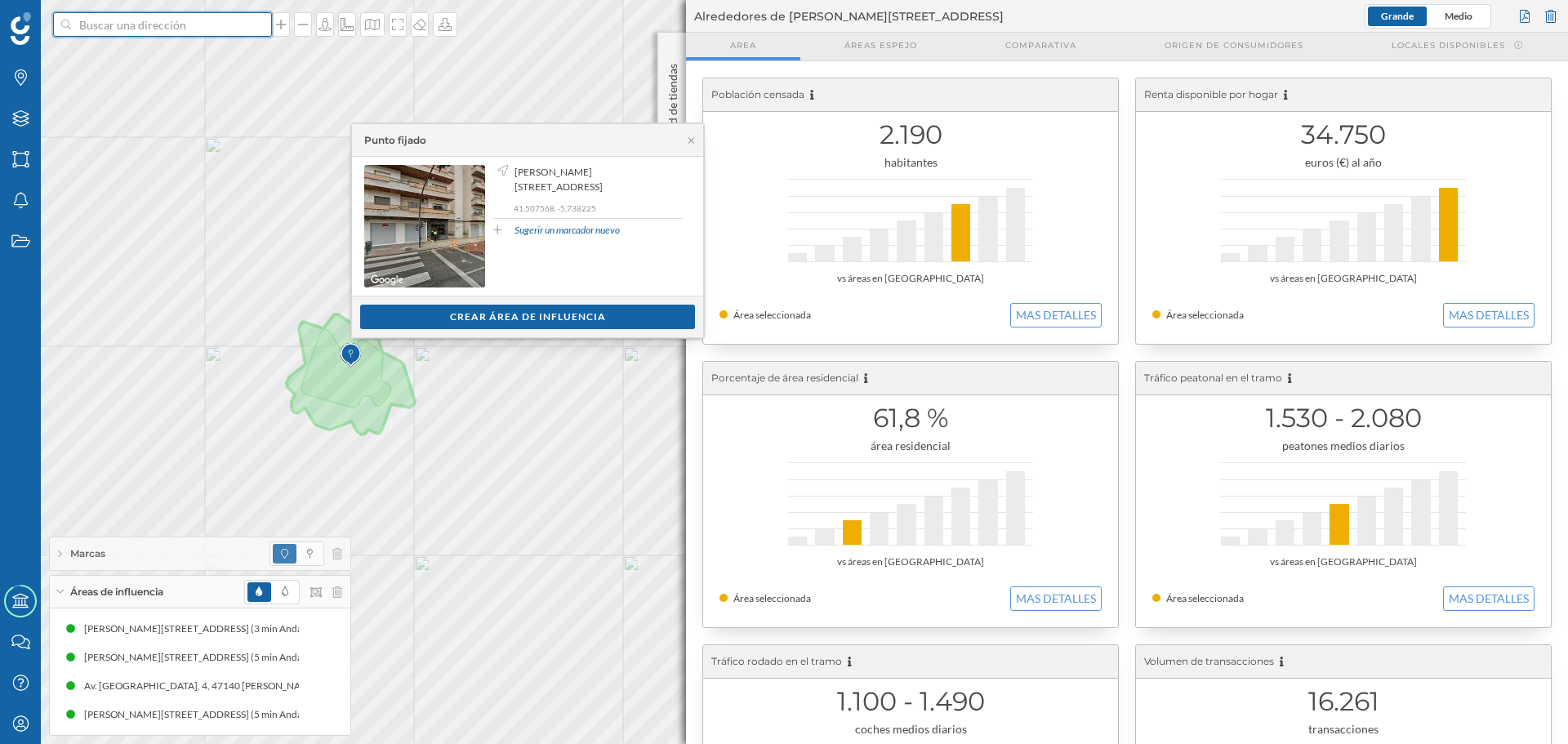
click at [171, 28] on input at bounding box center [162, 24] width 183 height 25
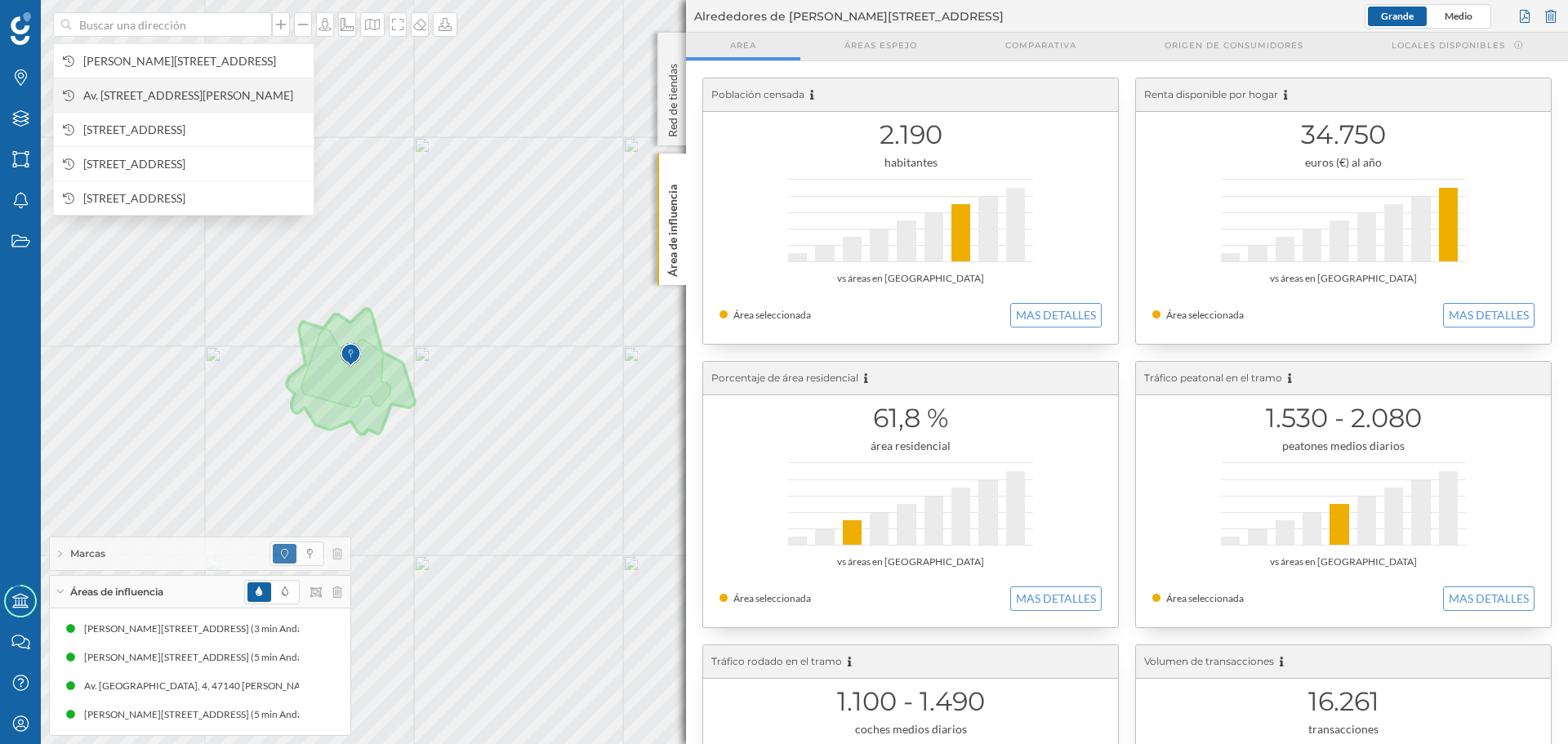
click at [162, 94] on span "Av. [STREET_ADDRESS][PERSON_NAME]" at bounding box center [194, 95] width 222 height 16
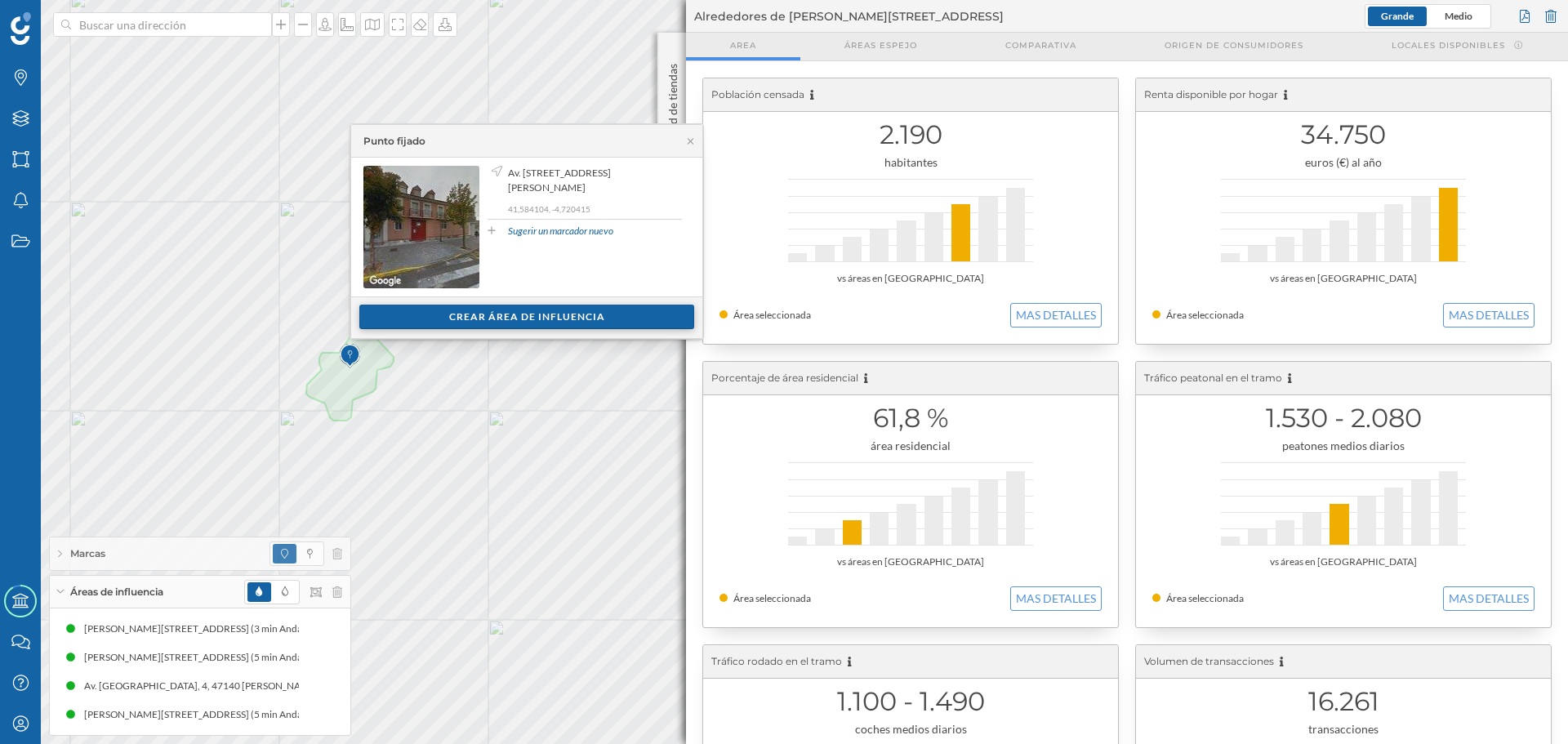
click at [509, 321] on div "Crear área de influencia" at bounding box center [527, 316] width 335 height 25
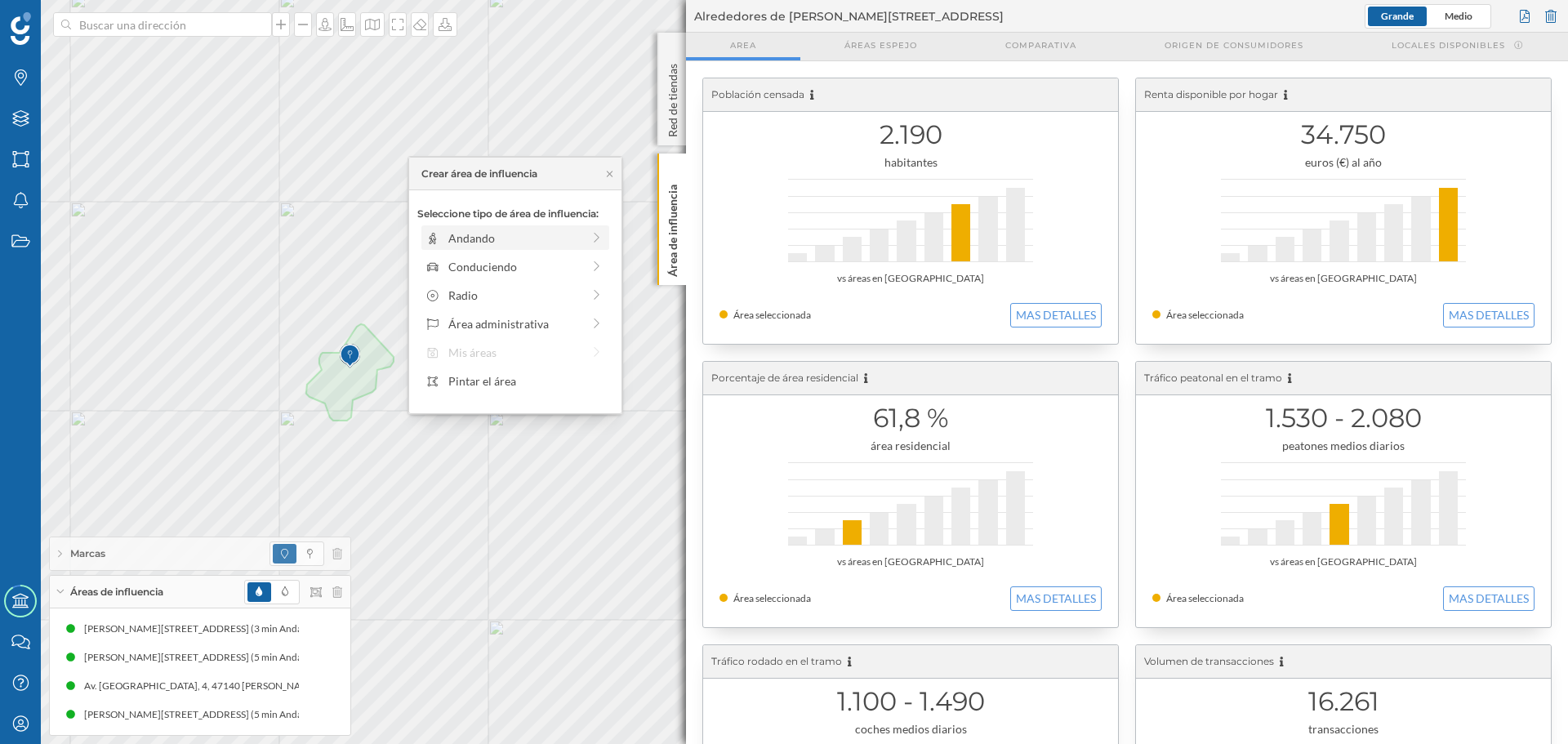
click at [450, 245] on div "Andando" at bounding box center [515, 238] width 133 height 17
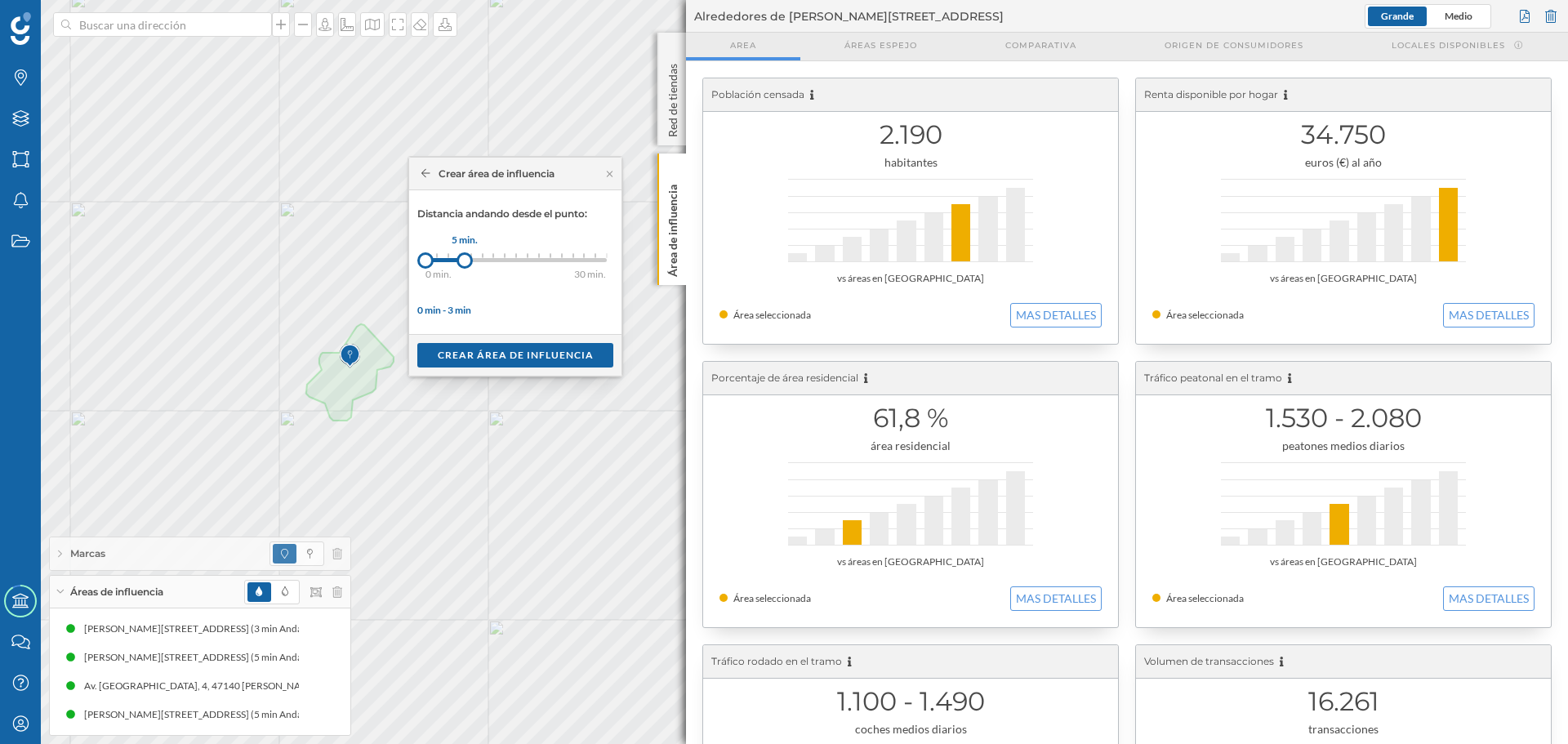
drag, startPoint x: 443, startPoint y: 264, endPoint x: 463, endPoint y: 263, distance: 20.0
click at [463, 263] on div at bounding box center [464, 260] width 16 height 16
click at [486, 357] on div "Crear área de influencia" at bounding box center [515, 354] width 196 height 25
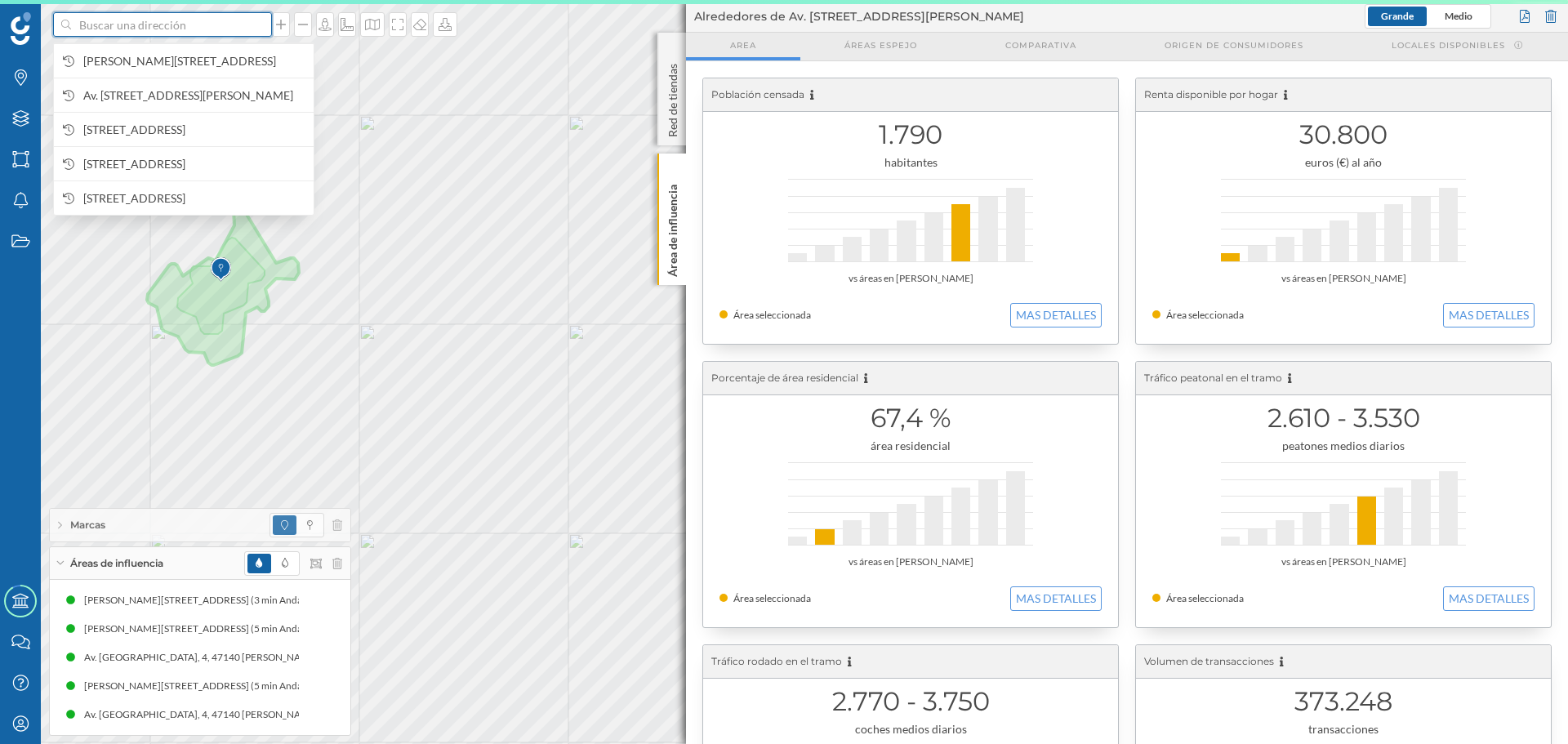
click at [162, 22] on input at bounding box center [162, 24] width 183 height 25
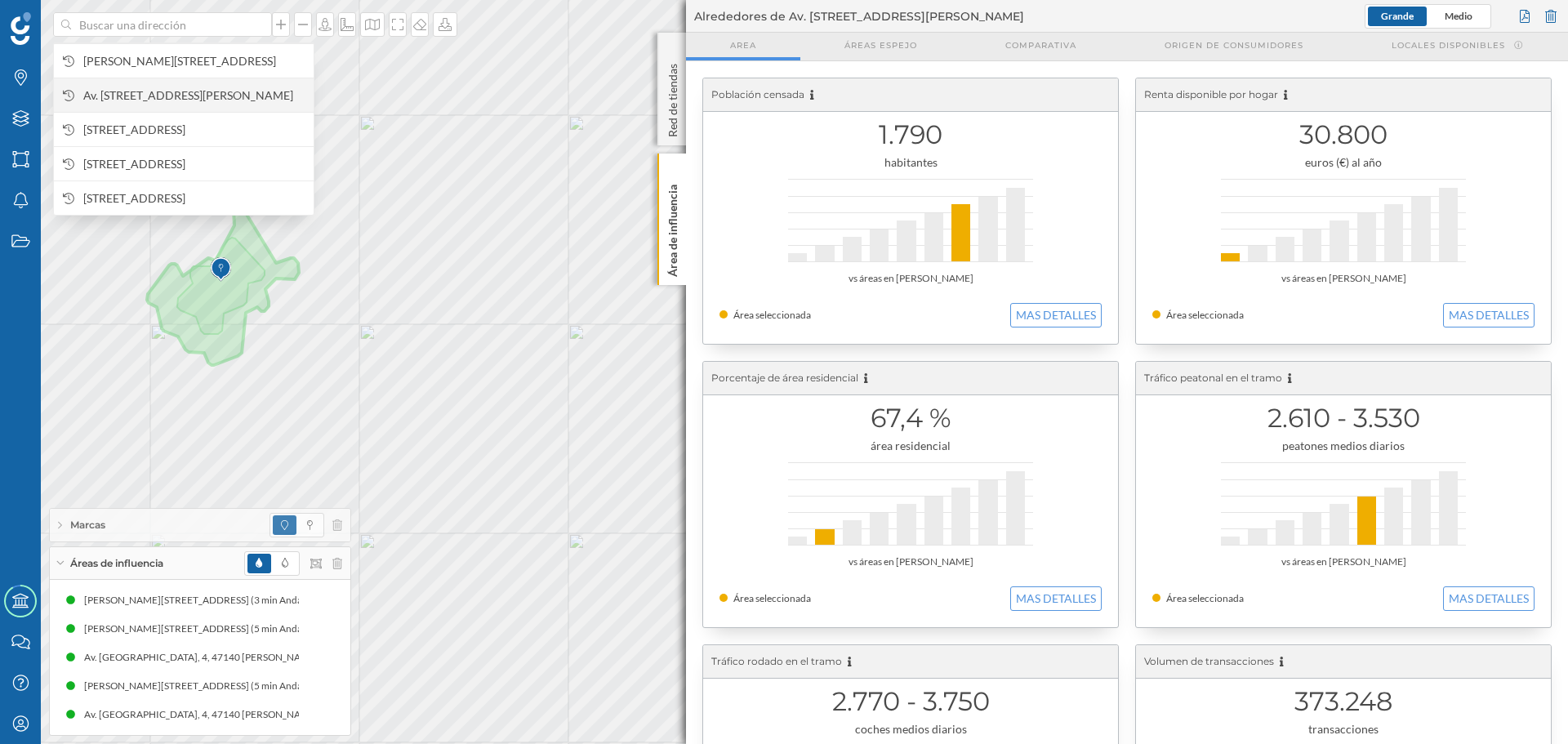
click at [194, 92] on span "Av. [STREET_ADDRESS][PERSON_NAME]" at bounding box center [194, 95] width 222 height 16
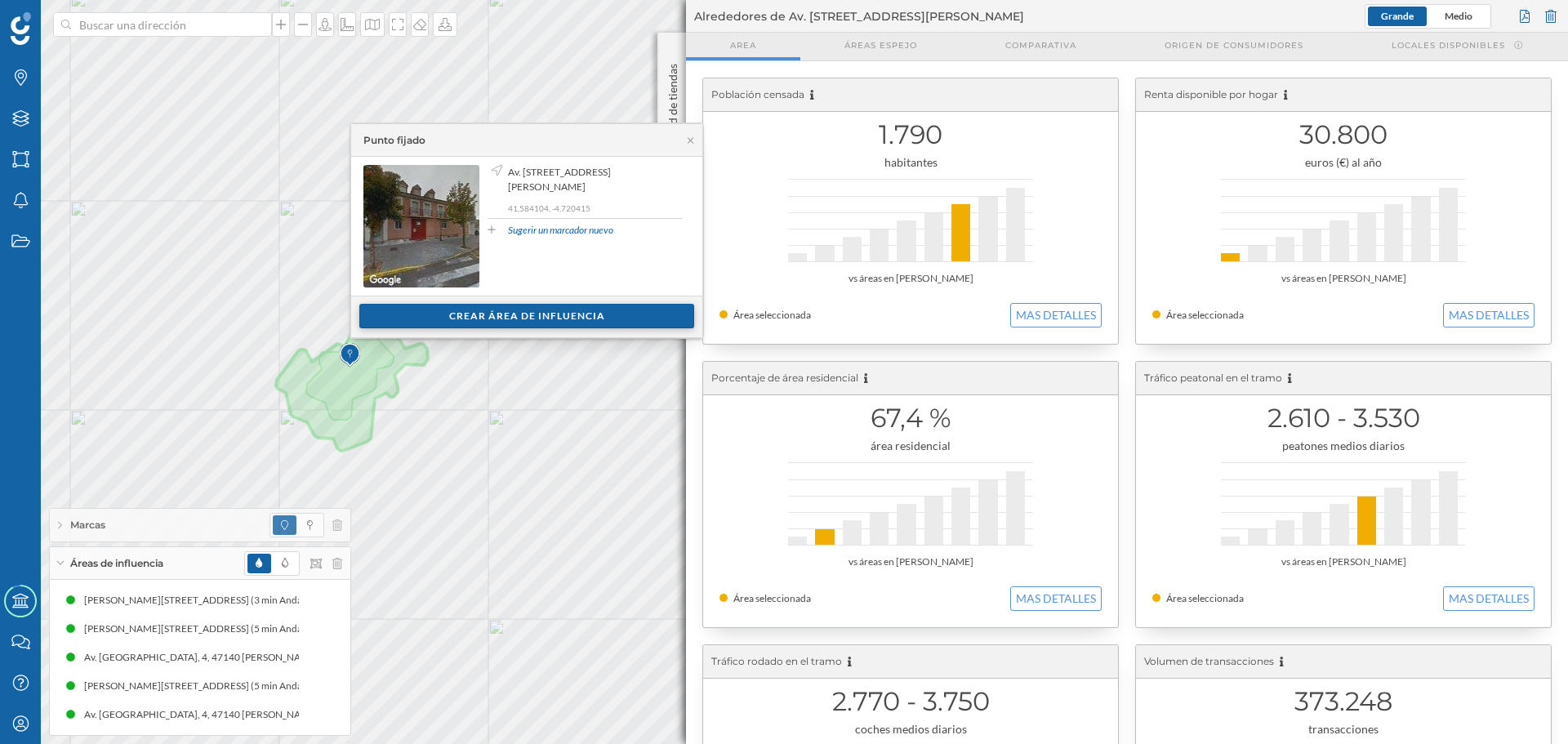
click at [496, 310] on div "Crear área de influencia" at bounding box center [527, 316] width 335 height 25
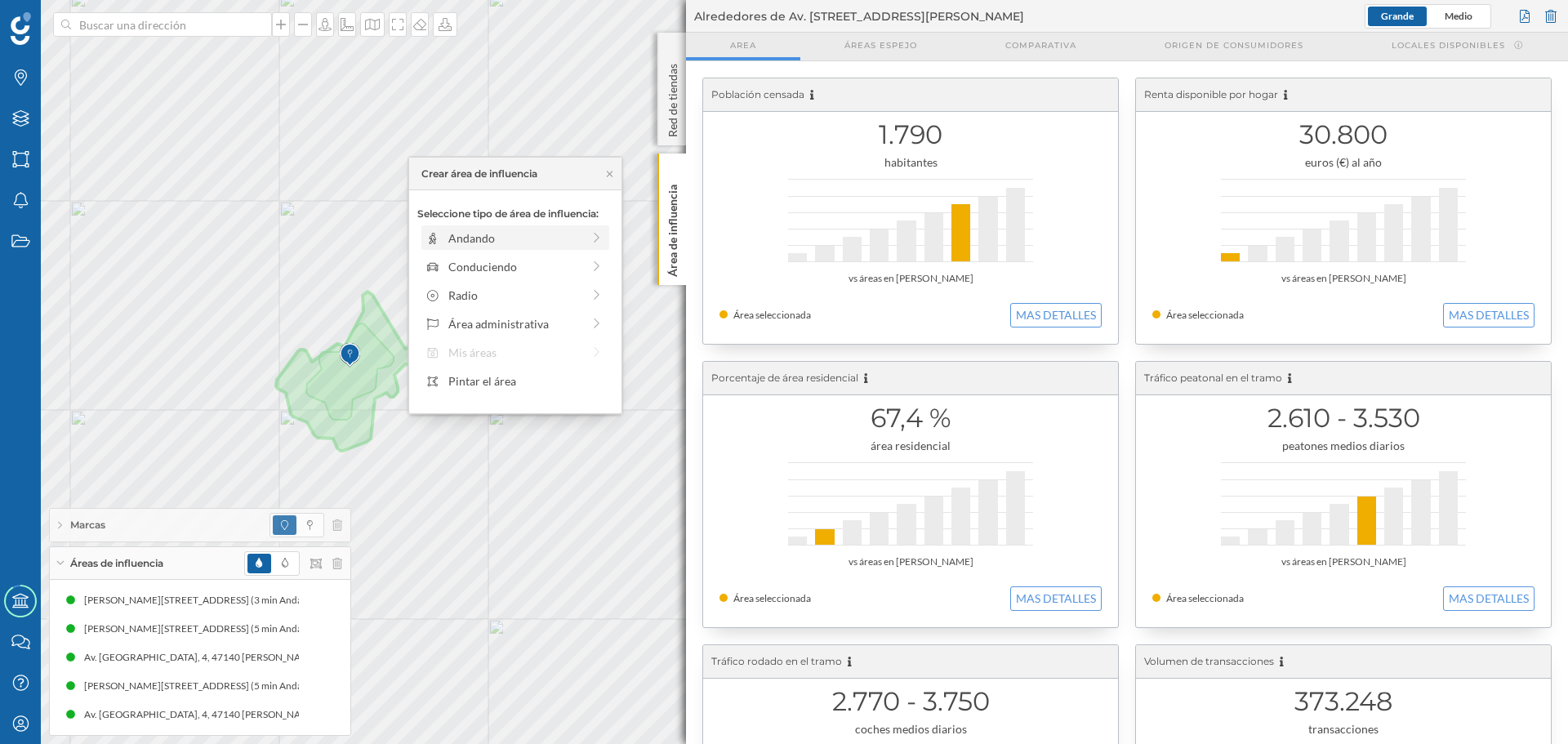
click at [449, 237] on div "Andando" at bounding box center [515, 238] width 133 height 17
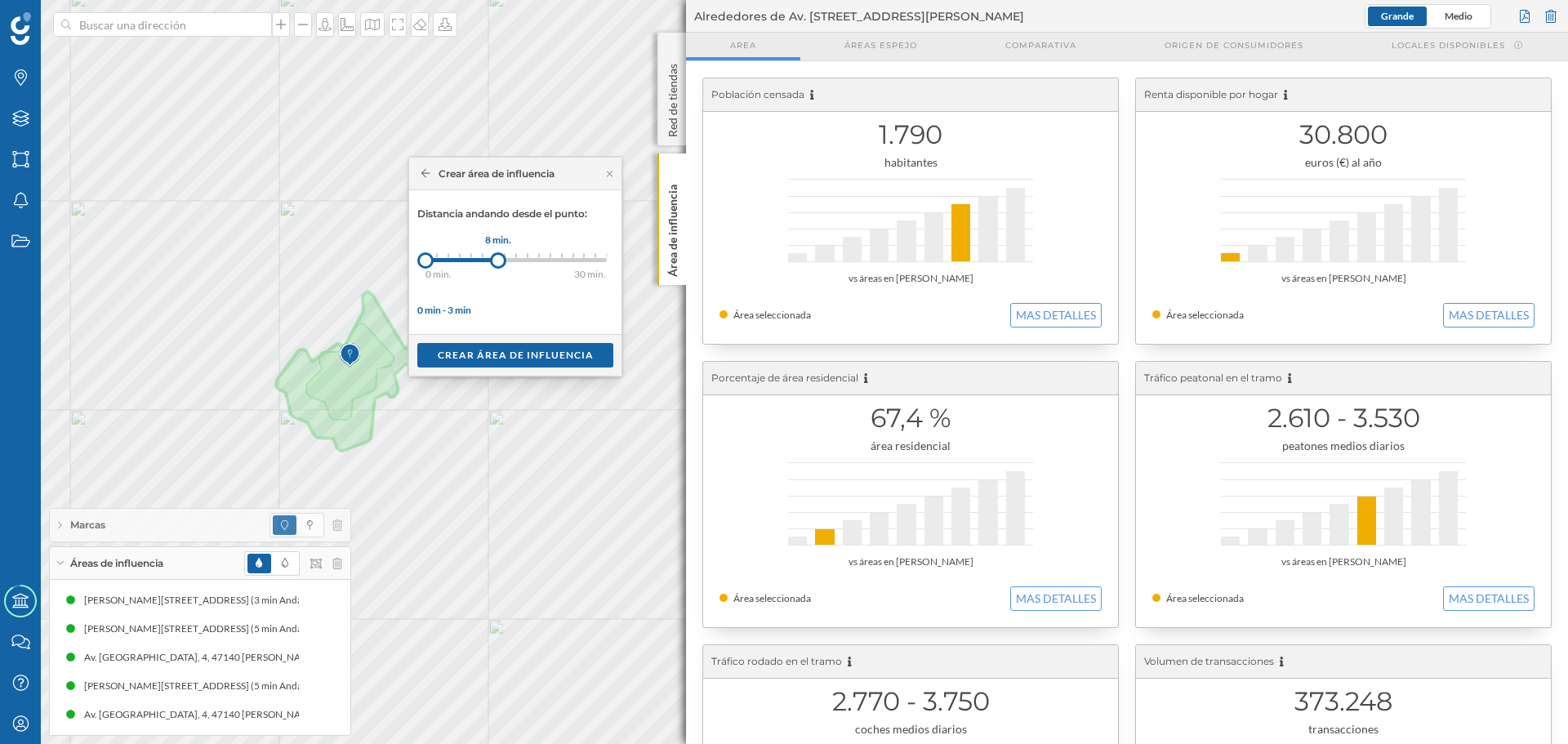
drag, startPoint x: 442, startPoint y: 263, endPoint x: 498, endPoint y: 259, distance: 56.1
click at [498, 259] on div at bounding box center [498, 260] width 16 height 16
click at [514, 362] on div "Crear área de influencia" at bounding box center [515, 354] width 196 height 25
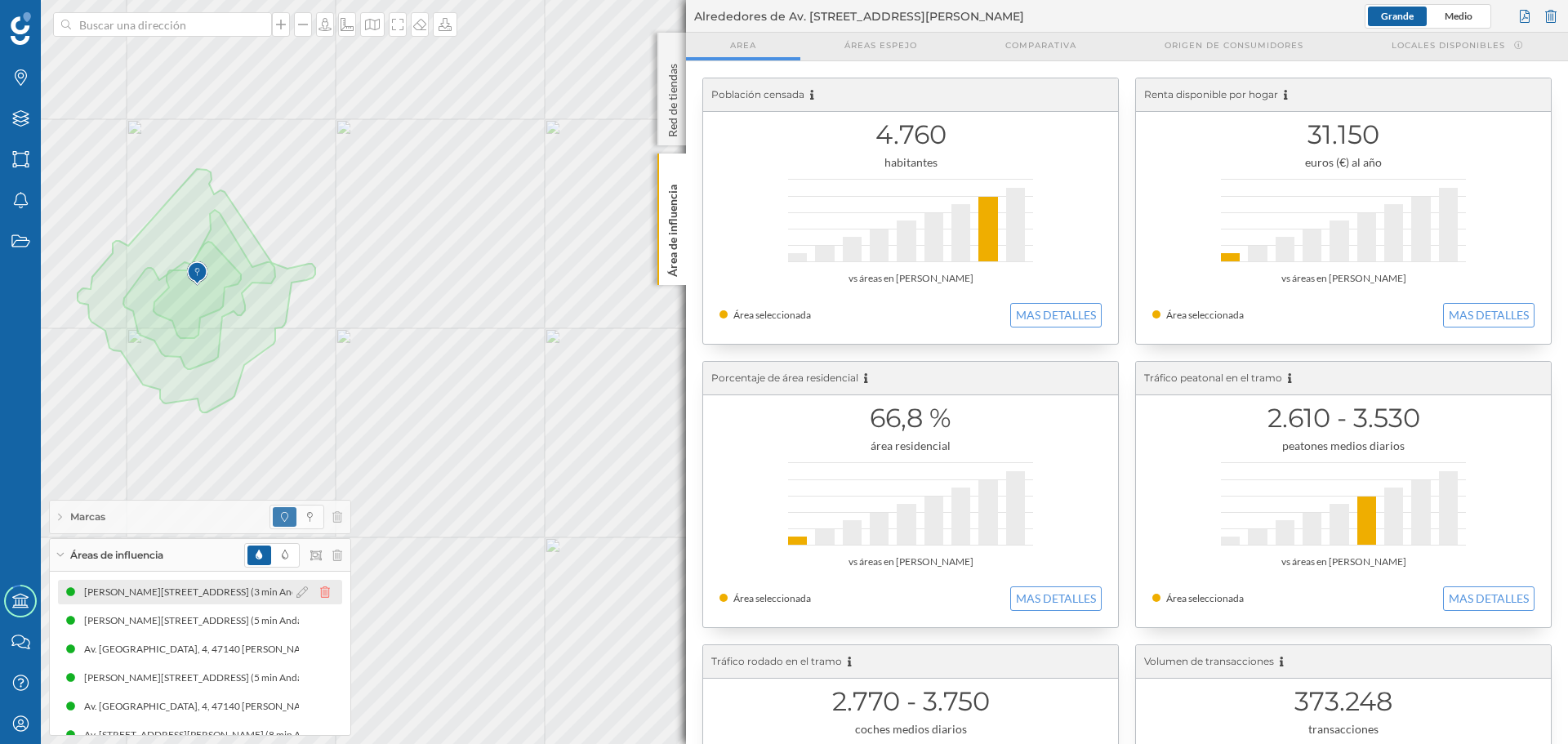
click at [322, 593] on icon at bounding box center [324, 592] width 9 height 11
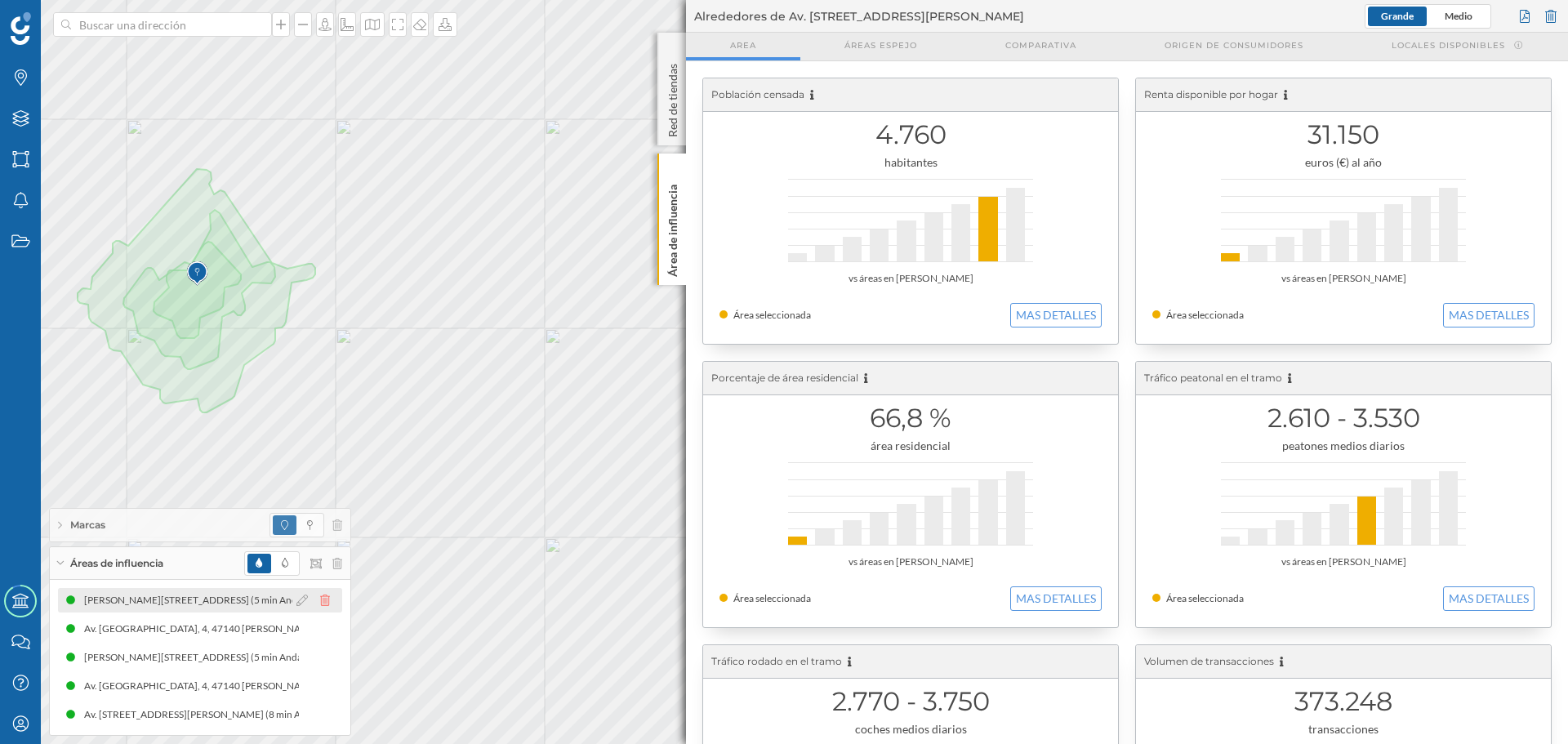
click at [325, 602] on icon at bounding box center [324, 599] width 9 height 11
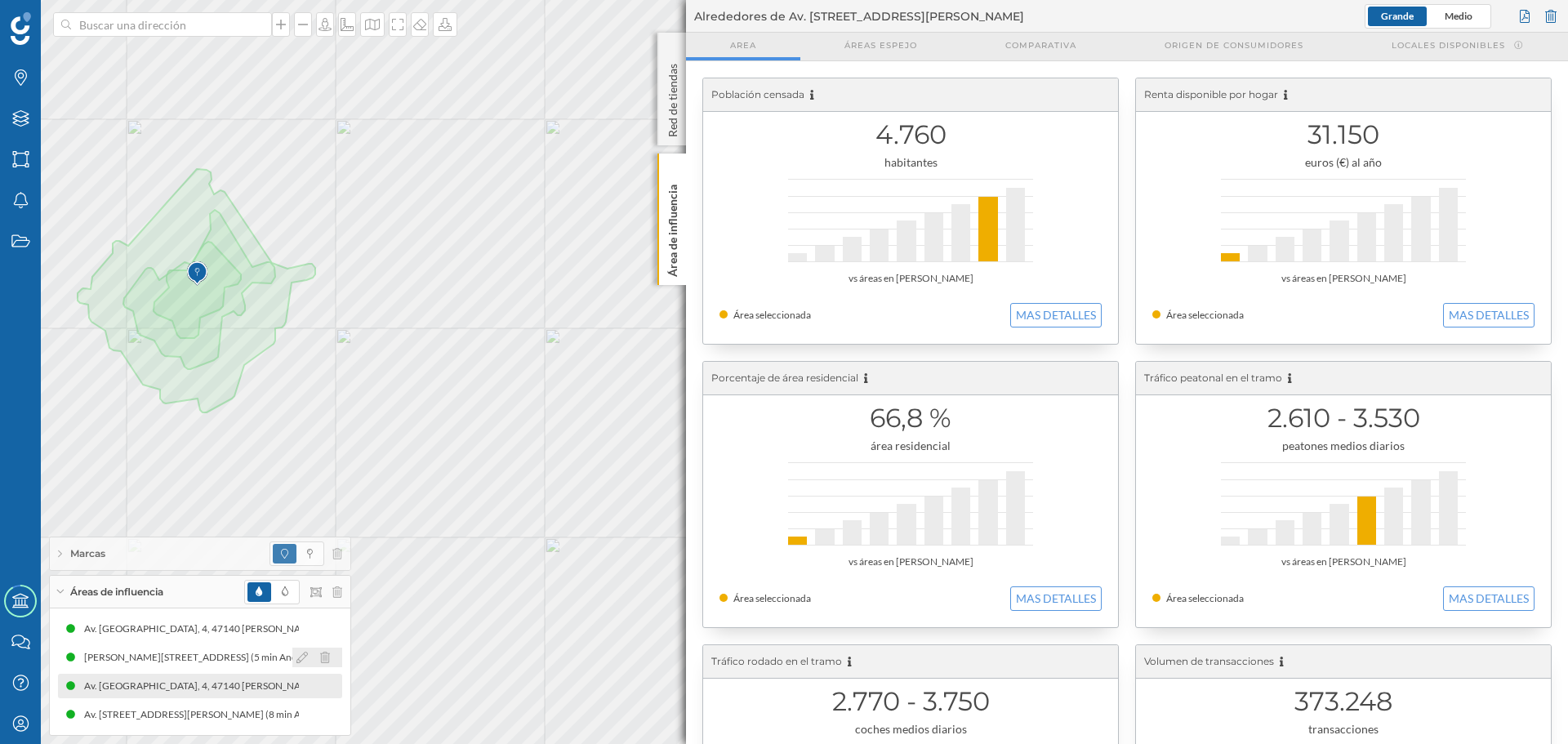
drag, startPoint x: 324, startPoint y: 648, endPoint x: 323, endPoint y: 657, distance: 9.1
click at [323, 656] on icon at bounding box center [324, 657] width 9 height 11
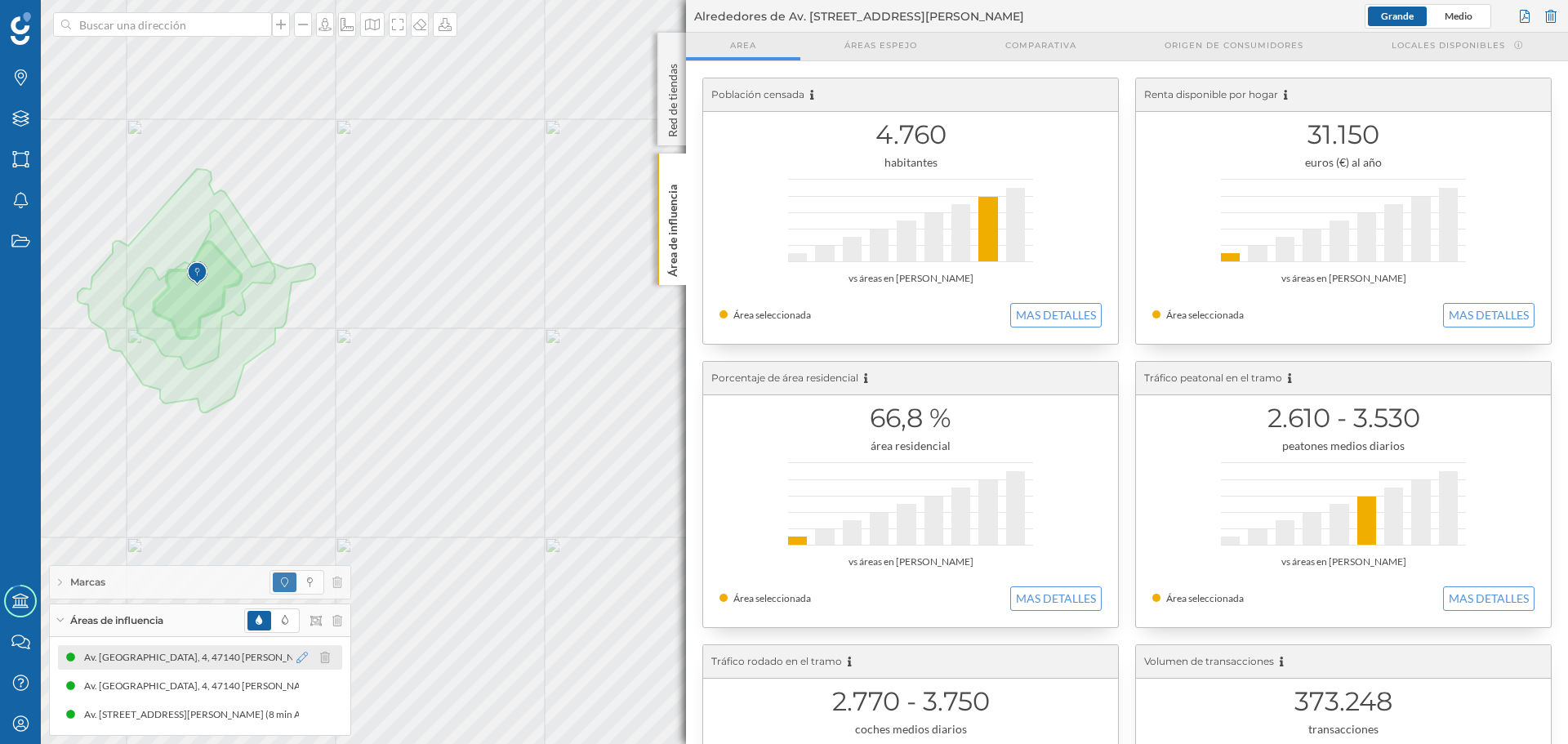
click at [301, 660] on icon at bounding box center [302, 657] width 11 height 11
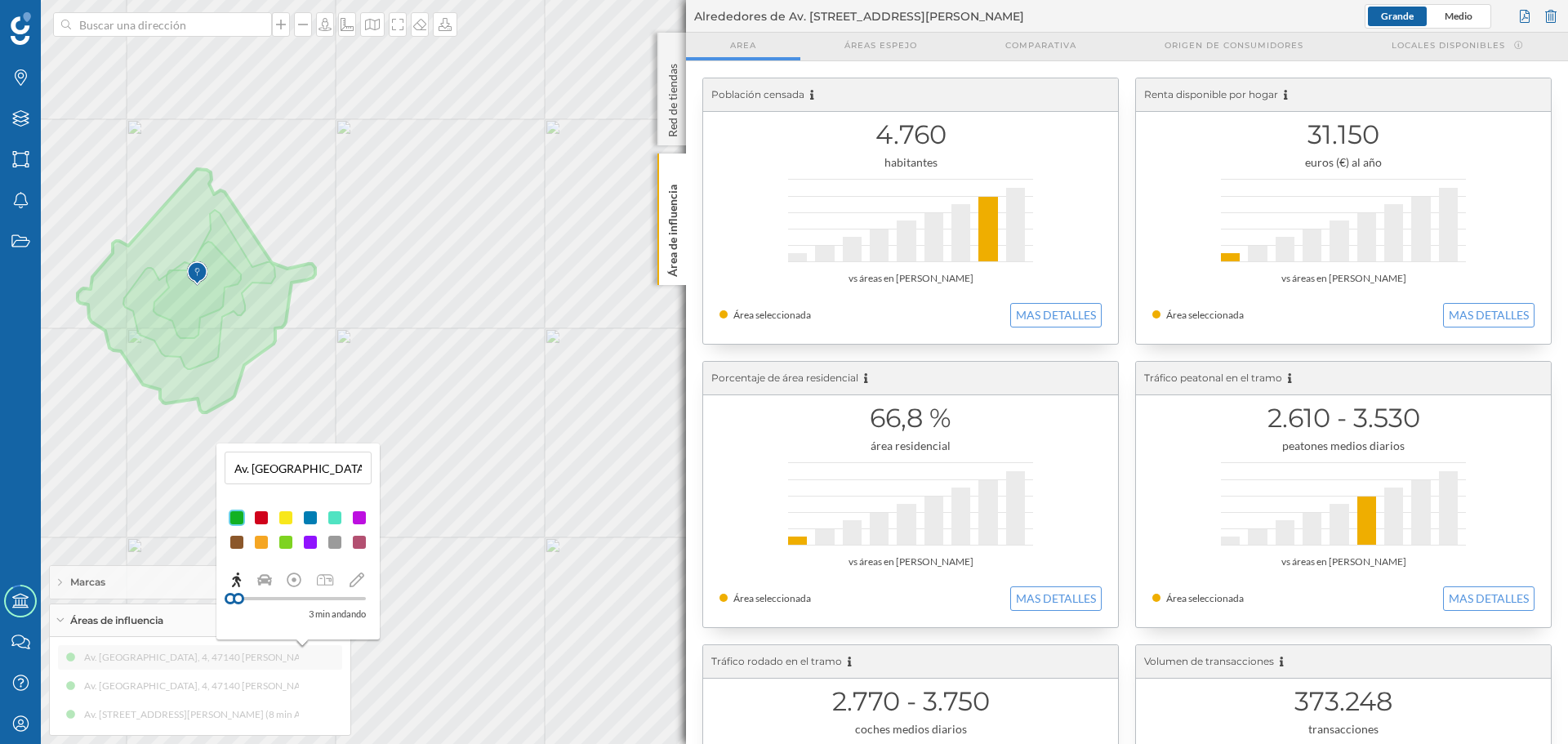
click at [258, 520] on div at bounding box center [261, 517] width 16 height 16
click at [302, 683] on div "Av. [STREET_ADDRESS][PERSON_NAME] (3 min Andando) Av. [STREET_ADDRESS][PERSON_N…" at bounding box center [200, 687] width 284 height 82
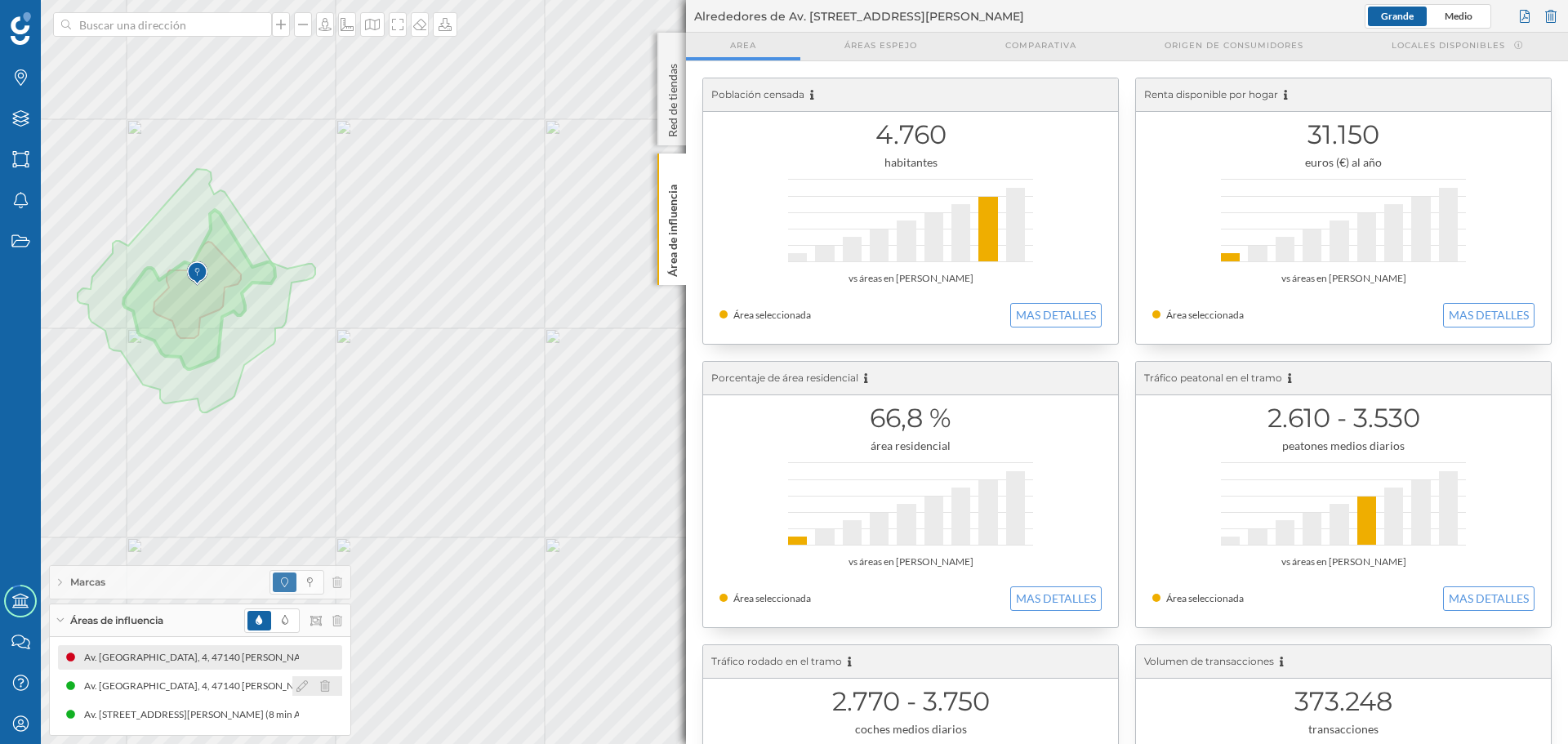
click at [305, 685] on icon at bounding box center [302, 686] width 11 height 11
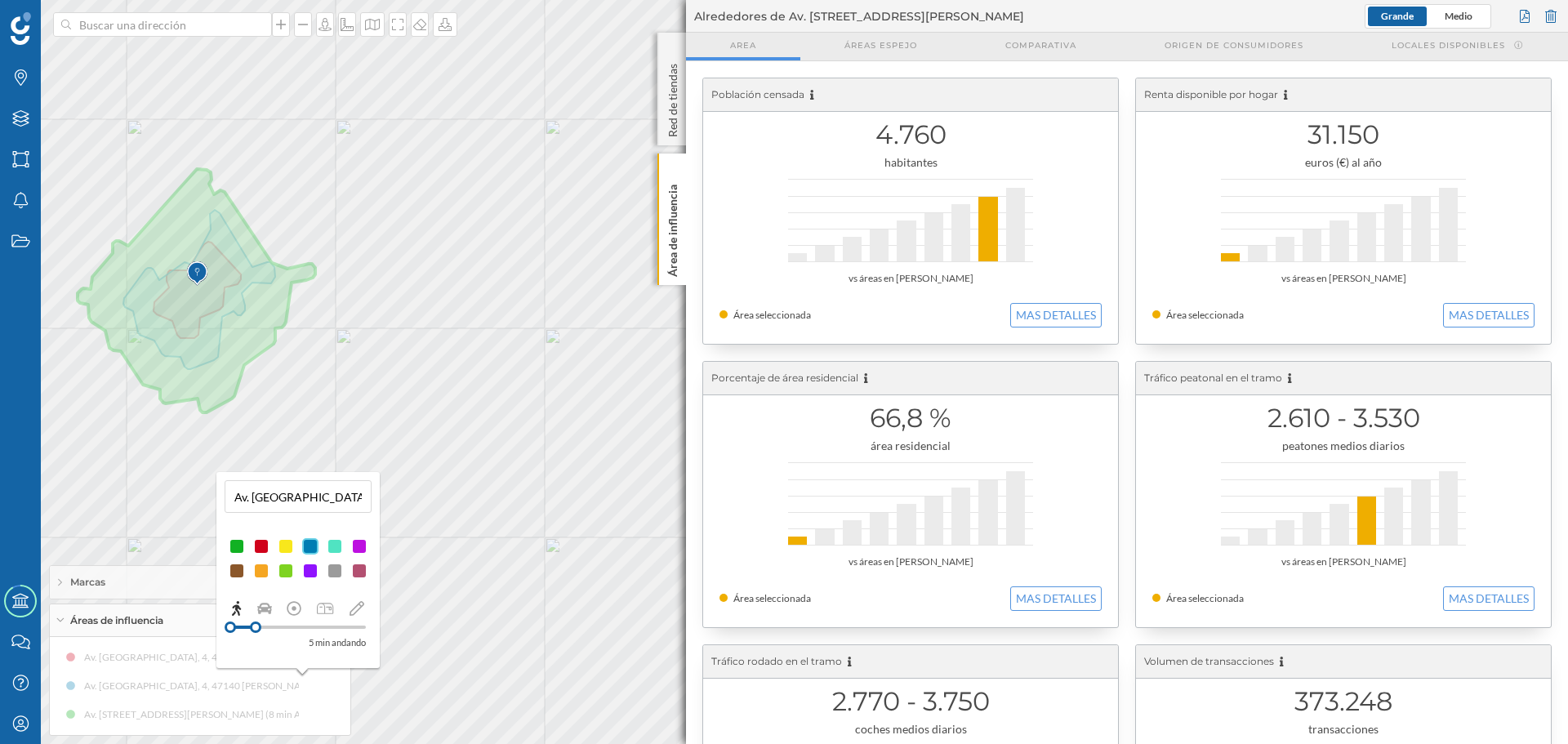
click at [308, 712] on div "Av. [STREET_ADDRESS][PERSON_NAME] (3 min Andando) Av. [STREET_ADDRESS][PERSON_N…" at bounding box center [200, 687] width 284 height 82
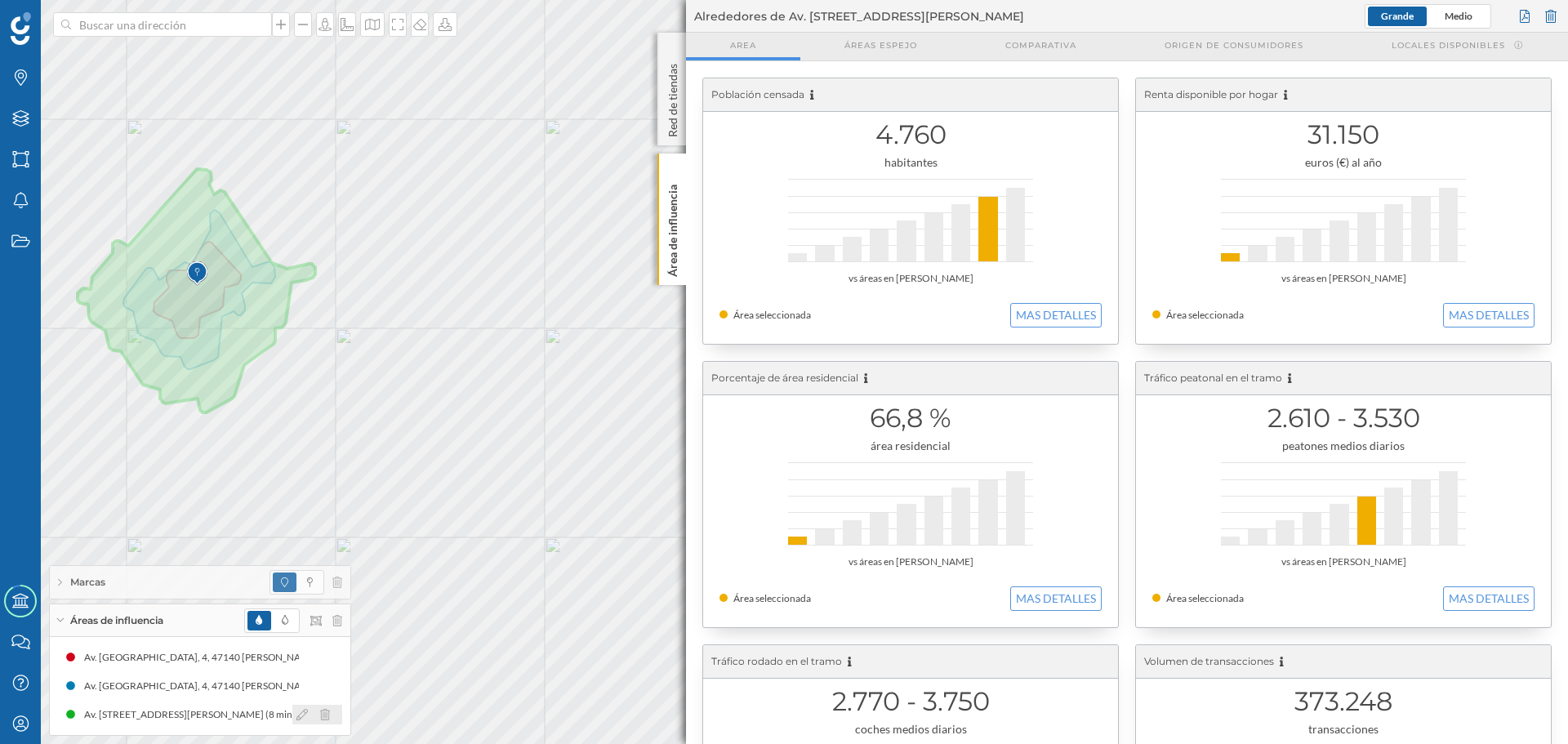
drag, startPoint x: 301, startPoint y: 710, endPoint x: 298, endPoint y: 700, distance: 10.4
click at [301, 710] on icon at bounding box center [302, 714] width 11 height 11
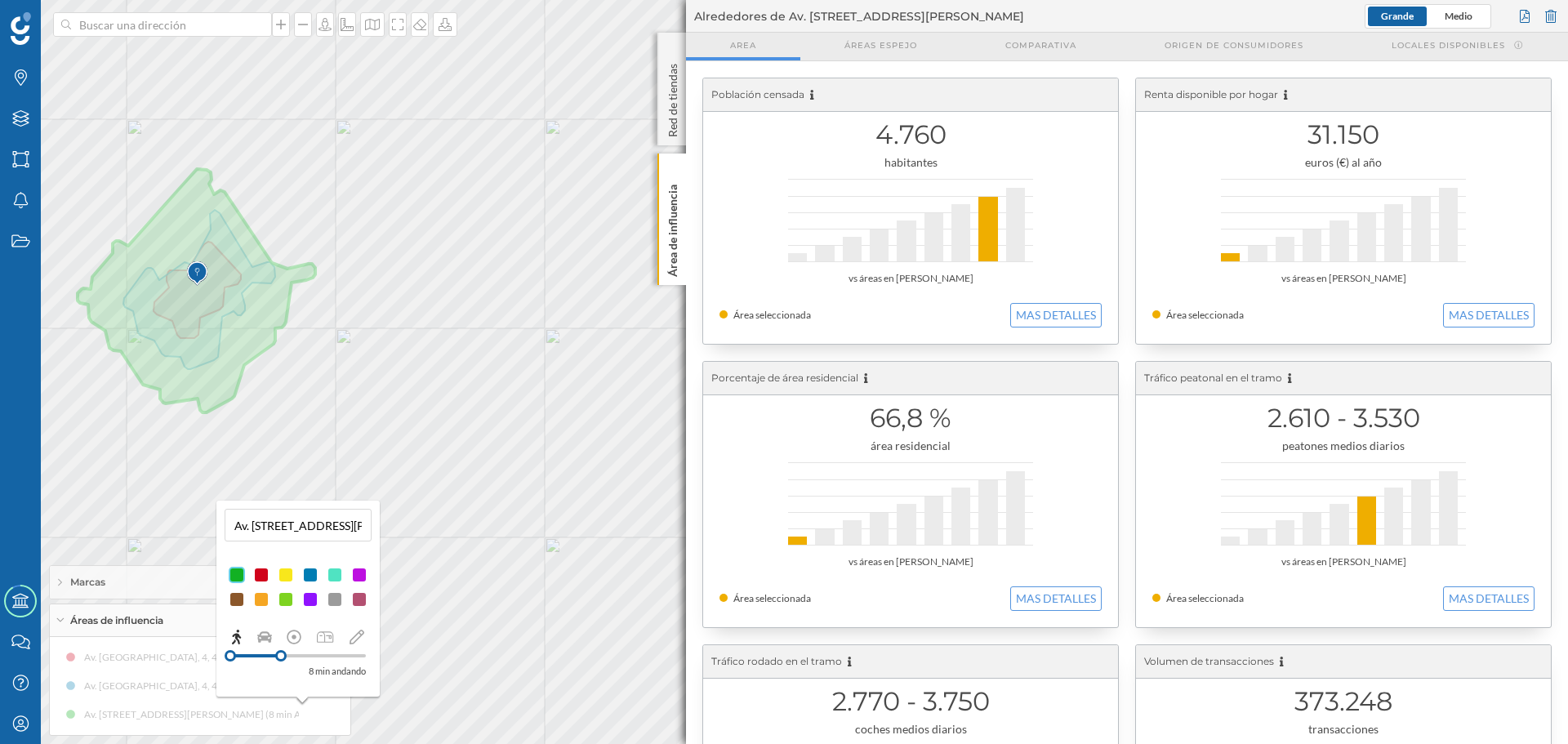
click at [286, 577] on div at bounding box center [286, 575] width 16 height 16
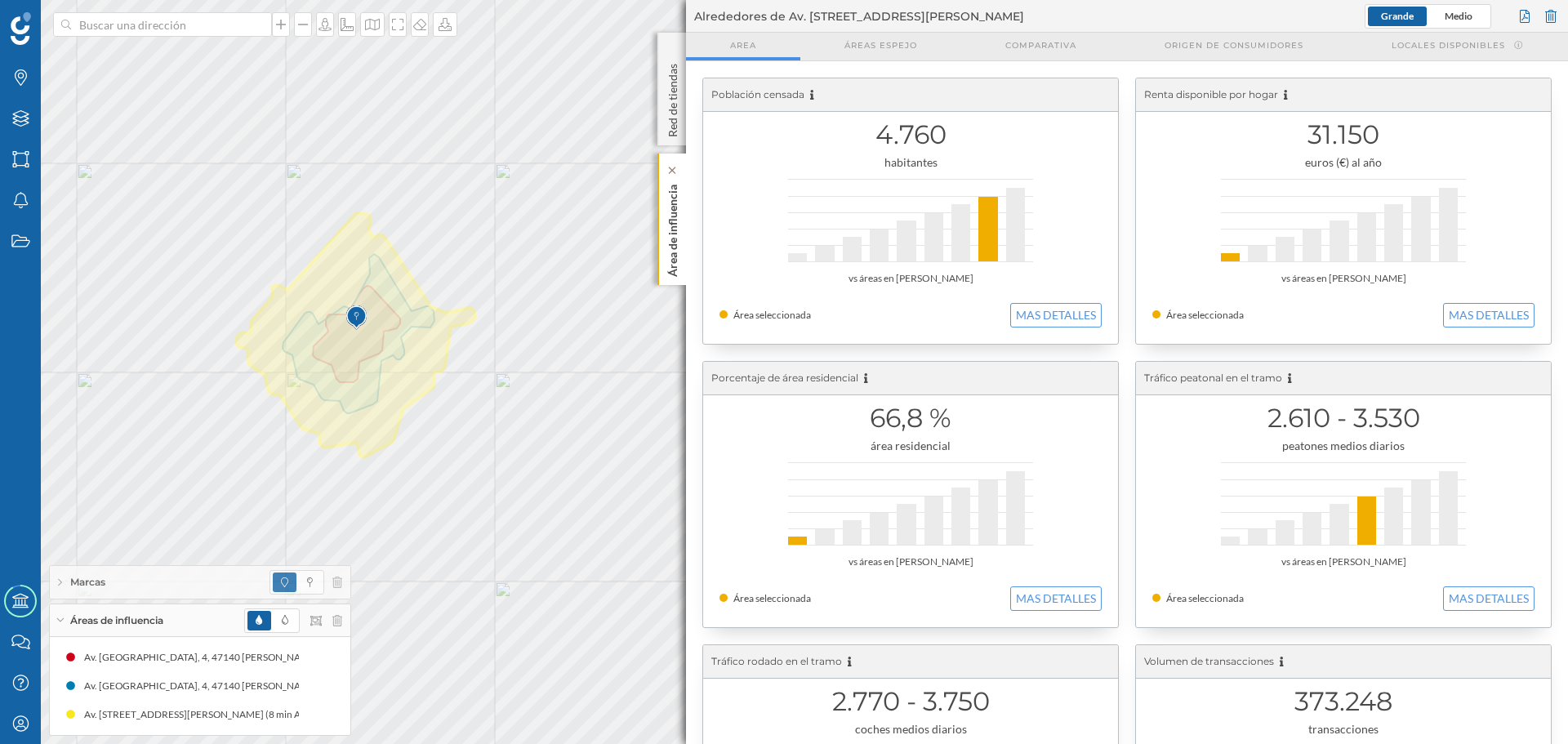
click at [683, 259] on div "Área de influencia" at bounding box center [671, 220] width 28 height 132
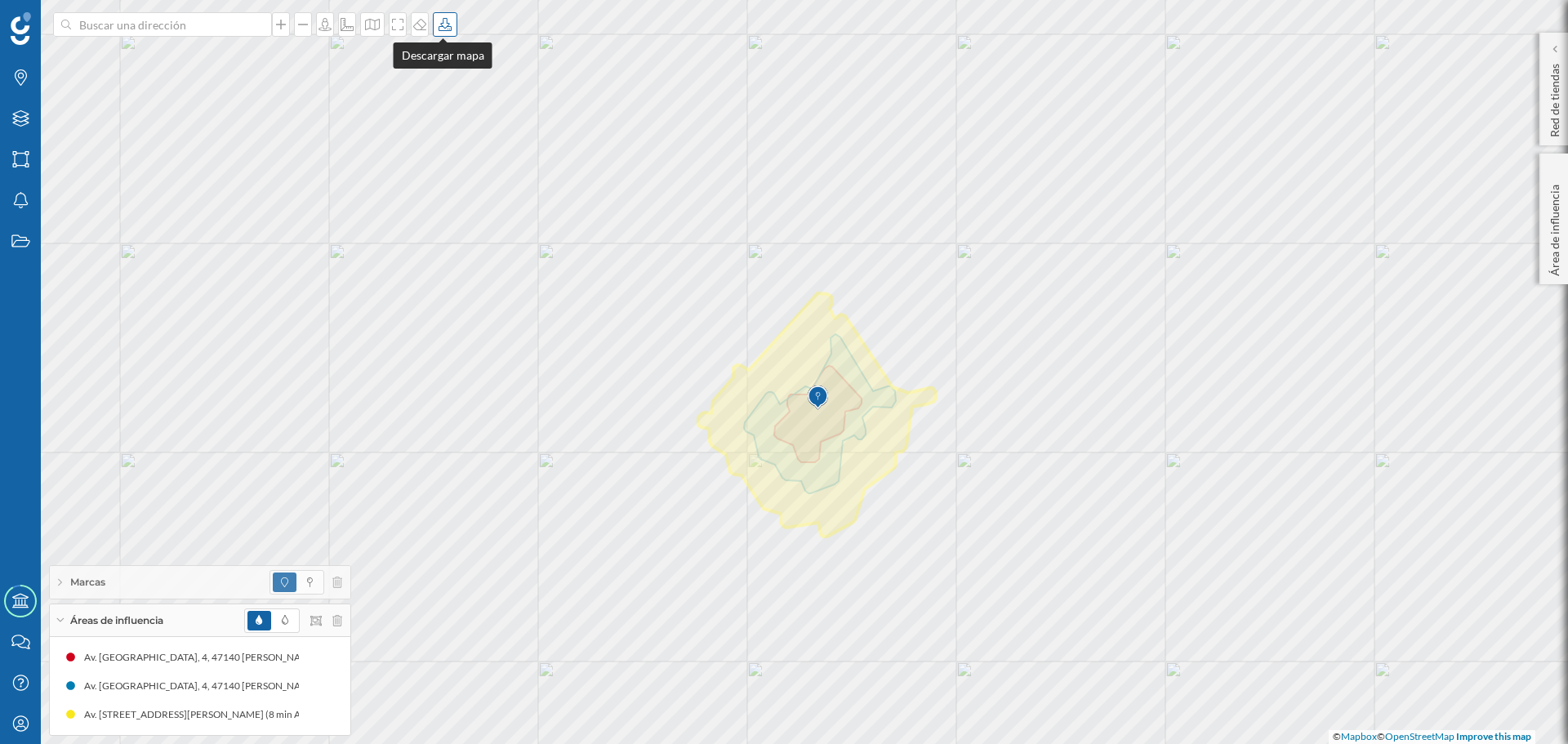
click at [437, 28] on icon at bounding box center [445, 24] width 16 height 13
click at [498, 121] on div "Descargar sin leyenda" at bounding box center [496, 120] width 115 height 17
click at [338, 617] on icon at bounding box center [337, 620] width 9 height 11
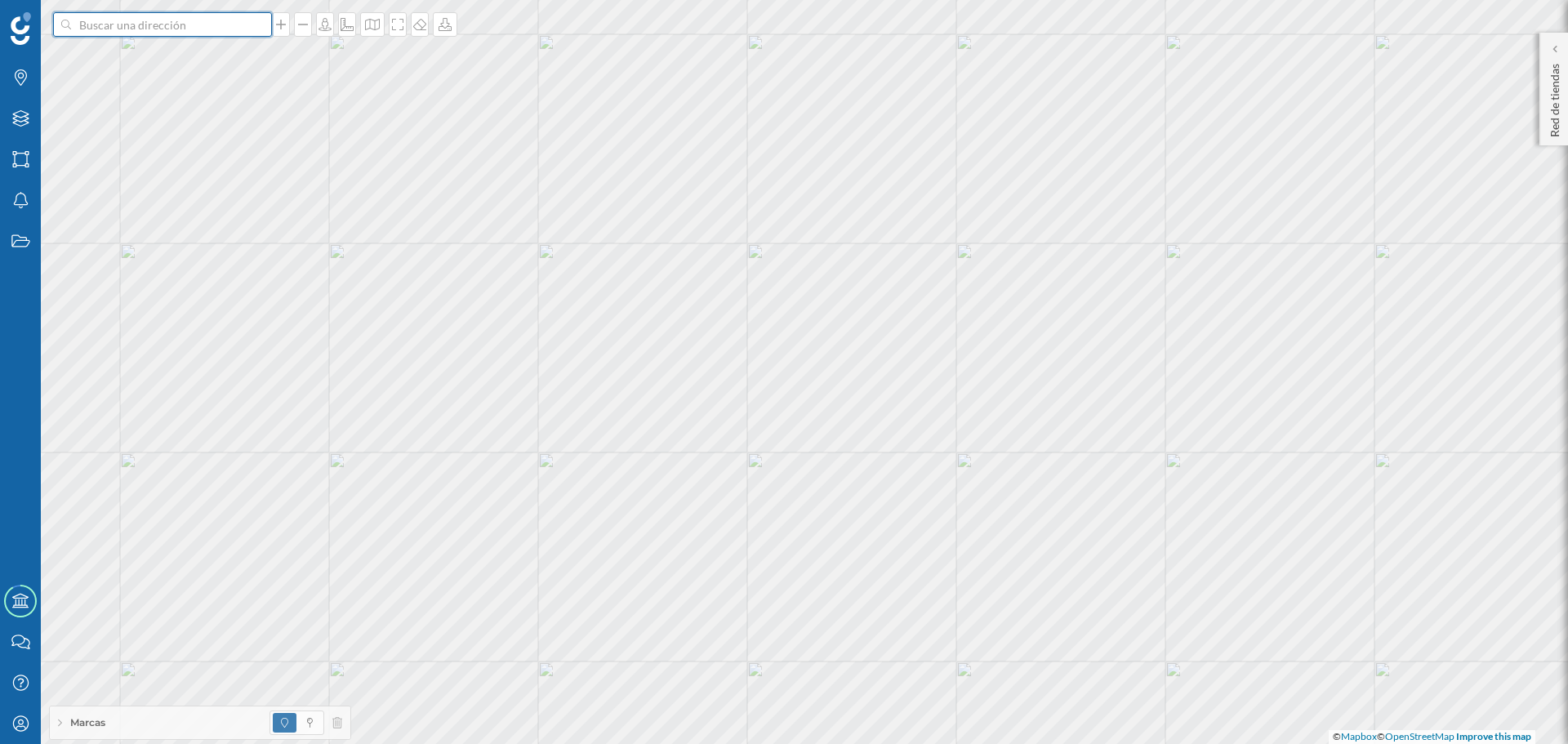
click at [224, 27] on input at bounding box center [162, 24] width 183 height 25
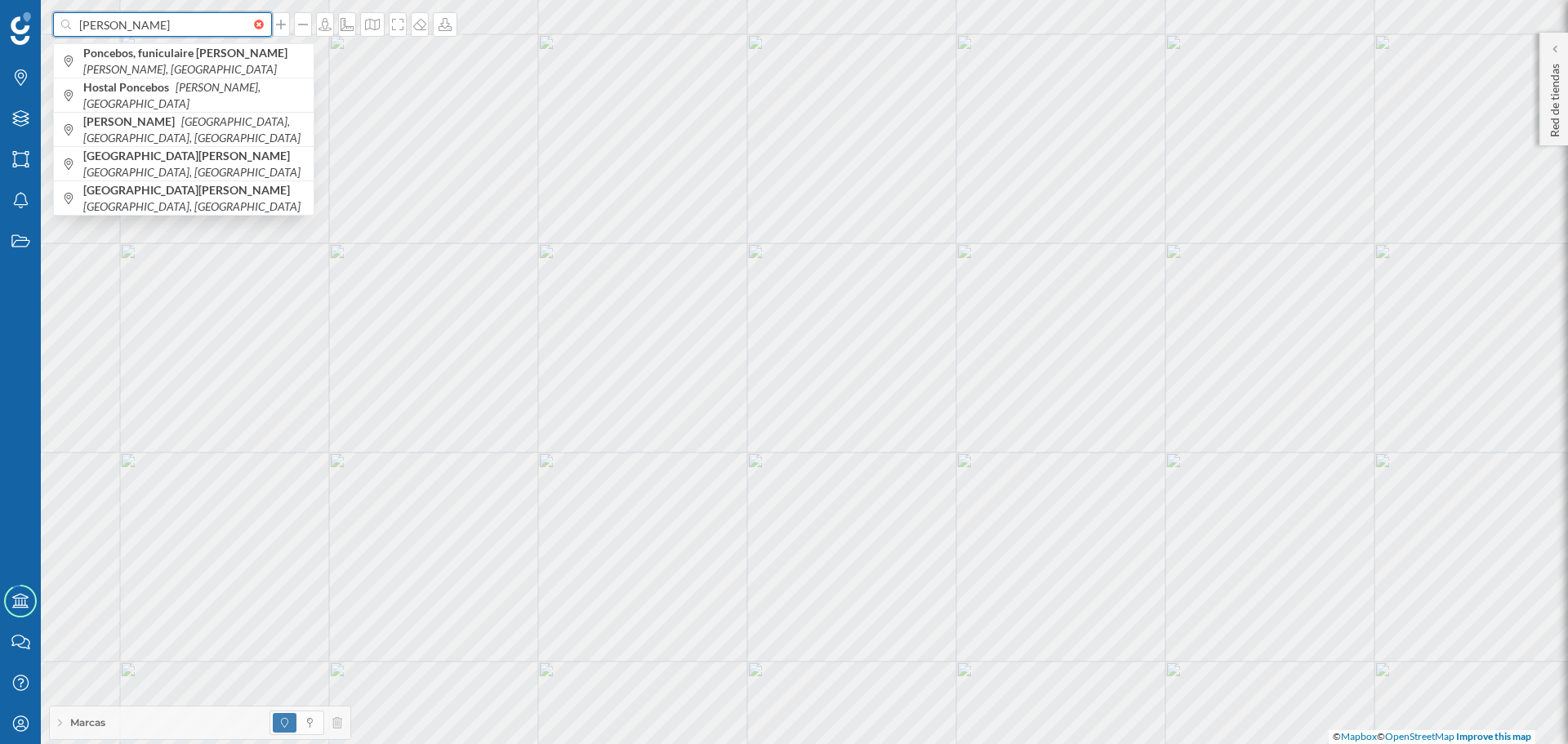
drag, startPoint x: 159, startPoint y: 32, endPoint x: 0, endPoint y: 29, distance: 159.0
click at [0, 29] on div "[PERSON_NAME], funiculaire [PERSON_NAME], [GEOGRAPHIC_DATA] Hostal [PERSON_NAME…" at bounding box center [784, 372] width 1568 height 744
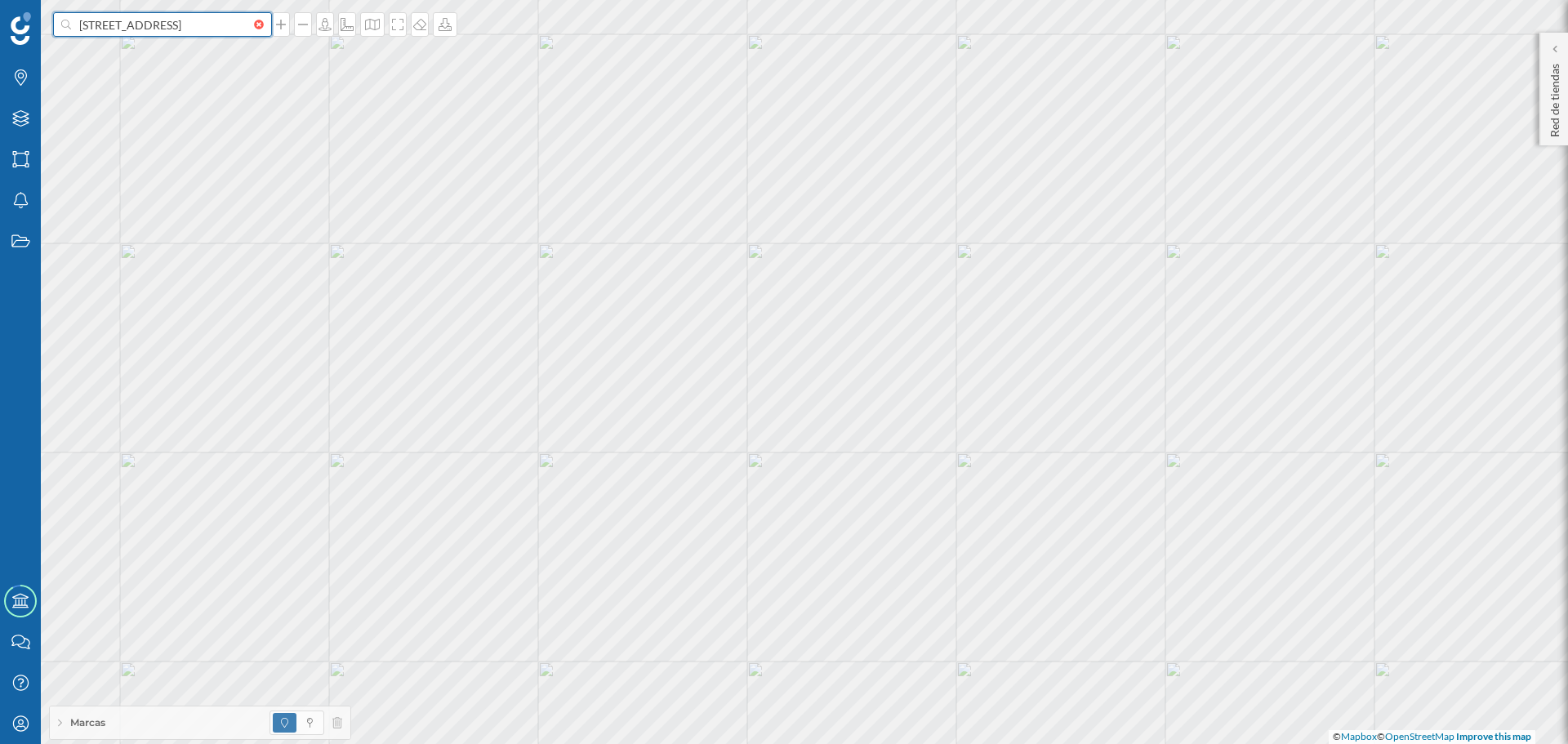
click at [250, 21] on input "[STREET_ADDRESS]" at bounding box center [162, 24] width 183 height 25
type input "[STREET_ADDRESS]"
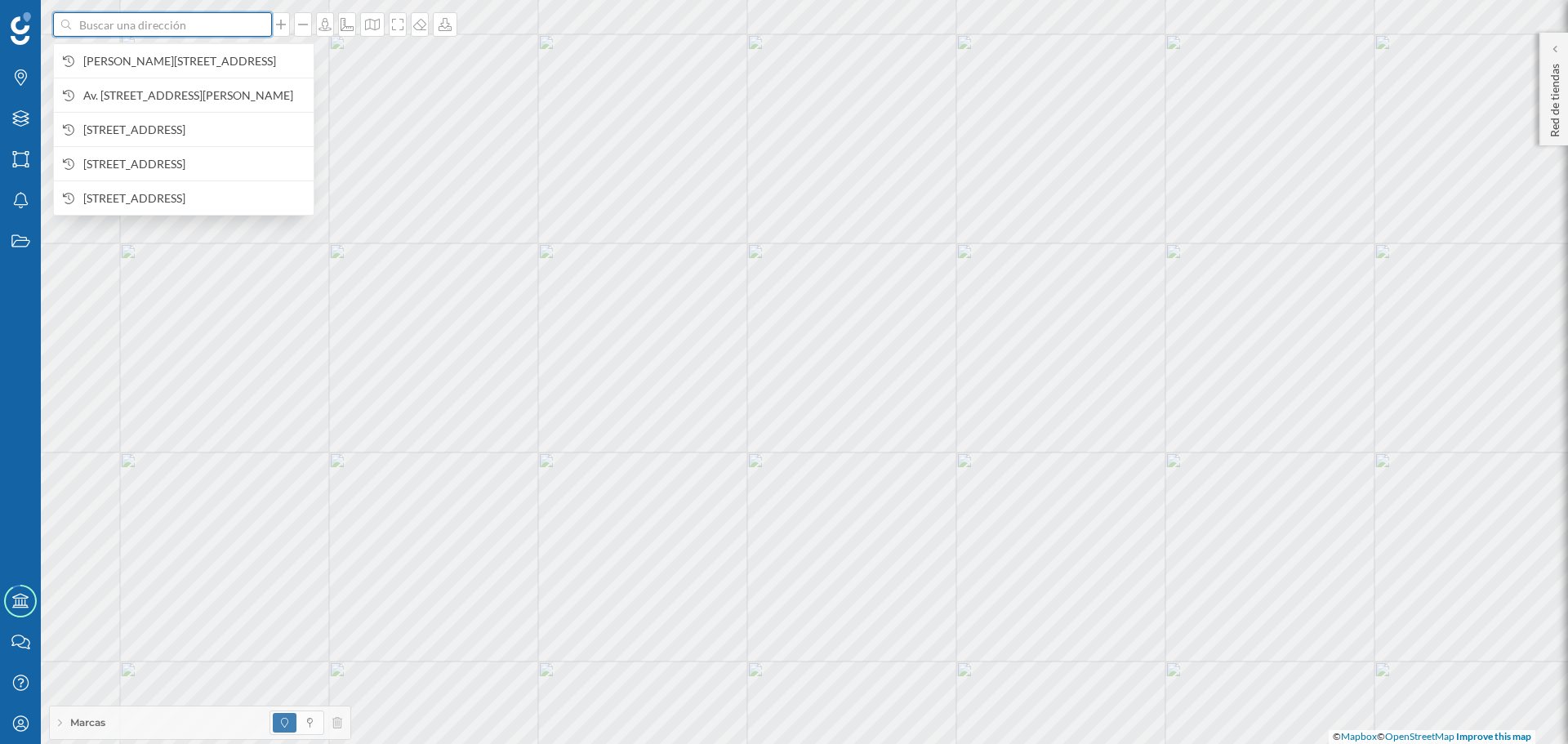
click at [255, 23] on div at bounding box center [262, 24] width 18 height 9
click at [254, 23] on input at bounding box center [162, 24] width 183 height 25
paste input "C. [STREET_ADDRESS]"
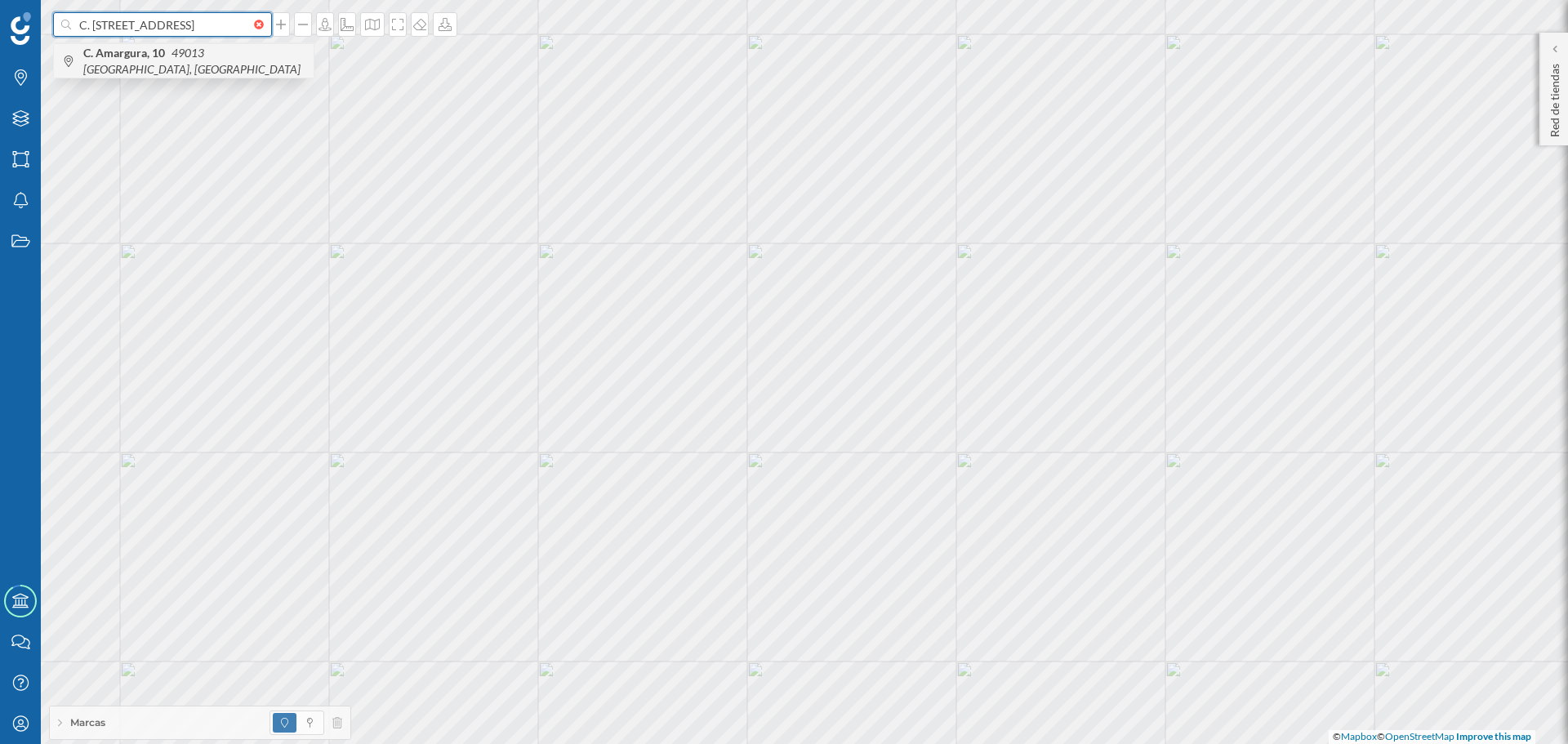
type input "C. [STREET_ADDRESS]"
click at [201, 69] on div "C. [STREET_ADDRESS]" at bounding box center [184, 61] width 260 height 34
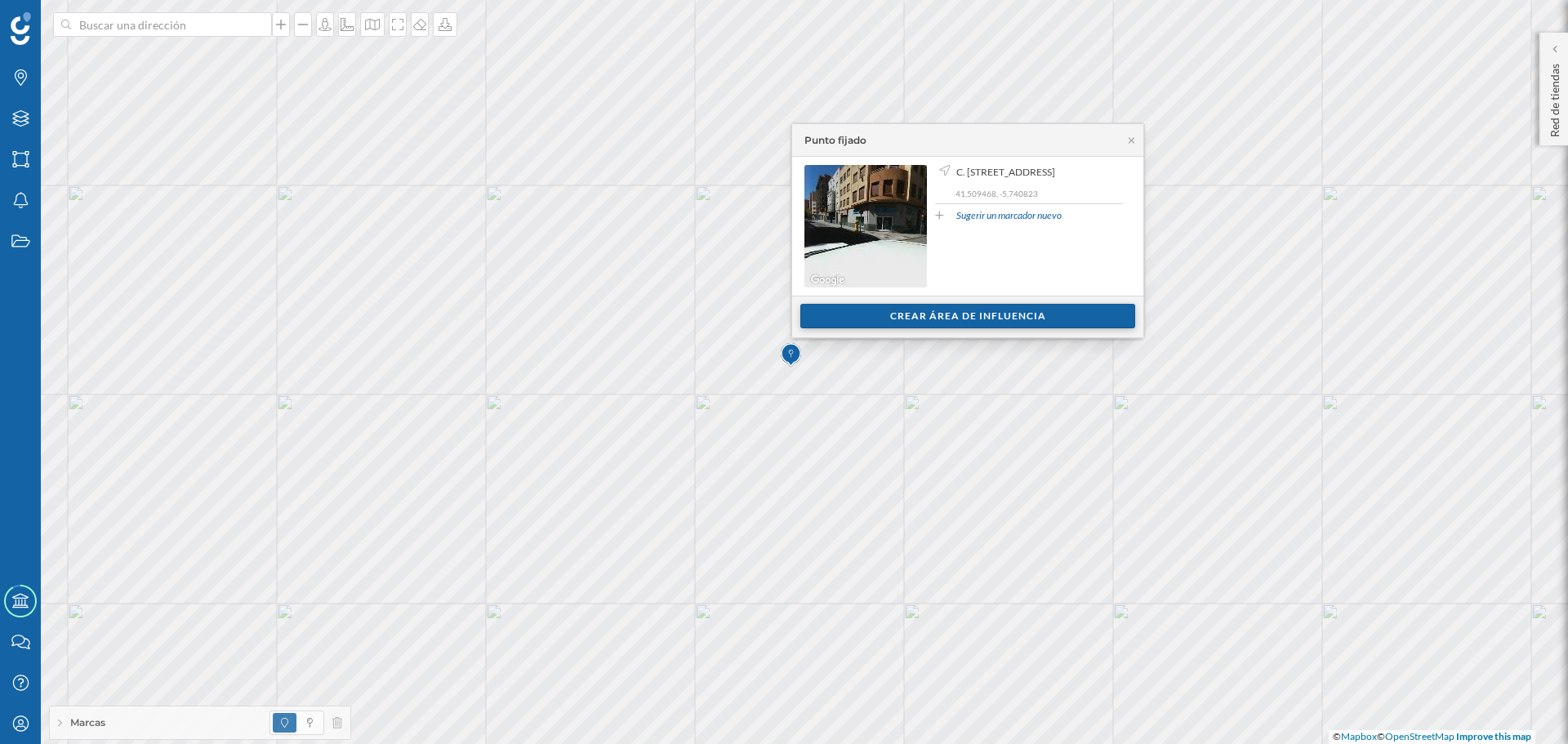
click at [934, 322] on div "Crear área de influencia" at bounding box center [968, 316] width 335 height 25
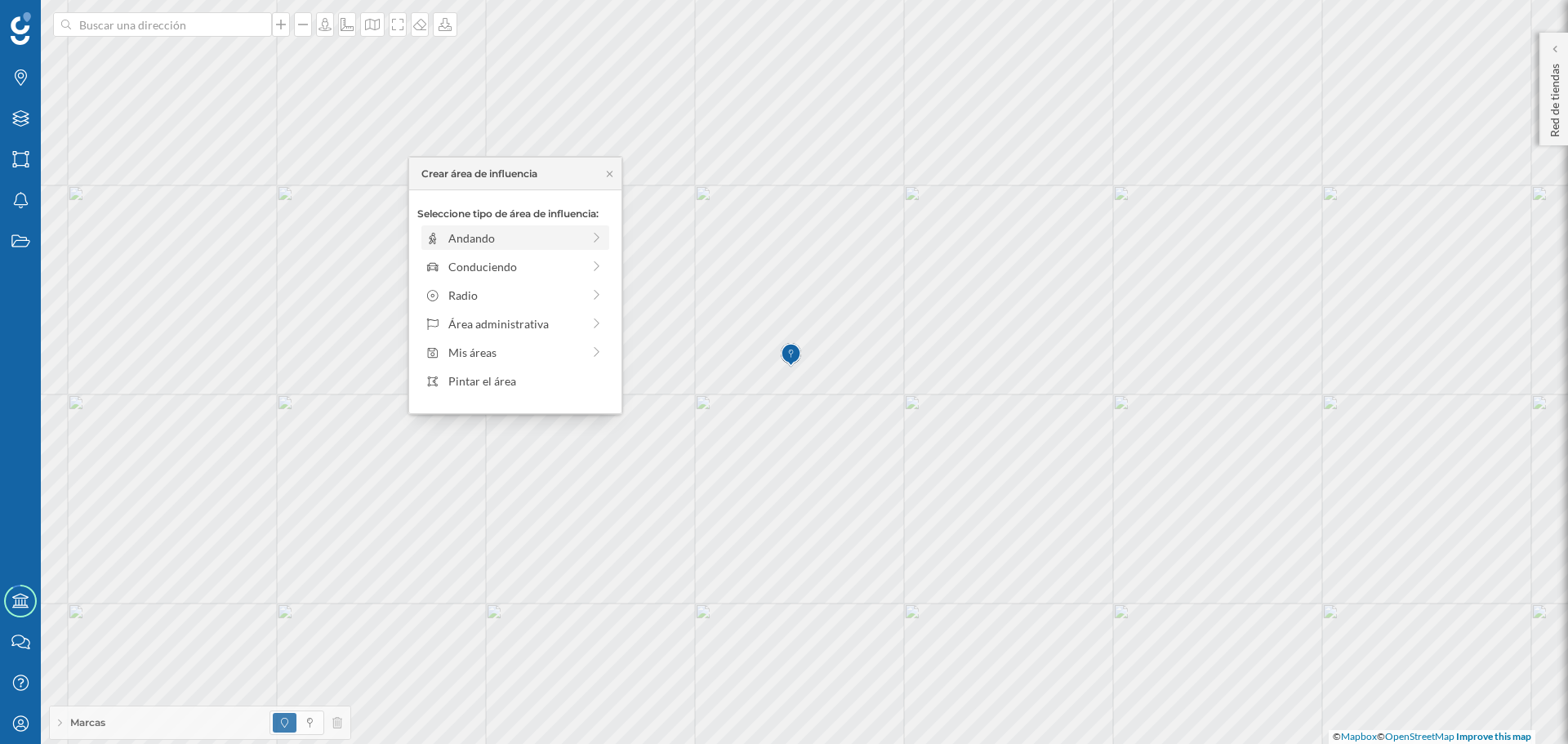
click at [488, 237] on div "Andando" at bounding box center [515, 238] width 133 height 17
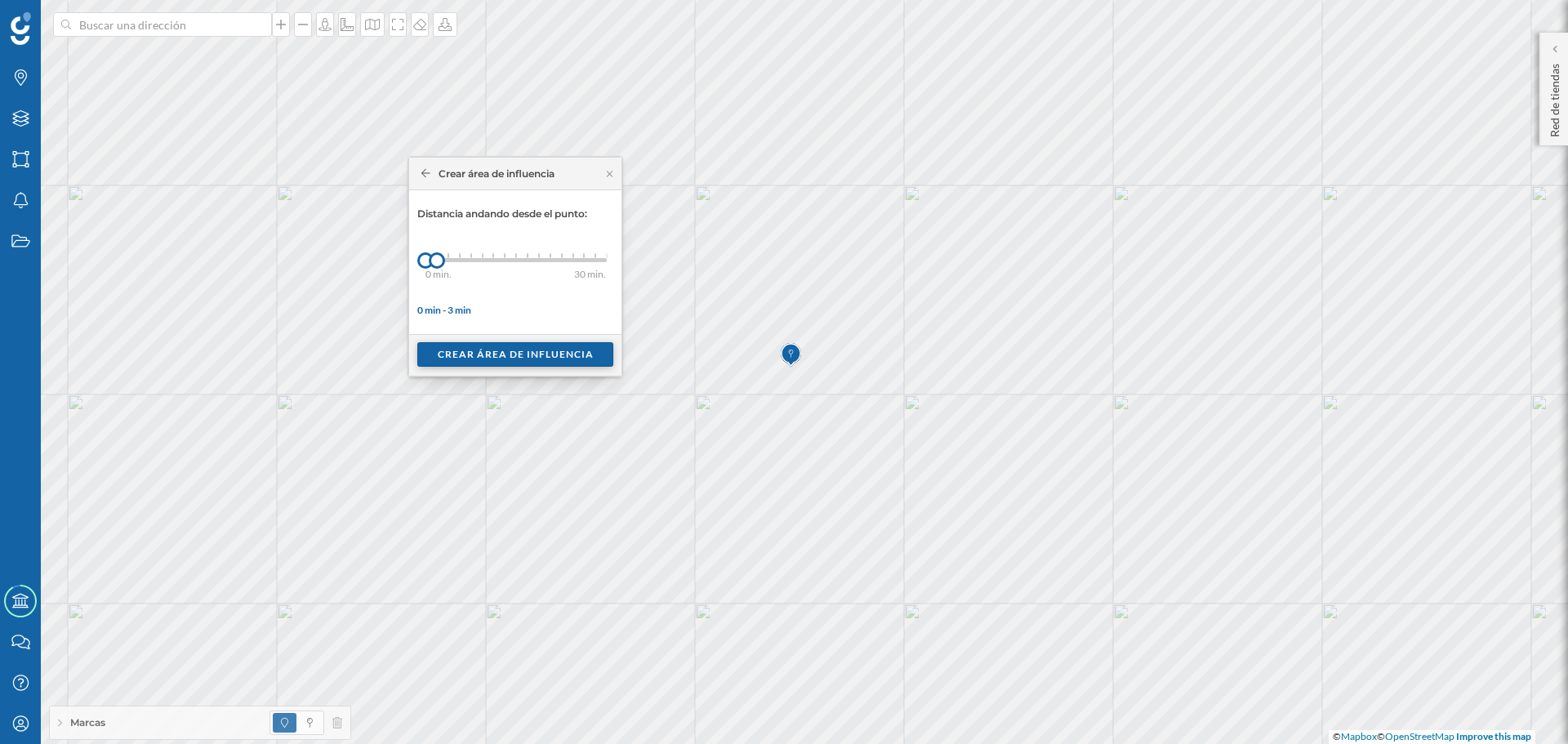
click at [467, 345] on div "Crear área de influencia" at bounding box center [515, 354] width 196 height 25
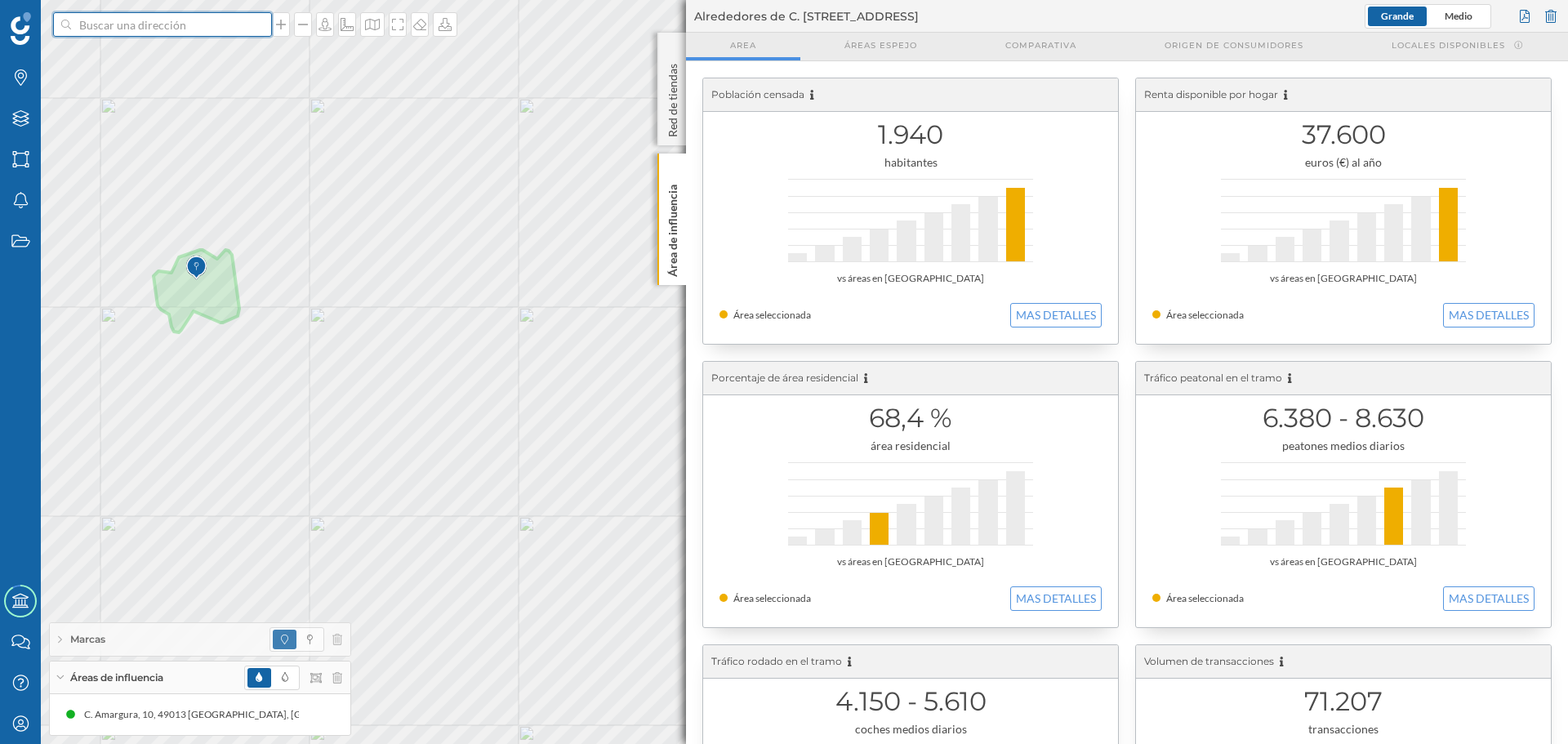
click at [197, 30] on input at bounding box center [162, 24] width 183 height 25
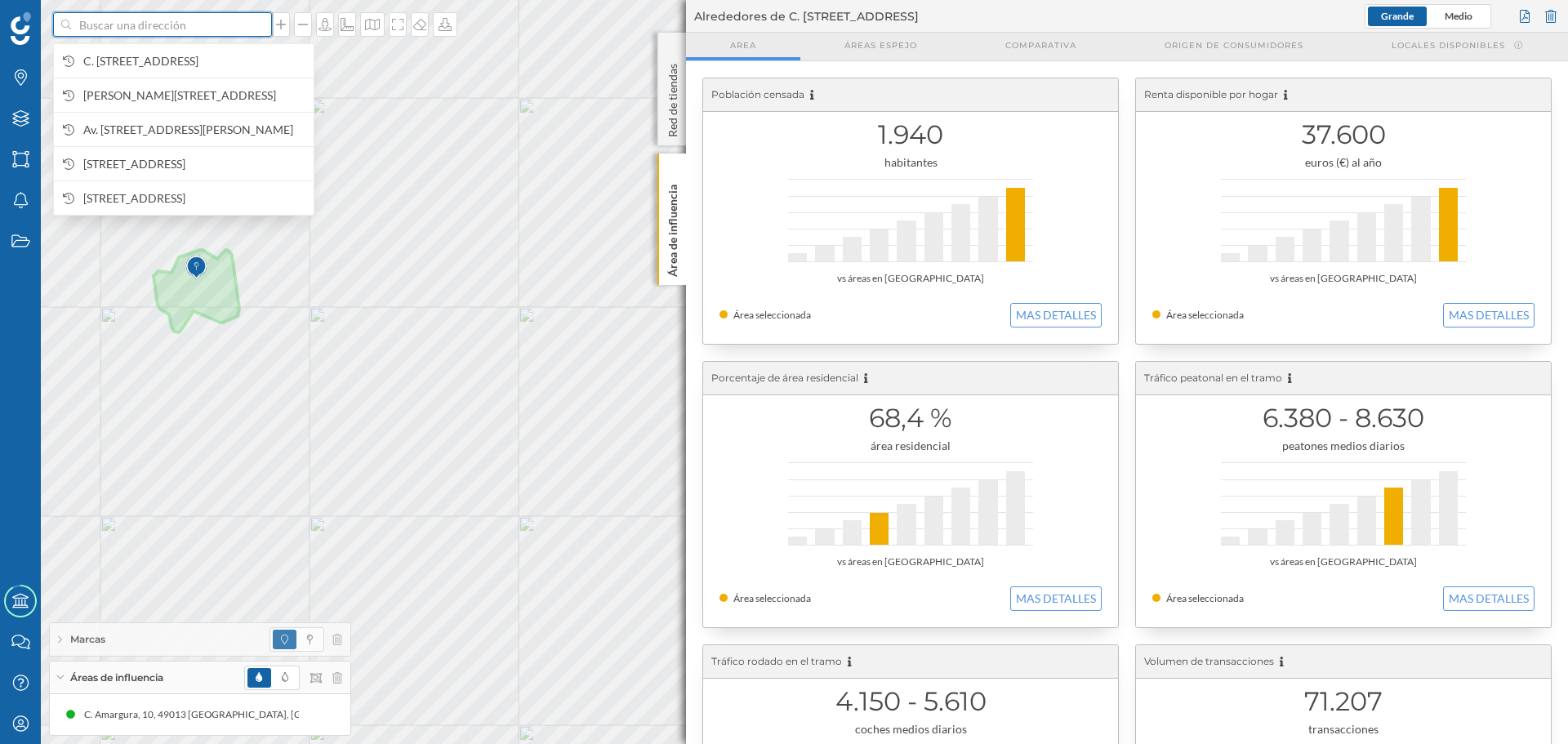
paste input "[STREET_ADDRESS]"
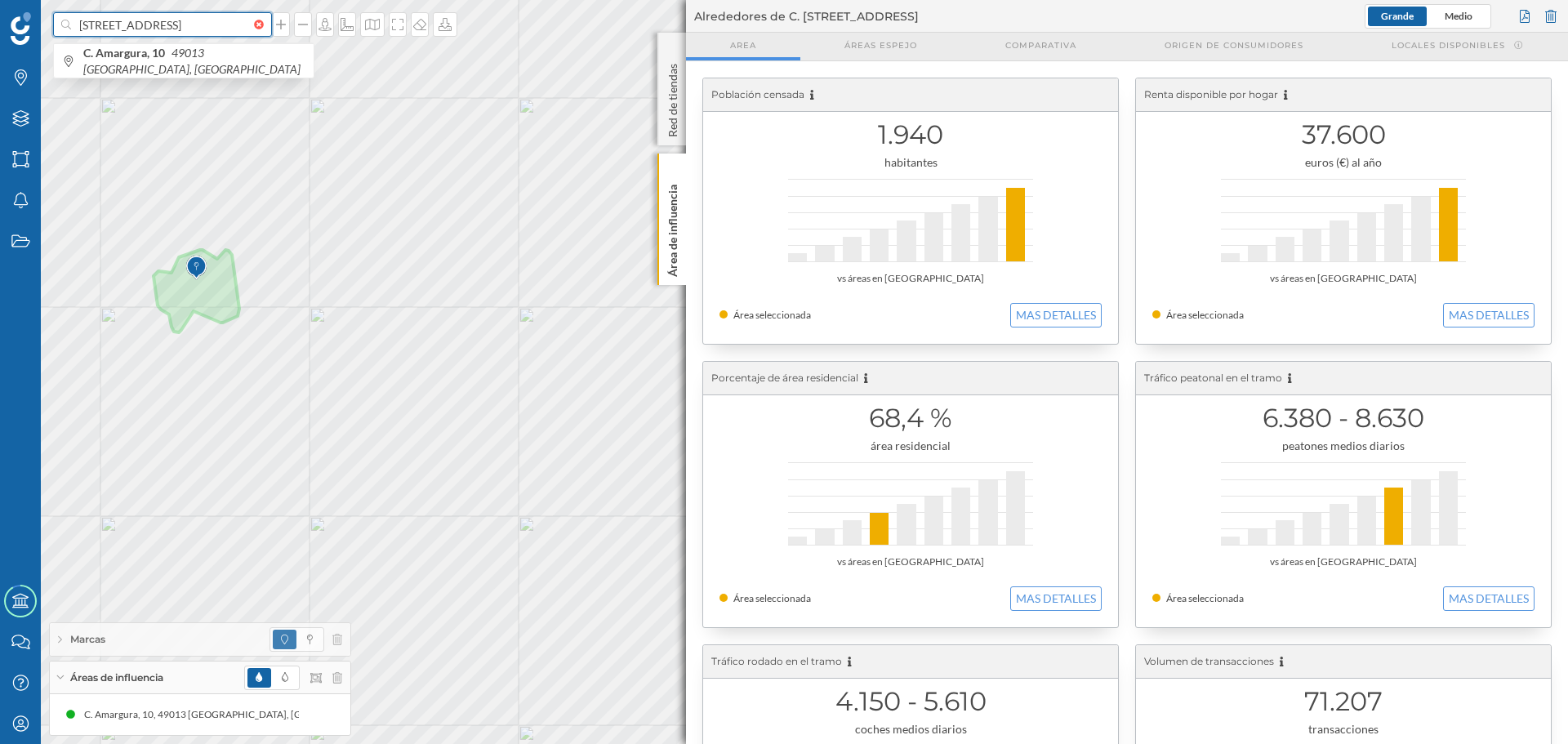
scroll to position [0, 39]
type input "[STREET_ADDRESS]"
click at [168, 64] on span "[STREET_ADDRESS]" at bounding box center [194, 62] width 222 height 32
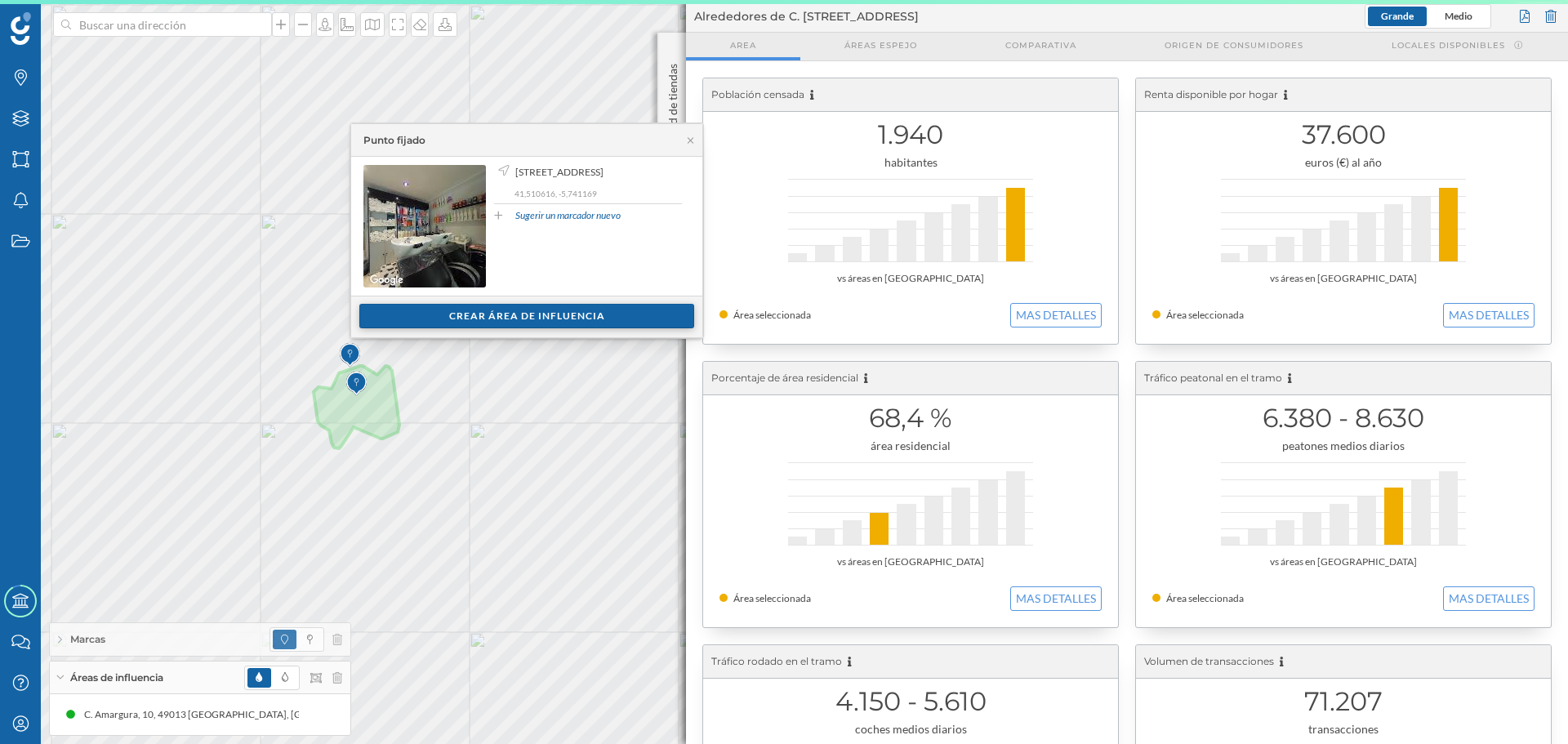
click at [518, 316] on div "Crear área de influencia" at bounding box center [527, 316] width 335 height 25
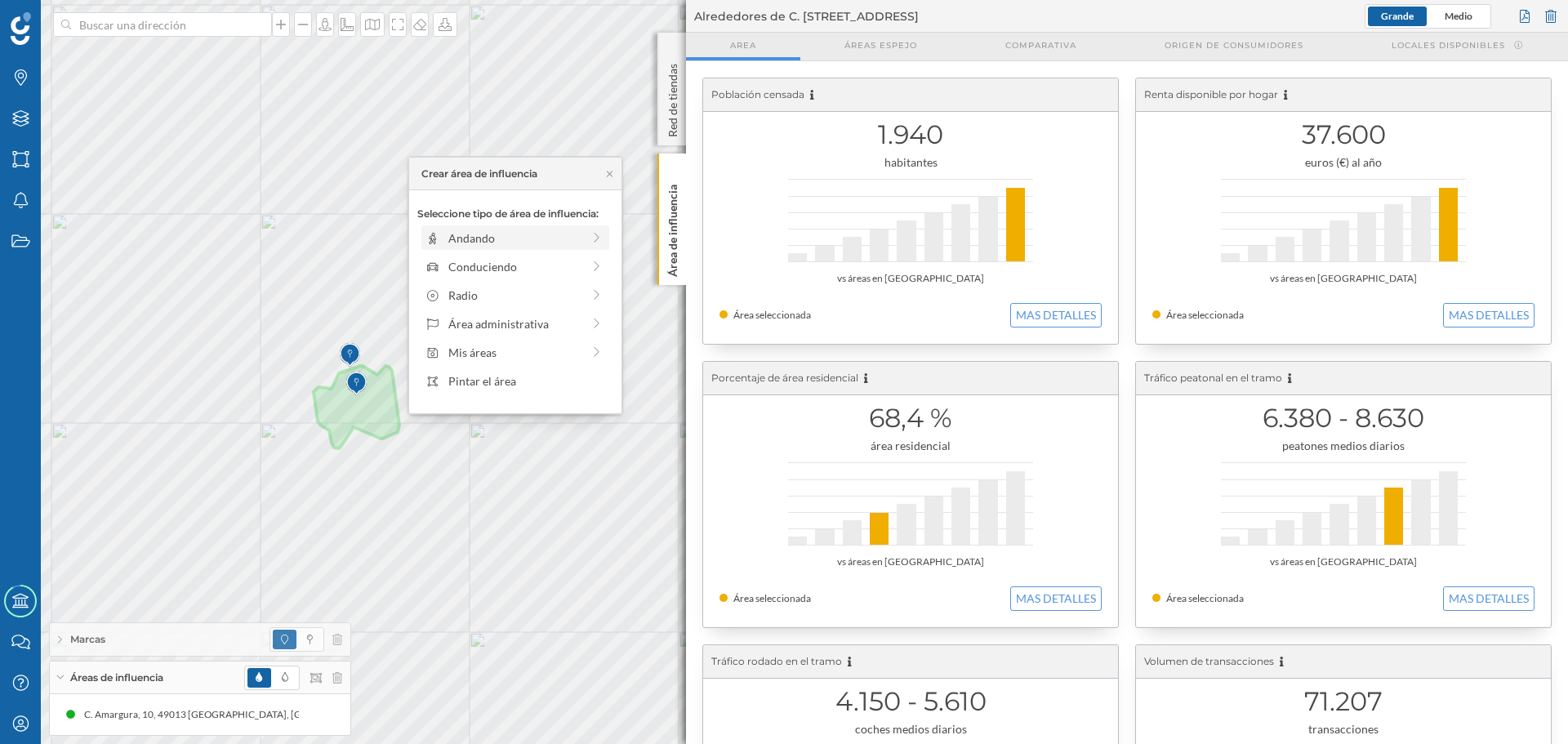
click at [448, 233] on div "Andando" at bounding box center [515, 238] width 133 height 17
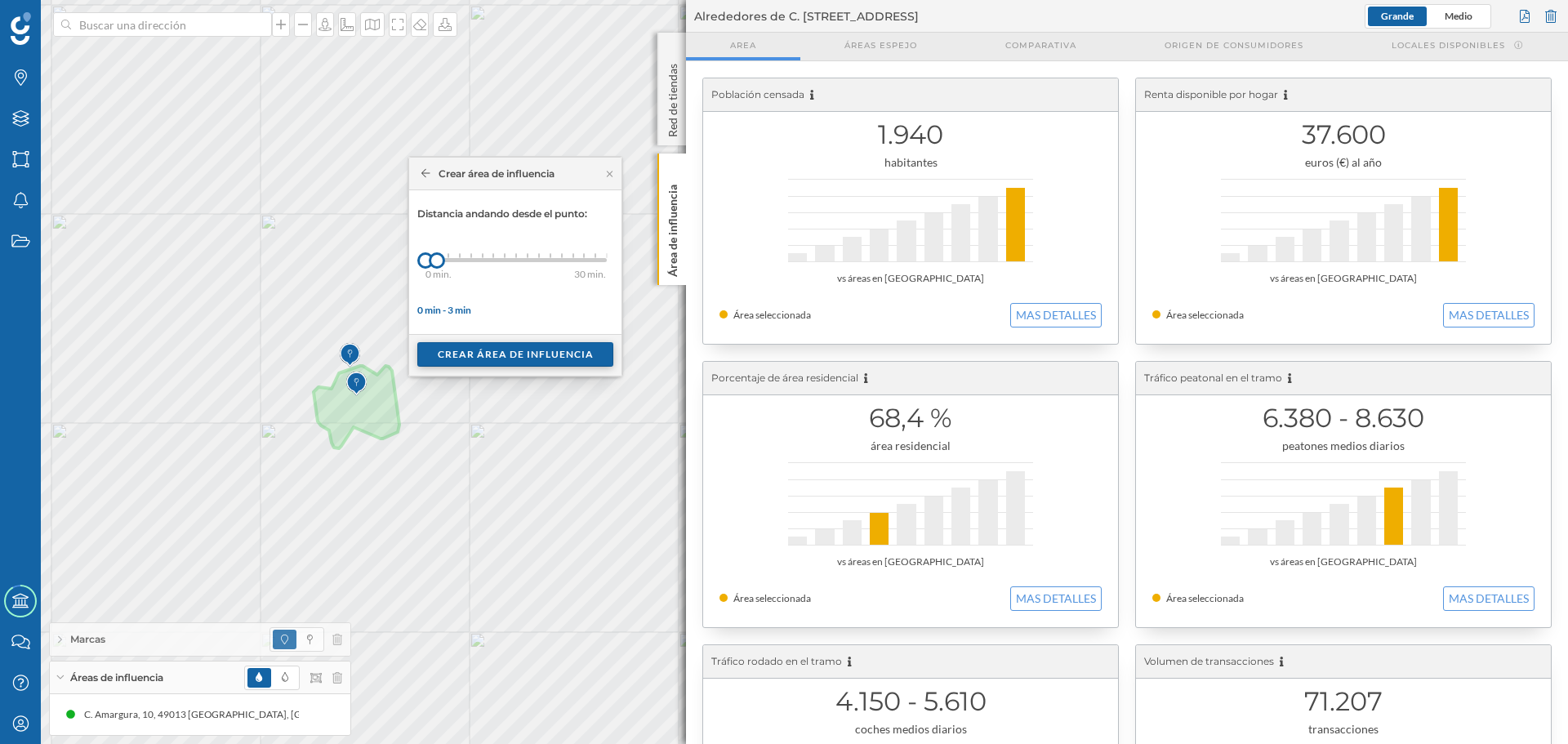
click at [471, 357] on div "Crear área de influencia" at bounding box center [515, 354] width 196 height 25
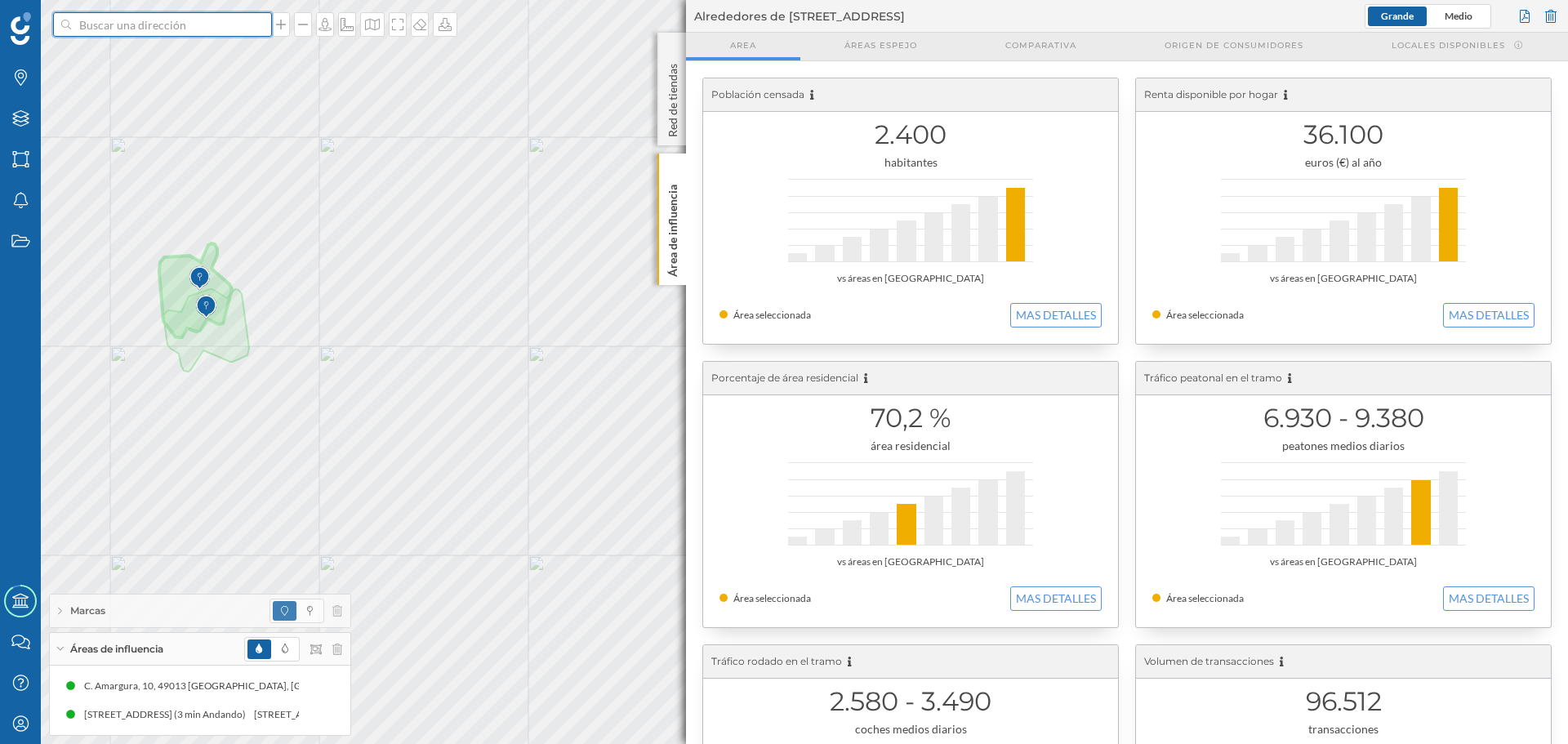
click at [191, 27] on input at bounding box center [162, 24] width 183 height 25
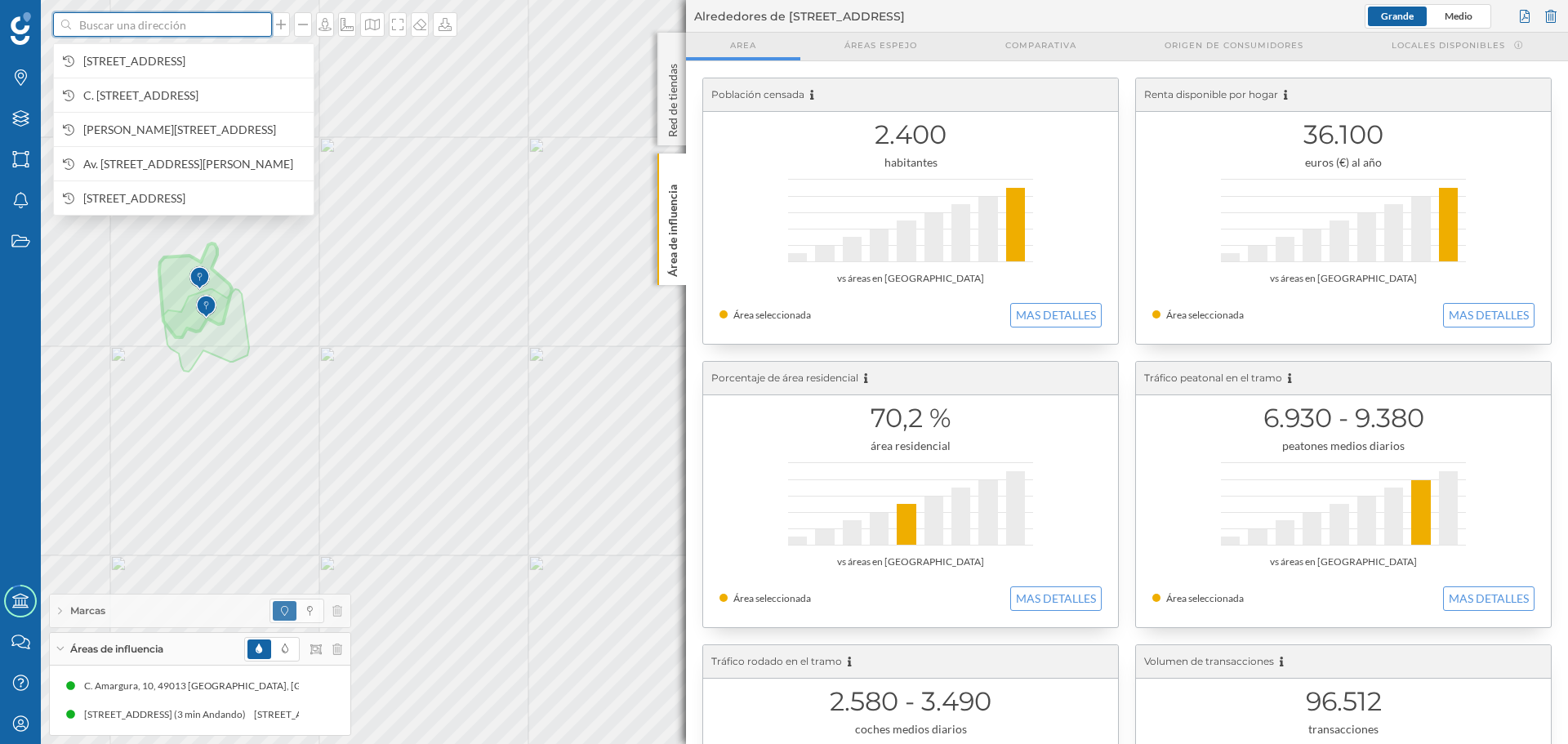
paste input "[PERSON_NAME][STREET_ADDRESS][PERSON_NAME]"
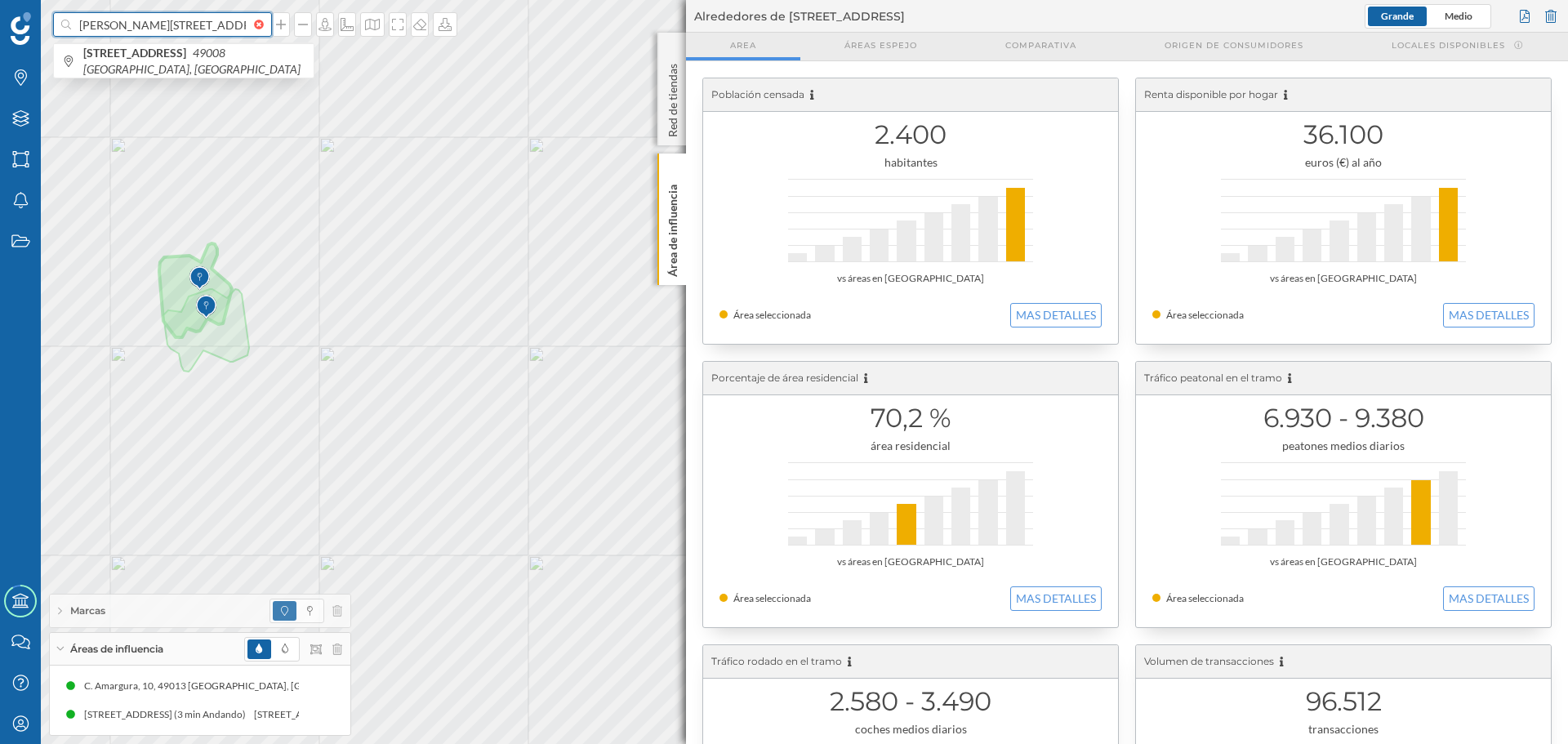
scroll to position [0, 42]
type input "[PERSON_NAME][STREET_ADDRESS][PERSON_NAME]"
click at [215, 58] on b "[PERSON_NAME][STREET_ADDRESS]" at bounding box center [182, 52] width 198 height 14
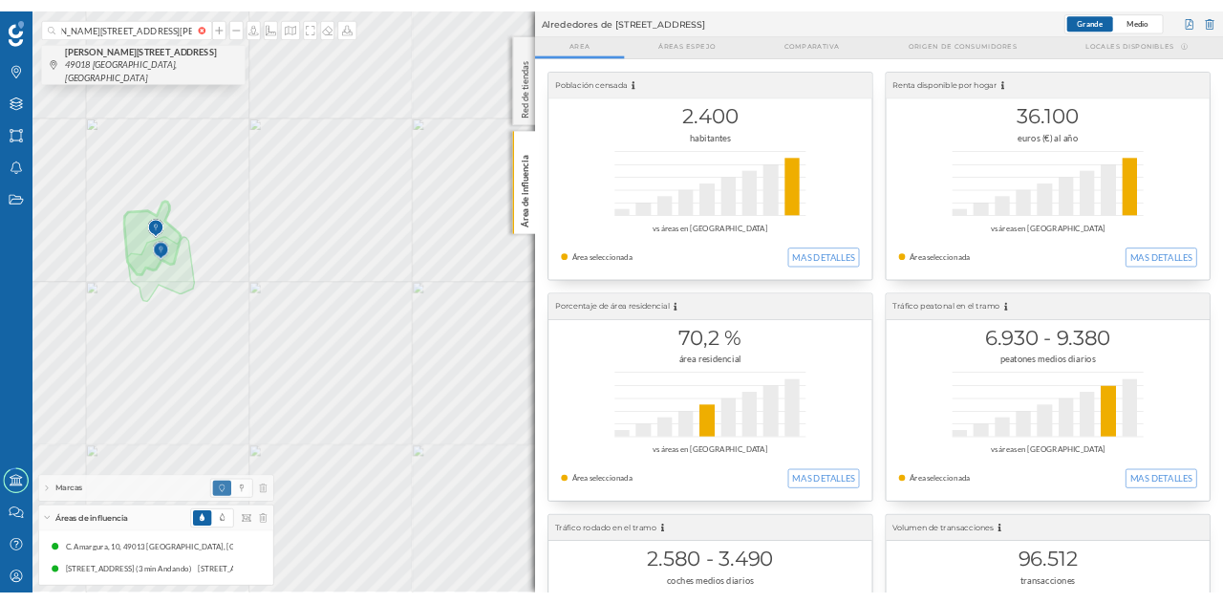
scroll to position [0, 0]
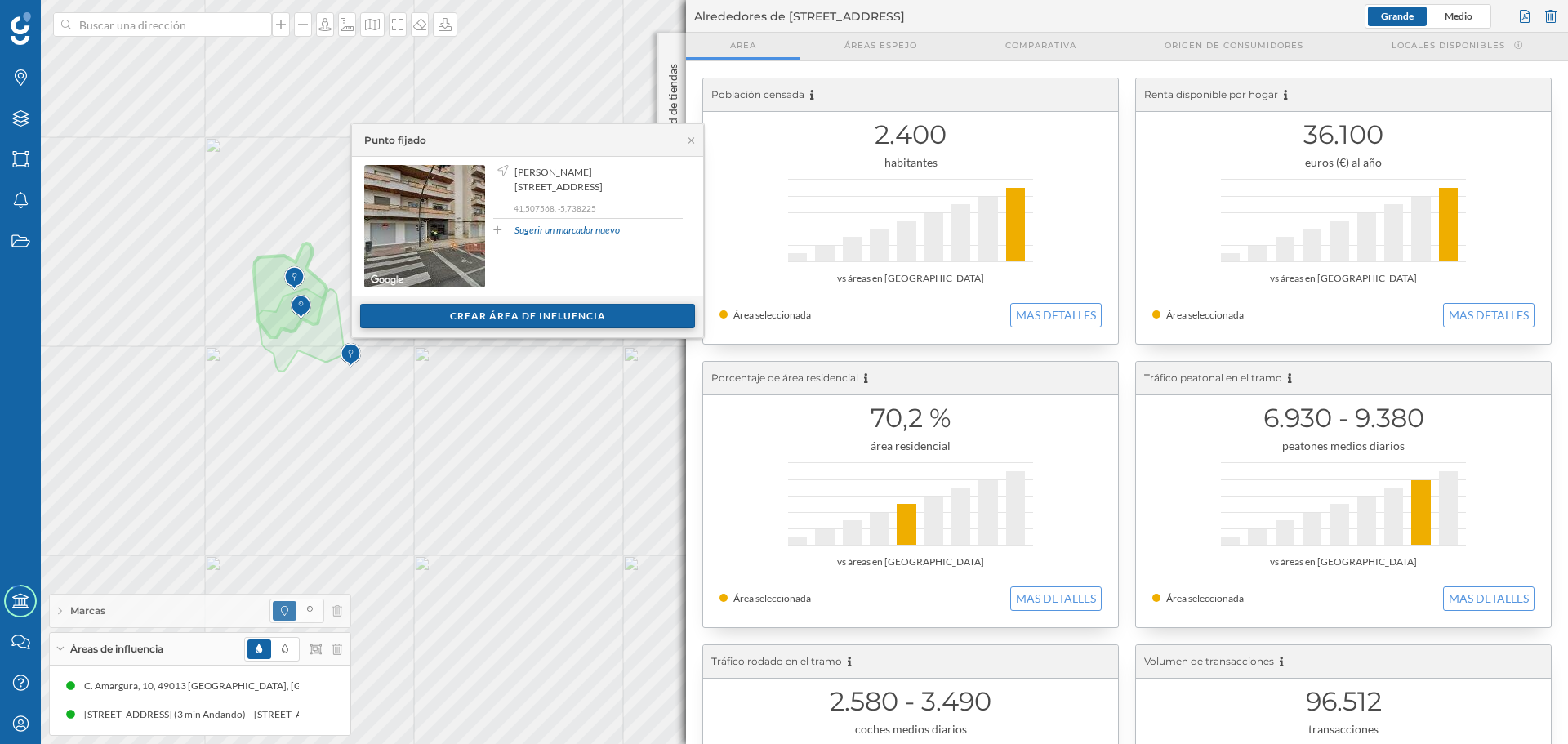
click at [479, 321] on div "Crear área de influencia" at bounding box center [528, 316] width 335 height 25
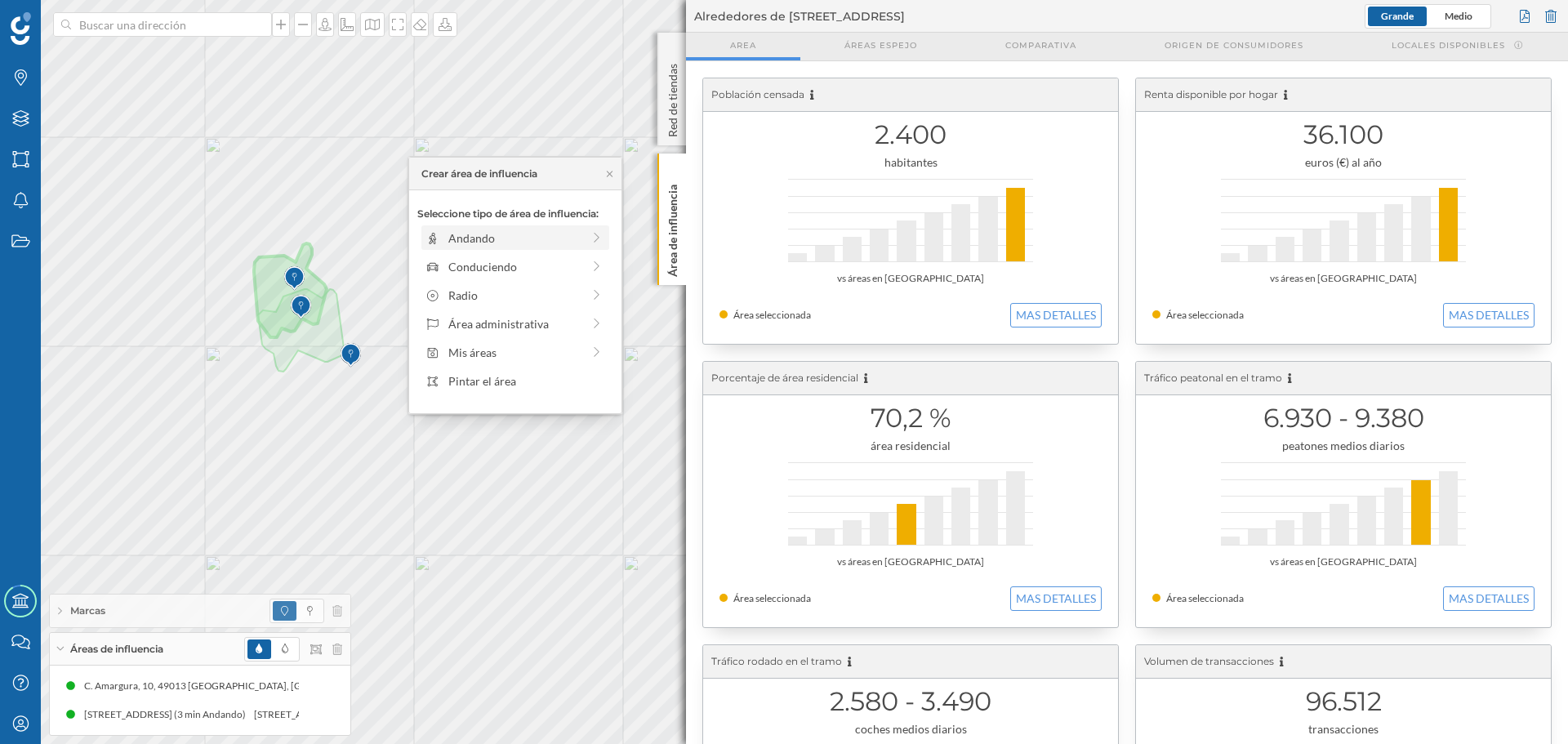
click at [454, 245] on div "Andando" at bounding box center [515, 238] width 133 height 17
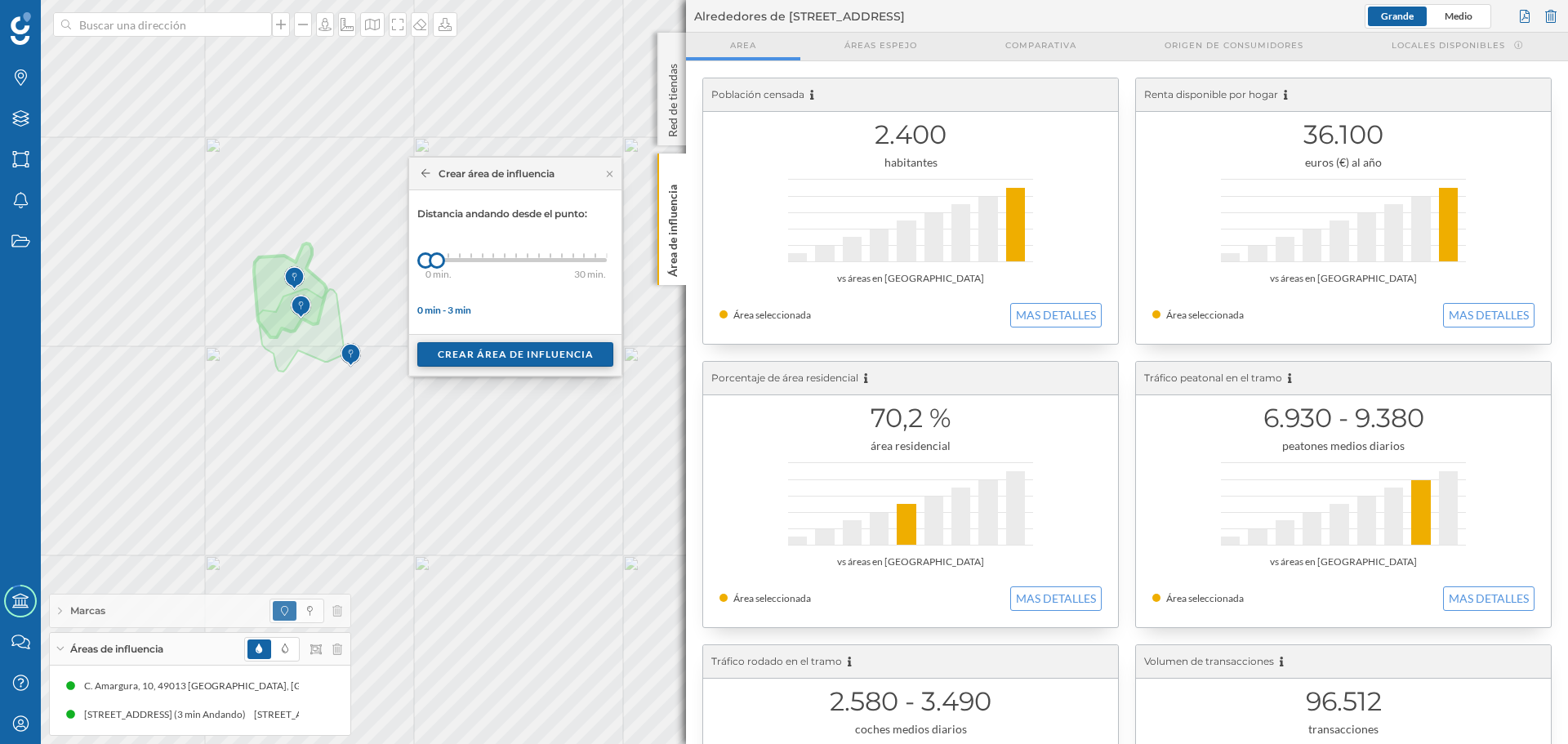
click at [466, 356] on div "Crear área de influencia" at bounding box center [515, 354] width 196 height 25
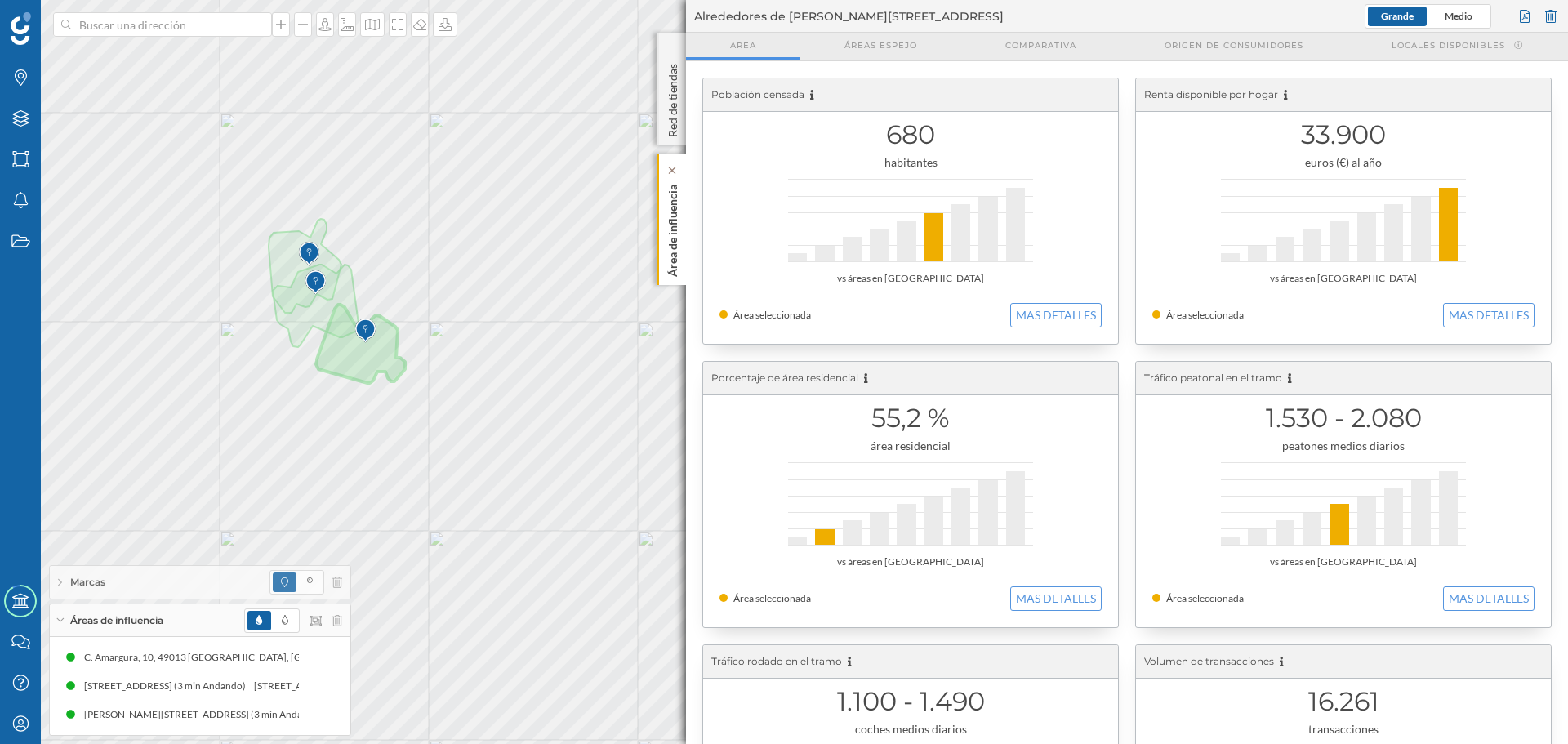
click at [667, 236] on p "Área de influencia" at bounding box center [673, 227] width 16 height 99
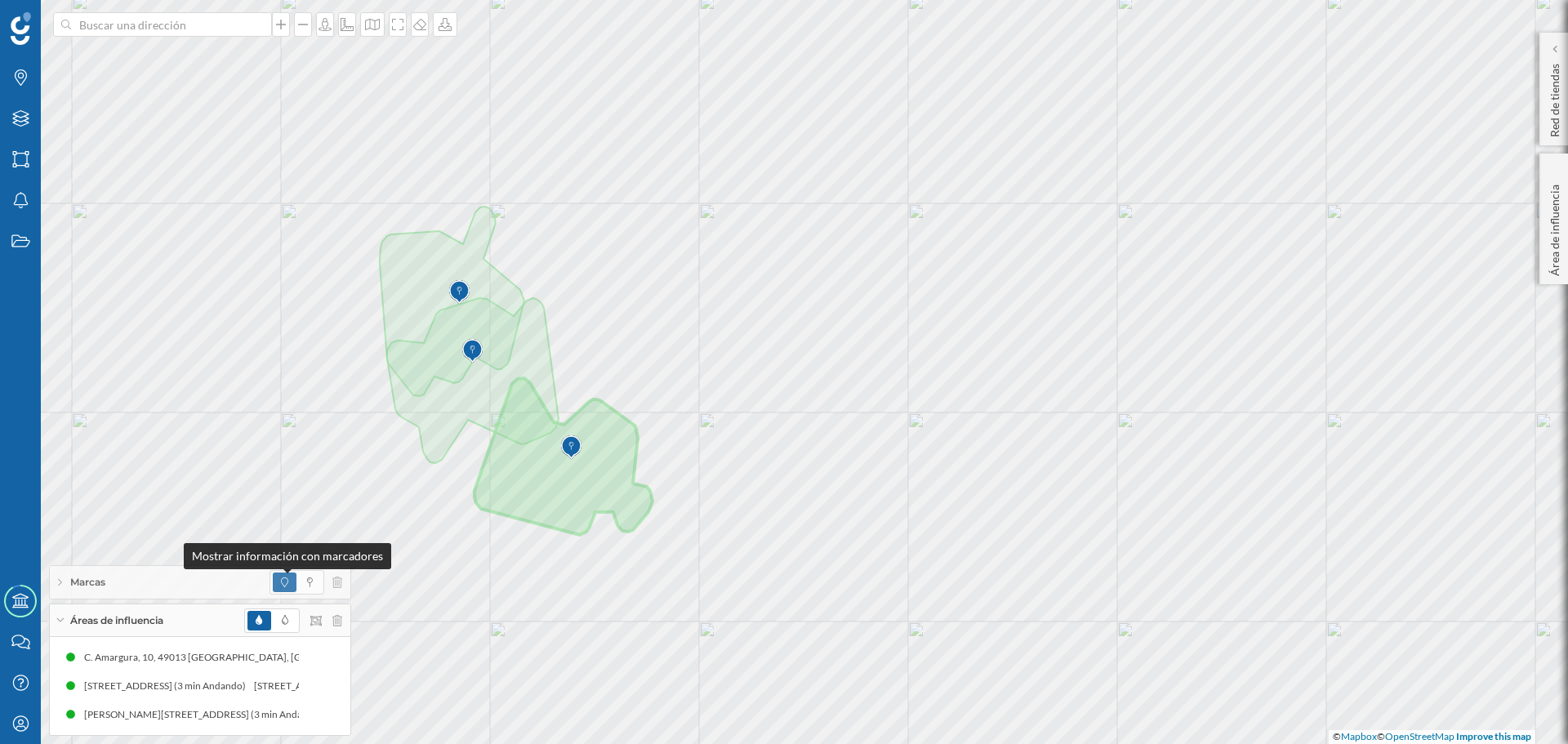
click at [286, 582] on icon at bounding box center [285, 582] width 8 height 9
click at [18, 89] on div "Marcas" at bounding box center [21, 78] width 41 height 41
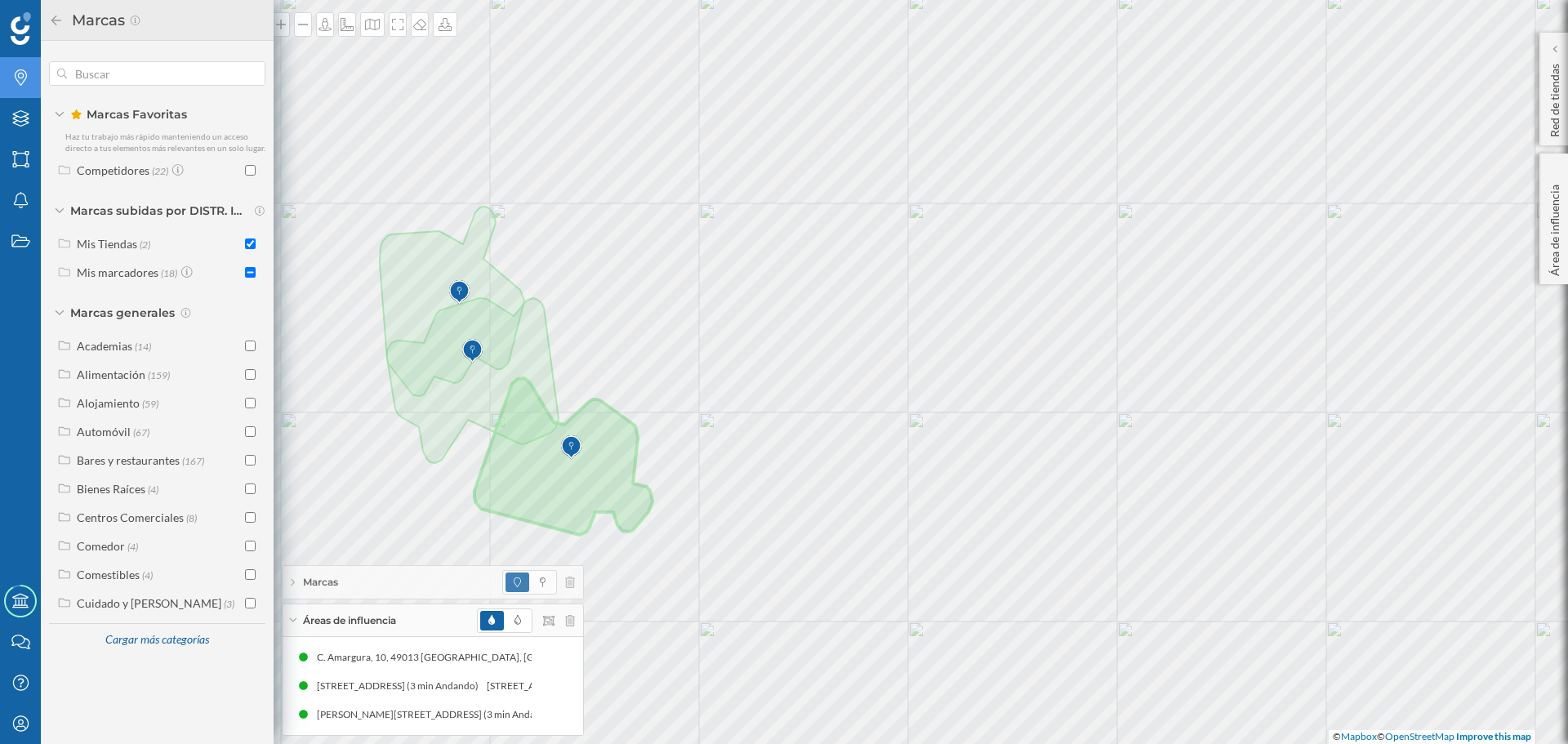
click at [251, 163] on div at bounding box center [251, 170] width 10 height 17
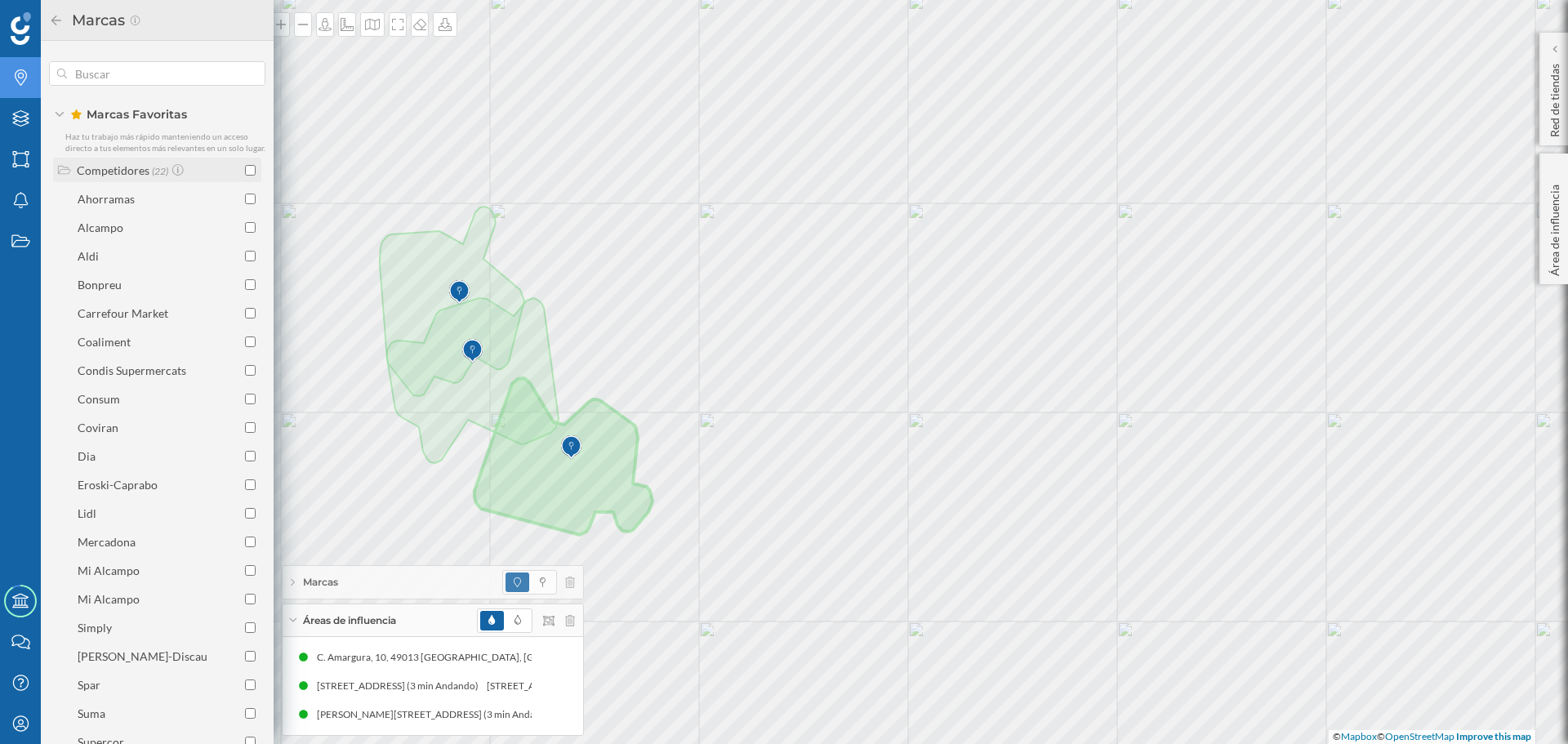
click at [248, 175] on input "checkbox" at bounding box center [251, 170] width 10 height 10
click at [544, 574] on span at bounding box center [543, 582] width 22 height 20
click at [27, 76] on icon "Marcas" at bounding box center [21, 77] width 21 height 16
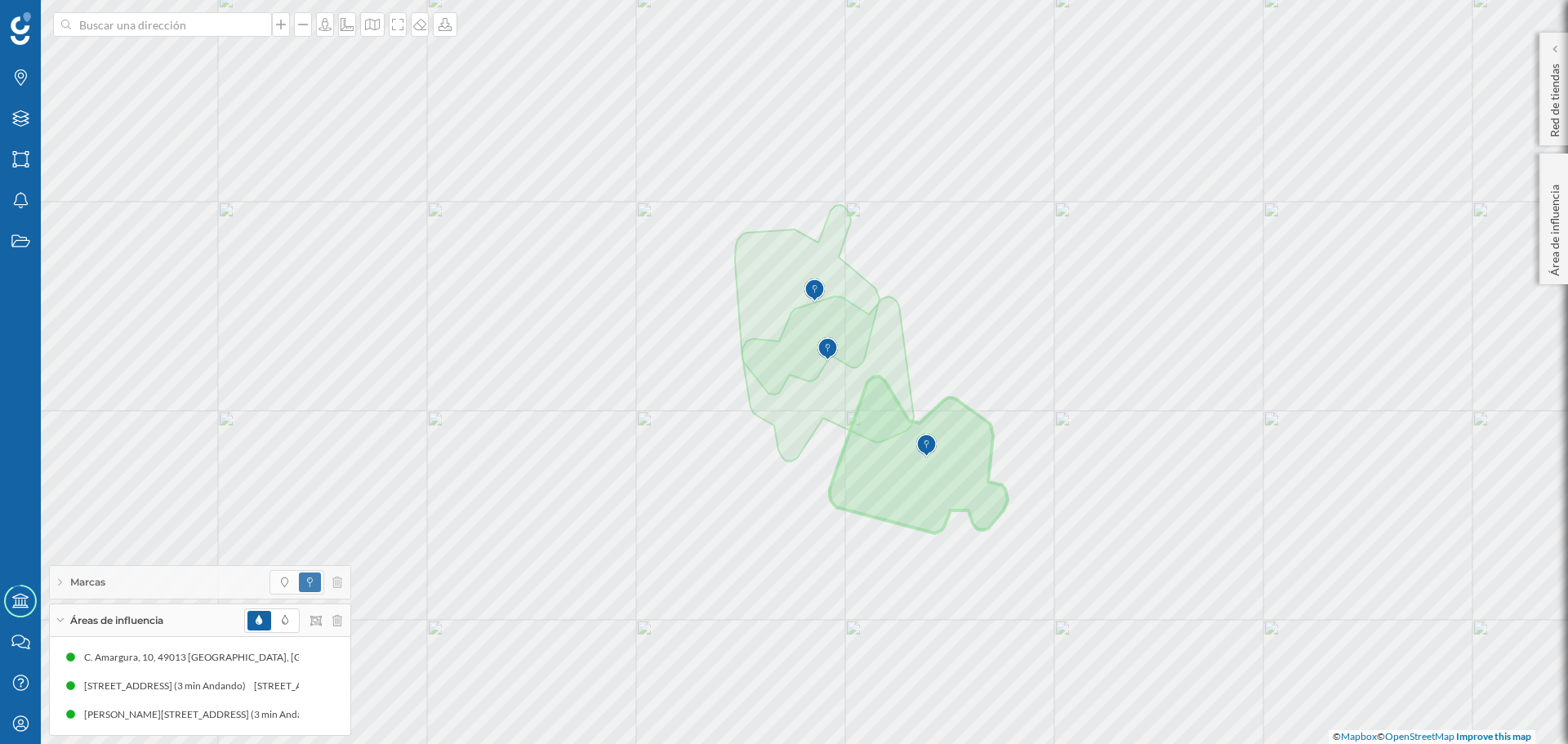
click at [142, 614] on span "Áreas de influencia" at bounding box center [116, 620] width 93 height 15
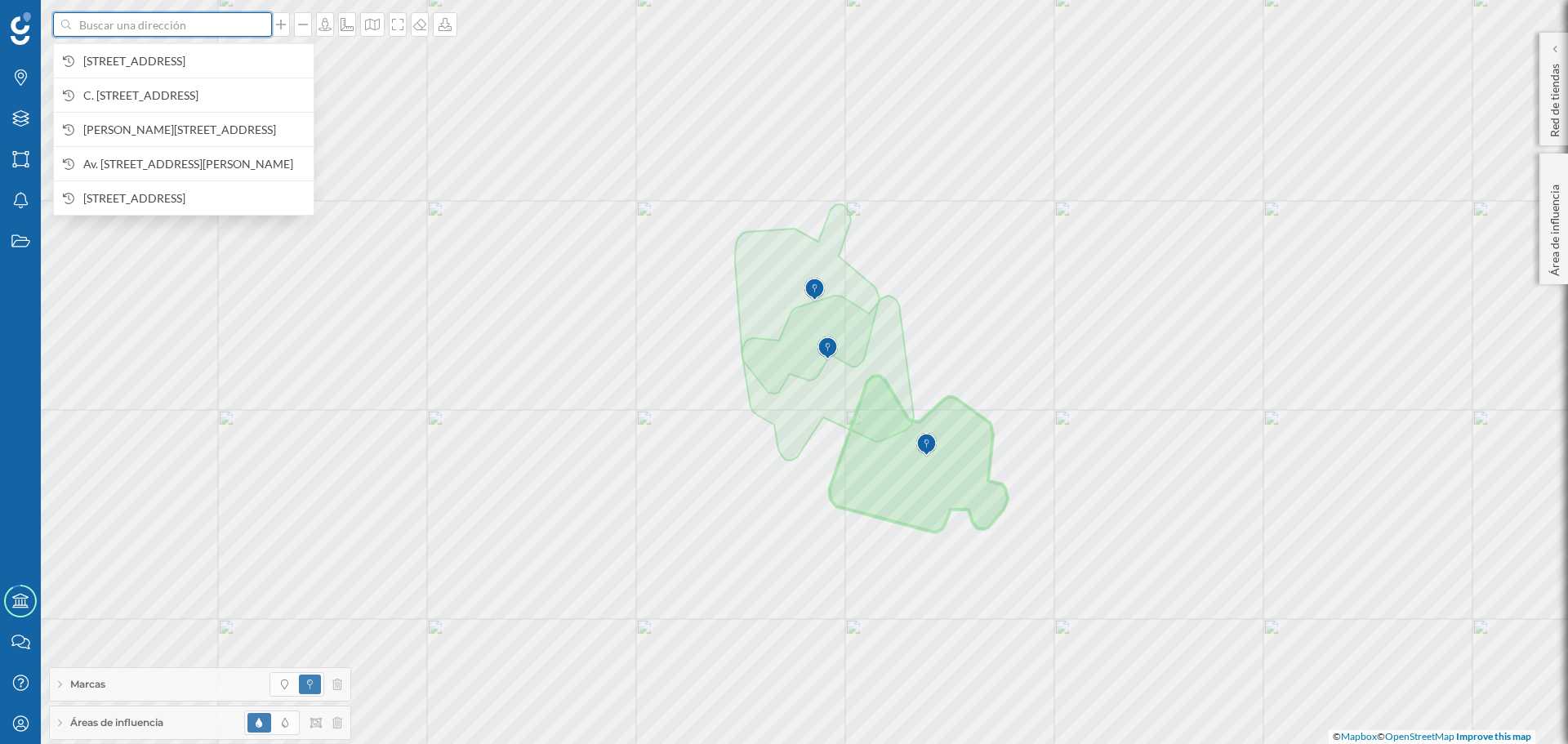
paste input "C. [PERSON_NAME][STREET_ADDRESS][PERSON_NAME]"
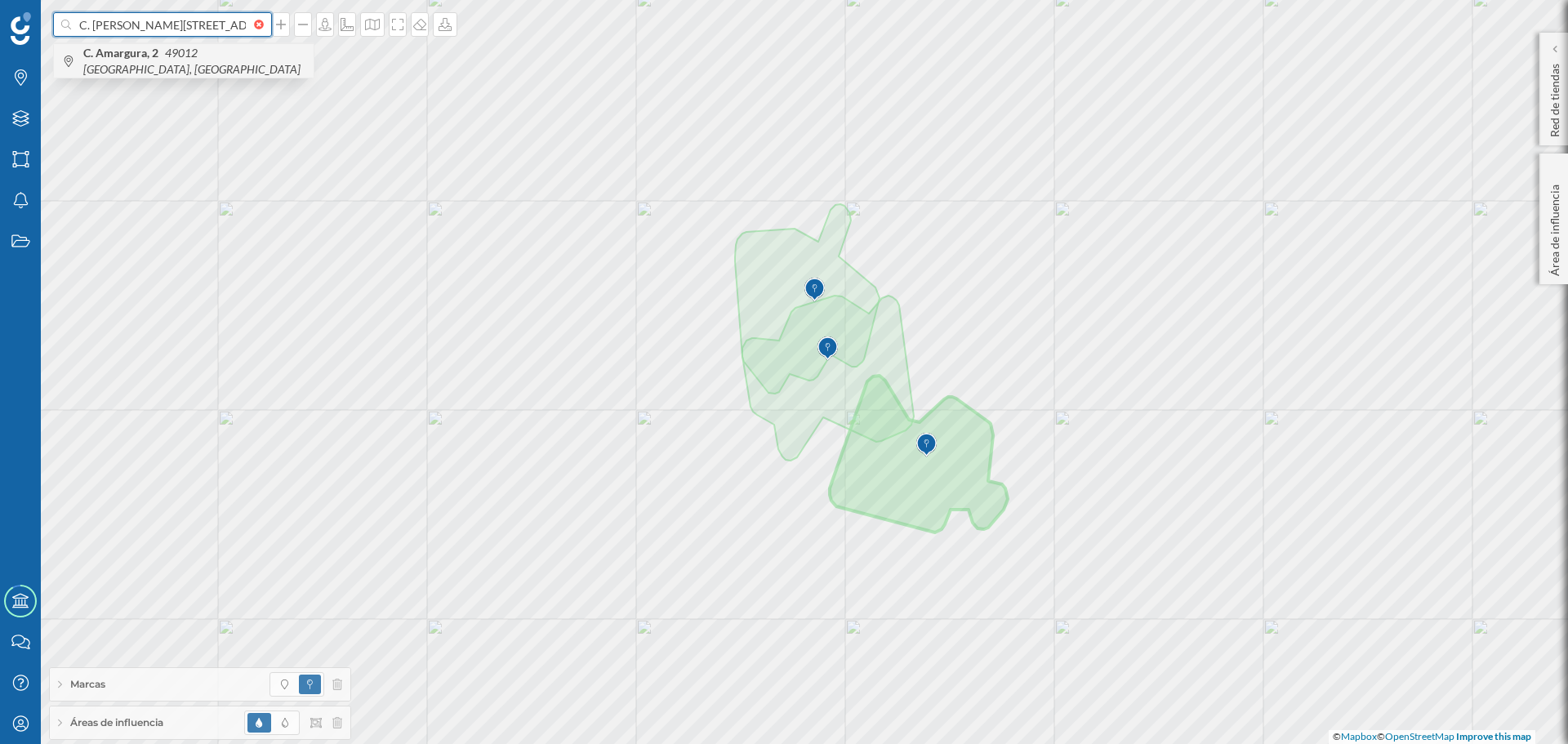
type input "C. [PERSON_NAME][STREET_ADDRESS][PERSON_NAME]"
click at [210, 62] on icon "49012 [GEOGRAPHIC_DATA], [GEOGRAPHIC_DATA]" at bounding box center [192, 60] width 217 height 30
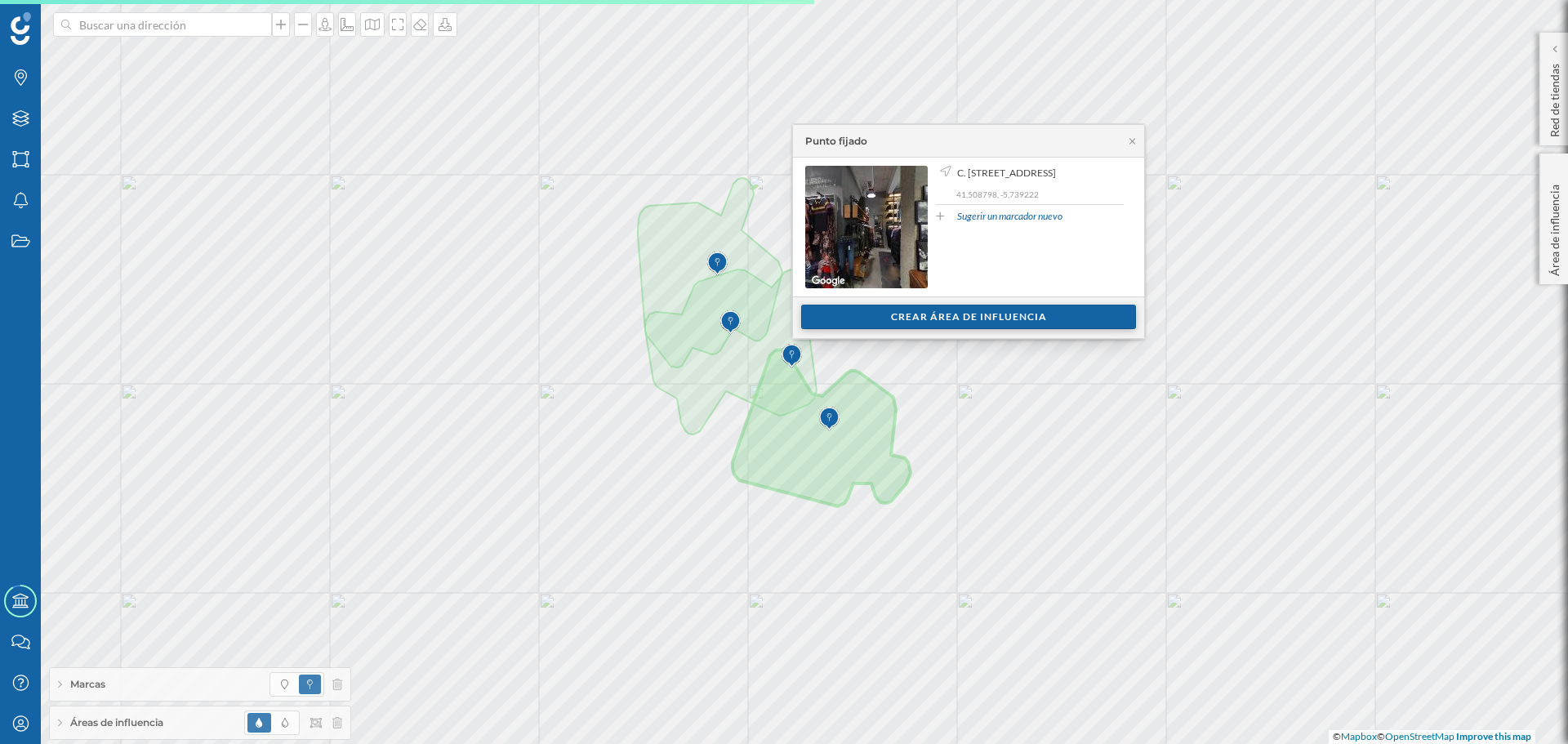
click at [1017, 325] on div "Crear área de influencia" at bounding box center [969, 316] width 335 height 25
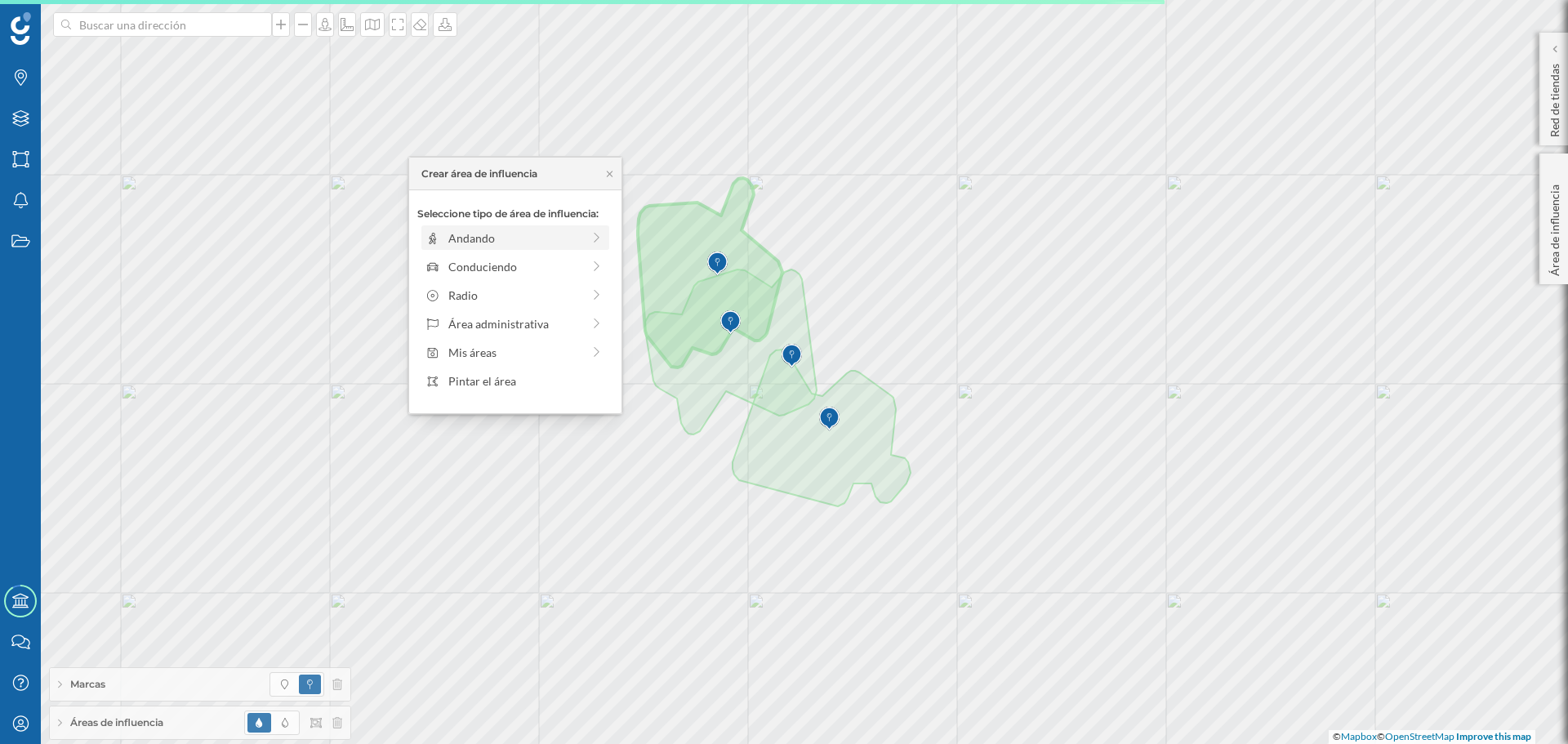
click at [474, 242] on div "Andando" at bounding box center [515, 238] width 133 height 17
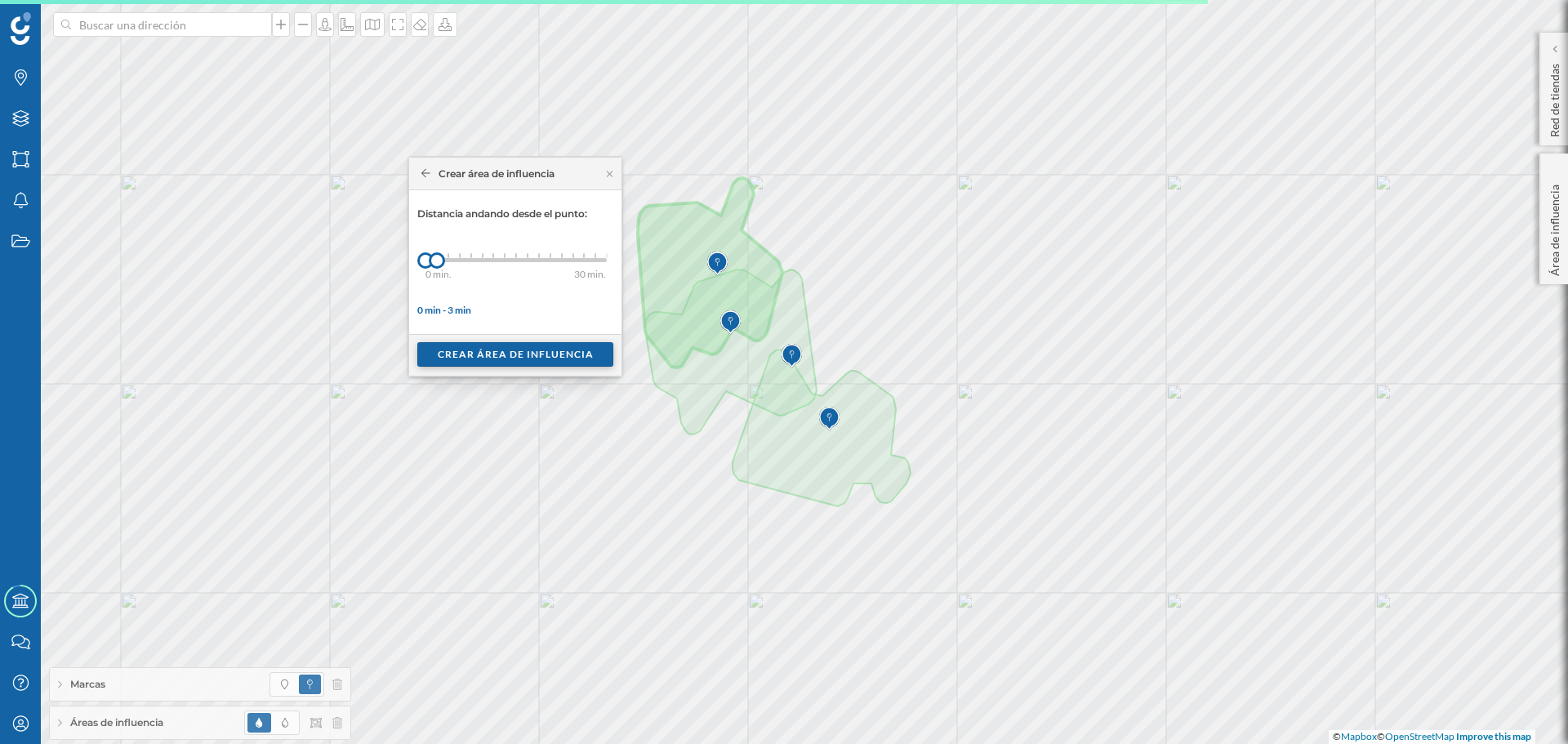
click at [470, 348] on div "Crear área de influencia" at bounding box center [515, 354] width 196 height 25
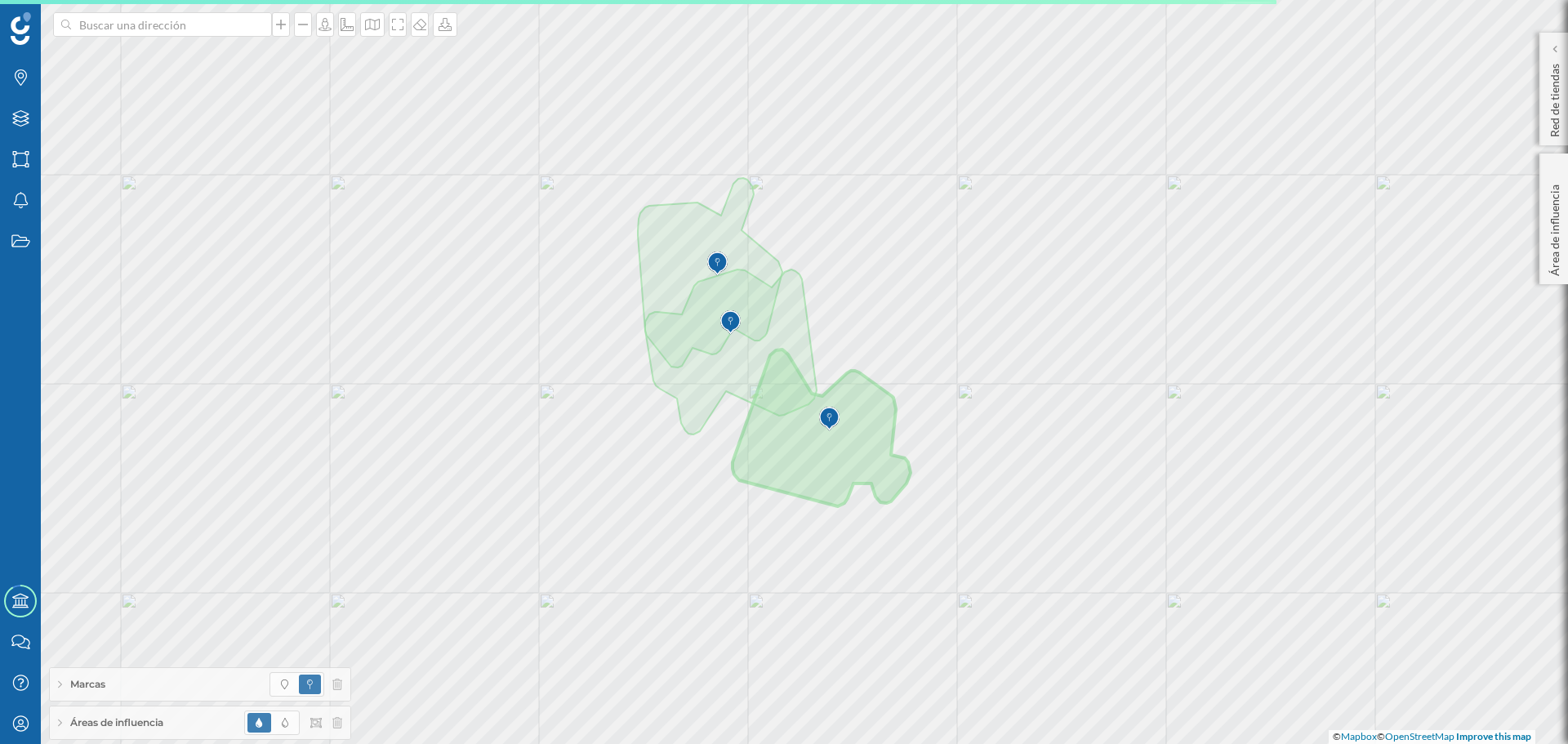
click at [142, 728] on span "Áreas de influencia" at bounding box center [116, 723] width 93 height 15
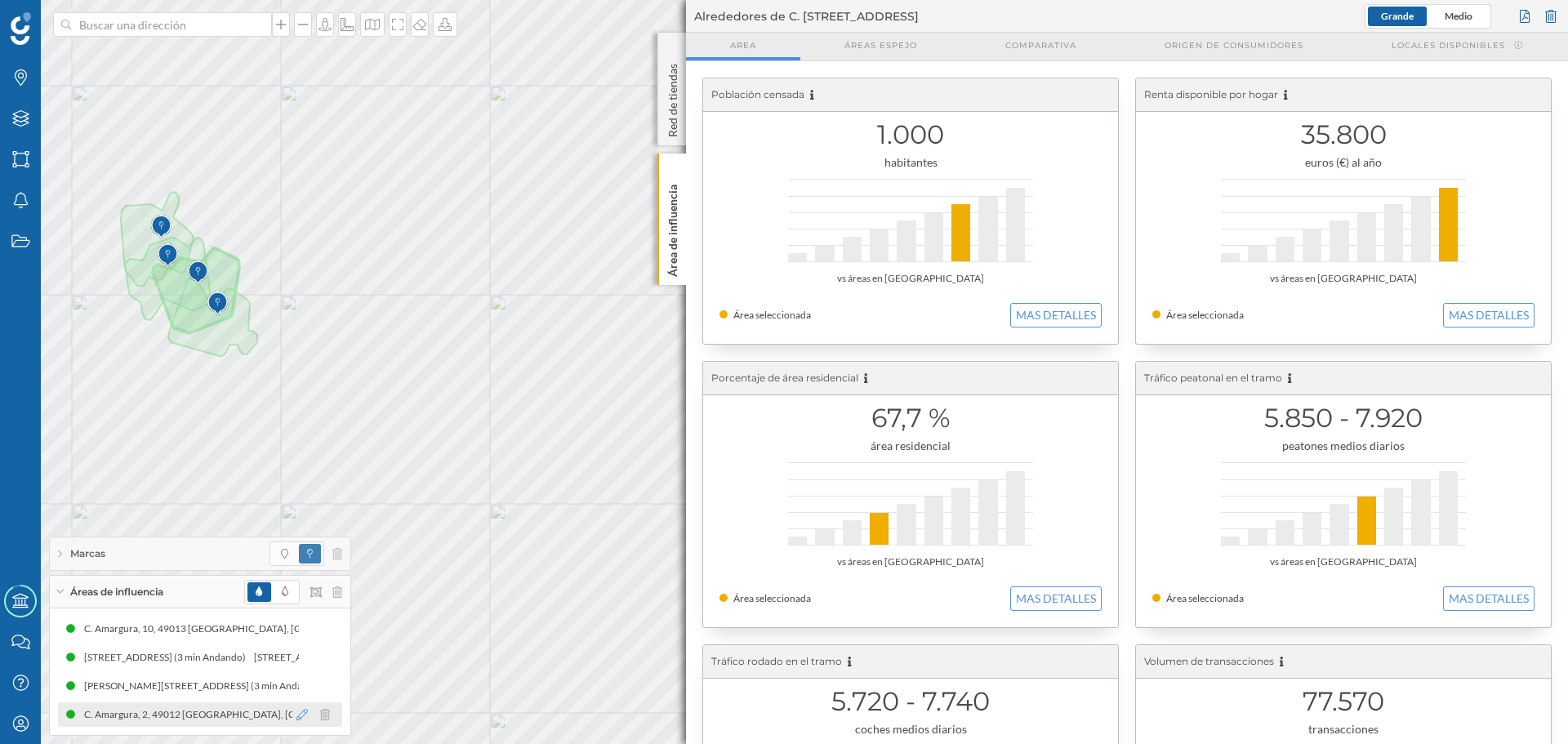
click at [305, 713] on icon at bounding box center [302, 714] width 11 height 11
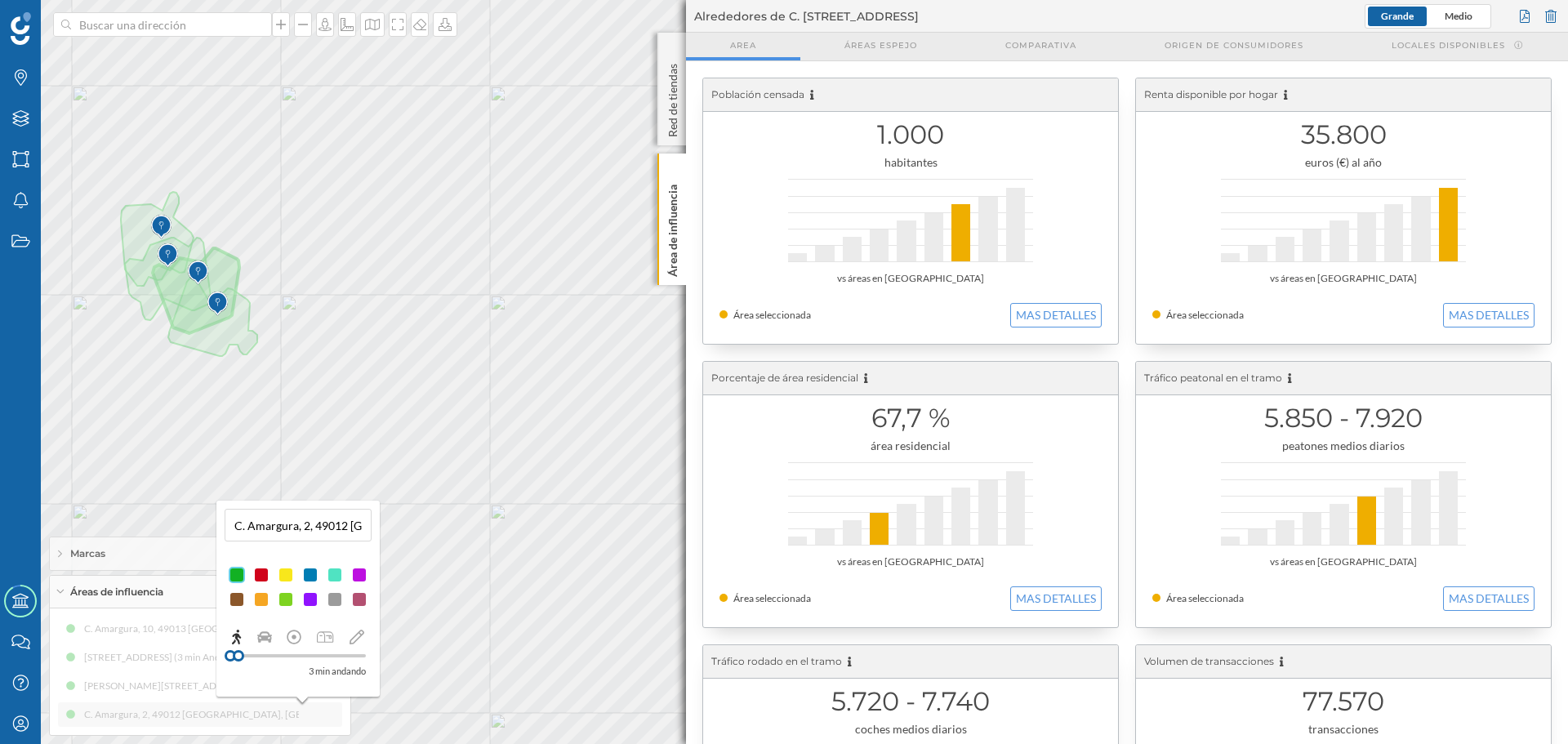
click at [264, 572] on div at bounding box center [261, 575] width 16 height 16
click at [668, 263] on p "Área de influencia" at bounding box center [673, 227] width 16 height 99
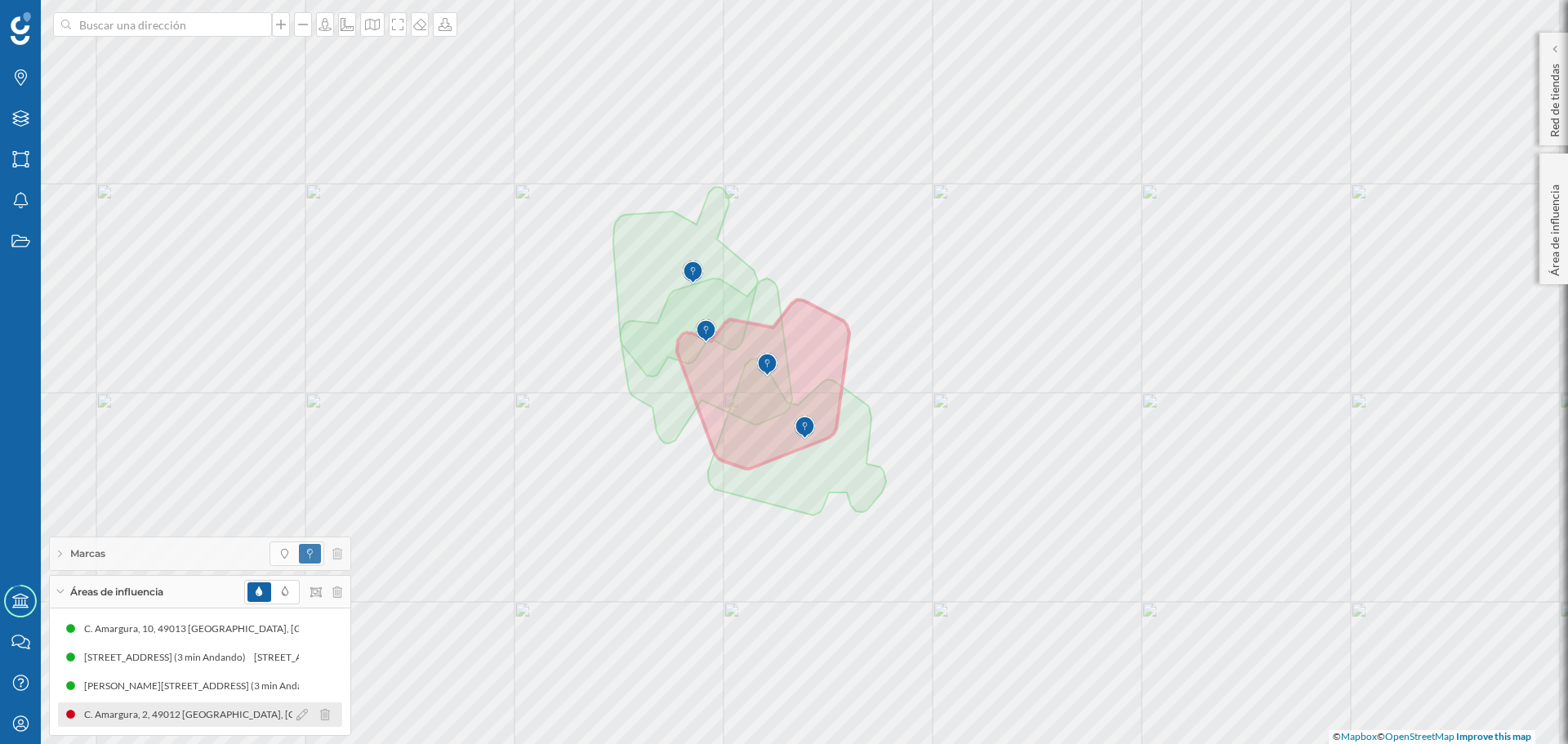
click at [326, 717] on icon at bounding box center [324, 714] width 9 height 11
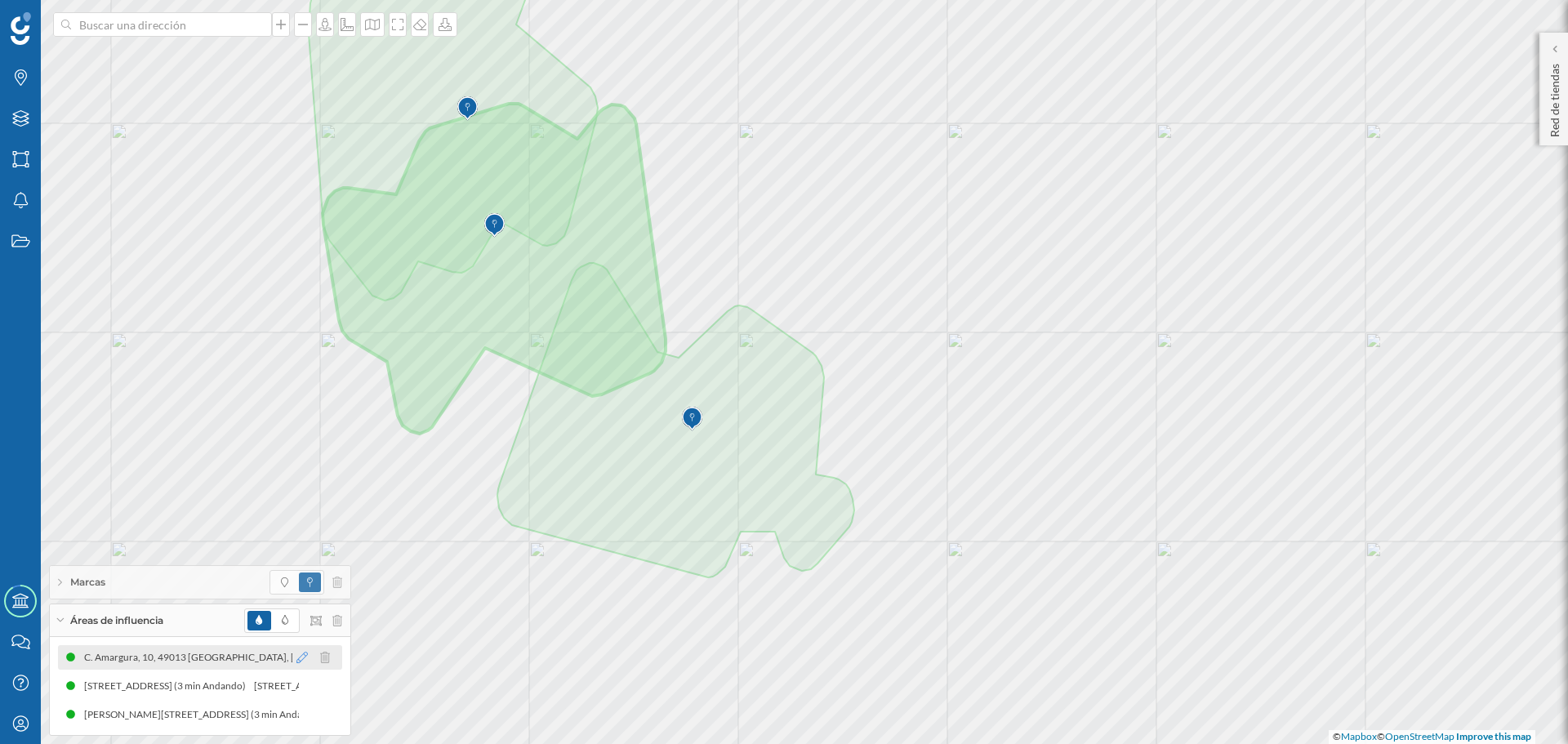
click at [298, 654] on icon at bounding box center [302, 657] width 11 height 11
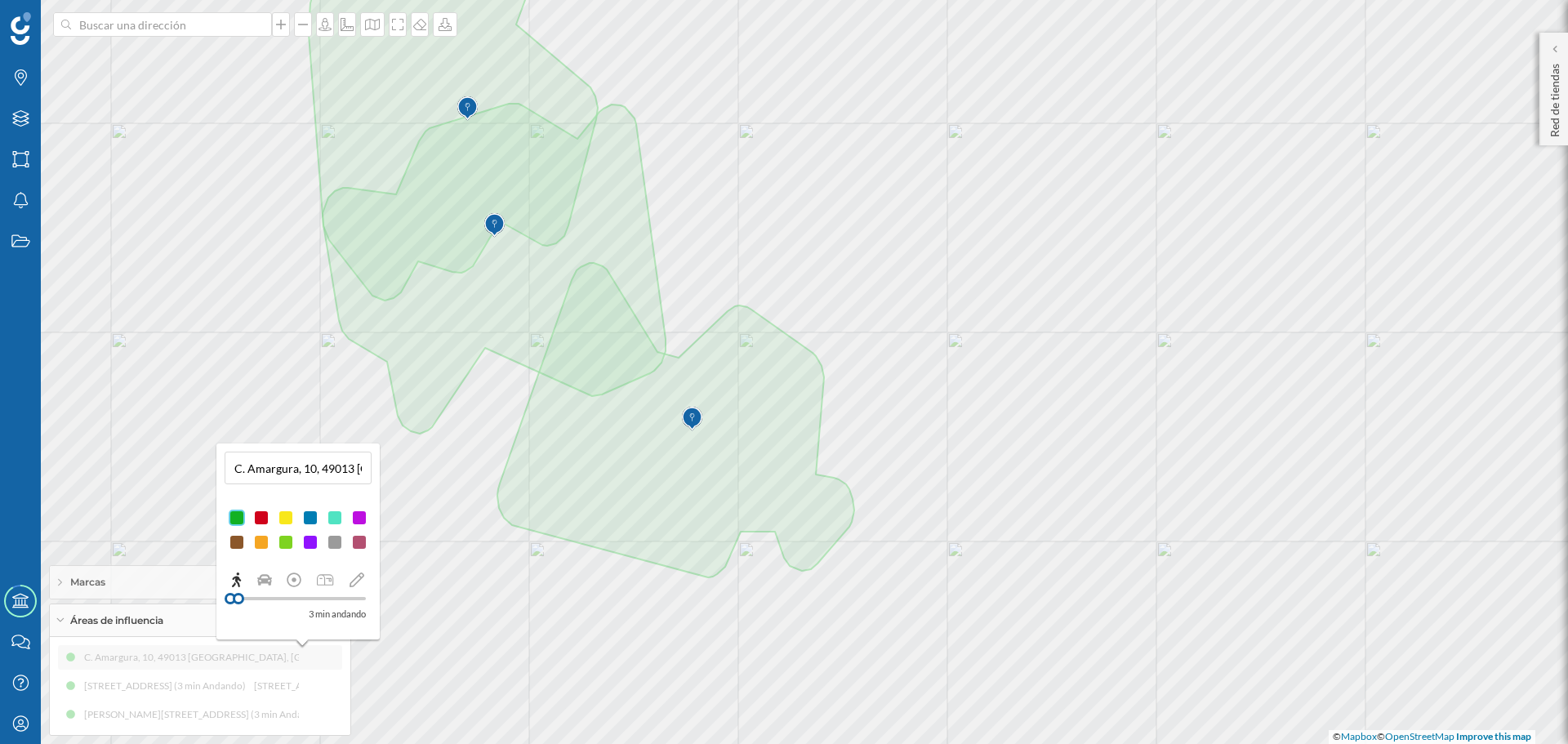
click at [356, 521] on div at bounding box center [359, 517] width 16 height 16
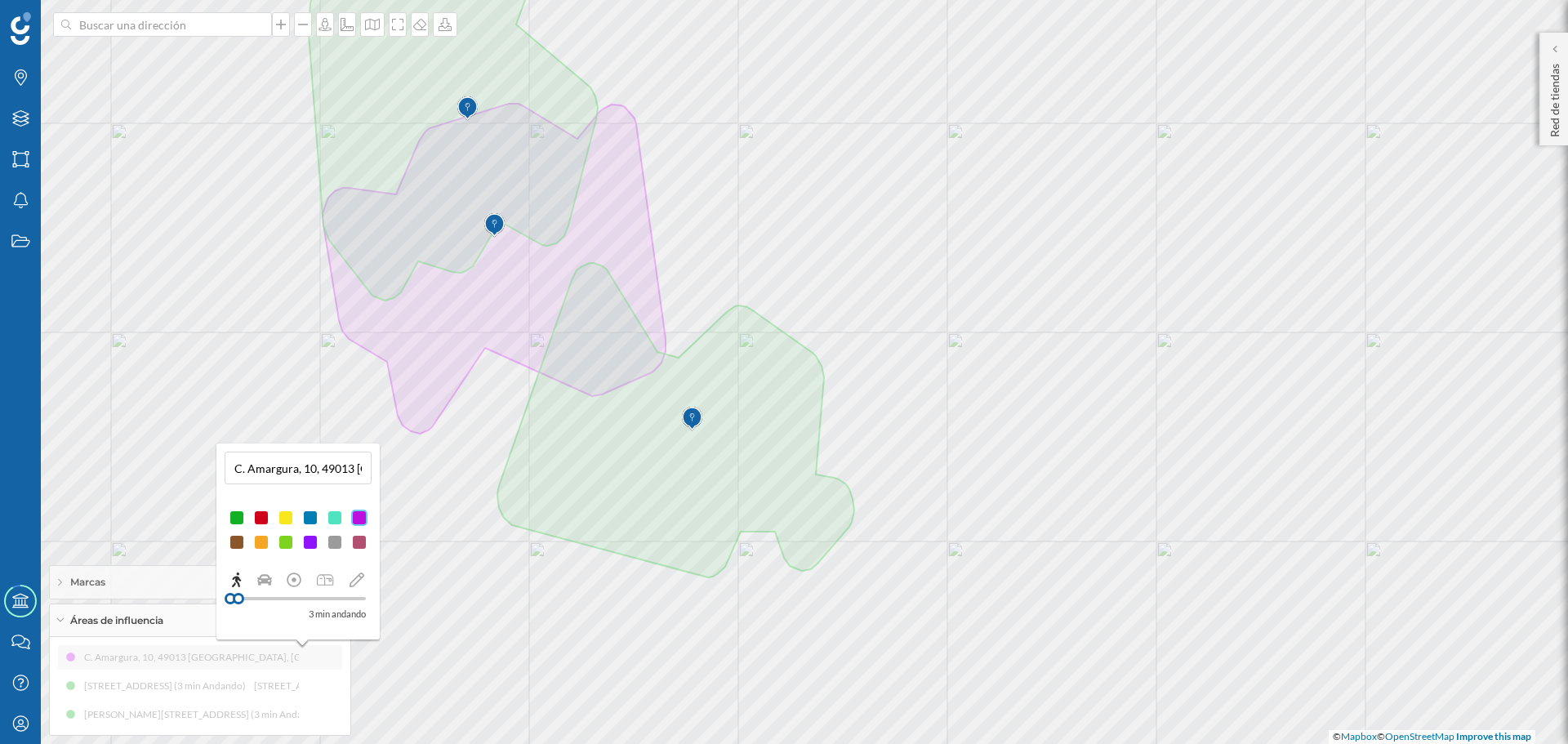
click at [278, 670] on div "C. Amargura, 10, 49013 [GEOGRAPHIC_DATA], [GEOGRAPHIC_DATA] (3 min Andando) C. …" at bounding box center [200, 687] width 284 height 82
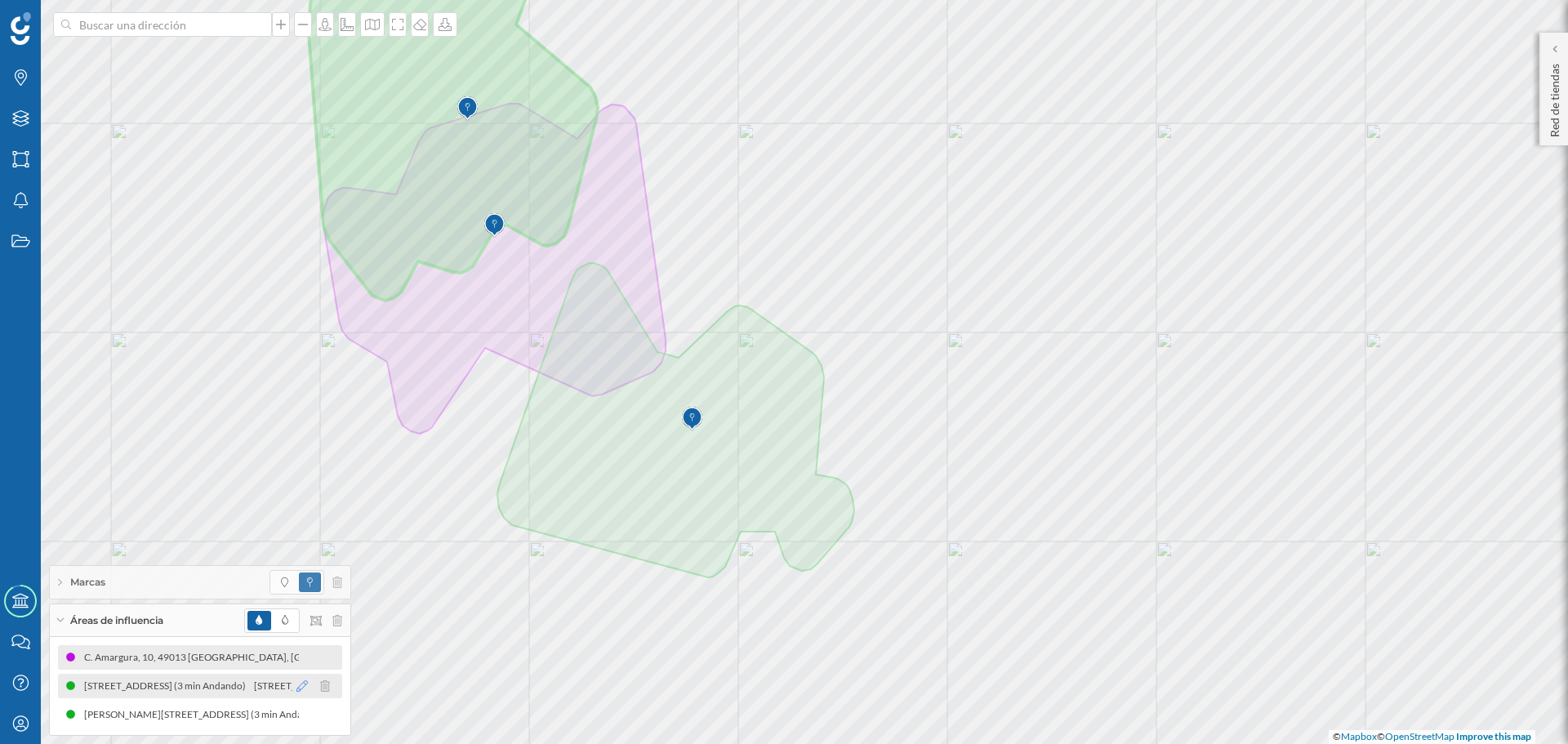
click at [302, 682] on icon at bounding box center [302, 686] width 11 height 11
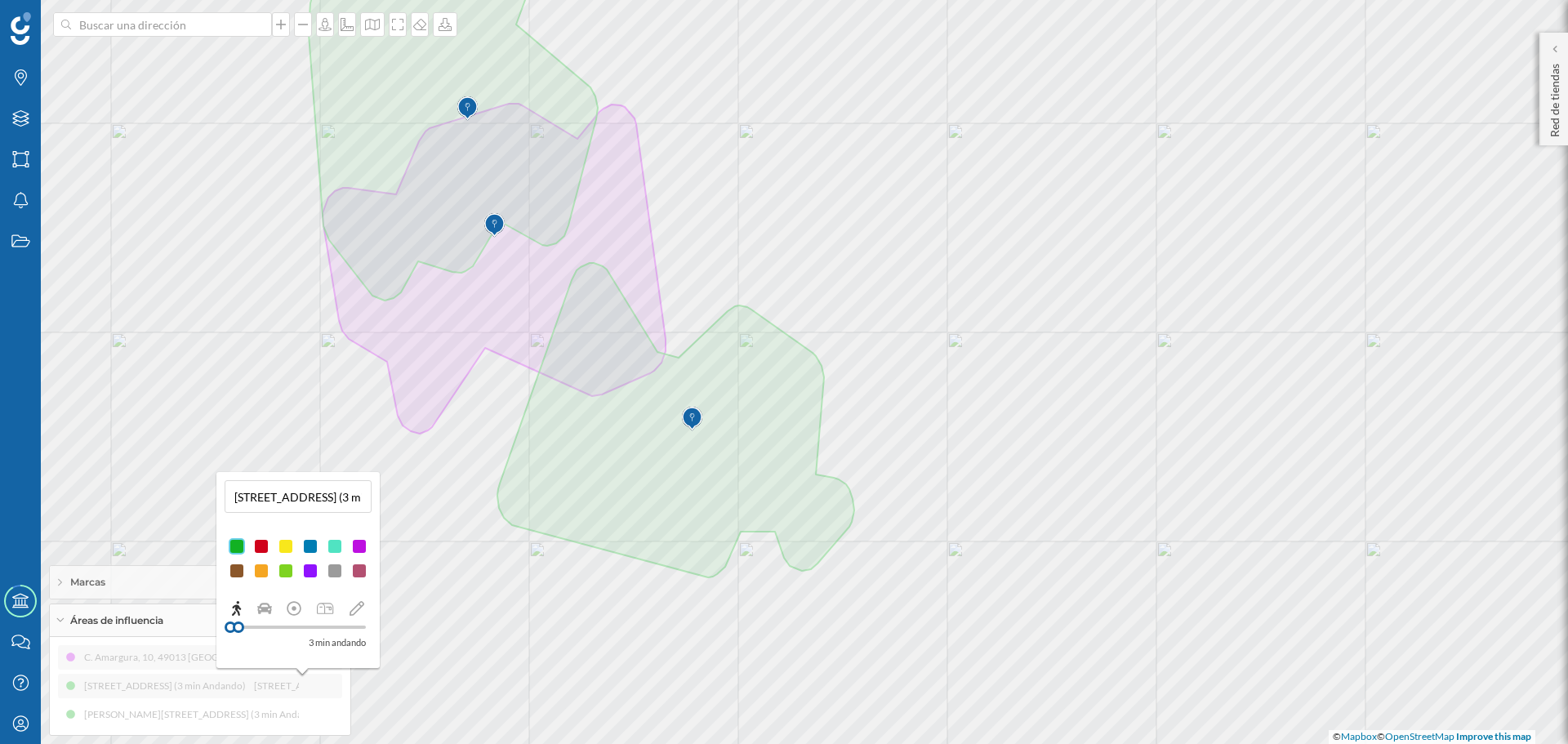
click at [265, 569] on div at bounding box center [261, 570] width 16 height 16
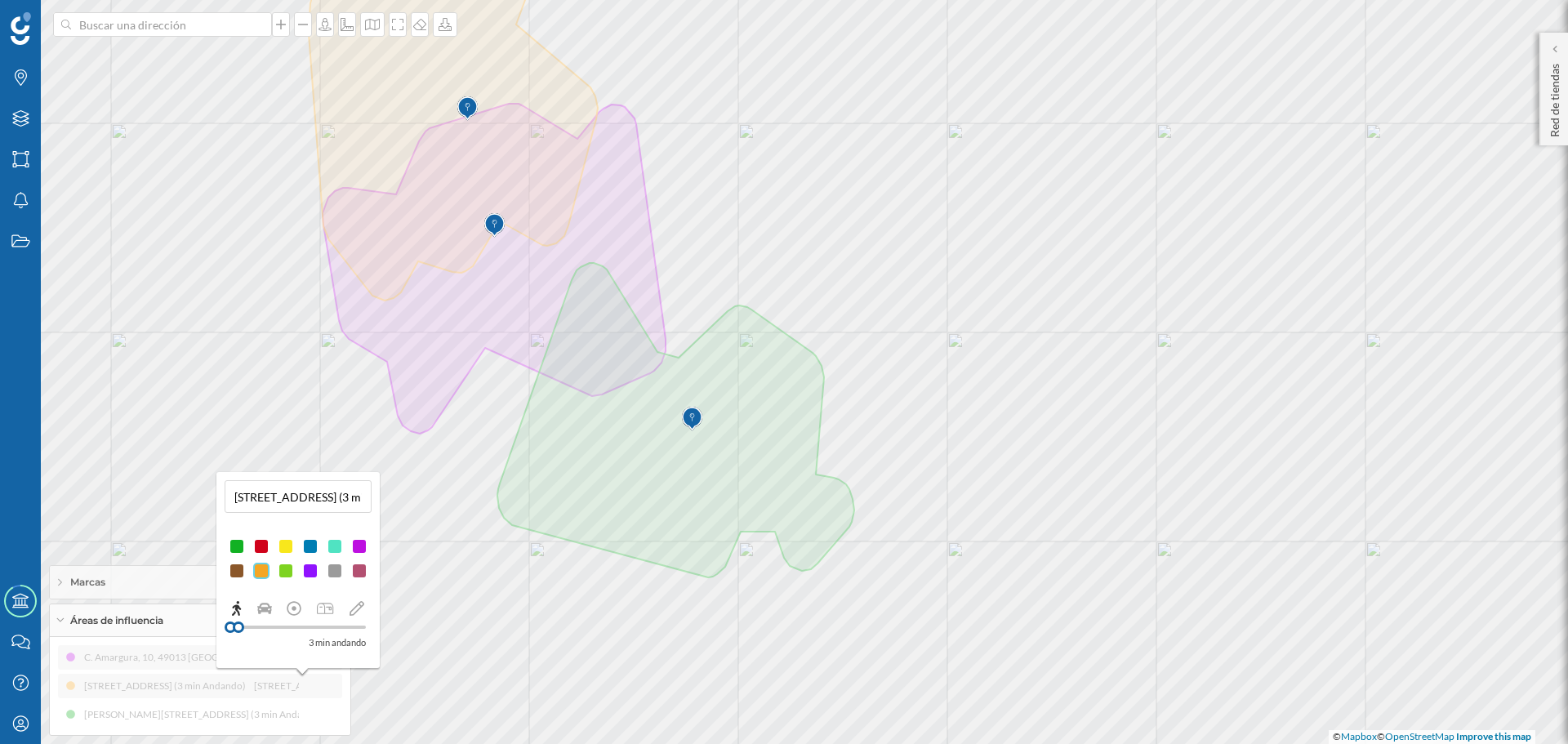
click at [266, 702] on div "C. Amargura, 10, 49013 [GEOGRAPHIC_DATA], [GEOGRAPHIC_DATA] (3 min Andando) C. …" at bounding box center [200, 687] width 284 height 82
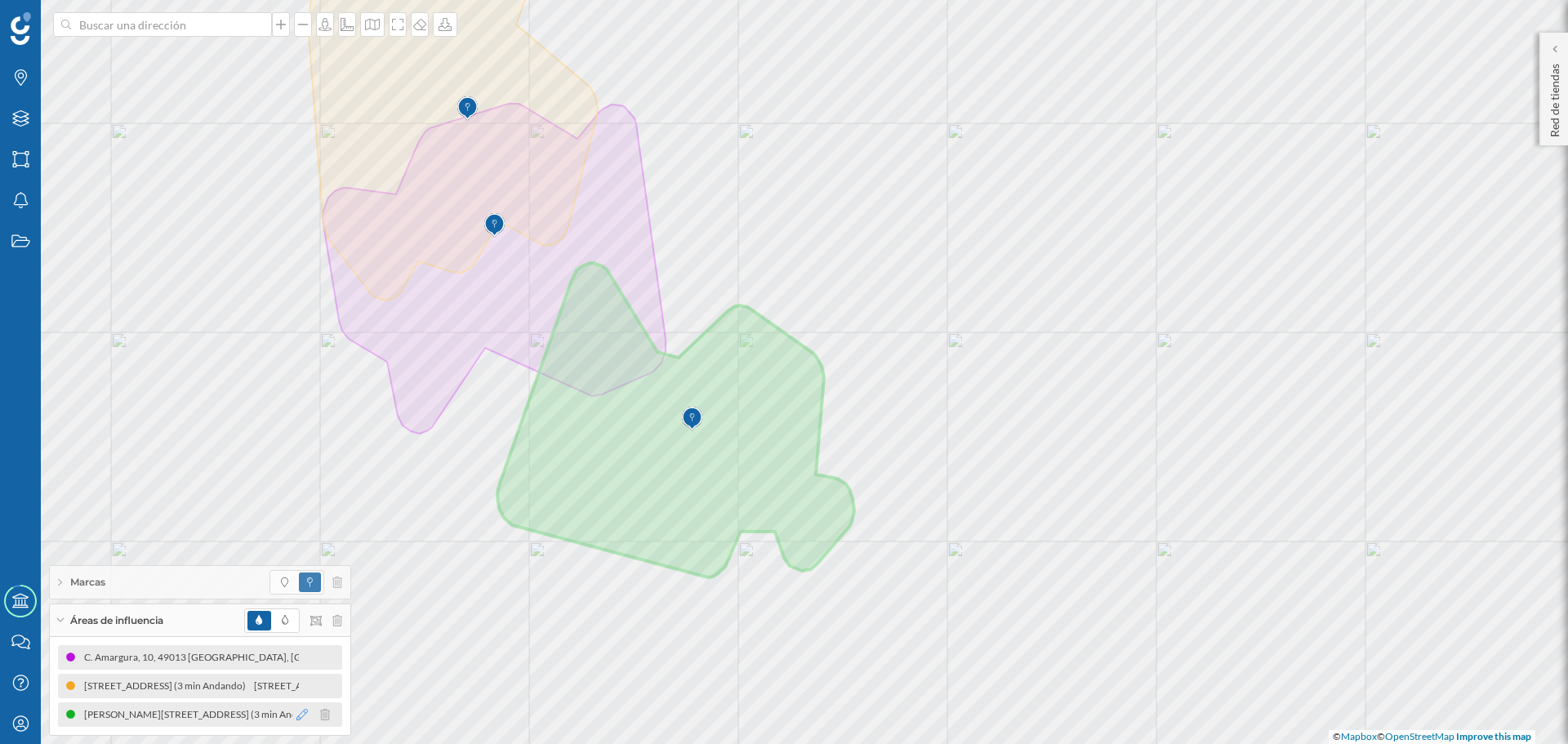
click at [307, 717] on div at bounding box center [317, 714] width 50 height 20
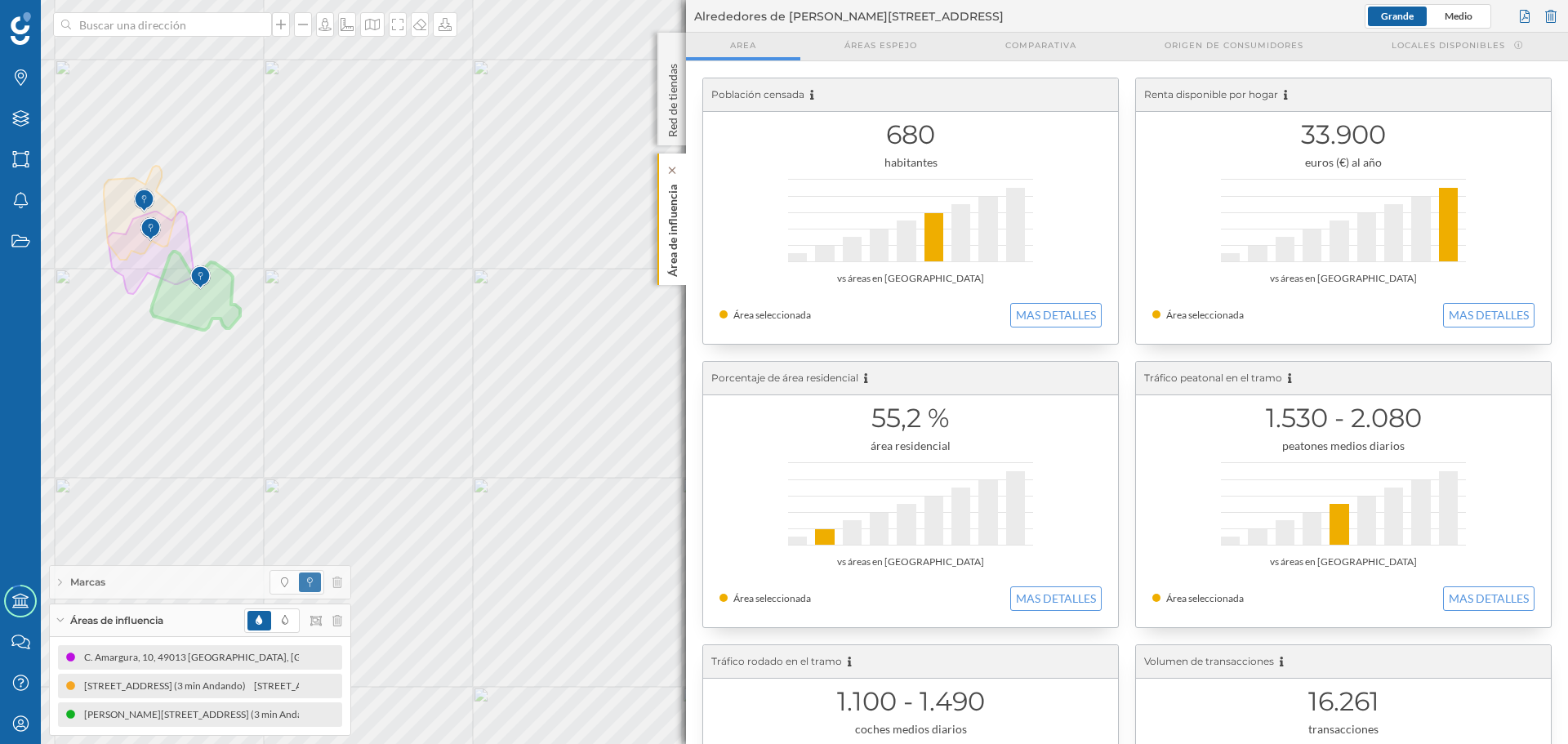
click at [667, 277] on div "Área de influencia" at bounding box center [671, 220] width 28 height 132
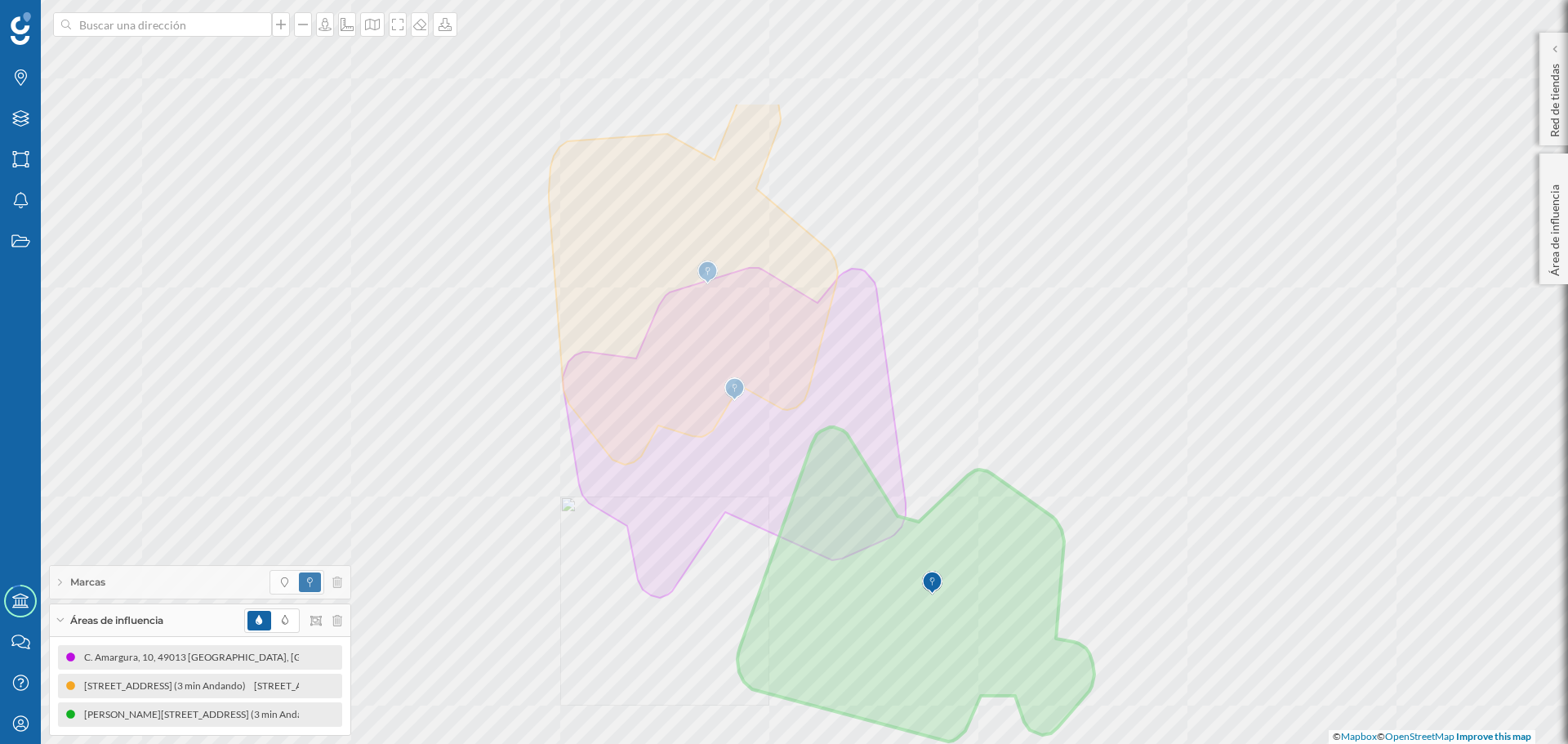
click at [757, 743] on html "Marcas Capas Áreas Notificaciones Estados Academy Contacta con nosotros Centro …" at bounding box center [784, 372] width 1568 height 744
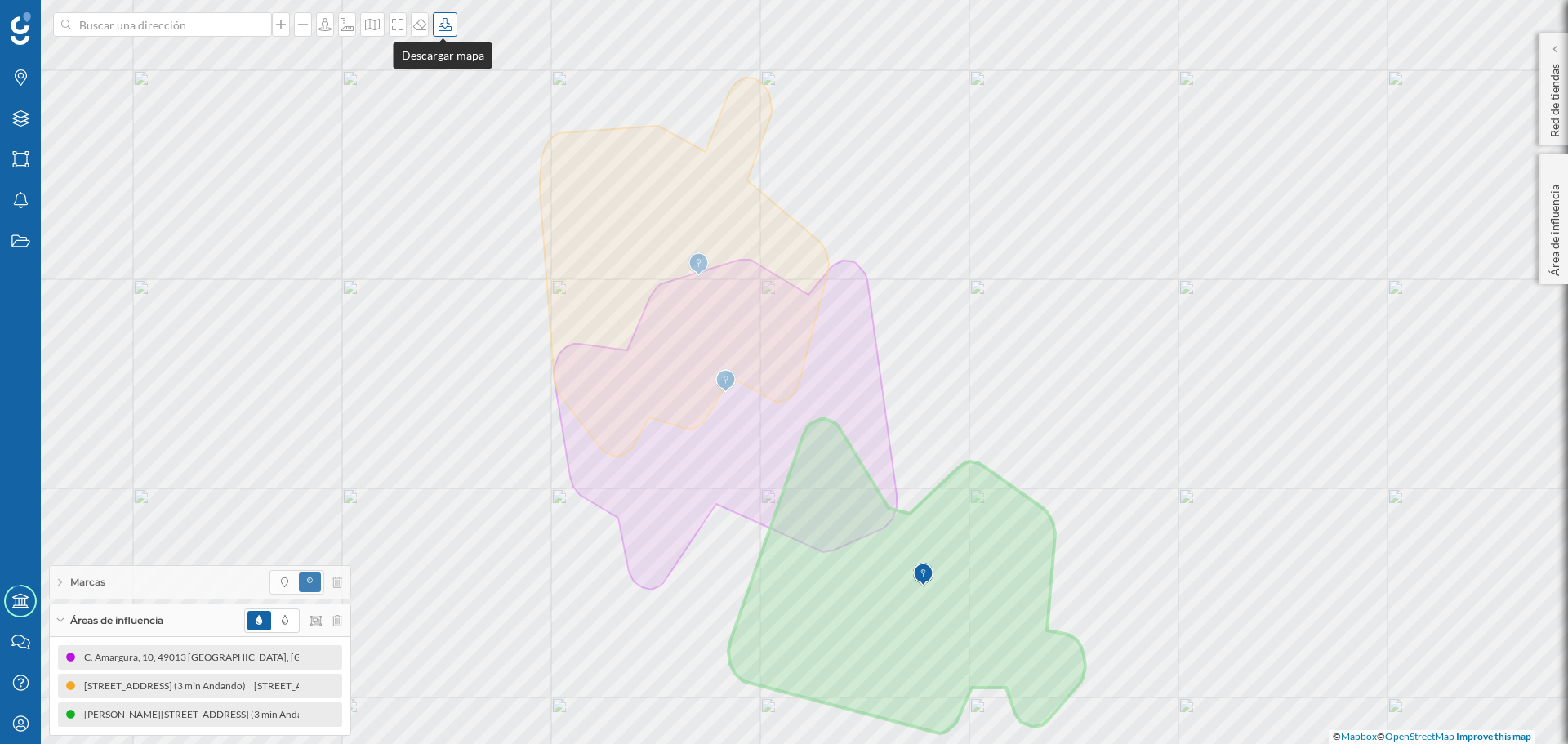
click at [437, 32] on div at bounding box center [445, 24] width 25 height 25
click at [457, 118] on div "Descargar sin leyenda" at bounding box center [496, 120] width 115 height 17
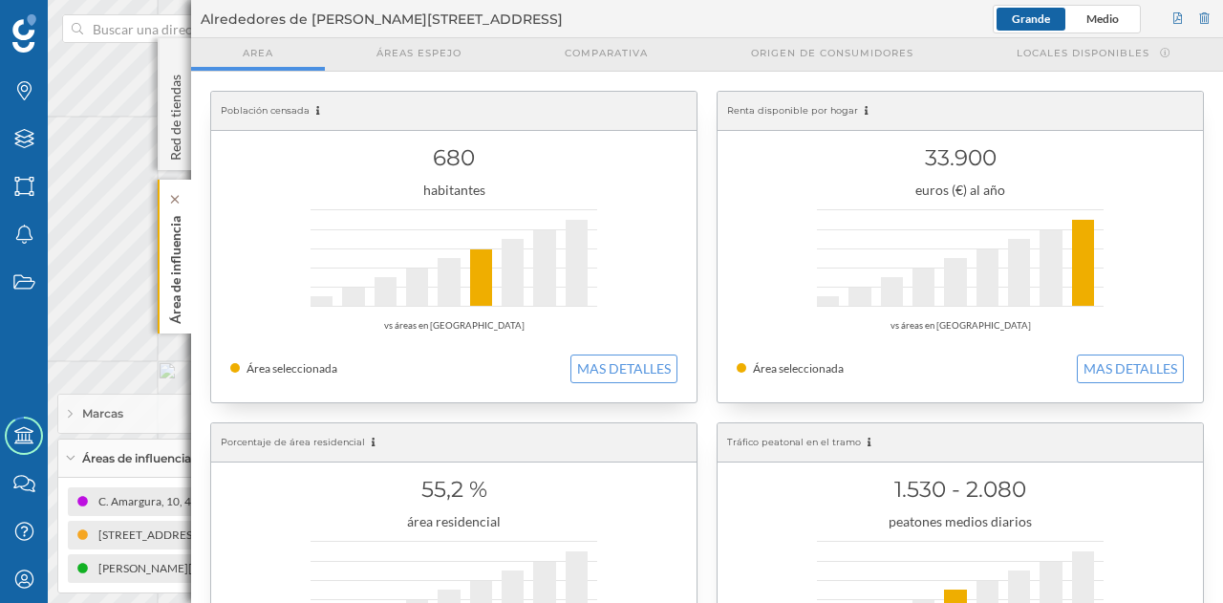
click at [186, 278] on div "Área de influencia" at bounding box center [174, 257] width 33 height 154
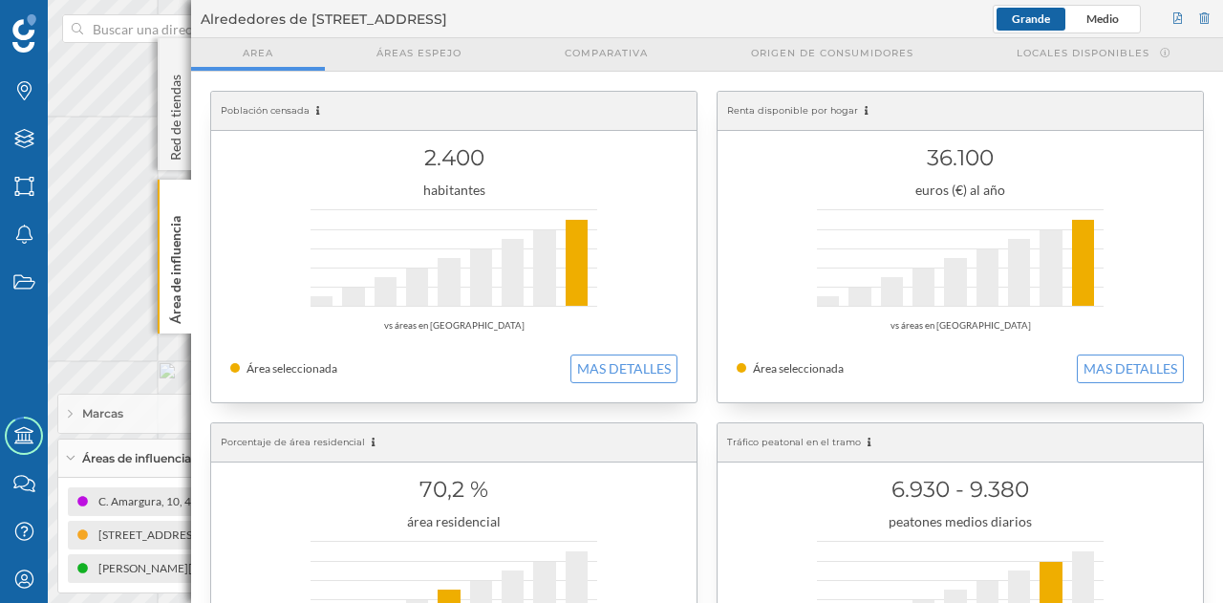
click at [139, 504] on div "C. Amargura, 10, 49013 [GEOGRAPHIC_DATA], [GEOGRAPHIC_DATA] (3 min Andando)" at bounding box center [271, 501] width 453 height 19
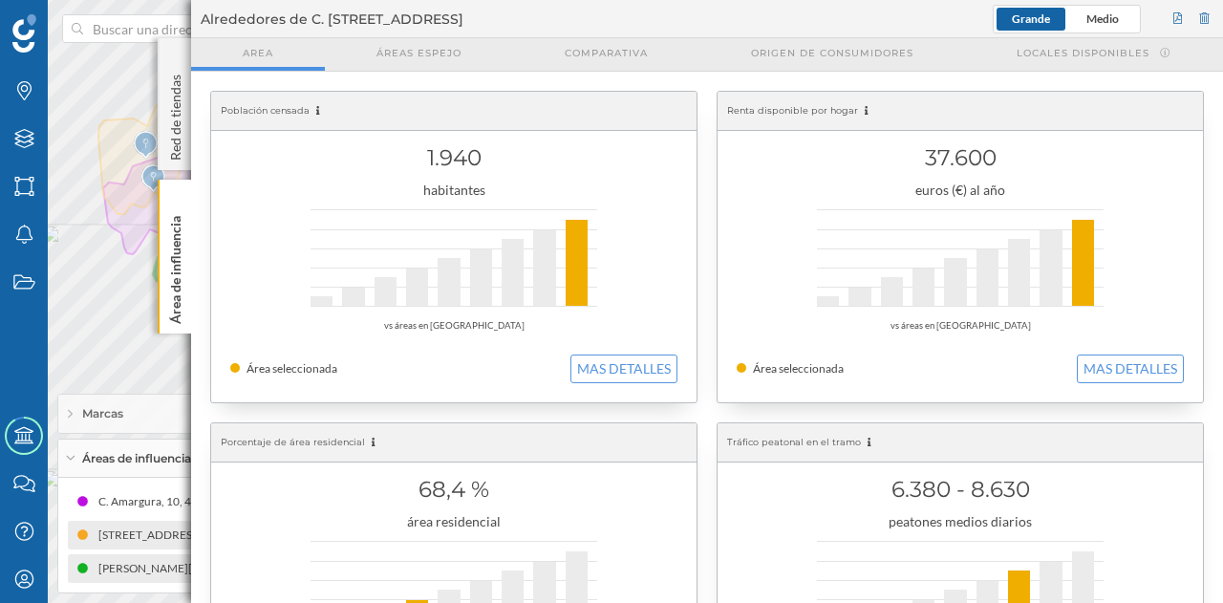
click at [126, 574] on div "[PERSON_NAME][STREET_ADDRESS] (3 min Andando)" at bounding box center [81, 568] width 288 height 19
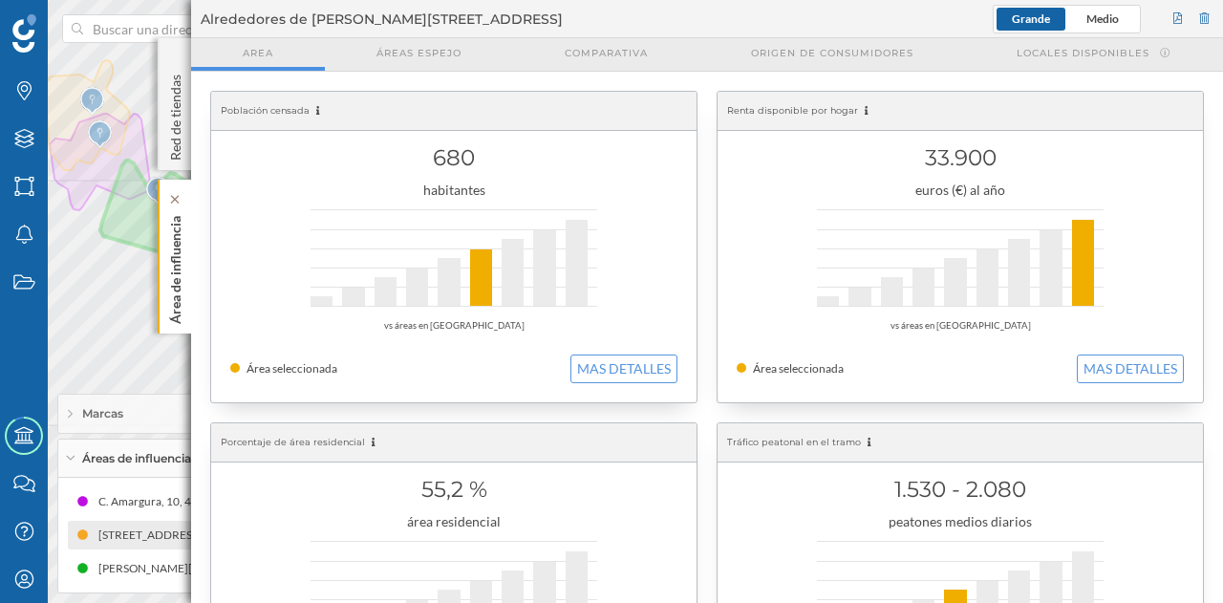
click at [166, 270] on p "Área de influencia" at bounding box center [175, 266] width 19 height 116
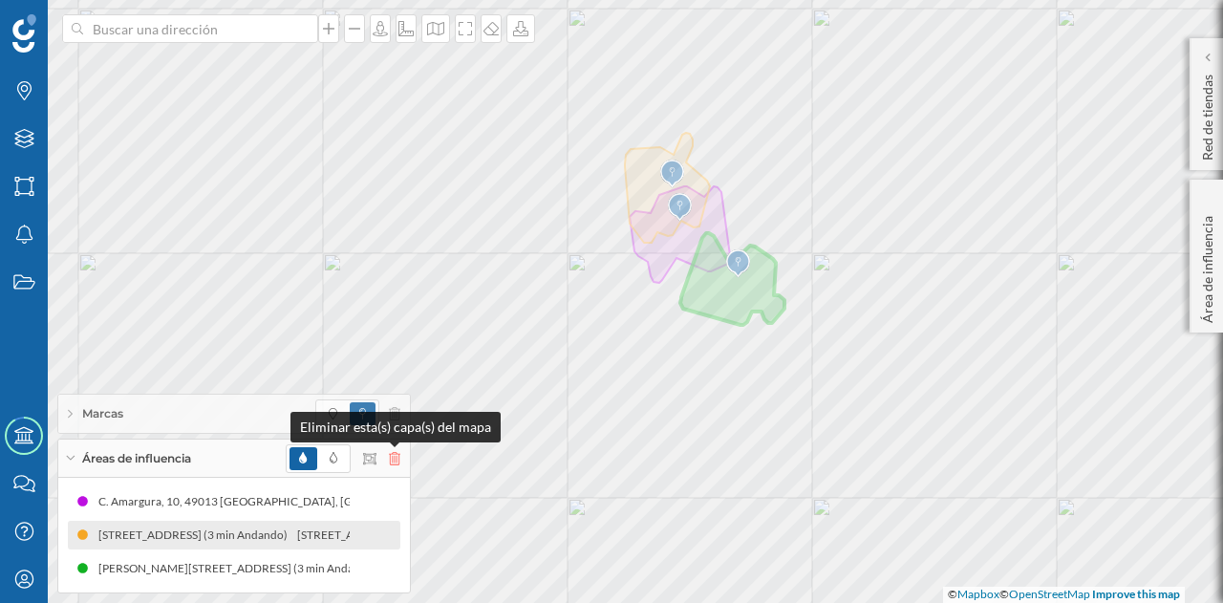
click at [389, 461] on icon at bounding box center [394, 458] width 11 height 13
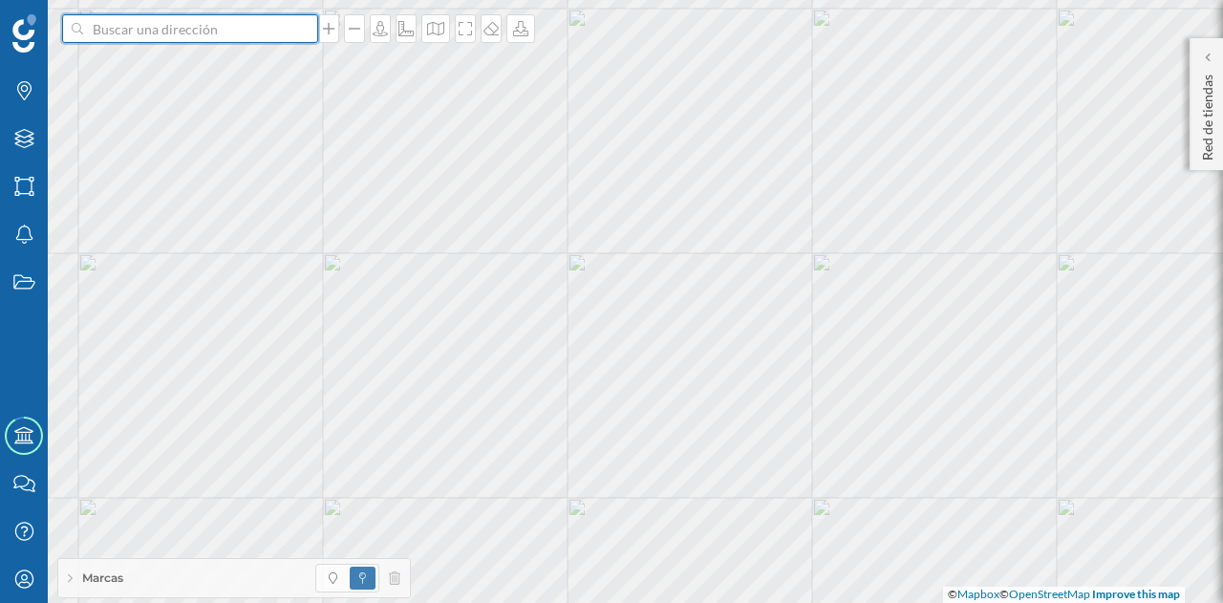
click at [218, 38] on input at bounding box center [190, 28] width 214 height 29
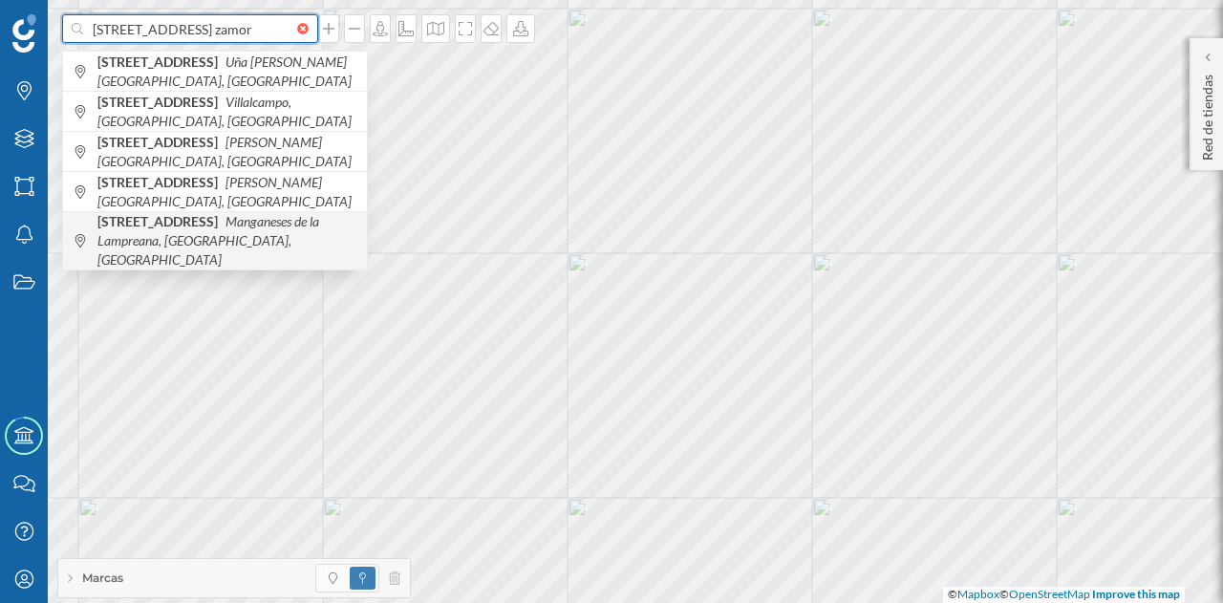
type input "[STREET_ADDRESS] [PERSON_NAME]"
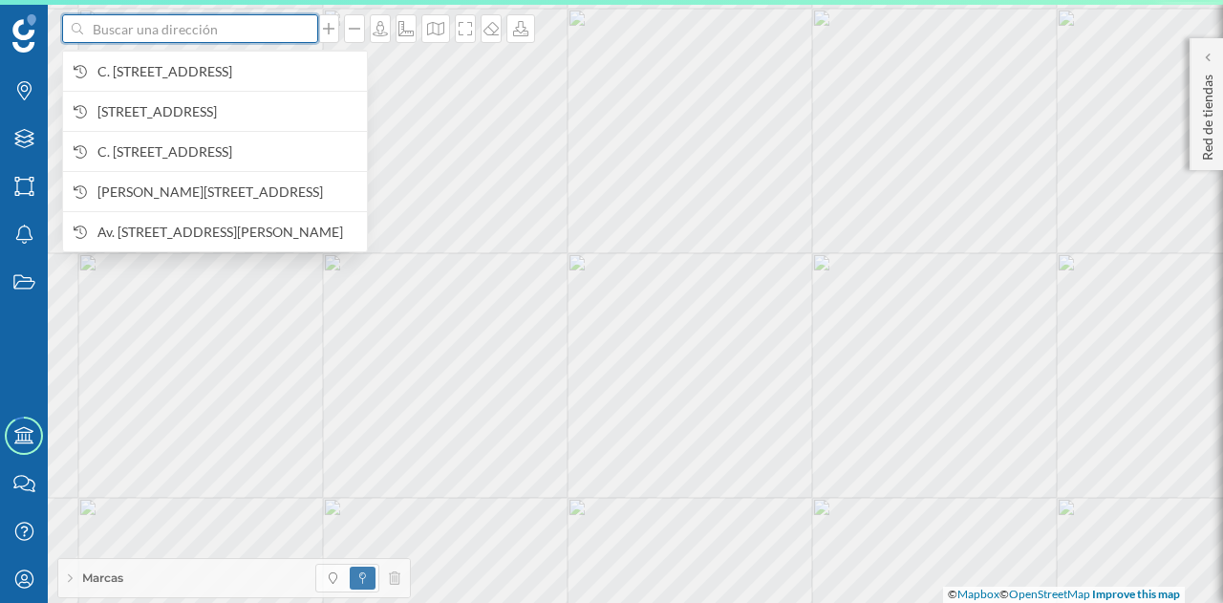
click at [308, 31] on div at bounding box center [307, 28] width 21 height 11
click at [297, 31] on input at bounding box center [190, 28] width 214 height 29
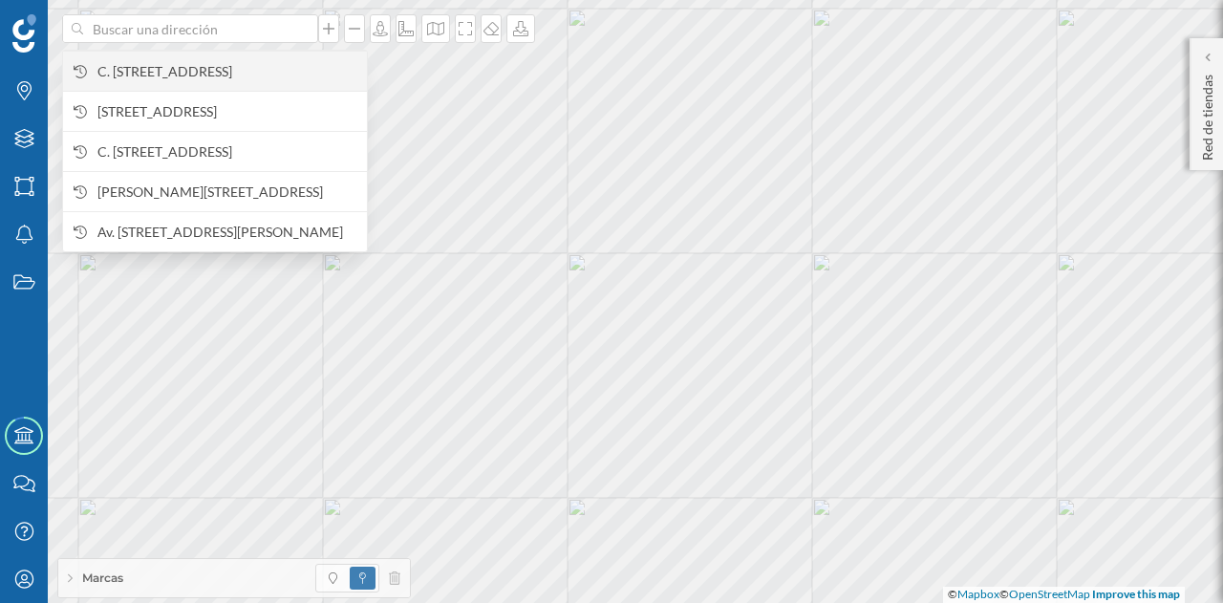
click at [223, 77] on span "C. [STREET_ADDRESS]" at bounding box center [227, 71] width 260 height 19
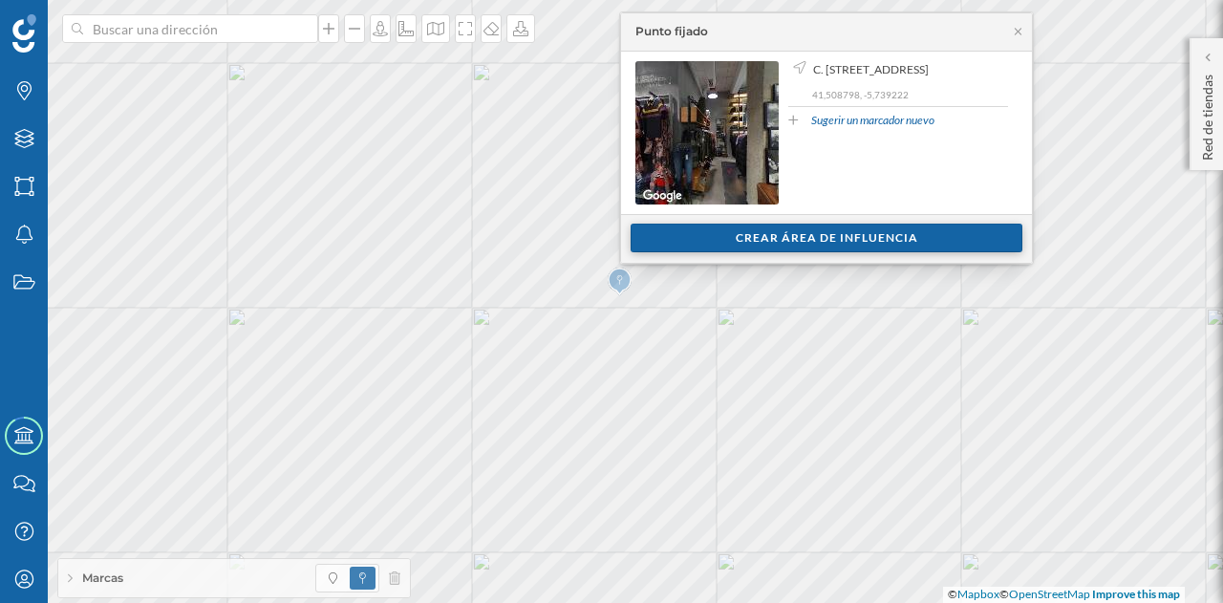
click at [811, 229] on div "Crear área de influencia" at bounding box center [826, 238] width 392 height 29
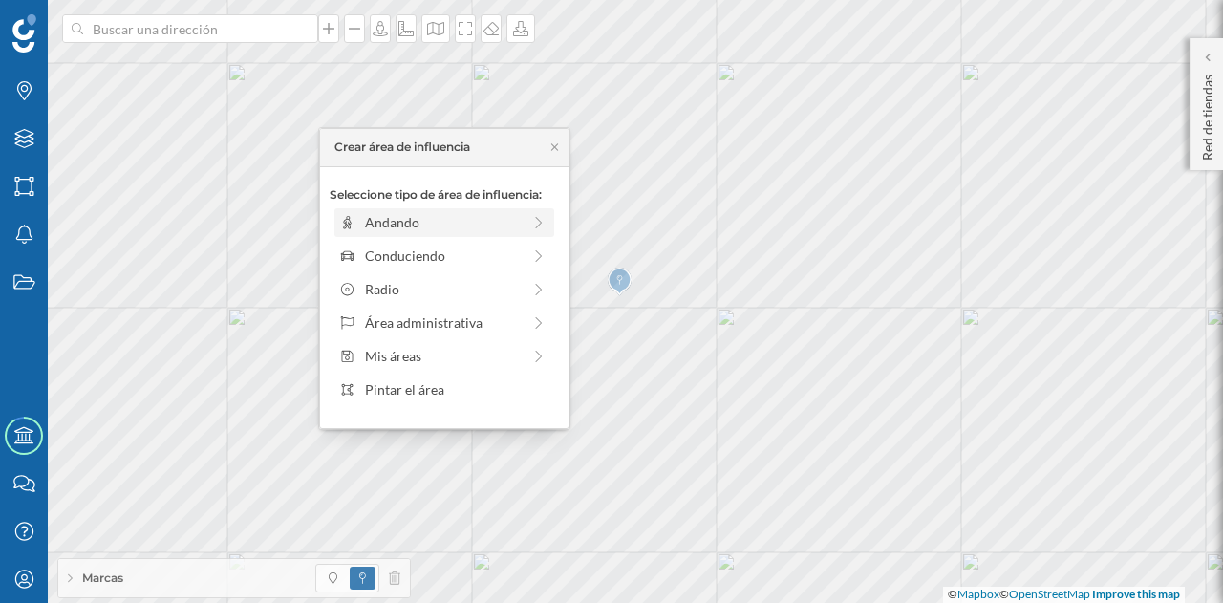
click at [491, 224] on div "Andando" at bounding box center [443, 222] width 156 height 20
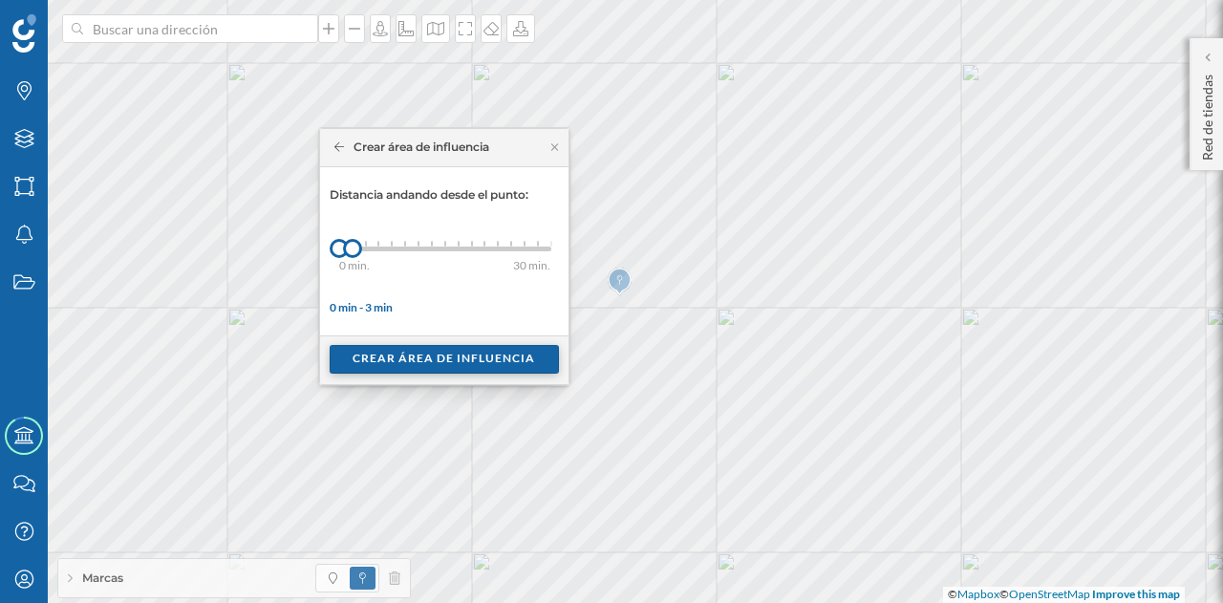
click at [403, 366] on div "Crear área de influencia" at bounding box center [444, 359] width 229 height 29
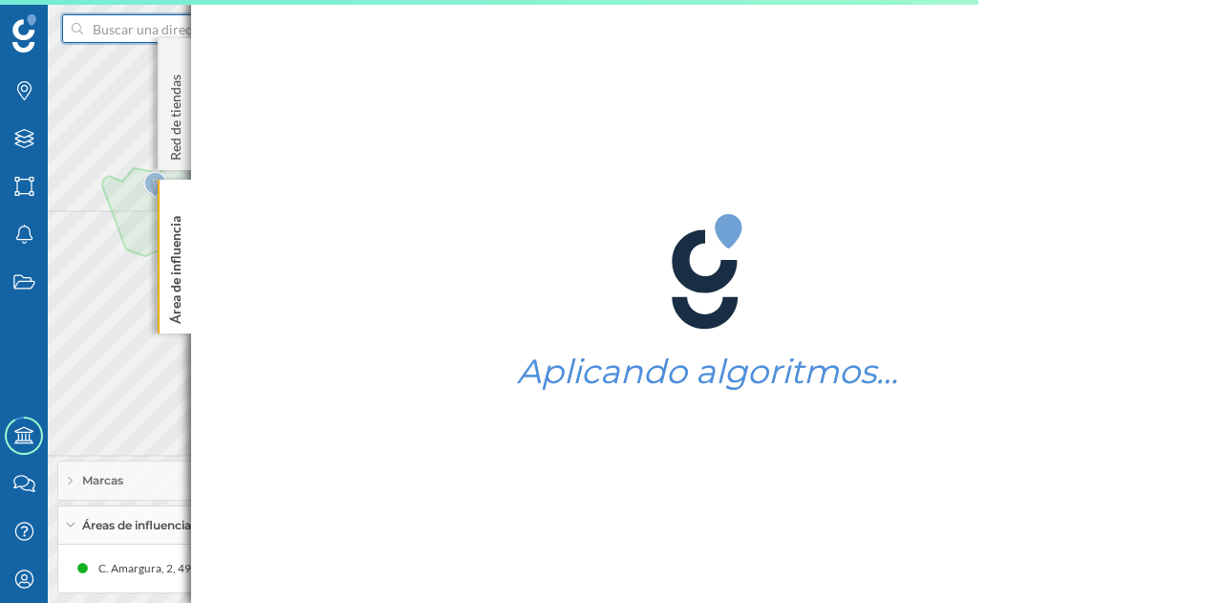
click at [189, 33] on input at bounding box center [190, 28] width 214 height 29
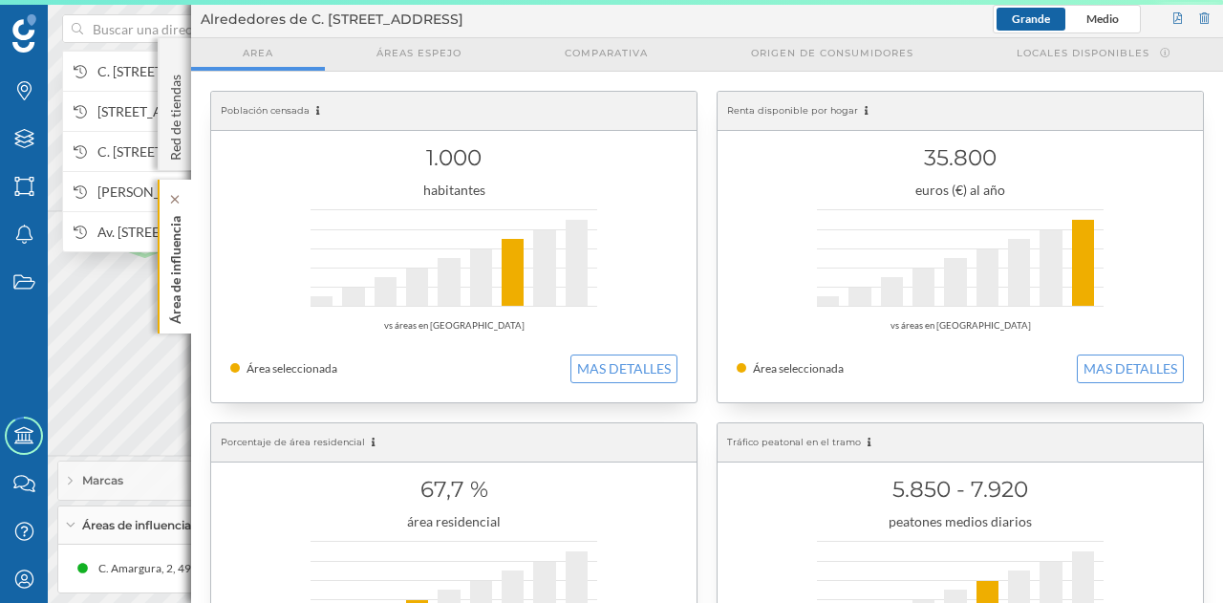
click at [184, 219] on p "Área de influencia" at bounding box center [175, 266] width 19 height 116
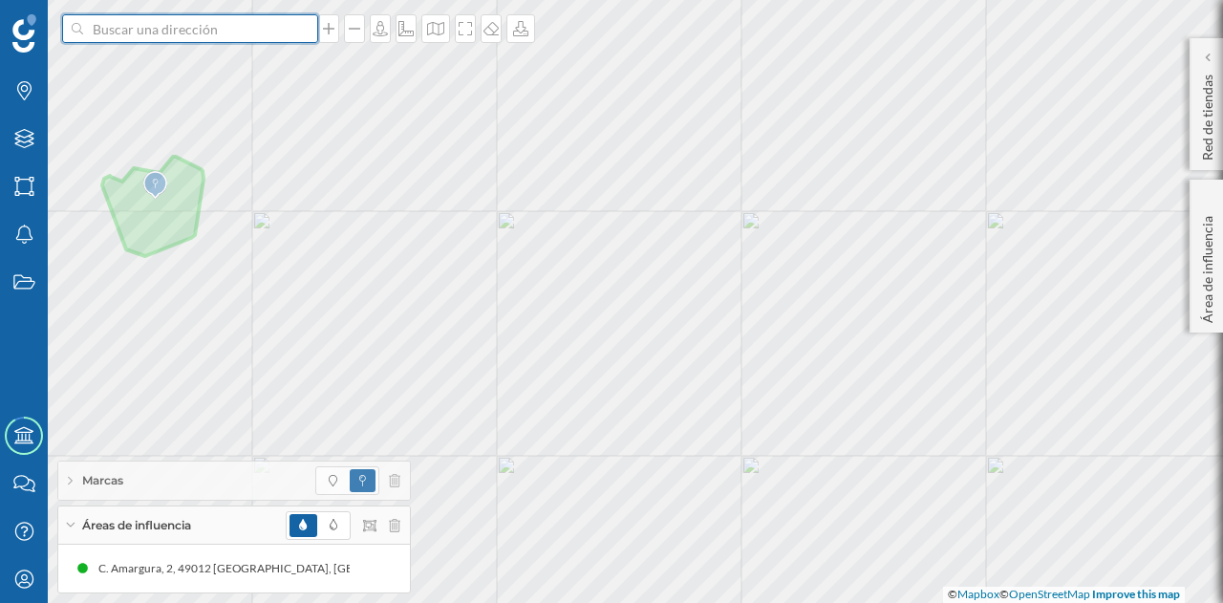
click at [172, 34] on input at bounding box center [190, 28] width 214 height 29
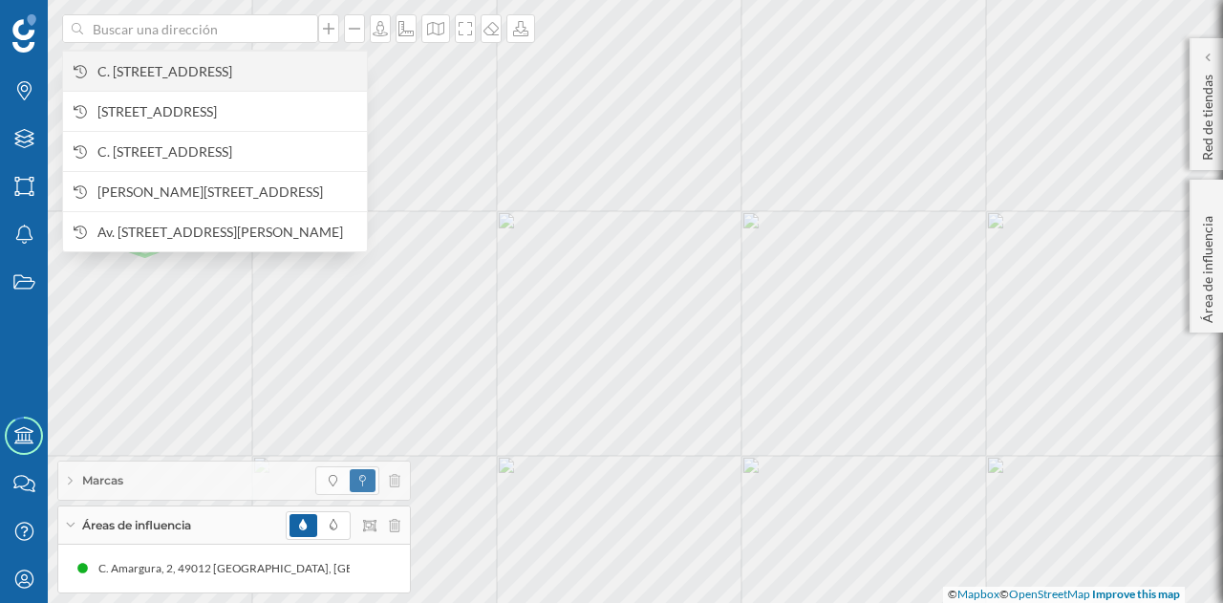
click at [195, 76] on span "C. [STREET_ADDRESS]" at bounding box center [227, 71] width 260 height 19
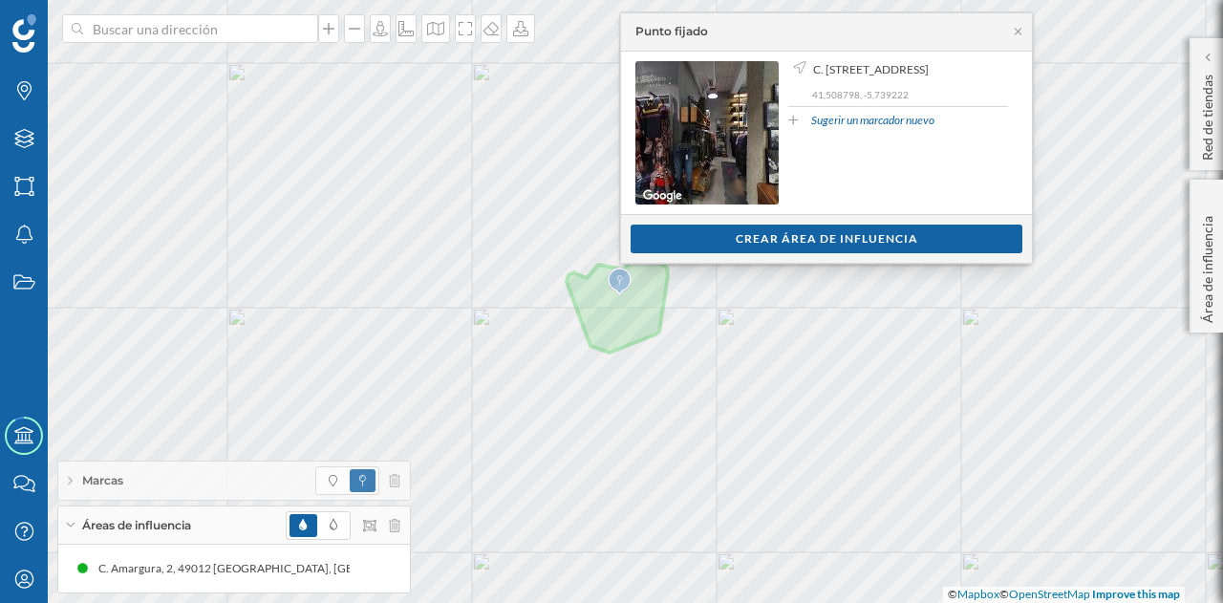
click at [1024, 32] on div "Punto fijado" at bounding box center [826, 32] width 411 height 38
click at [1015, 33] on icon at bounding box center [1018, 31] width 14 height 11
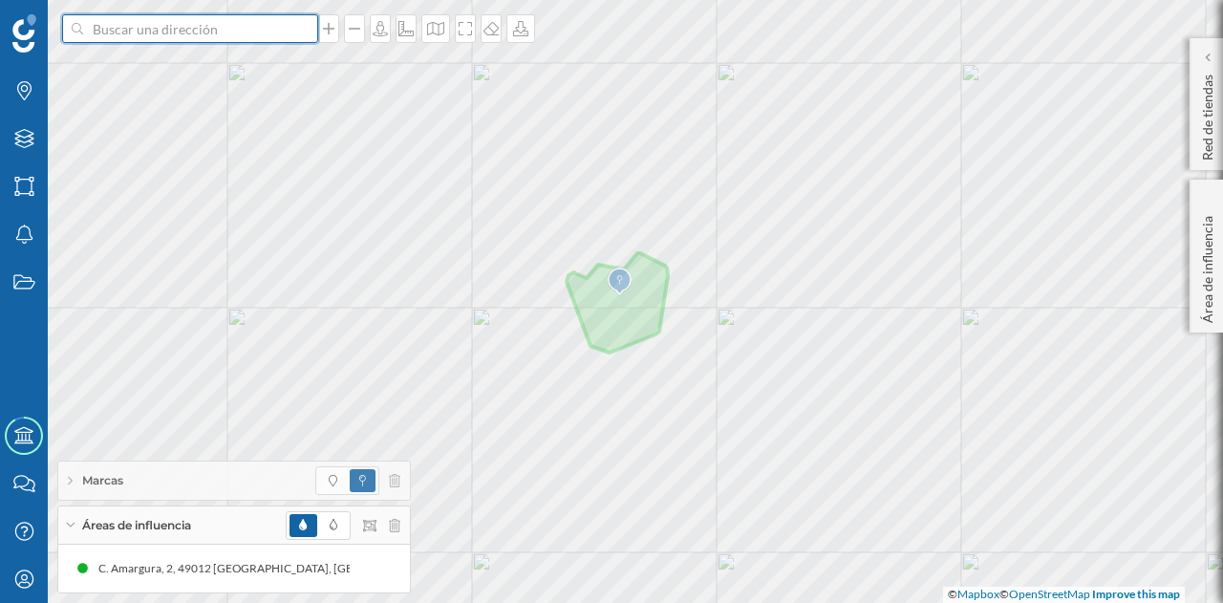
click at [174, 36] on input at bounding box center [190, 28] width 214 height 29
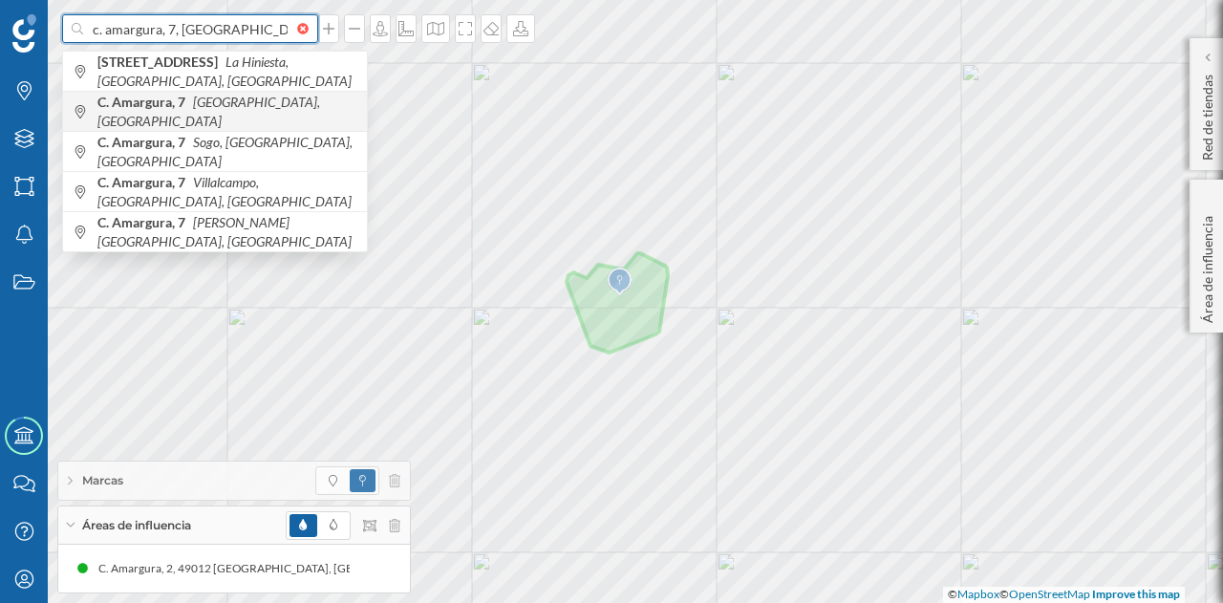
type input "c. amargura, 7, [GEOGRAPHIC_DATA]"
click at [201, 110] on icon "[GEOGRAPHIC_DATA], [GEOGRAPHIC_DATA]" at bounding box center [208, 111] width 223 height 35
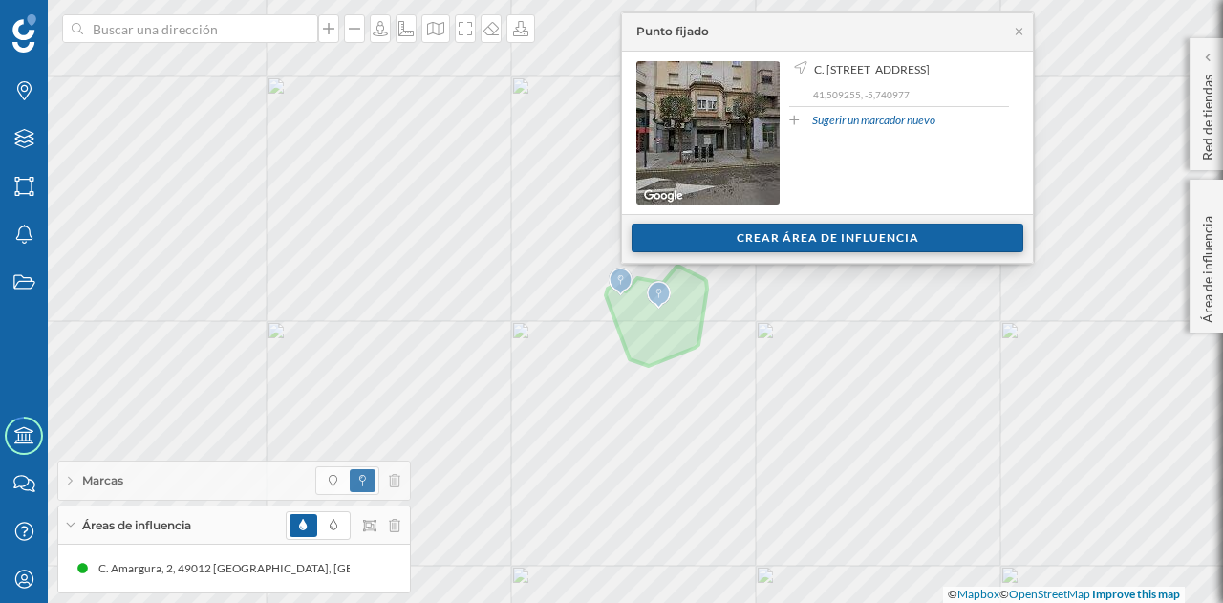
click at [665, 236] on div "Crear área de influencia" at bounding box center [827, 238] width 392 height 29
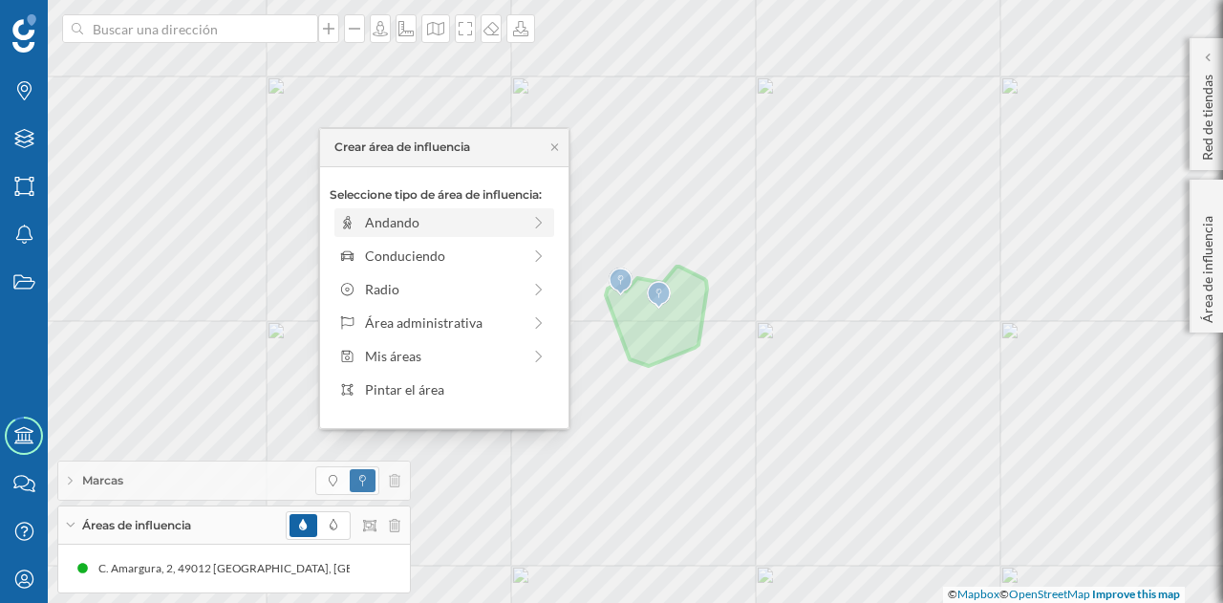
click at [442, 221] on div "Andando" at bounding box center [443, 222] width 156 height 20
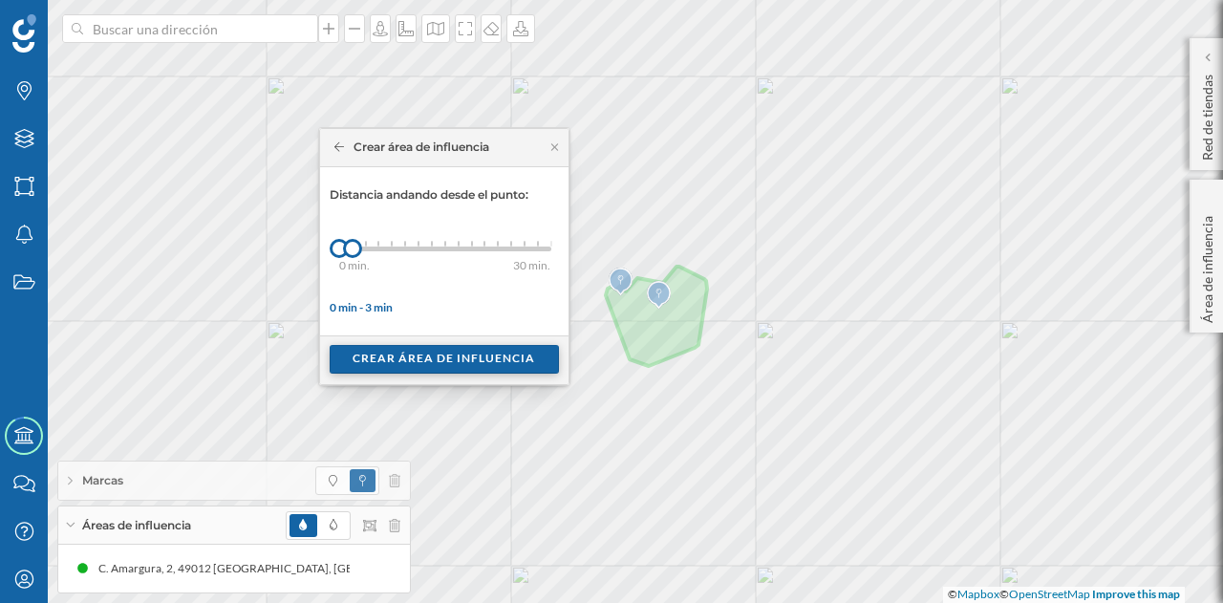
click at [392, 354] on div "Crear área de influencia" at bounding box center [444, 359] width 229 height 29
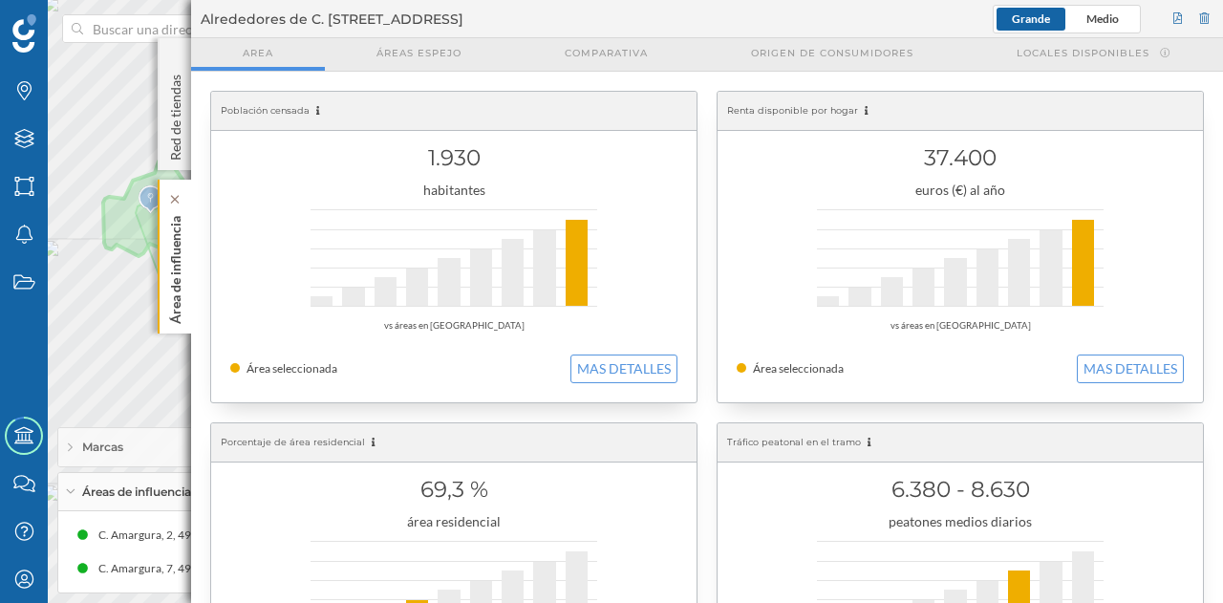
click at [178, 240] on p "Área de influencia" at bounding box center [175, 266] width 19 height 116
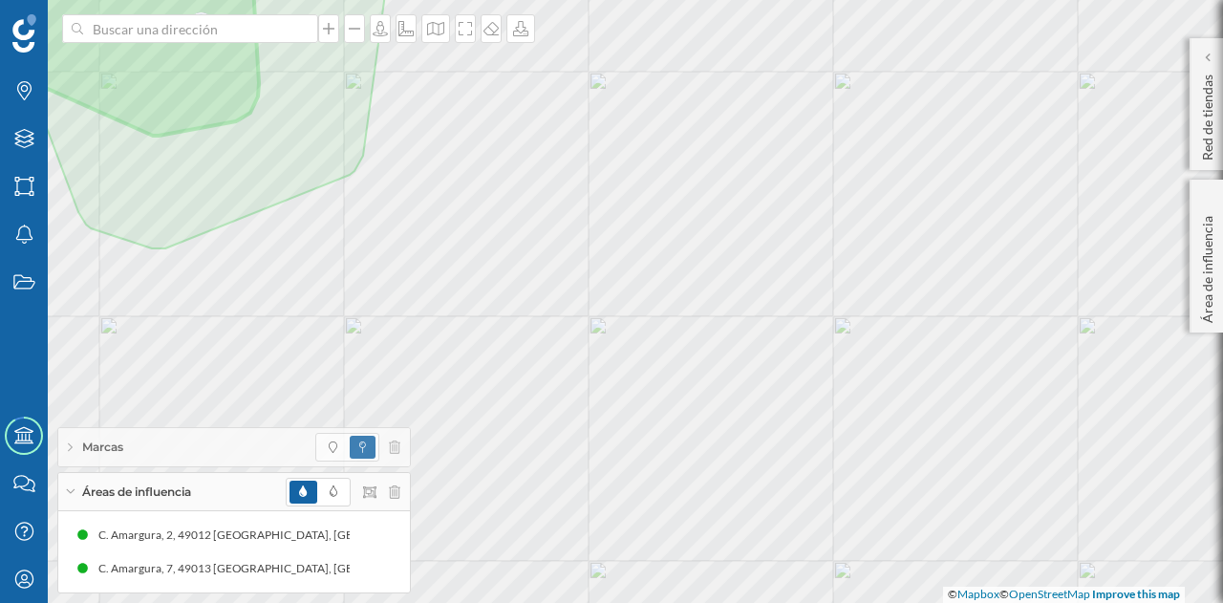
click at [343, 433] on div "Marcas" at bounding box center [234, 447] width 352 height 38
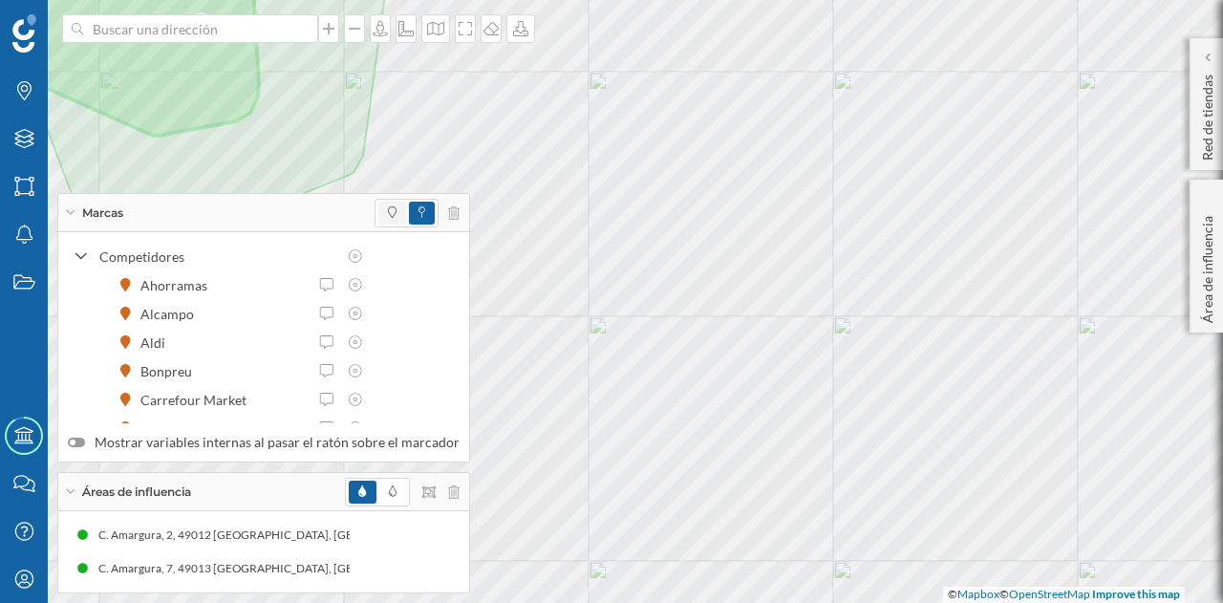
click at [378, 209] on span at bounding box center [392, 213] width 28 height 23
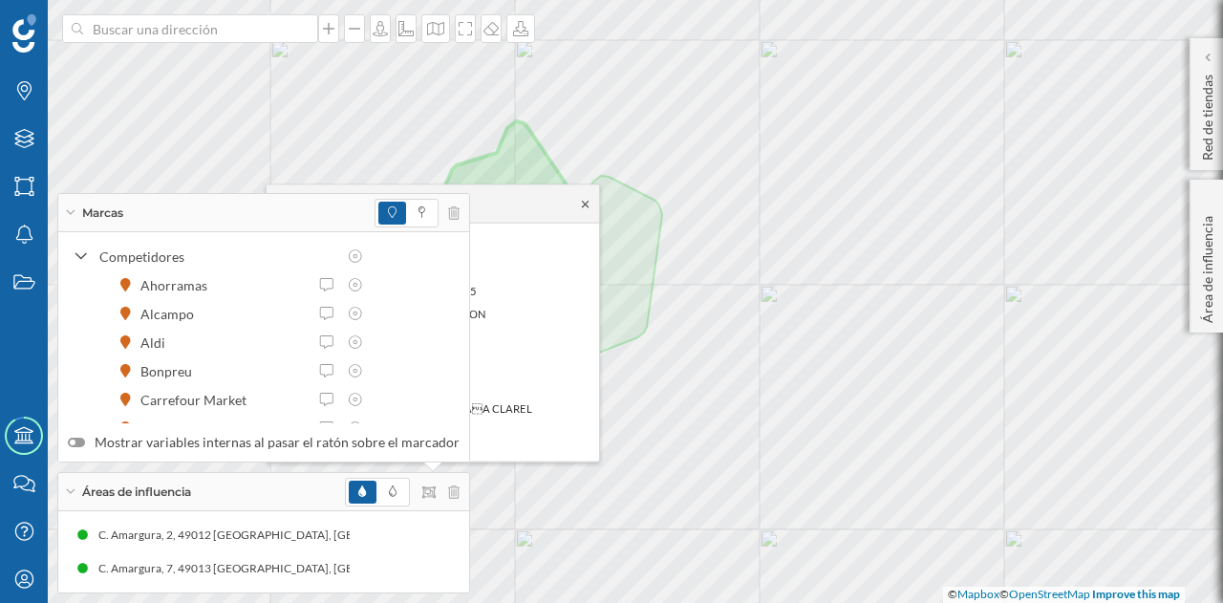
click at [586, 199] on icon at bounding box center [585, 203] width 14 height 11
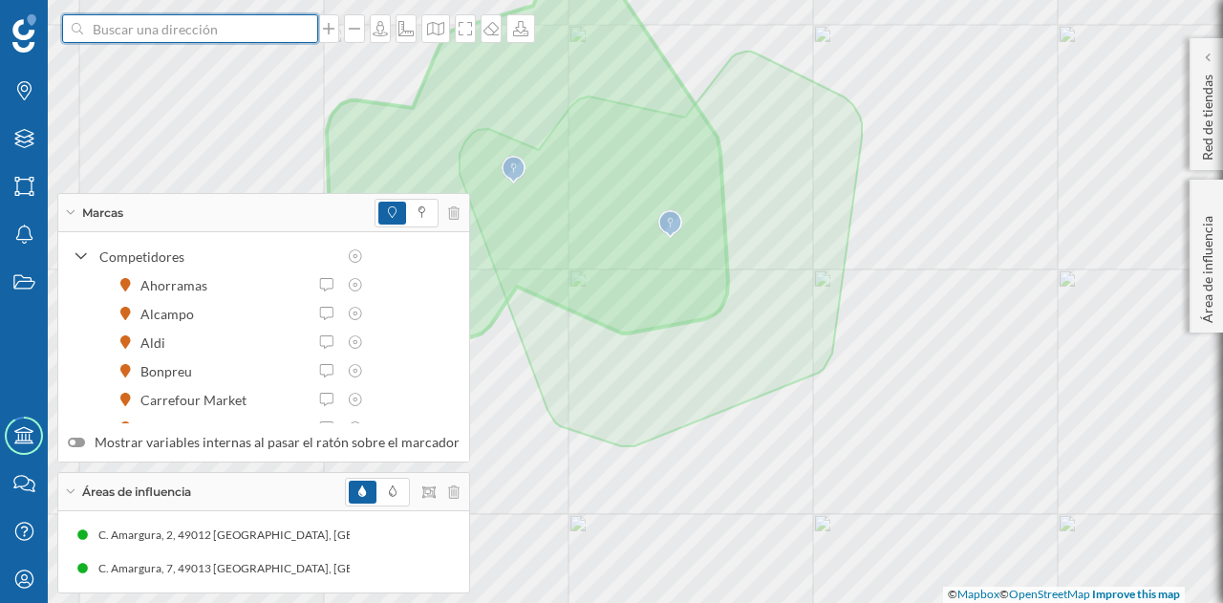
click at [162, 25] on input at bounding box center [190, 28] width 214 height 29
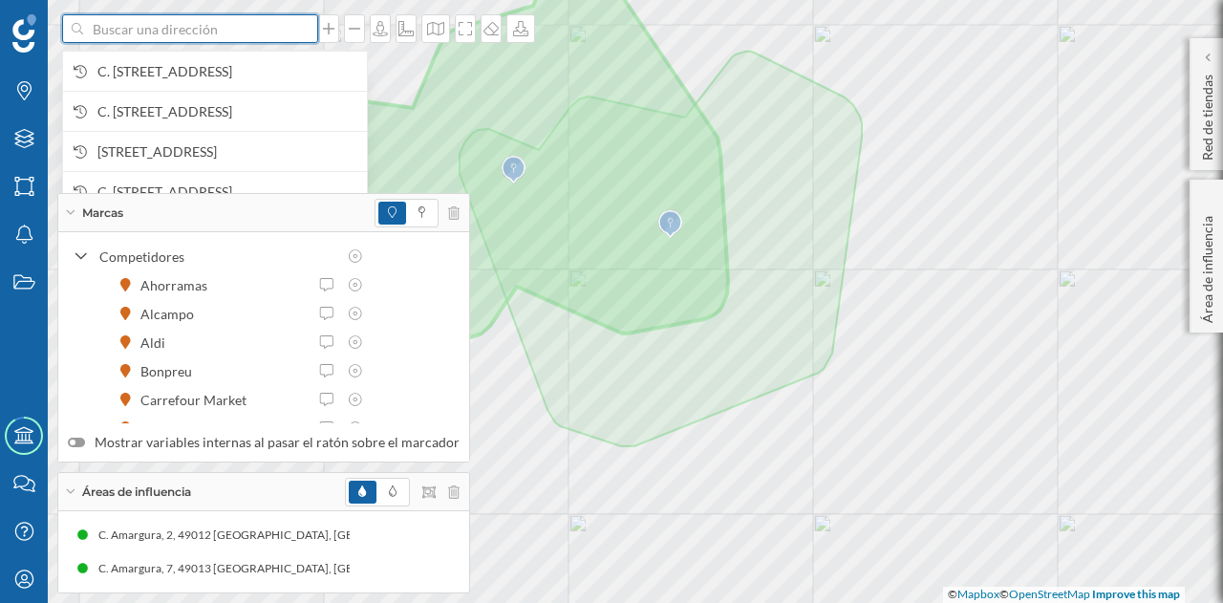
paste input "C. Salud, 1, 49032 [GEOGRAPHIC_DATA]"
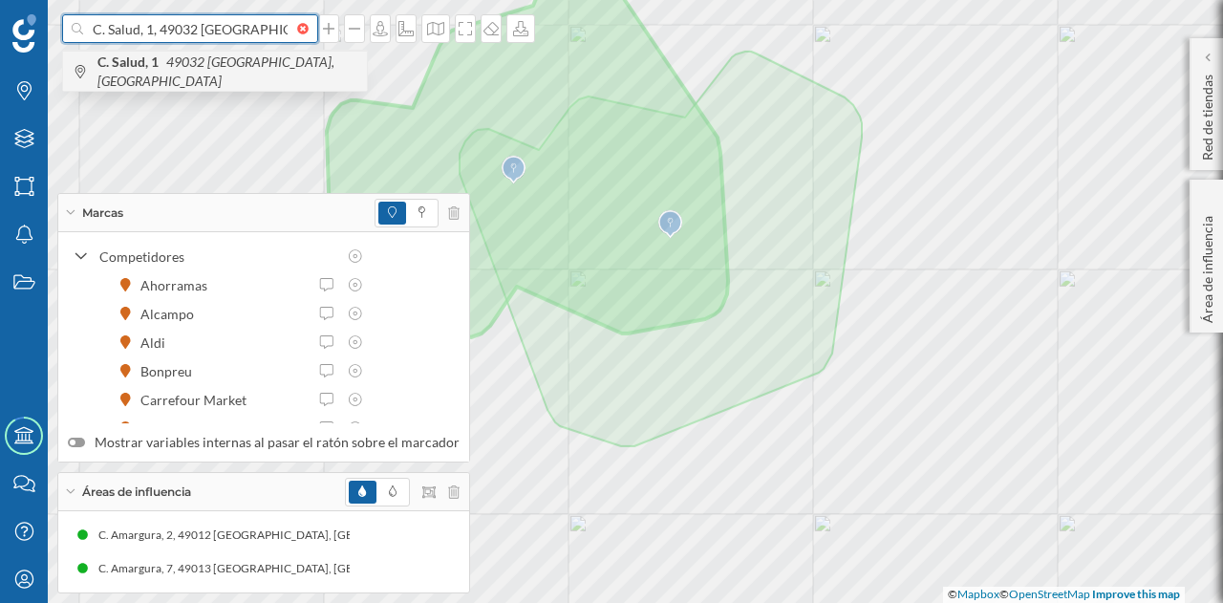
type input "C. Salud, 1, 49032 [GEOGRAPHIC_DATA]"
click at [231, 73] on icon "49032 [GEOGRAPHIC_DATA], [GEOGRAPHIC_DATA]" at bounding box center [215, 70] width 237 height 35
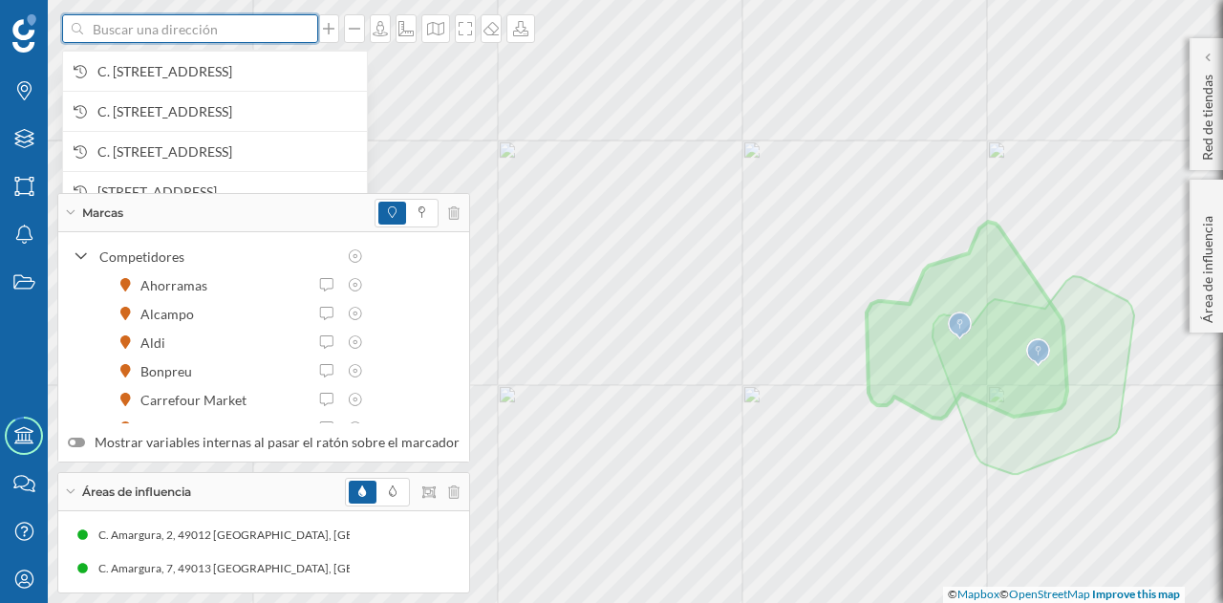
paste input "C. [STREET_ADDRESS][PERSON_NAME]"
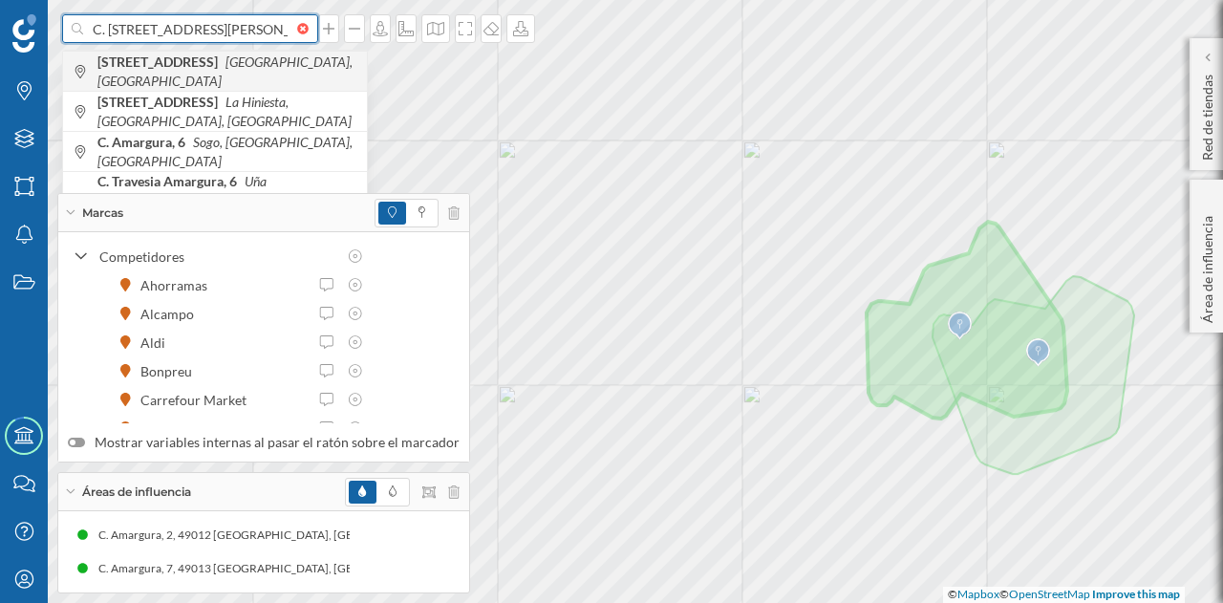
type input "C. [STREET_ADDRESS][PERSON_NAME]"
click at [237, 75] on icon "[GEOGRAPHIC_DATA], [GEOGRAPHIC_DATA]" at bounding box center [224, 70] width 255 height 35
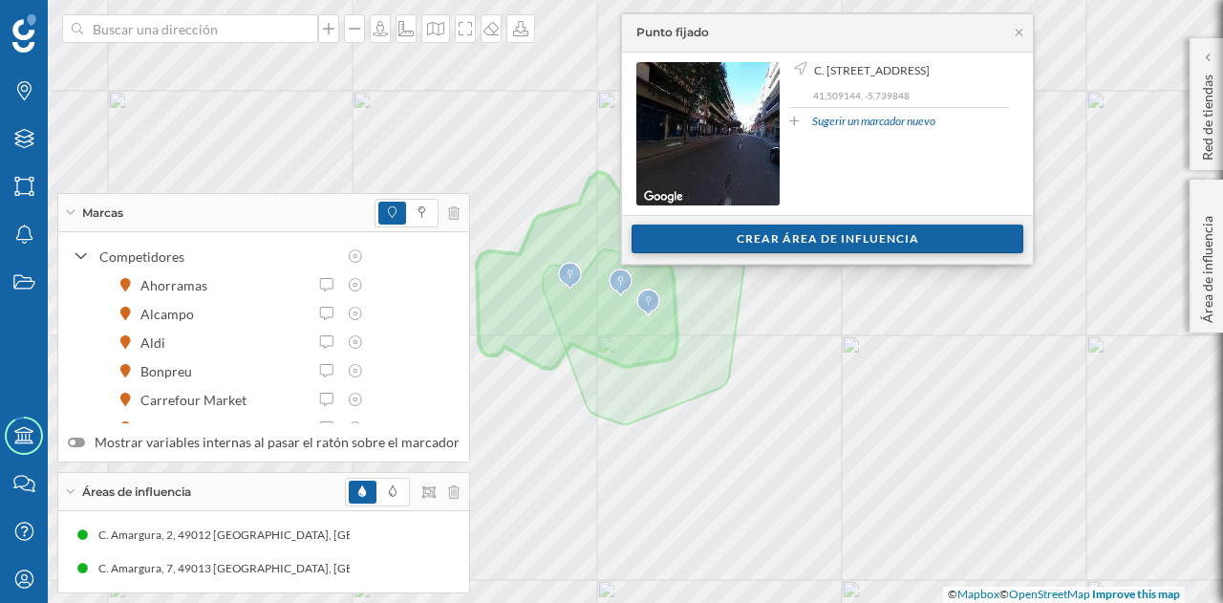
click at [783, 247] on div "Crear área de influencia" at bounding box center [827, 238] width 392 height 29
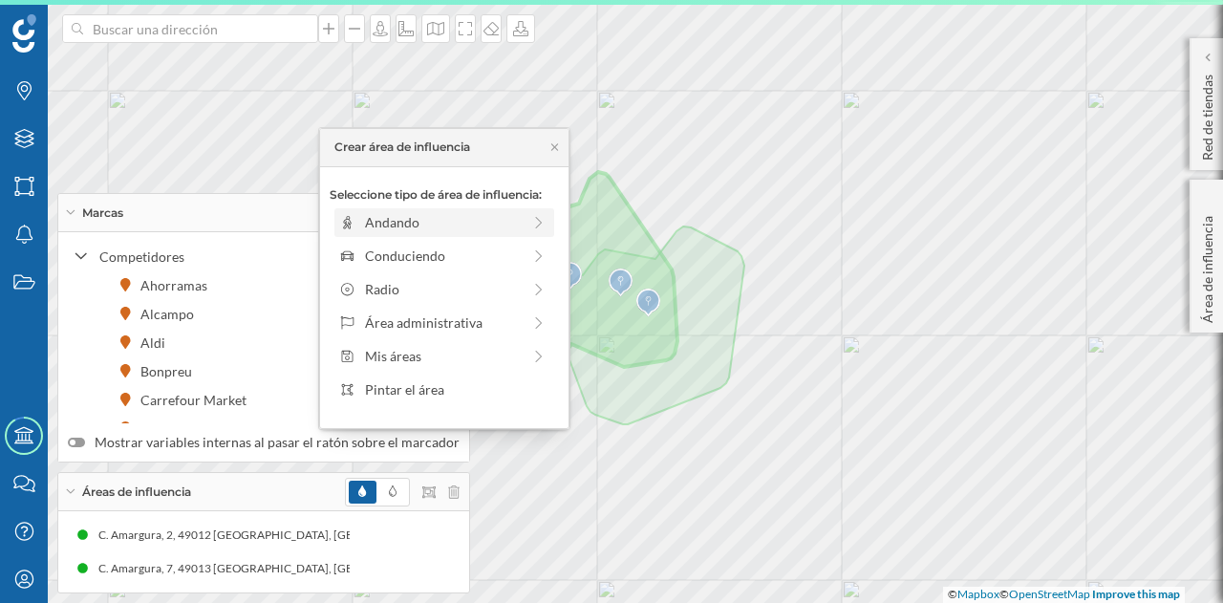
click at [394, 227] on div "Andando" at bounding box center [443, 222] width 156 height 20
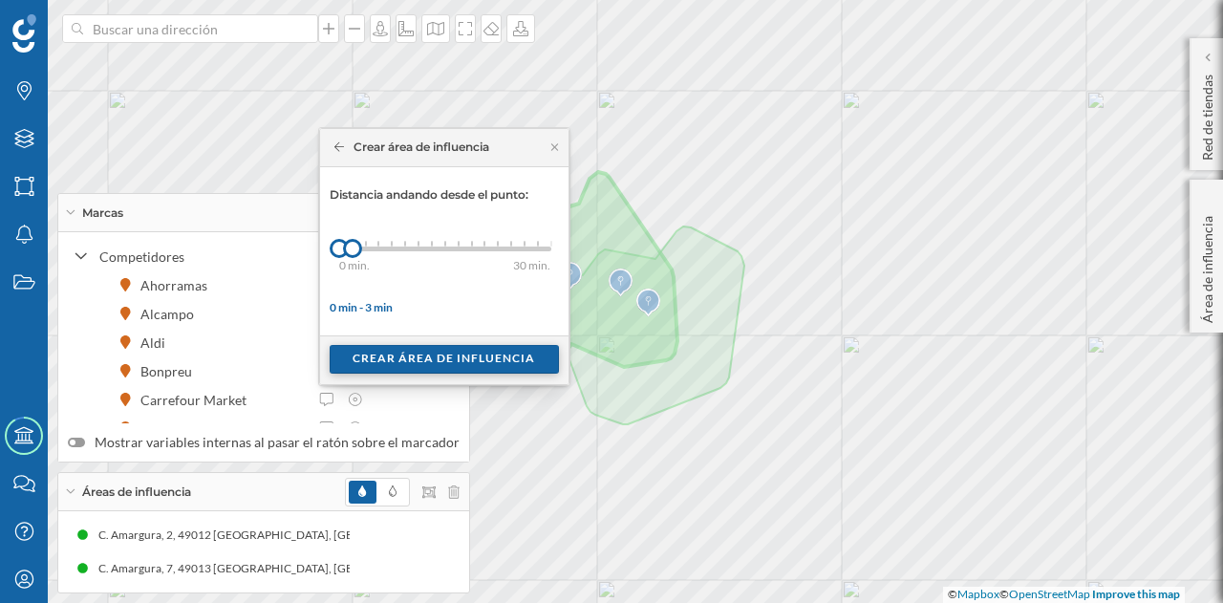
click at [416, 352] on div "Crear área de influencia" at bounding box center [444, 359] width 229 height 29
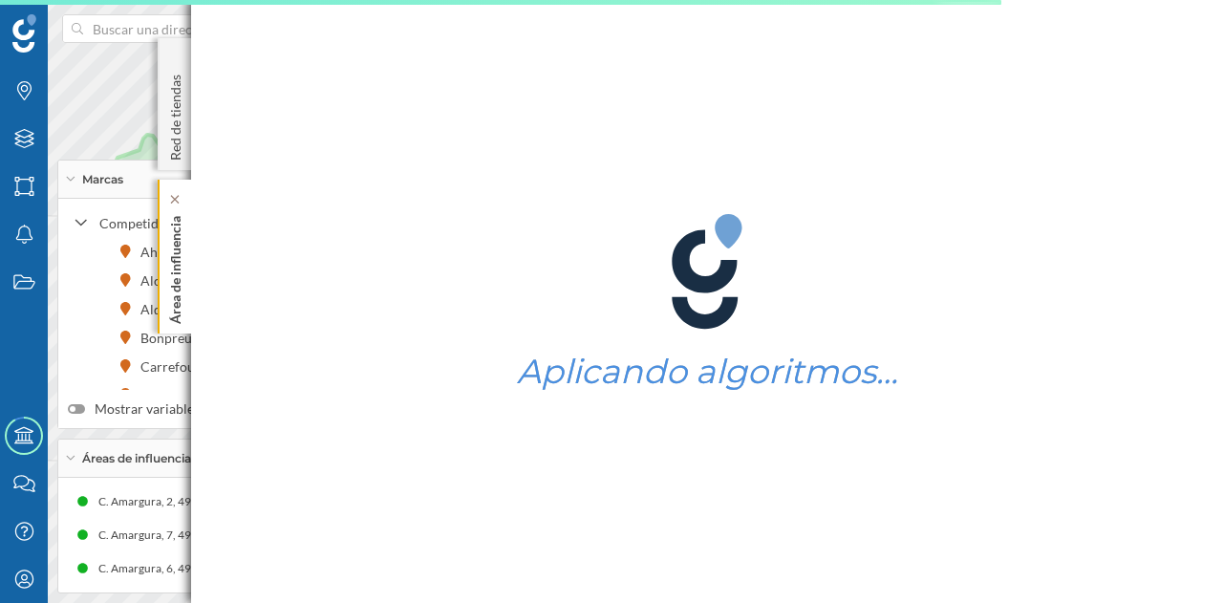
click at [186, 261] on div "Área de influencia" at bounding box center [174, 257] width 33 height 154
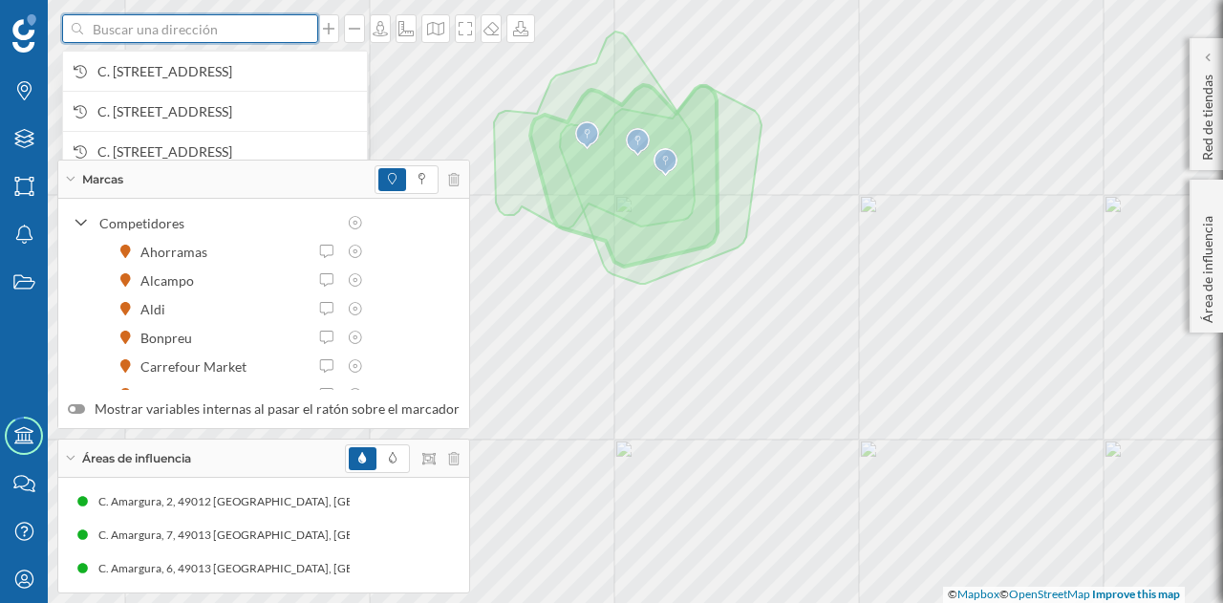
click at [191, 34] on input at bounding box center [190, 28] width 214 height 29
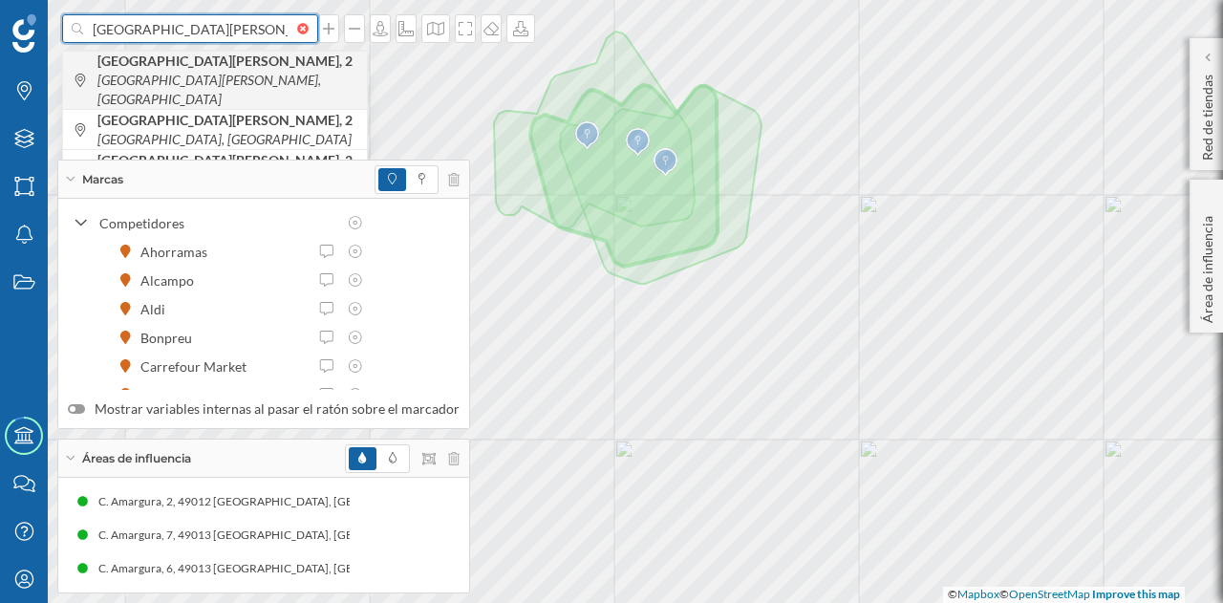
type input "[GEOGRAPHIC_DATA][PERSON_NAME] 2"
click at [193, 74] on span "[STREET_ADDRESS][PERSON_NAME][PERSON_NAME]" at bounding box center [227, 80] width 260 height 57
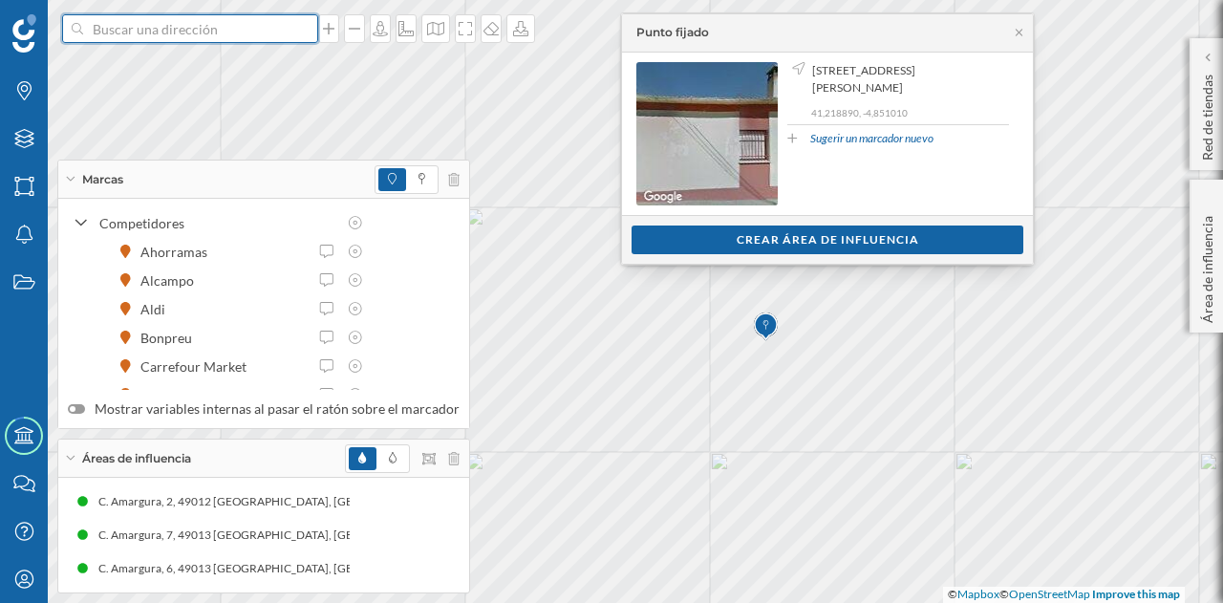
click at [268, 35] on input at bounding box center [190, 28] width 214 height 29
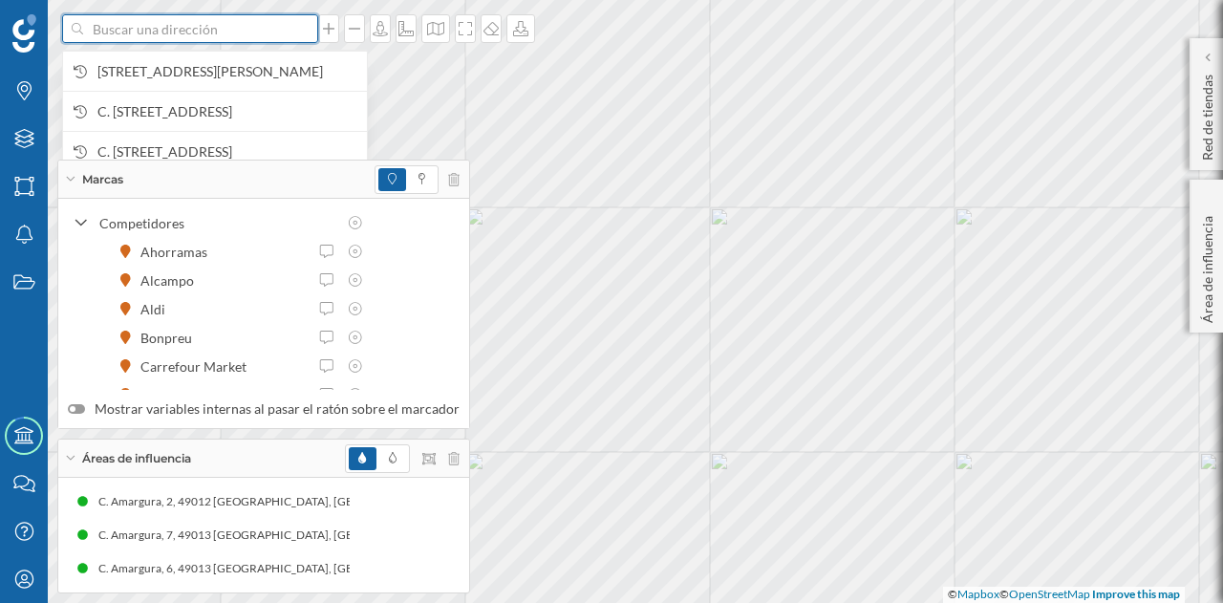
click at [242, 40] on input at bounding box center [190, 28] width 214 height 29
paste input "[STREET_ADDRESS]"
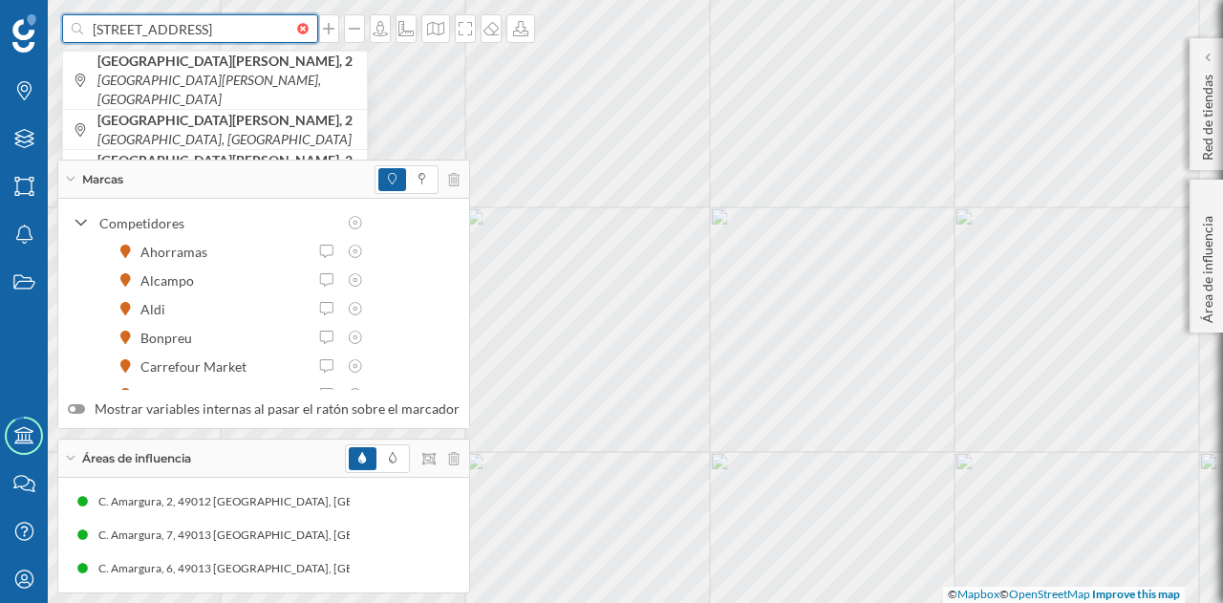
scroll to position [0, 25]
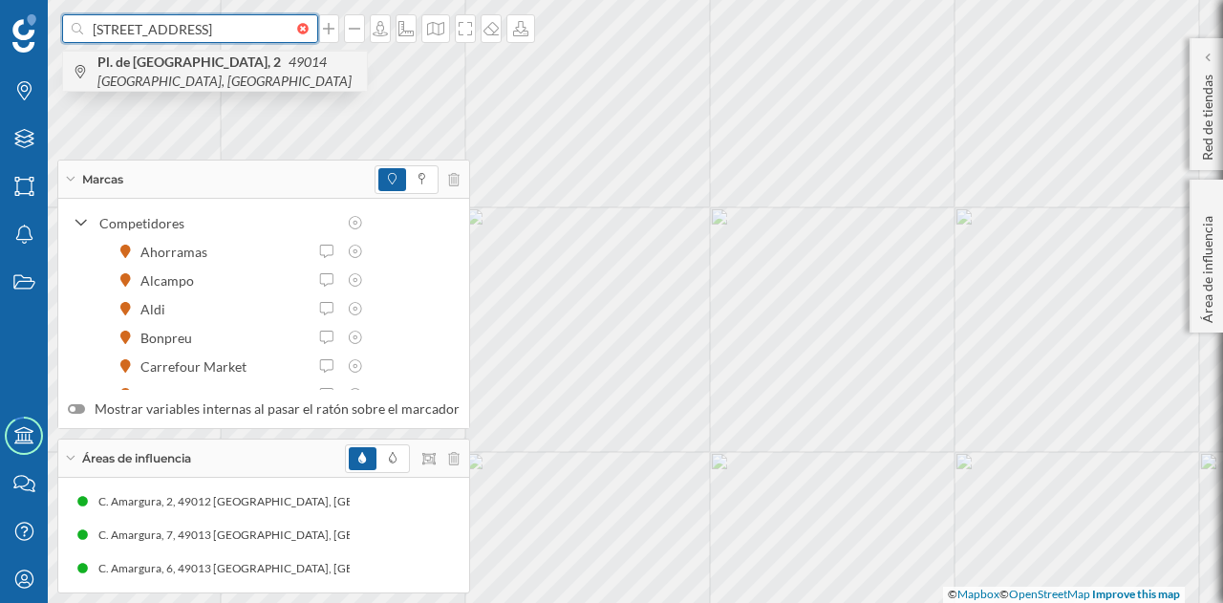
type input "[STREET_ADDRESS]"
click at [246, 70] on span "[STREET_ADDRESS]" at bounding box center [227, 72] width 260 height 38
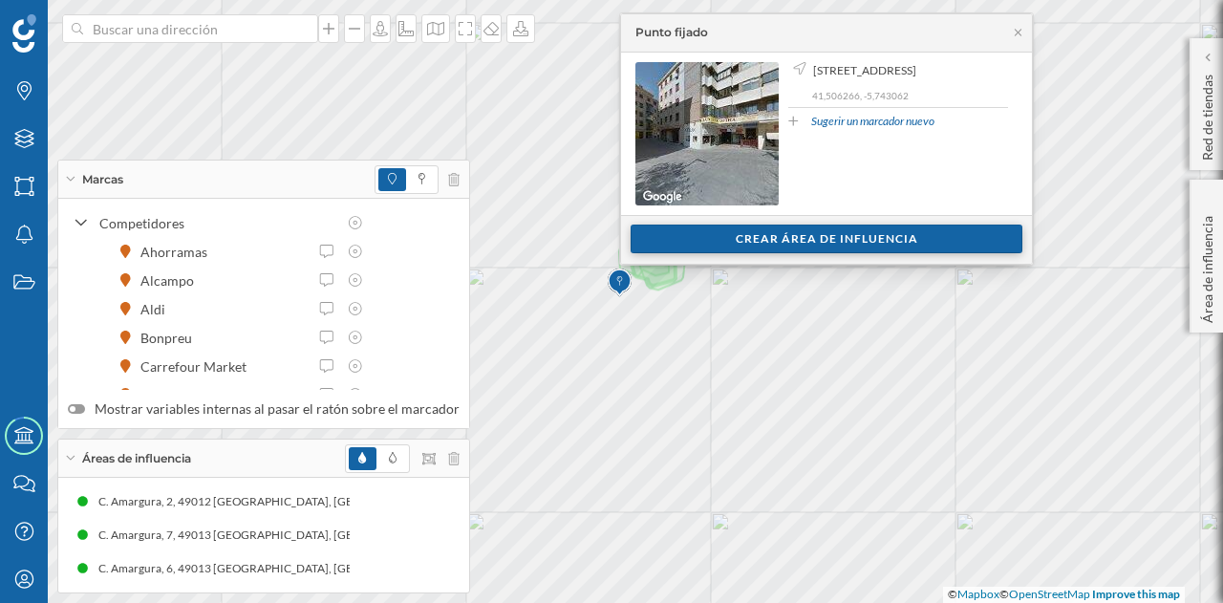
click at [737, 250] on div "Crear área de influencia" at bounding box center [826, 238] width 392 height 29
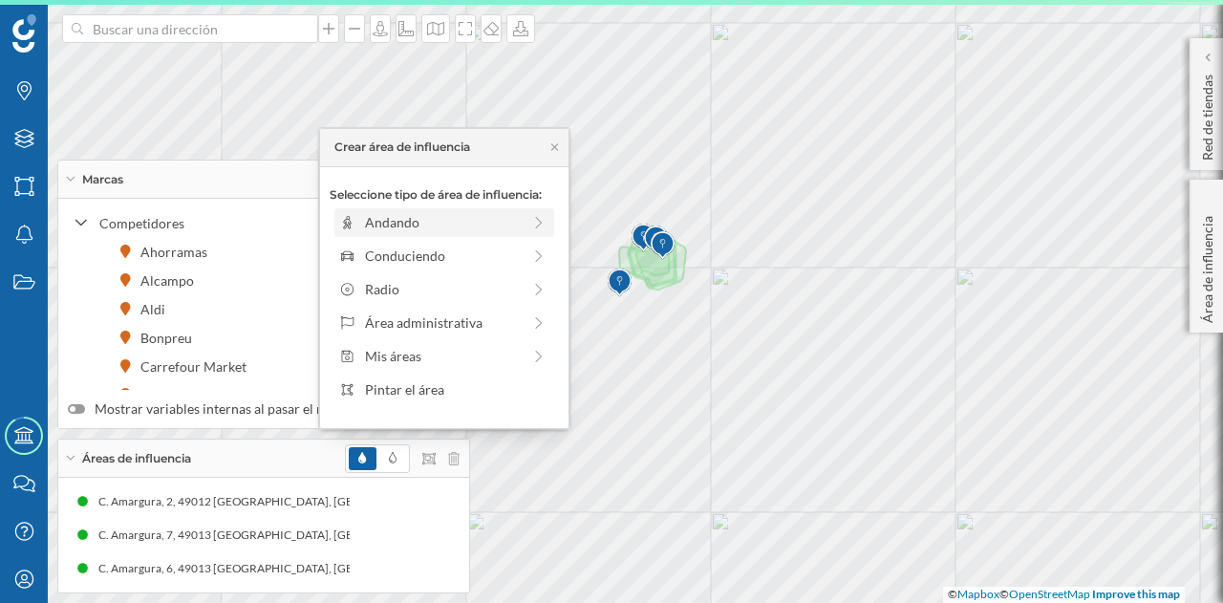
click at [425, 226] on div "Andando" at bounding box center [443, 222] width 156 height 20
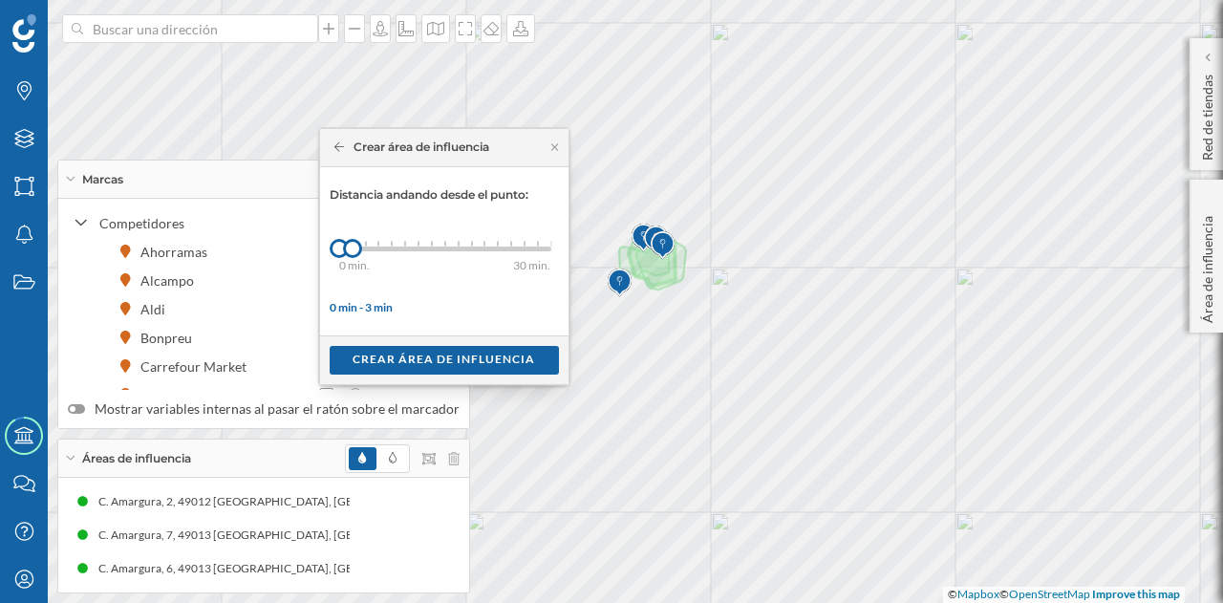
click at [409, 378] on div "Crear área de influencia" at bounding box center [444, 359] width 248 height 49
click at [418, 359] on div "Crear área de influencia" at bounding box center [444, 359] width 229 height 29
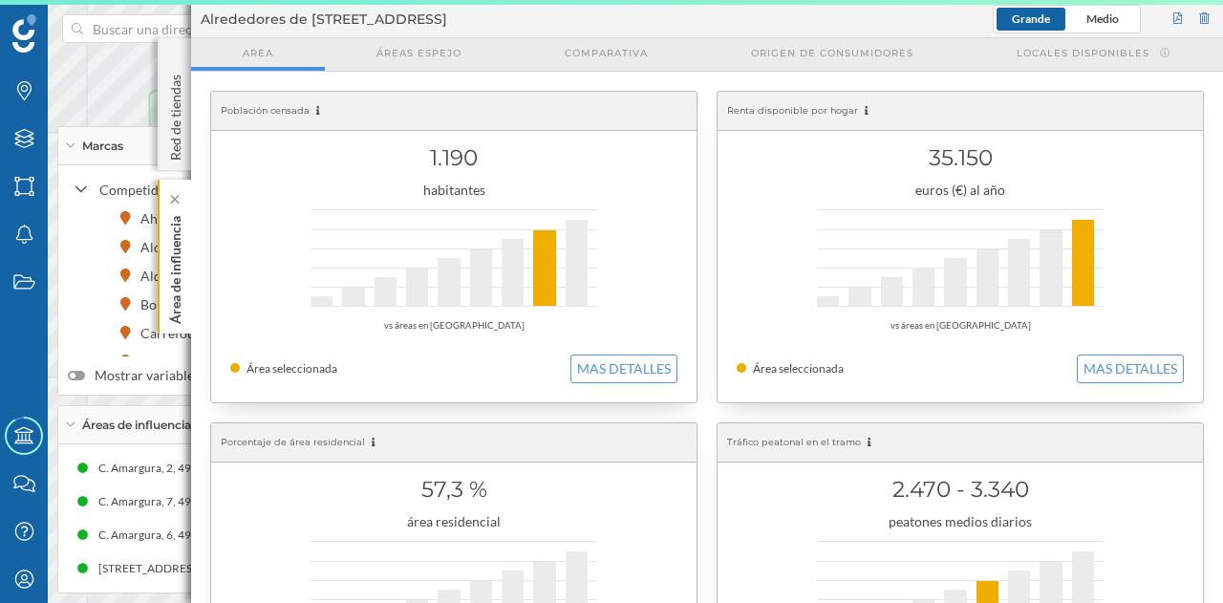
click at [180, 272] on p "Área de influencia" at bounding box center [175, 266] width 19 height 116
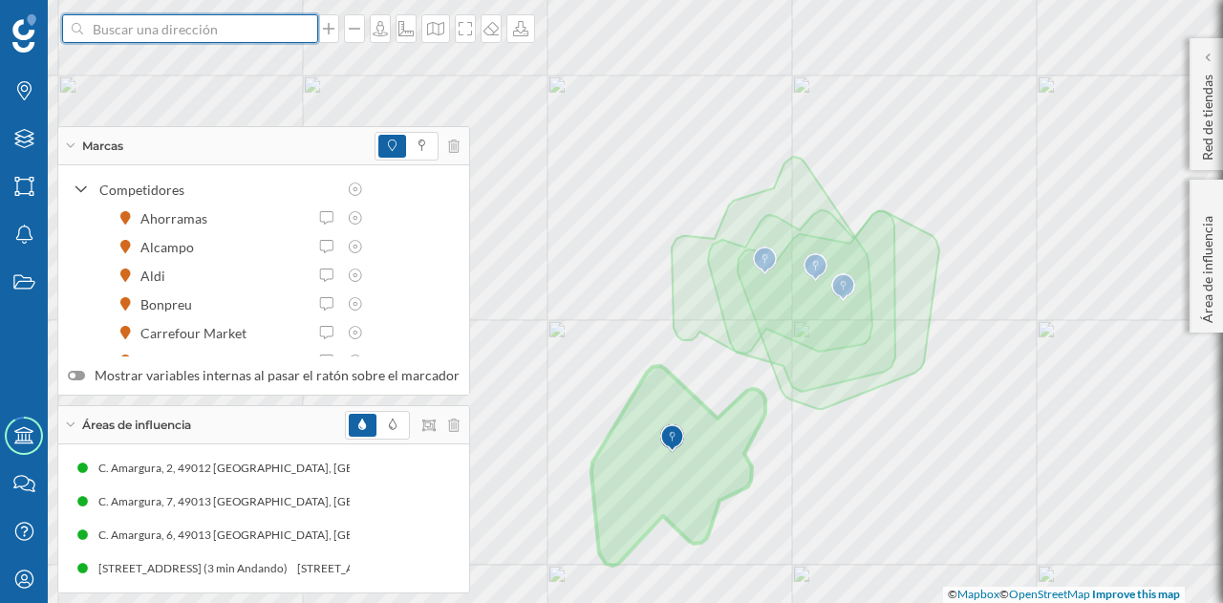
click at [147, 35] on input at bounding box center [190, 28] width 214 height 29
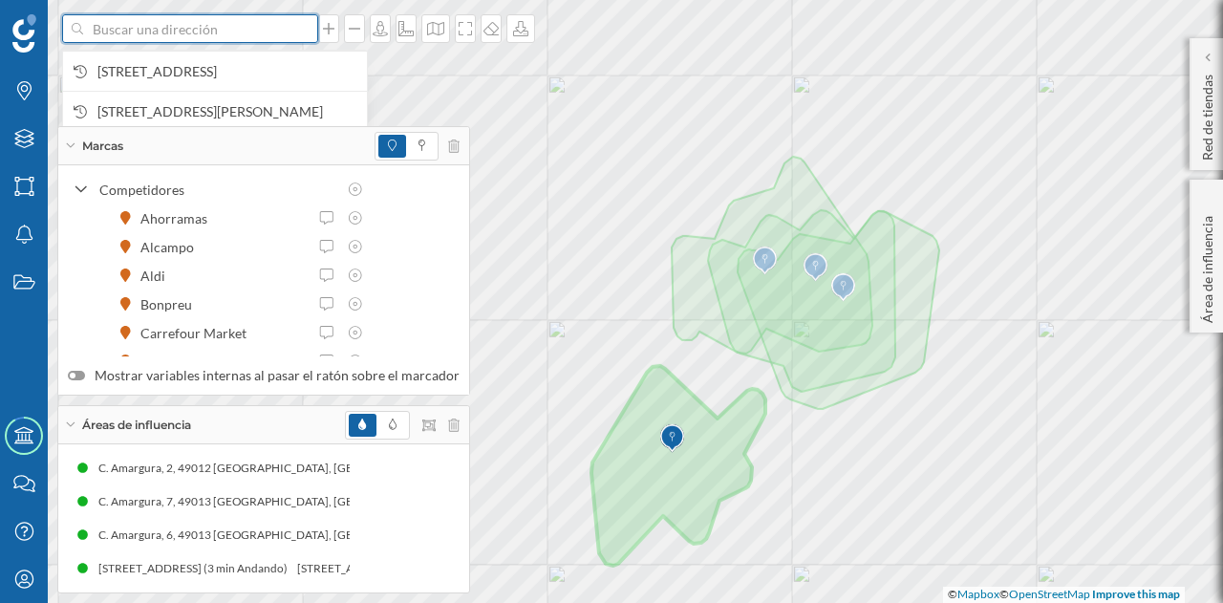
paste input "[STREET_ADDRESS][PERSON_NAME][PERSON_NAME]"
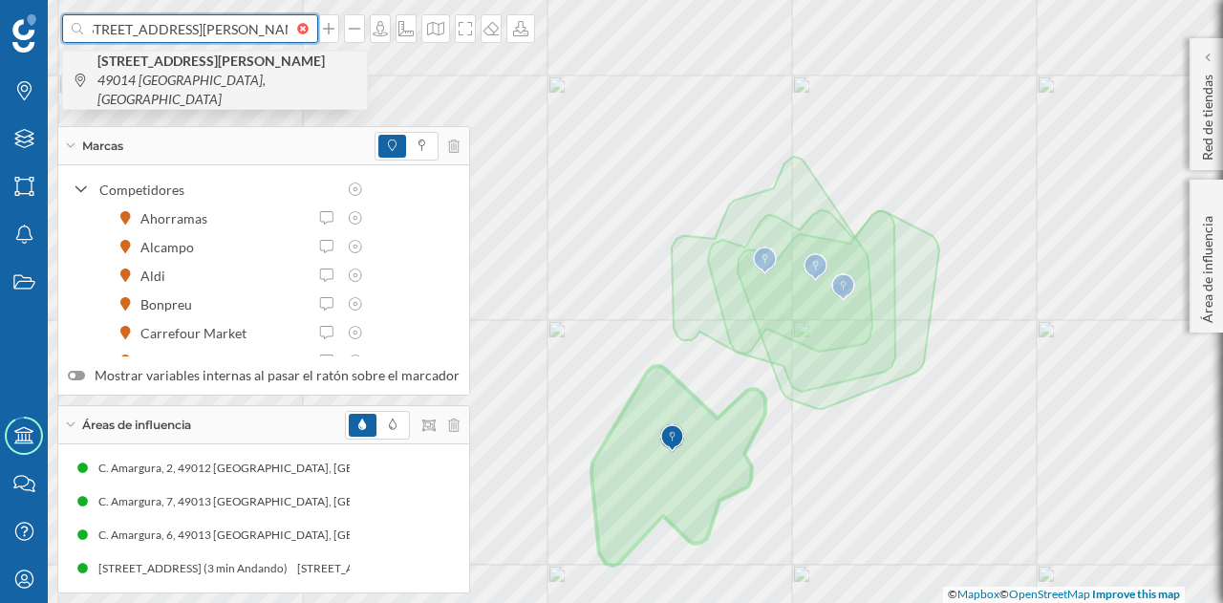
type input "[STREET_ADDRESS][PERSON_NAME][PERSON_NAME]"
click at [213, 69] on b "[STREET_ADDRESS][PERSON_NAME]" at bounding box center [213, 61] width 232 height 16
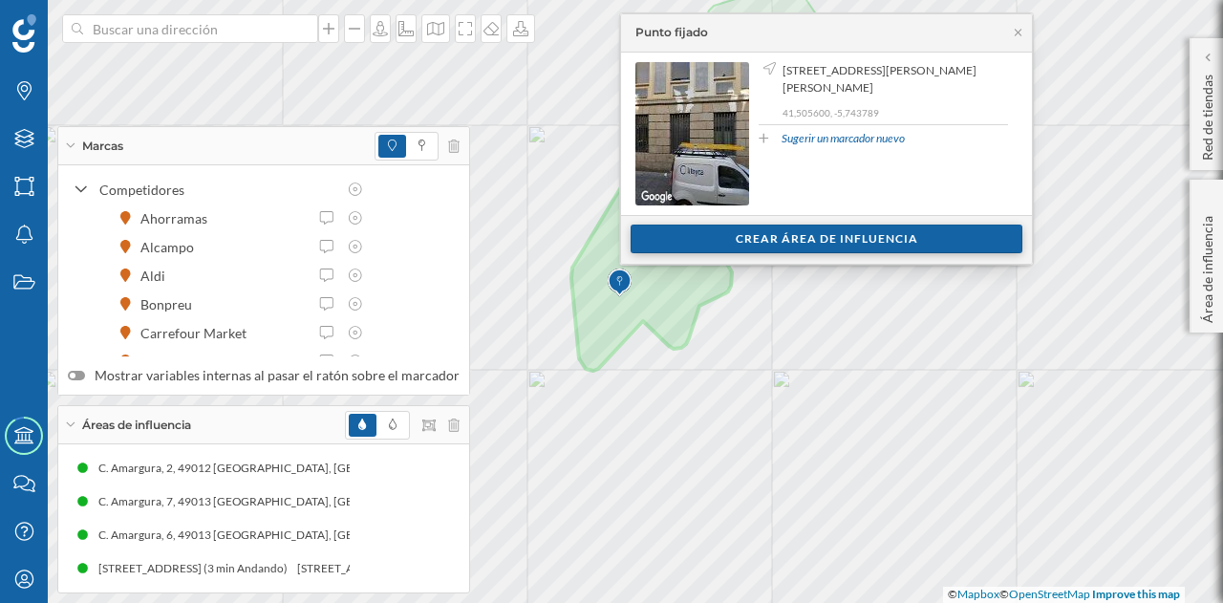
click at [825, 230] on div "Crear área de influencia" at bounding box center [826, 238] width 392 height 29
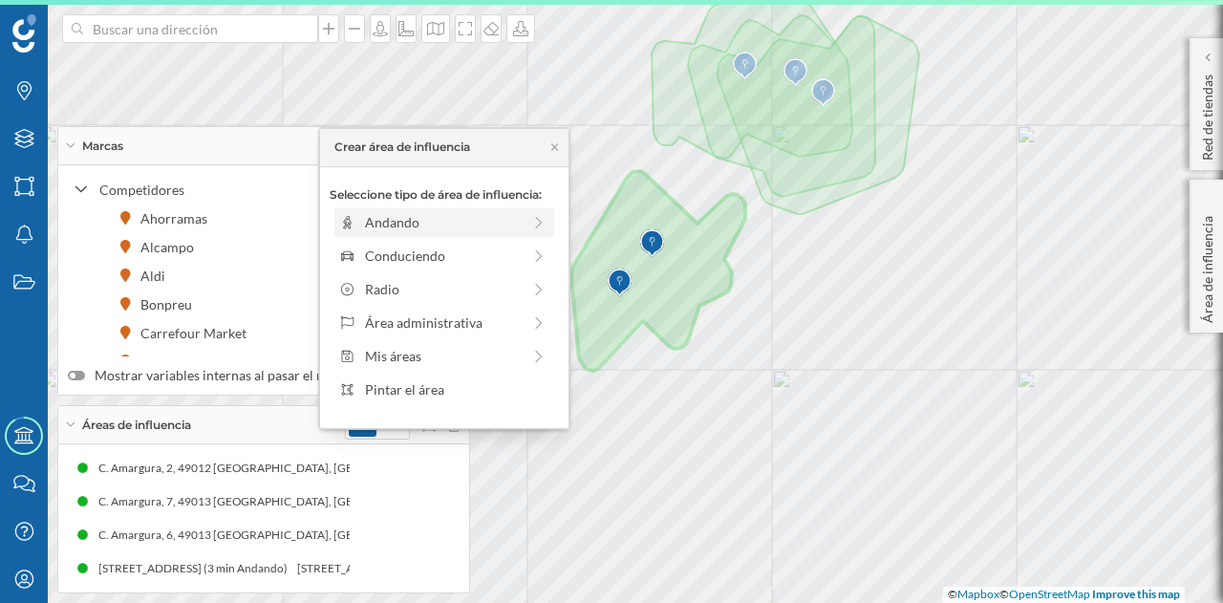
click at [400, 219] on div "Andando" at bounding box center [443, 222] width 156 height 20
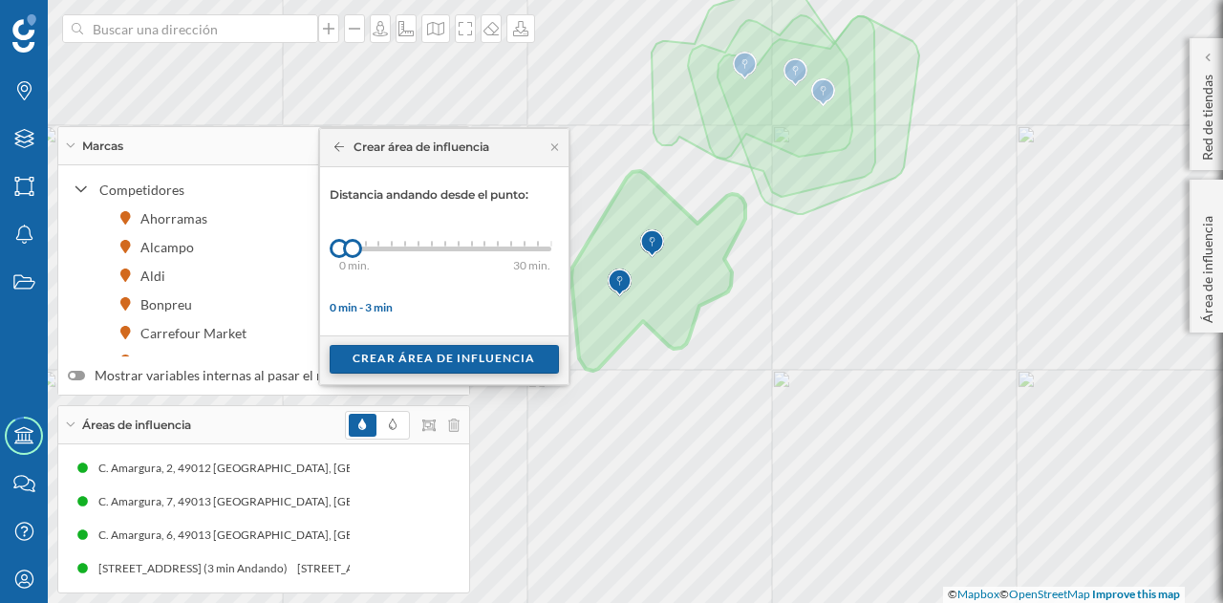
click at [429, 366] on div "Crear área de influencia" at bounding box center [444, 359] width 229 height 29
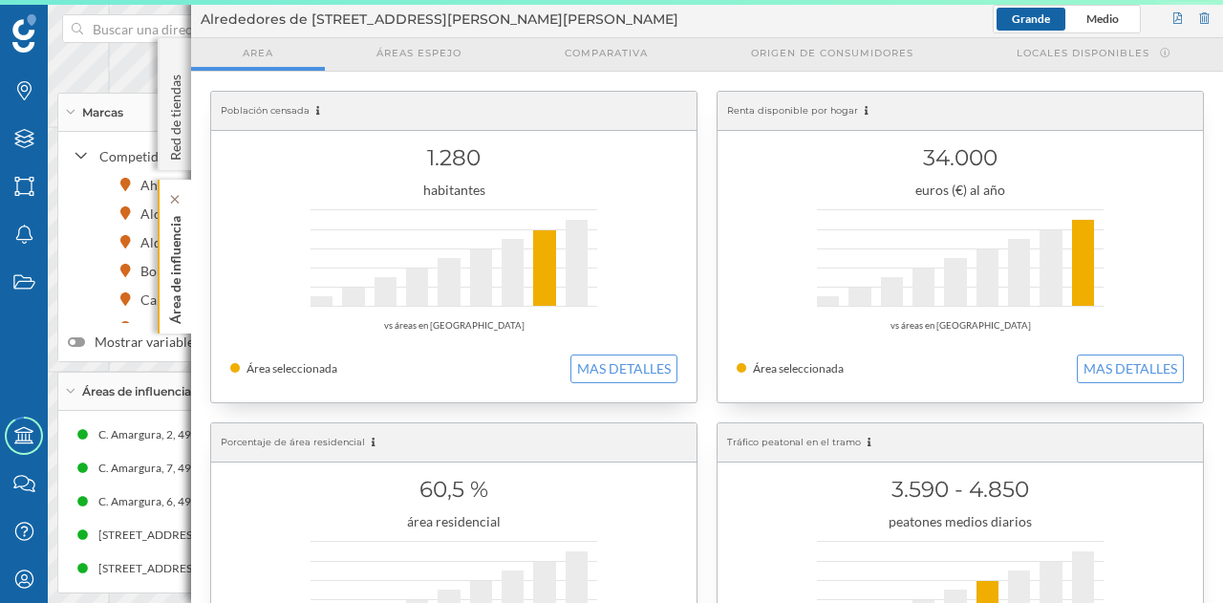
click at [174, 257] on p "Área de influencia" at bounding box center [175, 266] width 19 height 116
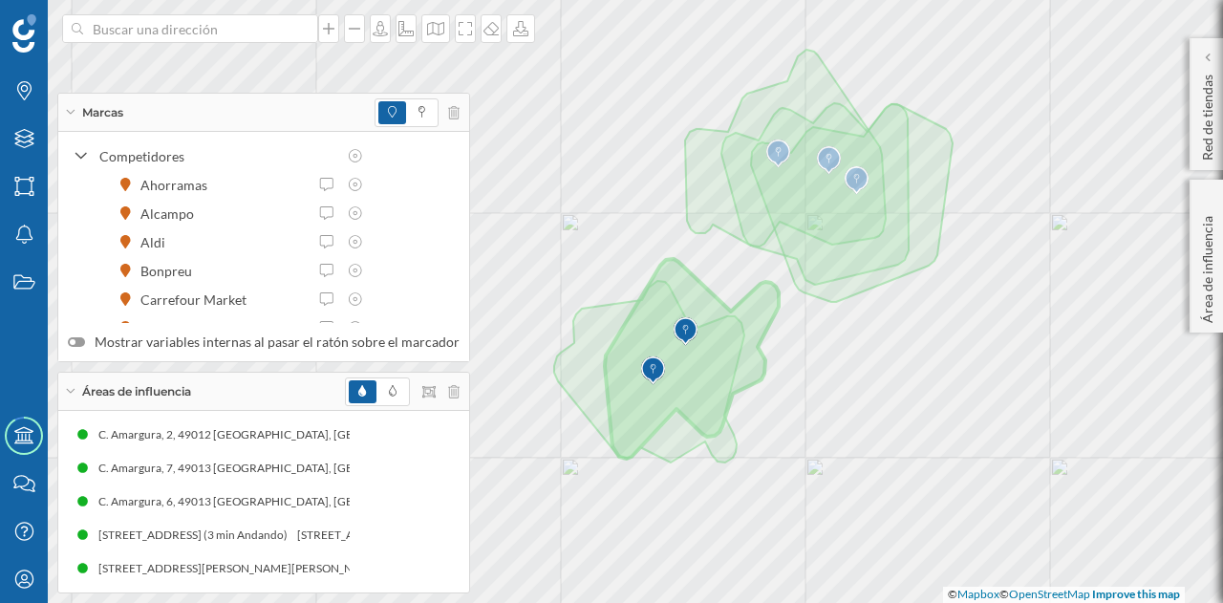
click at [229, 118] on div "Marcas" at bounding box center [263, 113] width 411 height 38
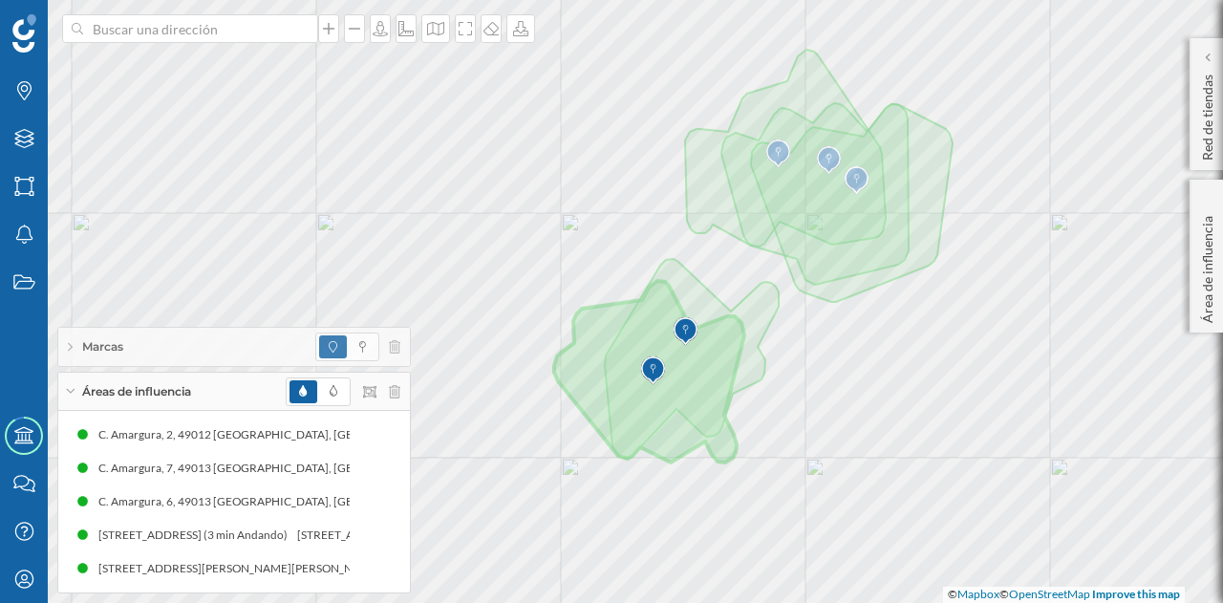
click at [178, 390] on span "Áreas de influencia" at bounding box center [136, 391] width 109 height 17
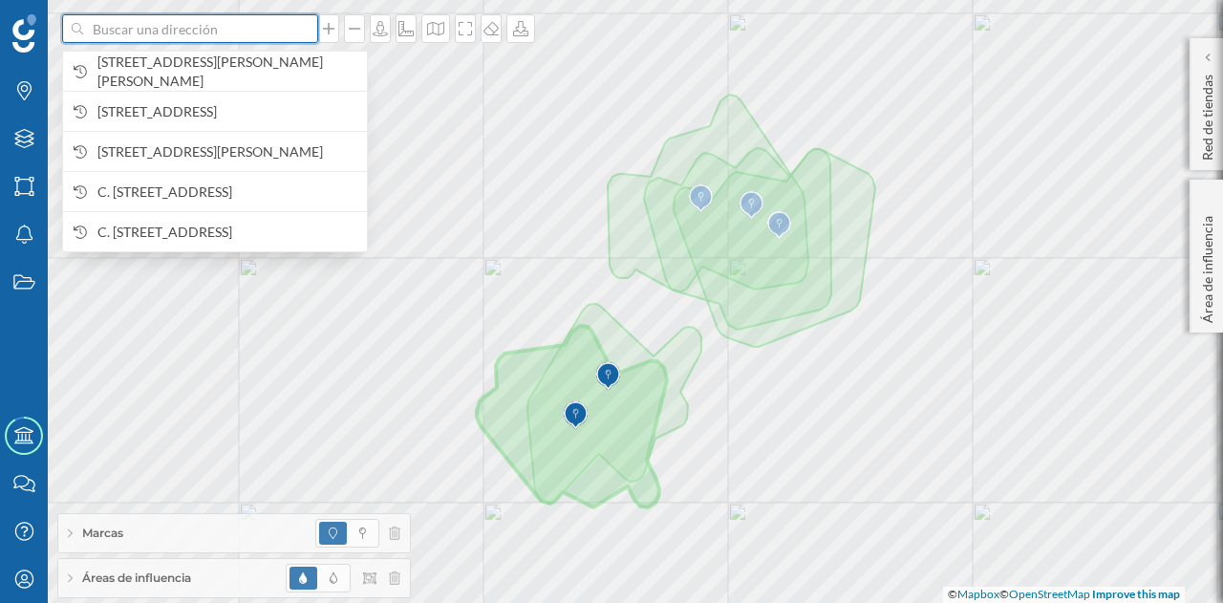
paste input "C. de Sta. [PERSON_NAME], 12, 49003 [GEOGRAPHIC_DATA]"
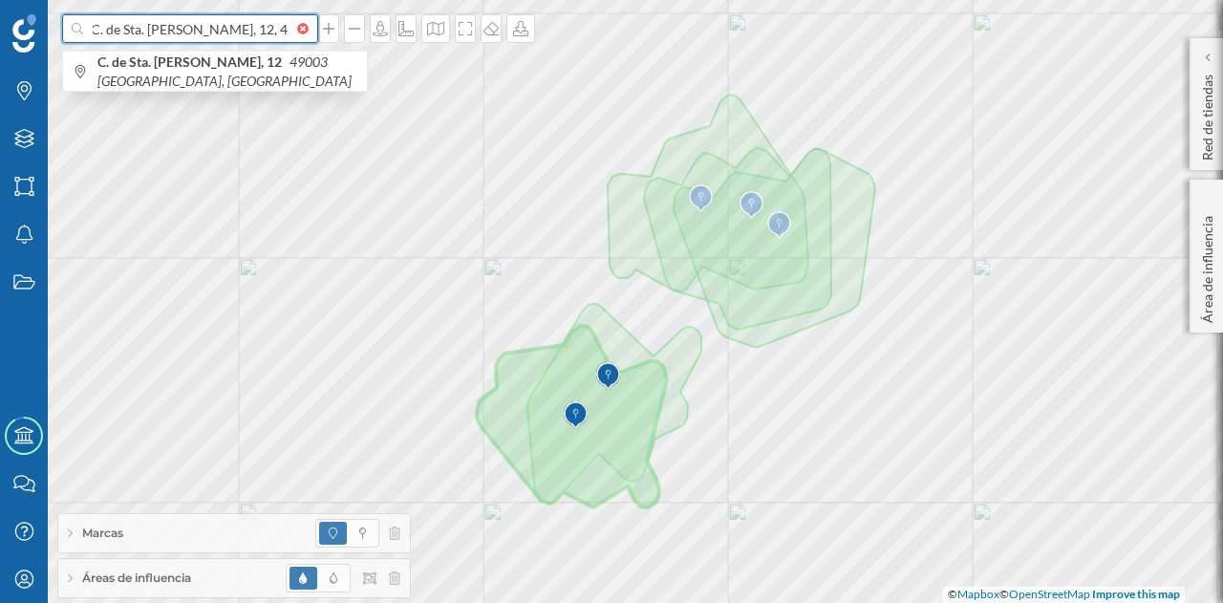
type input "C. de Sta. [PERSON_NAME], 12, 49003 [GEOGRAPHIC_DATA]"
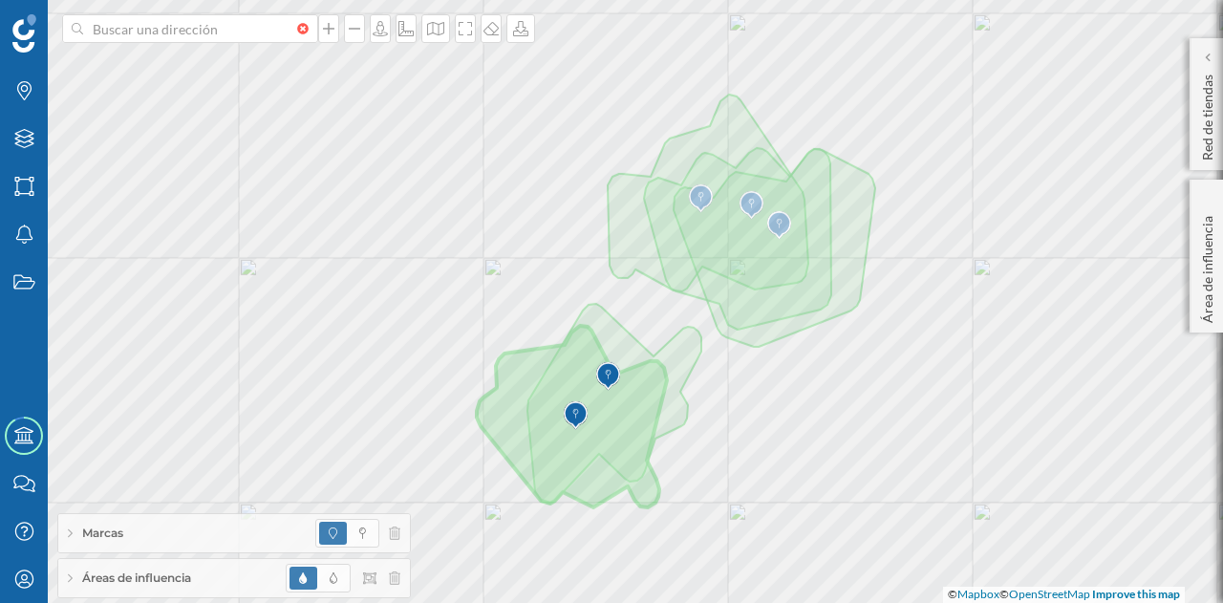
click at [300, 26] on div at bounding box center [307, 28] width 21 height 11
click at [297, 26] on input at bounding box center [190, 28] width 214 height 29
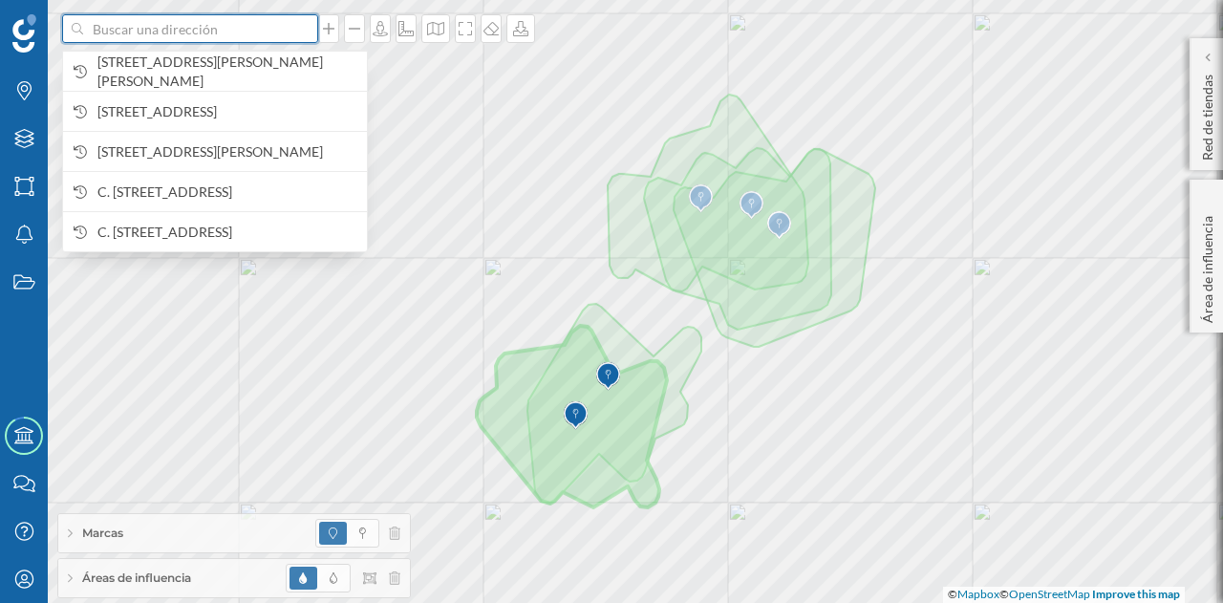
paste input "C. de Sta. [PERSON_NAME], 12, 49003 [GEOGRAPHIC_DATA]"
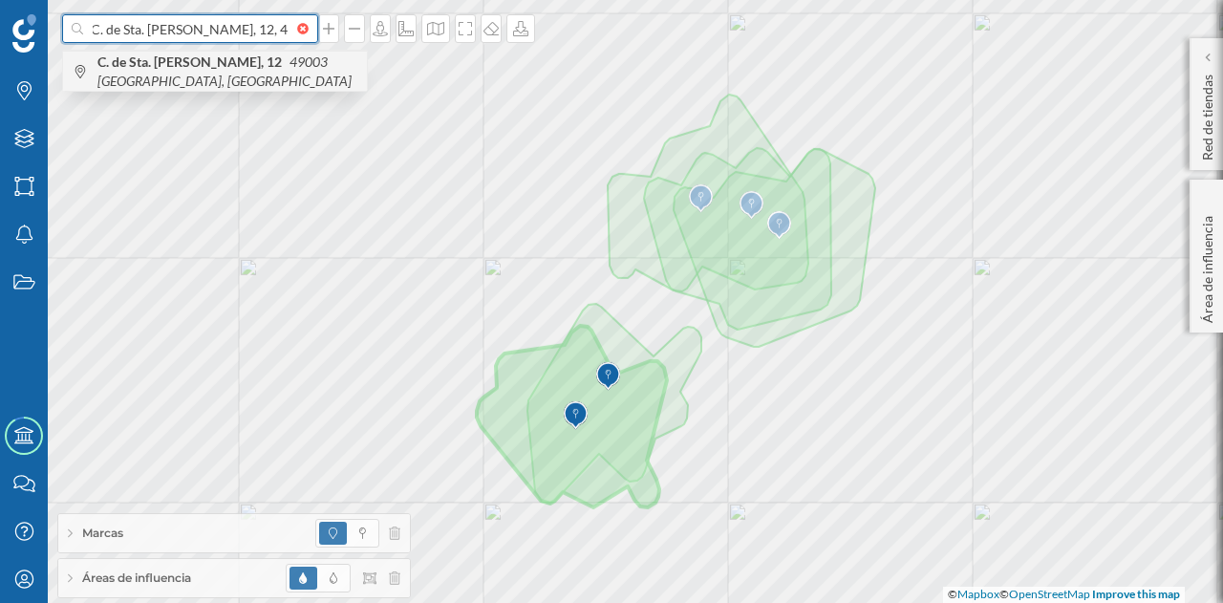
type input "C. de Sta. [PERSON_NAME], 12, 49003 [GEOGRAPHIC_DATA]"
click at [234, 75] on icon "49003 [GEOGRAPHIC_DATA], [GEOGRAPHIC_DATA]" at bounding box center [224, 70] width 254 height 35
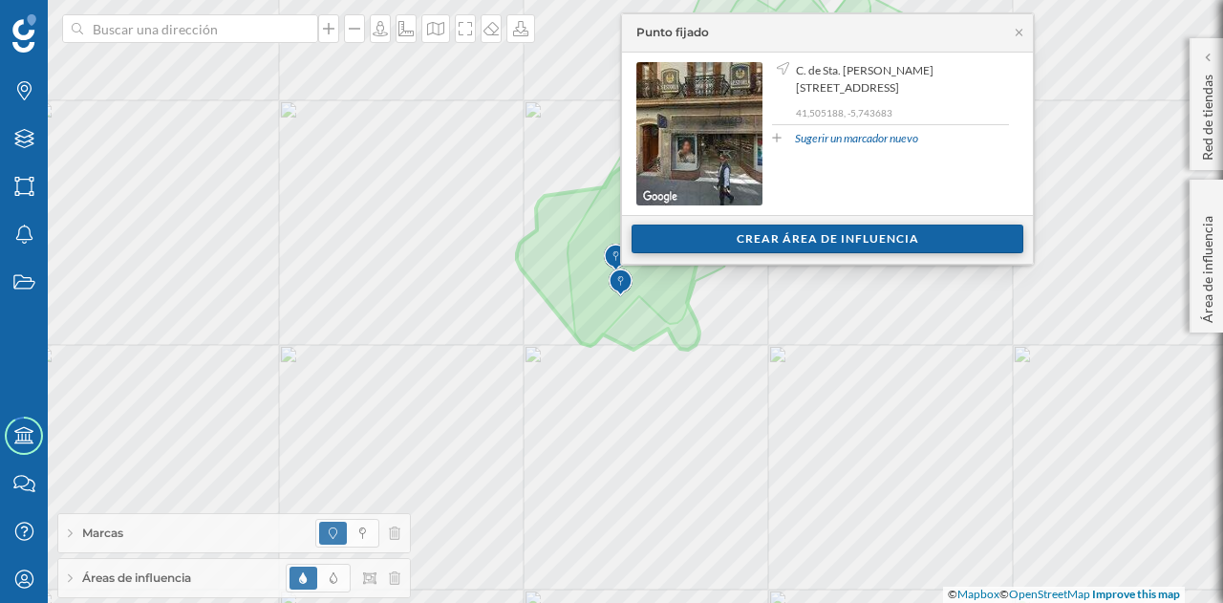
click at [734, 239] on div "Crear área de influencia" at bounding box center [827, 238] width 392 height 29
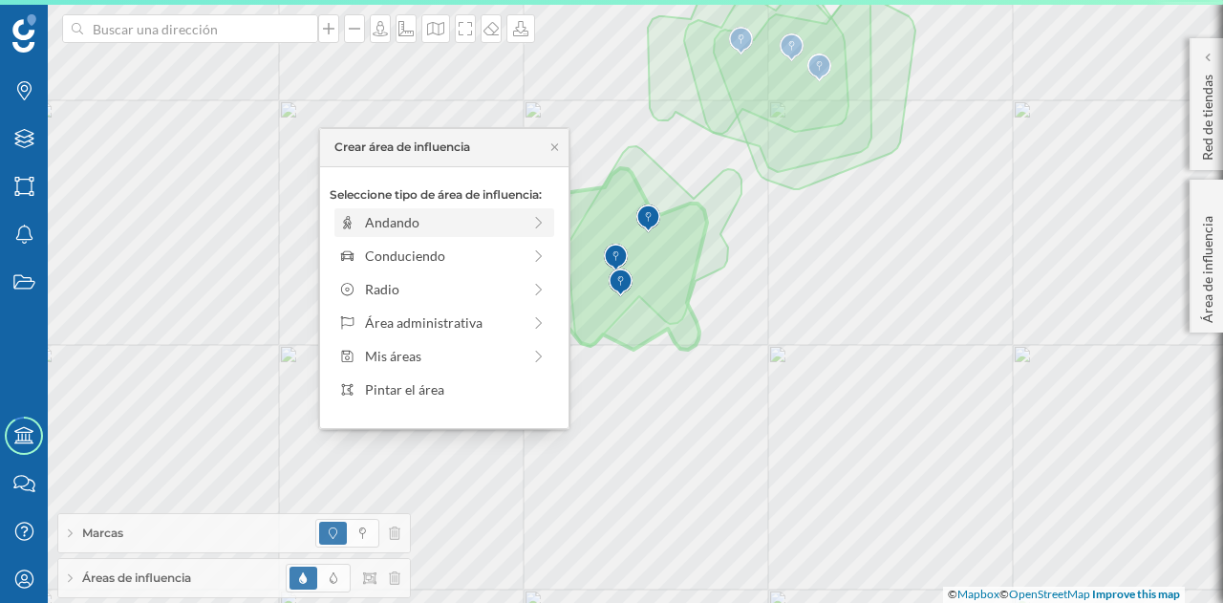
click at [390, 208] on div "Andando" at bounding box center [444, 222] width 220 height 29
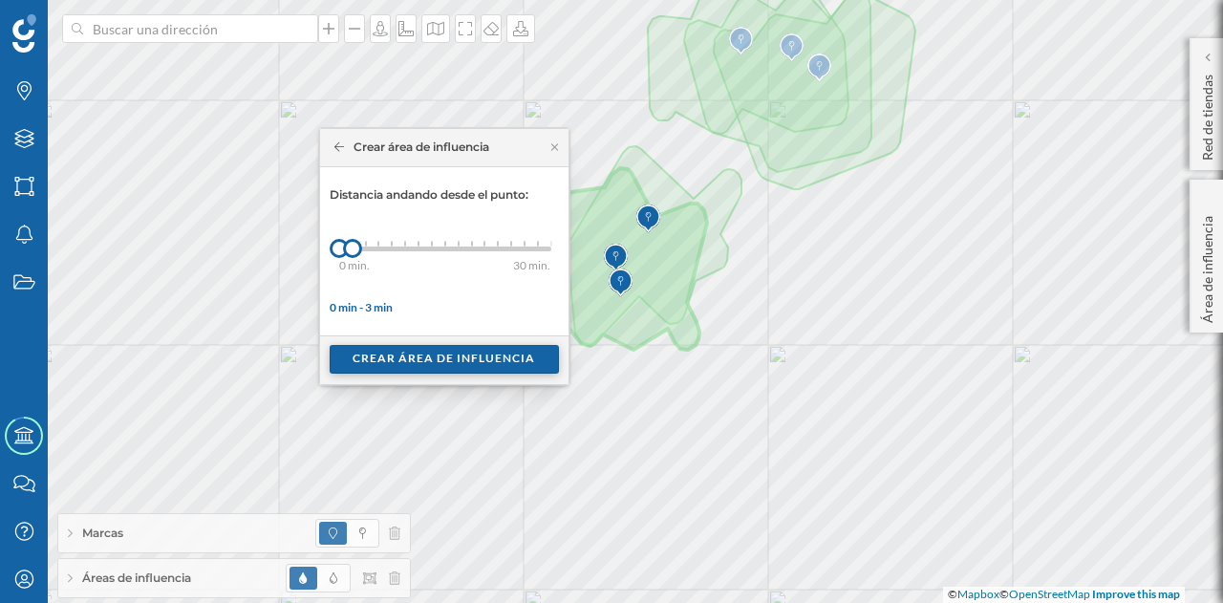
click at [409, 354] on div "Crear área de influencia" at bounding box center [444, 359] width 229 height 29
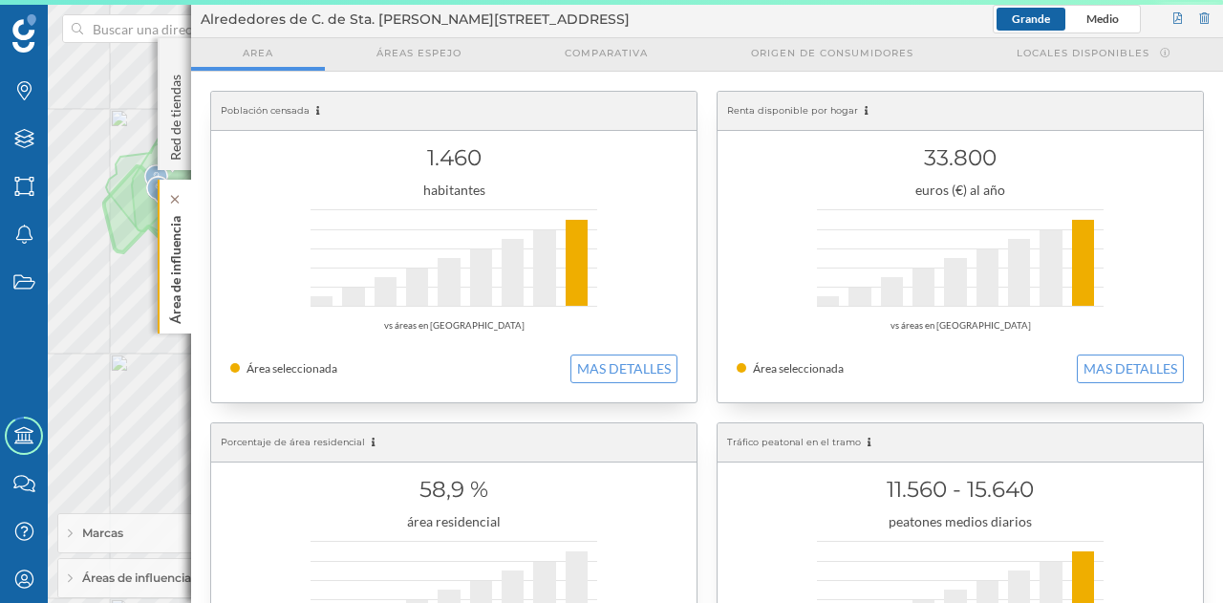
click at [173, 273] on p "Área de influencia" at bounding box center [175, 266] width 19 height 116
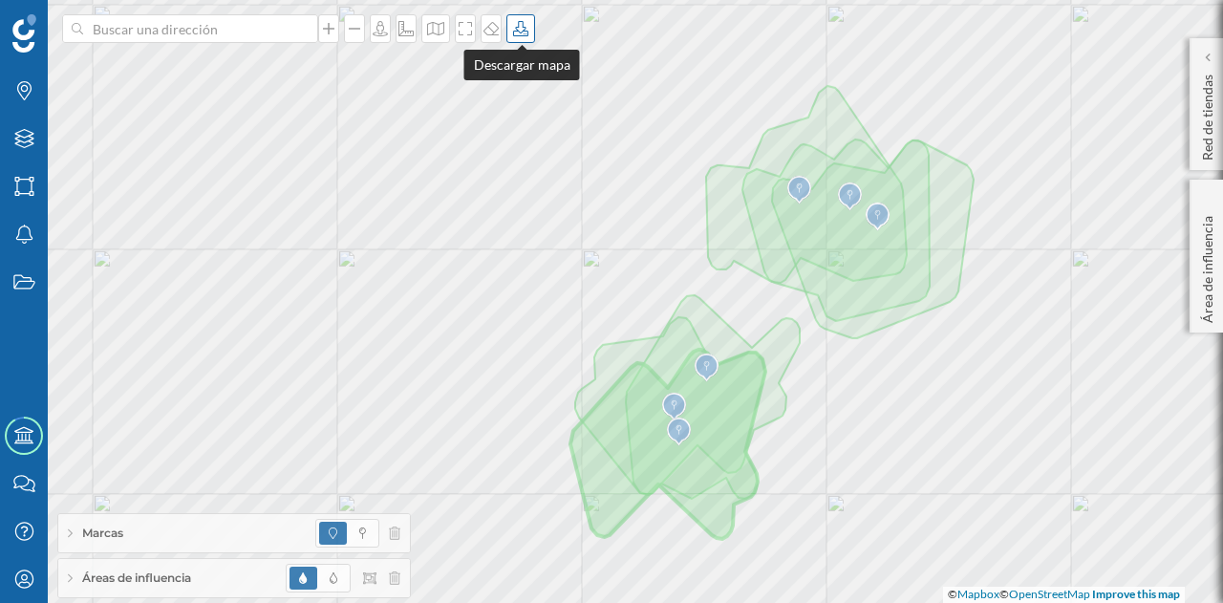
click at [516, 32] on icon at bounding box center [520, 28] width 15 height 15
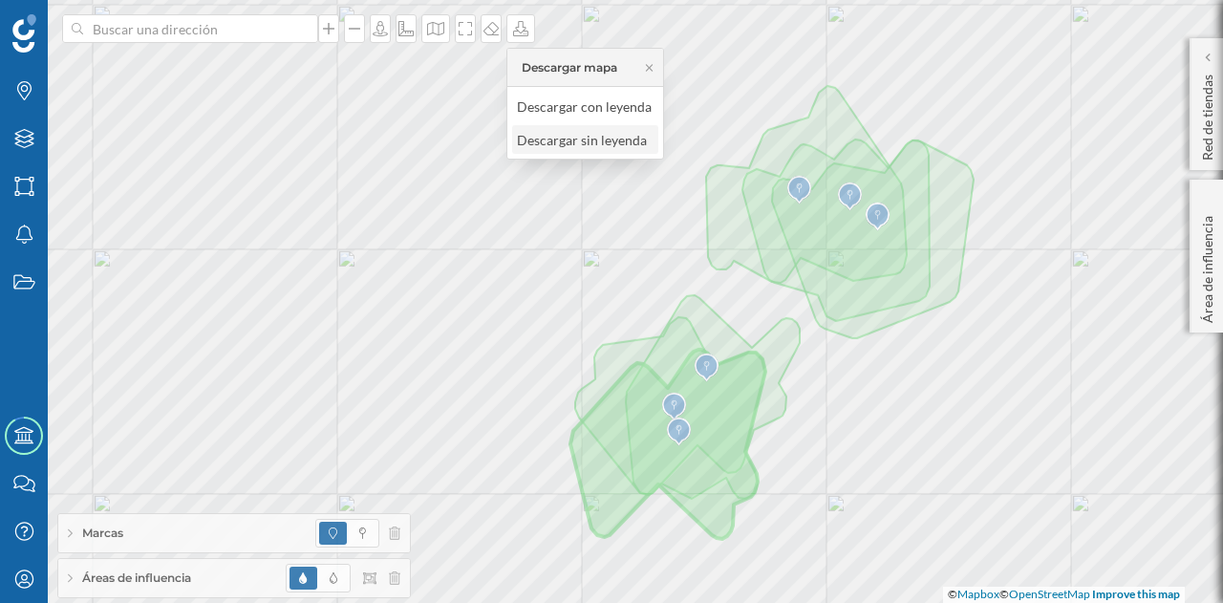
click at [537, 140] on div "Descargar sin leyenda" at bounding box center [584, 140] width 135 height 20
click at [236, 572] on div "Áreas de influencia" at bounding box center [234, 578] width 352 height 38
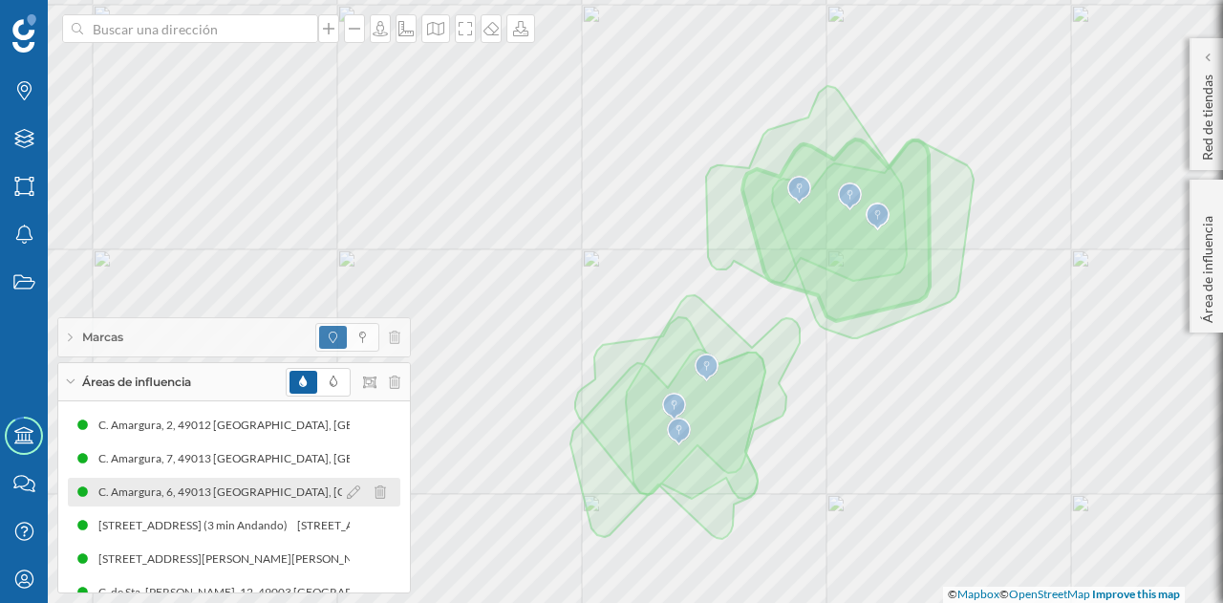
click at [220, 492] on div "C. Amargura, 6, 49013 [GEOGRAPHIC_DATA], [GEOGRAPHIC_DATA] (3 min Andando)" at bounding box center [300, 491] width 446 height 19
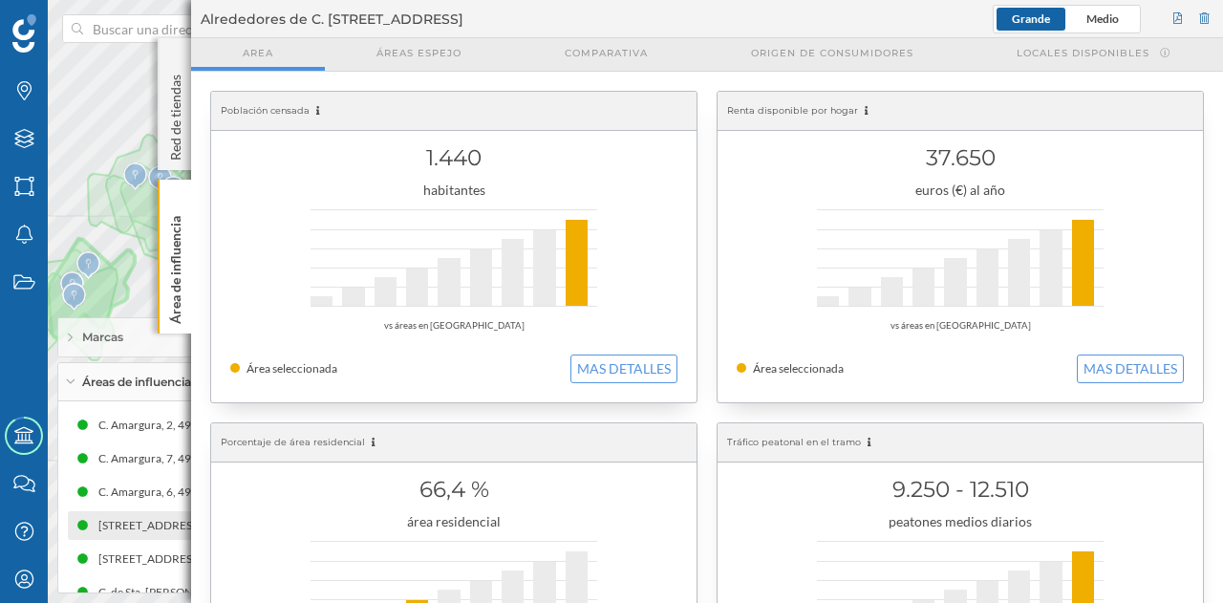
click at [138, 523] on div "[STREET_ADDRESS] (3 min Andando)" at bounding box center [193, 525] width 199 height 19
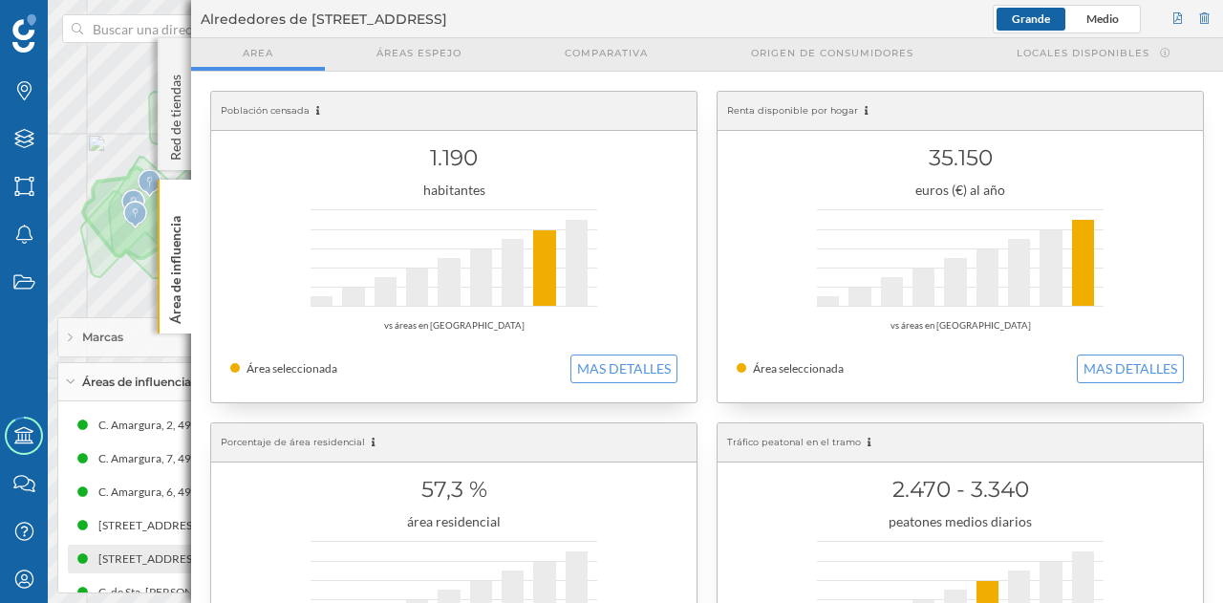
click at [122, 566] on div "[STREET_ADDRESS][PERSON_NAME][PERSON_NAME] (3 min Andando)" at bounding box center [270, 558] width 378 height 19
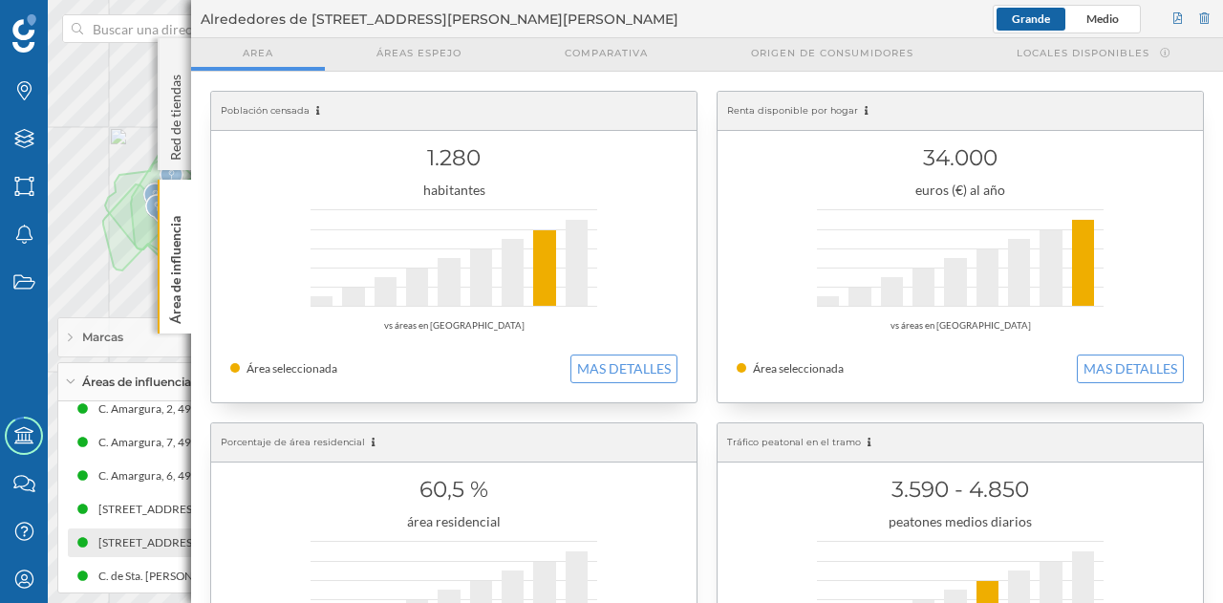
scroll to position [24, 0]
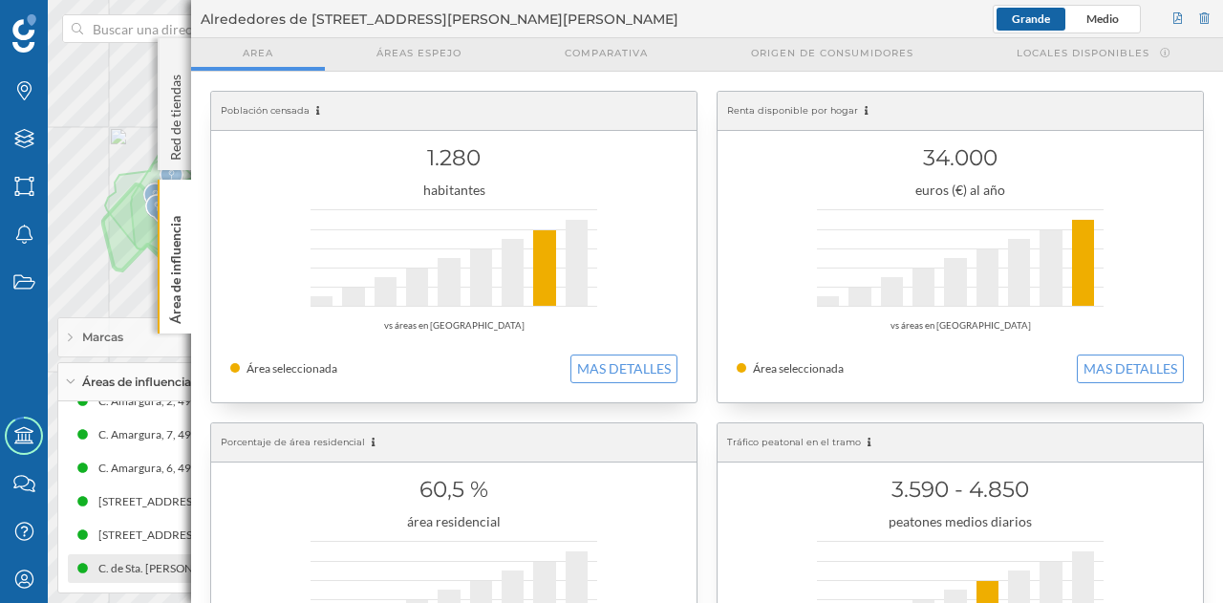
click at [139, 565] on div "C. de Sta. [PERSON_NAME], 12, 49003 [GEOGRAPHIC_DATA], [GEOGRAPHIC_DATA] (3 min…" at bounding box center [321, 568] width 526 height 19
